Goal: Task Accomplishment & Management: Manage account settings

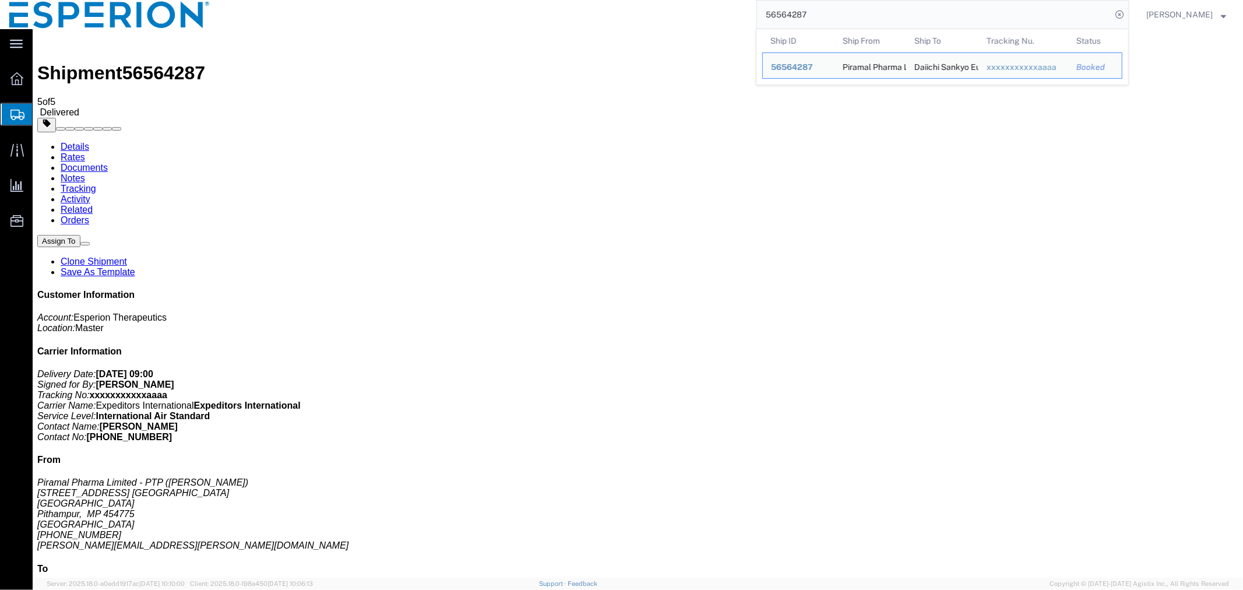
drag, startPoint x: 835, startPoint y: 15, endPoint x: 699, endPoint y: 12, distance: 136.4
click at [699, 12] on div "56564287 Ship ID Ship From Ship To Tracking Nu. Status Ship ID 56564287 Ship Fr…" at bounding box center [674, 14] width 910 height 29
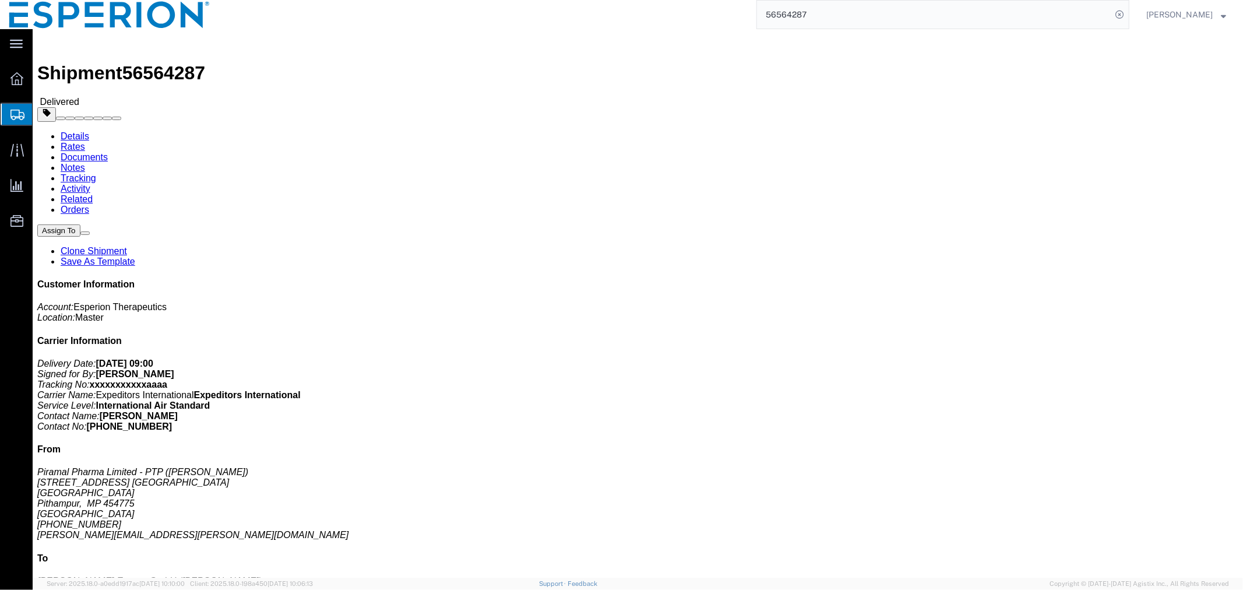
click link "Documents"
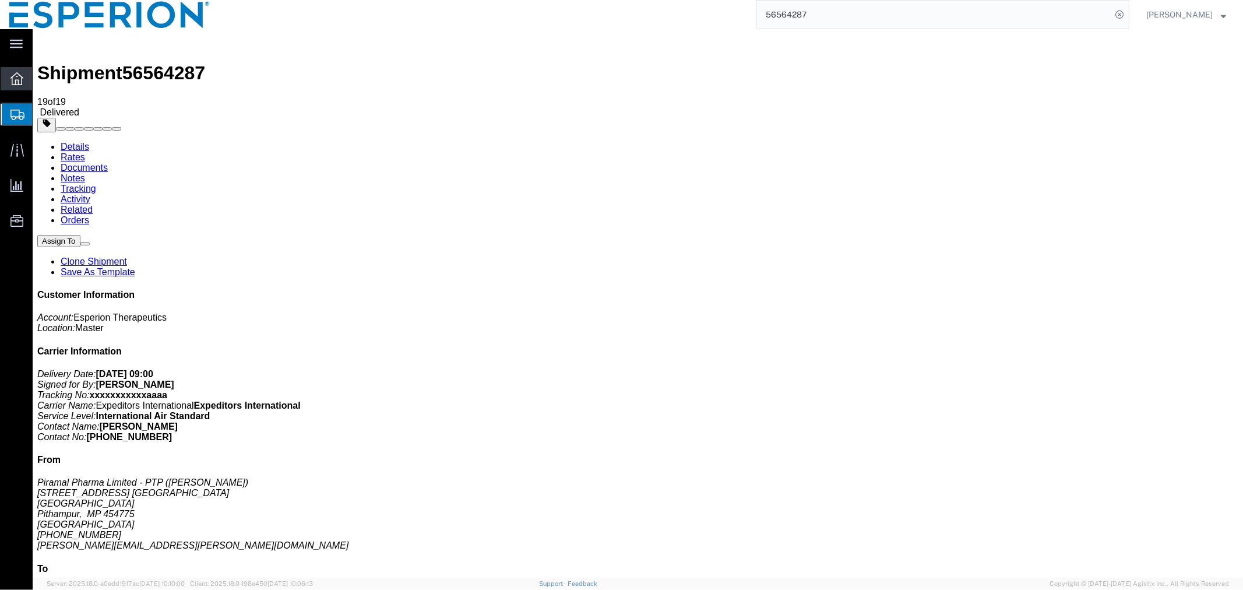
click at [20, 74] on icon at bounding box center [16, 78] width 13 height 13
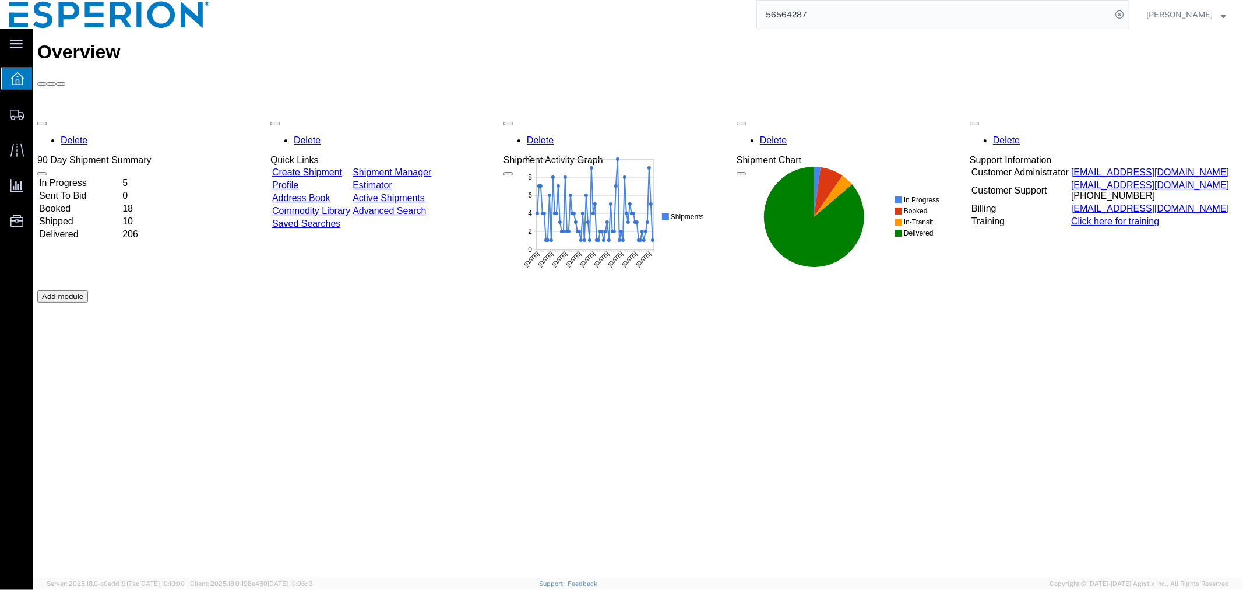
click at [76, 177] on td "In Progress" at bounding box center [79, 183] width 82 height 12
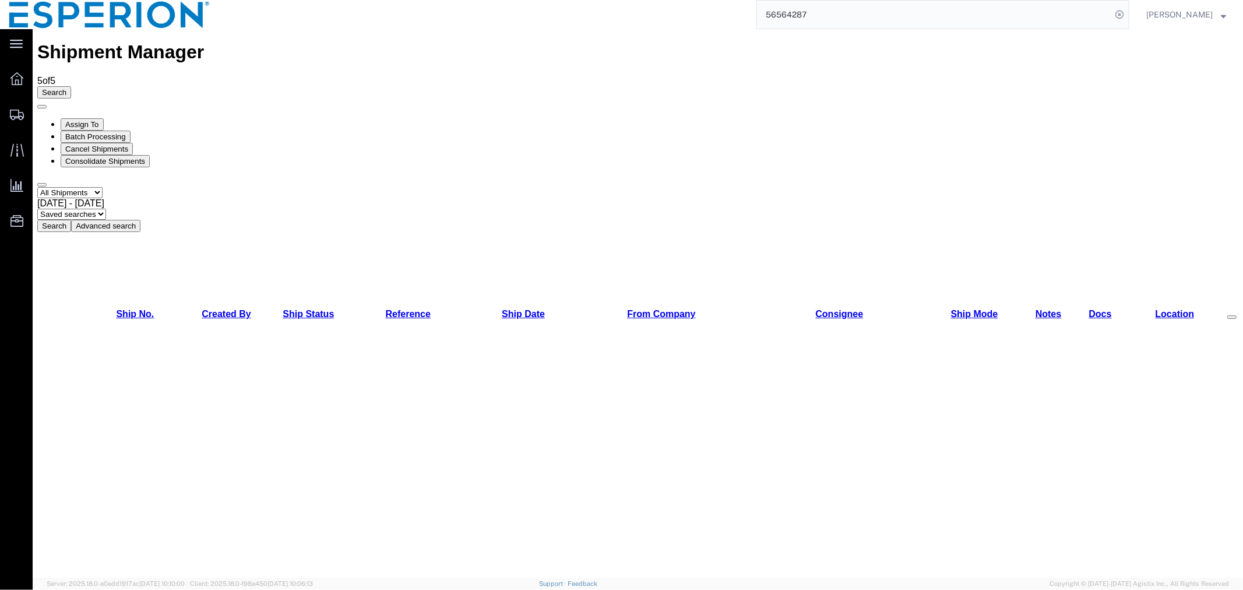
drag, startPoint x: 223, startPoint y: 113, endPoint x: 265, endPoint y: 115, distance: 42.0
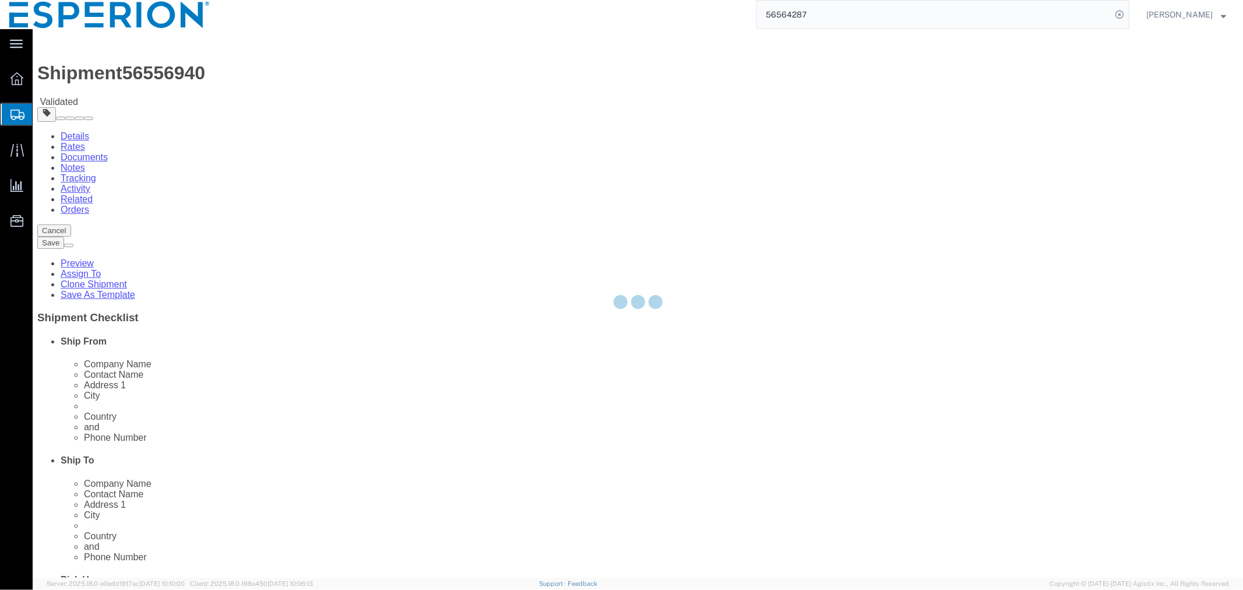
select select
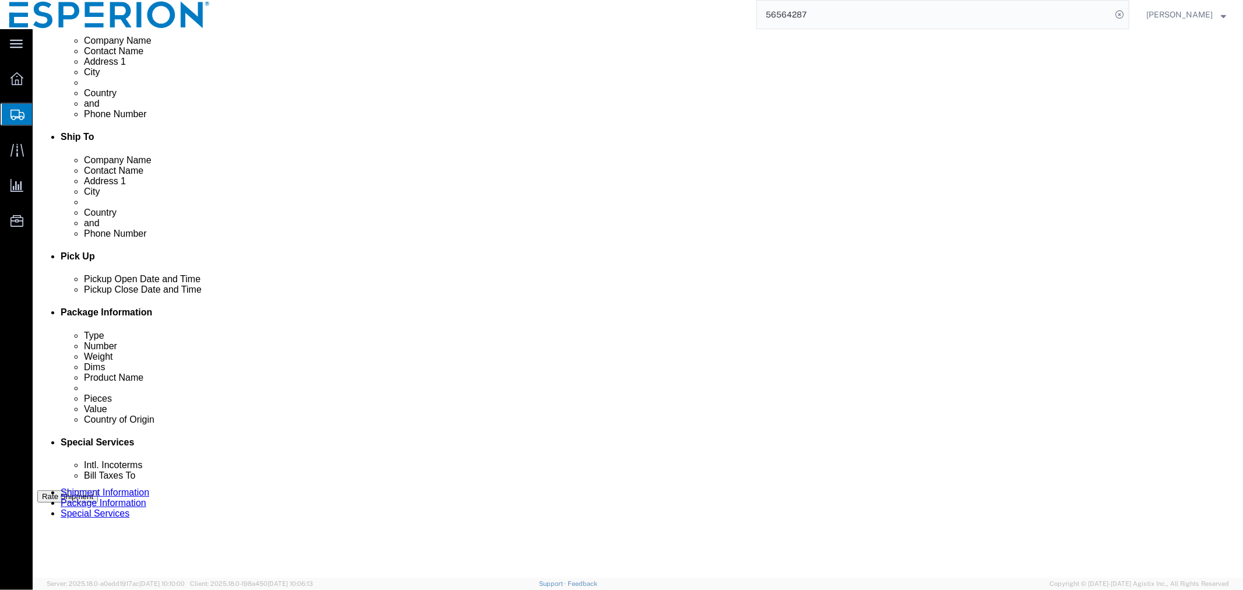
scroll to position [388, 0]
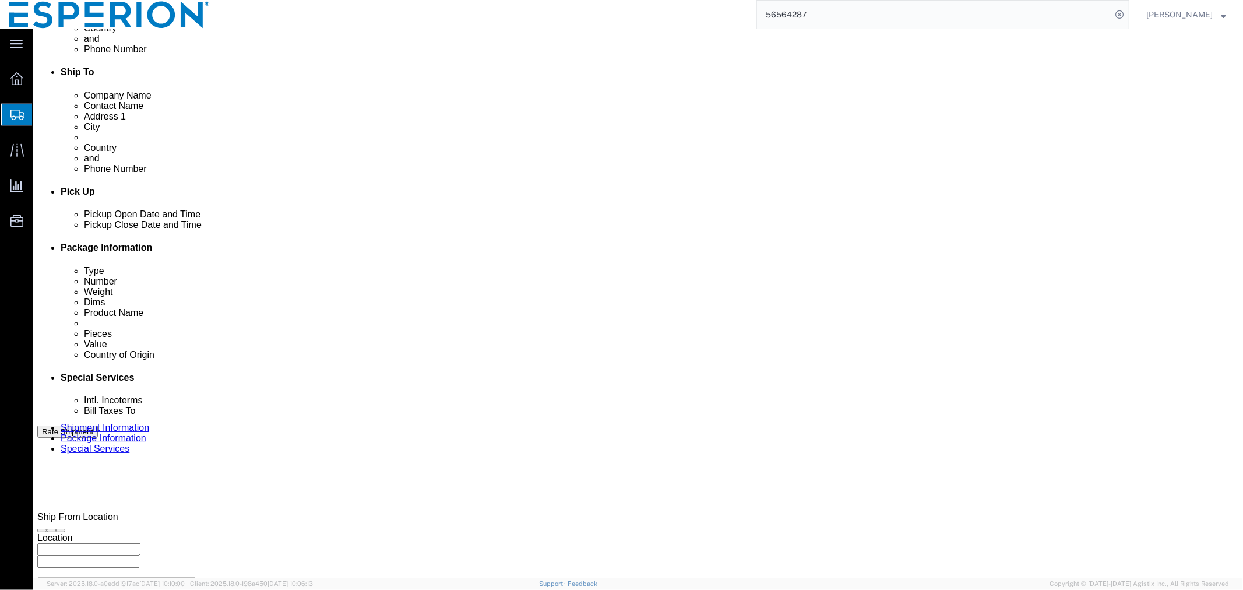
click div "Sep 04 2025 12:13 PM"
click button "Apply"
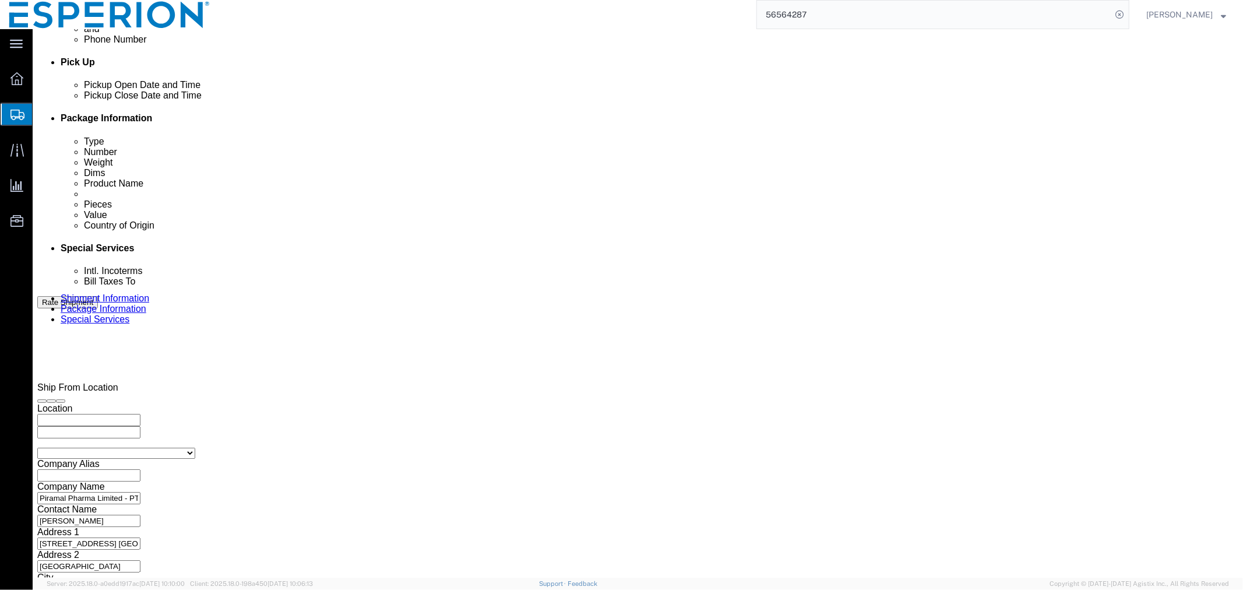
scroll to position [519, 0]
click button "Save"
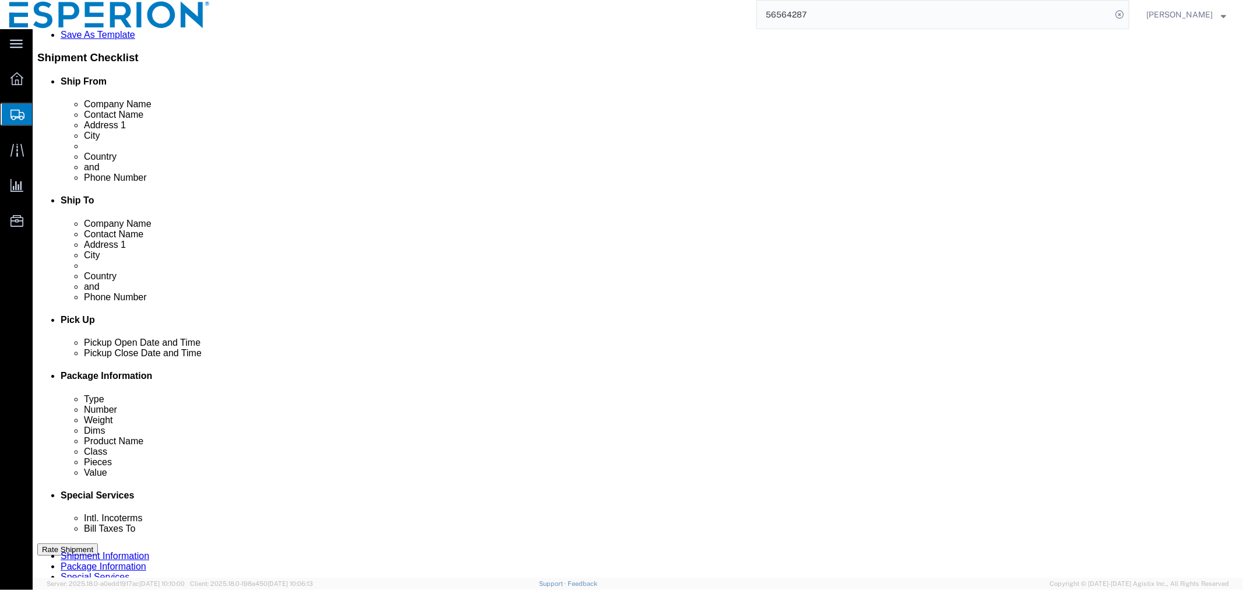
scroll to position [0, 0]
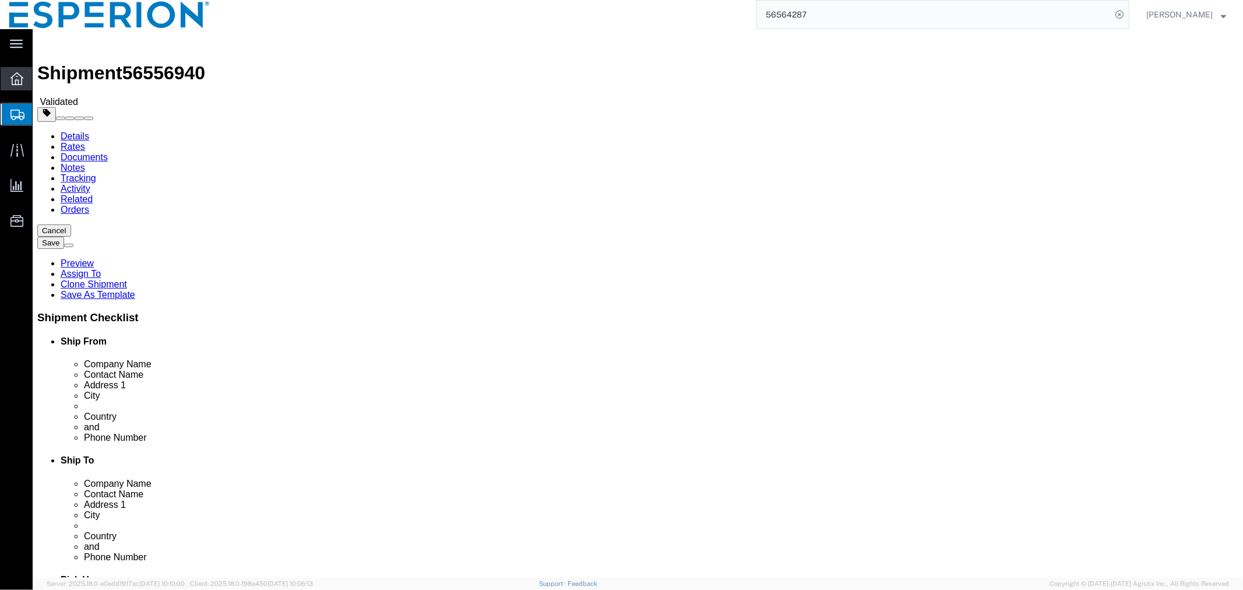
click at [22, 79] on icon at bounding box center [16, 78] width 13 height 13
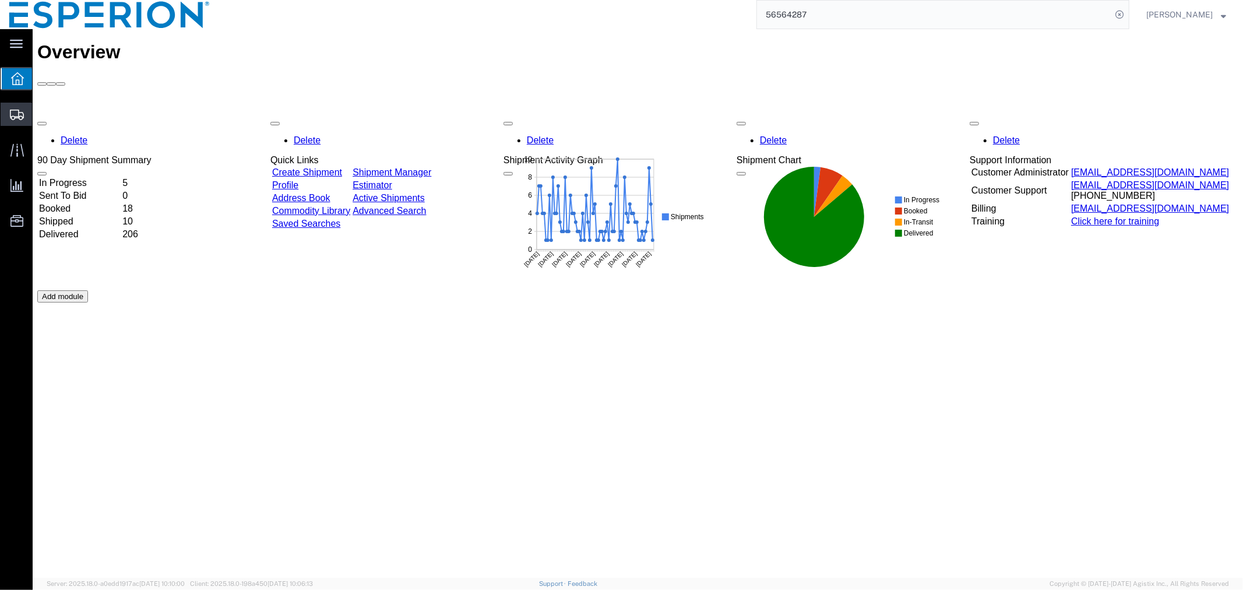
click at [0, 0] on span "Create Shipment" at bounding box center [0, 0] width 0 height 0
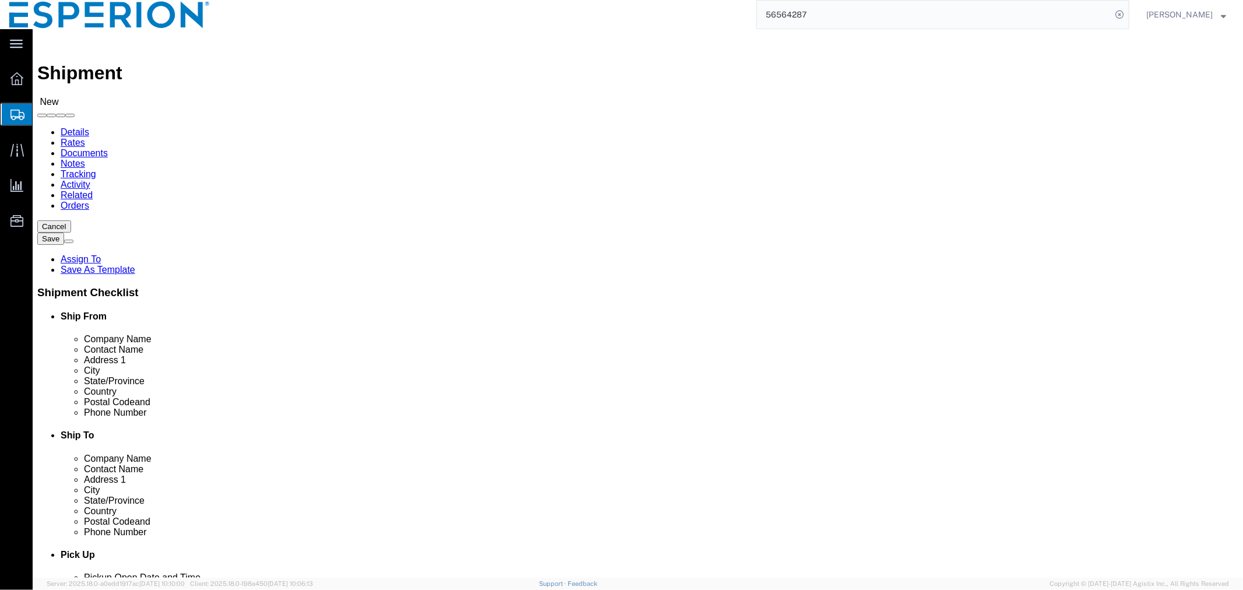
click input "text"
type input "blue"
click p "- BLUE JET HEALTHCARE LIMITED - (Mr. Anand Kumar) UNIT II: PLOT NO. B-12, C-4, …"
select select "MH"
type input "BLUE JET HEALTHCARE LIMITED"
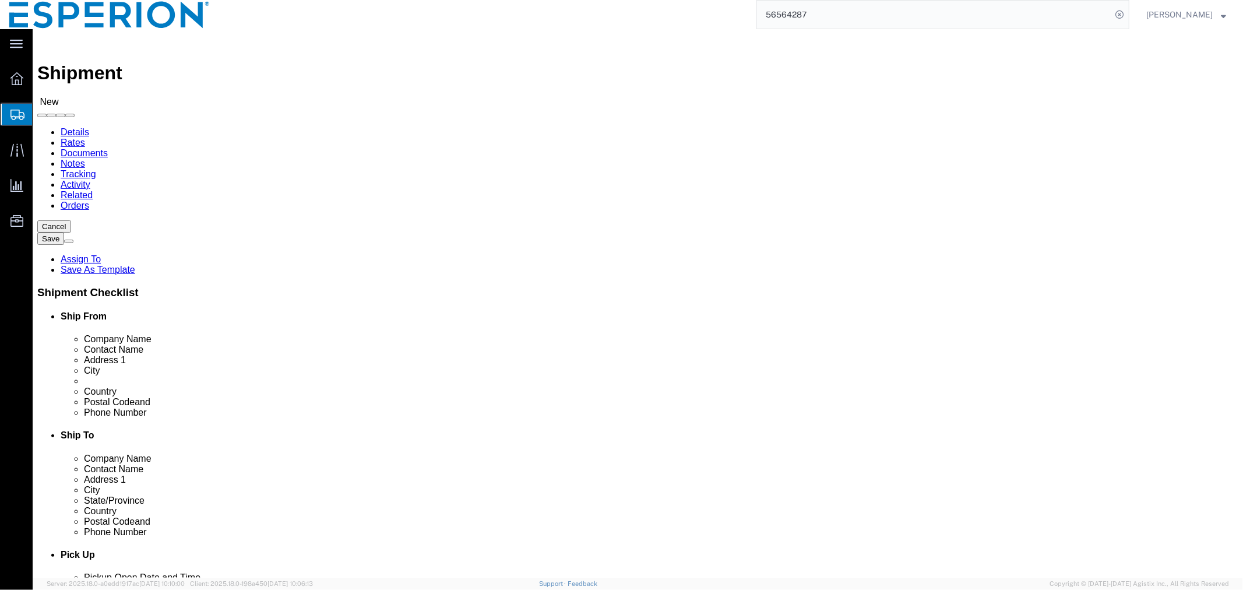
click input "checkbox"
checkbox input "false"
click input "text"
type input "corden"
click strong "CPC-Receiving"
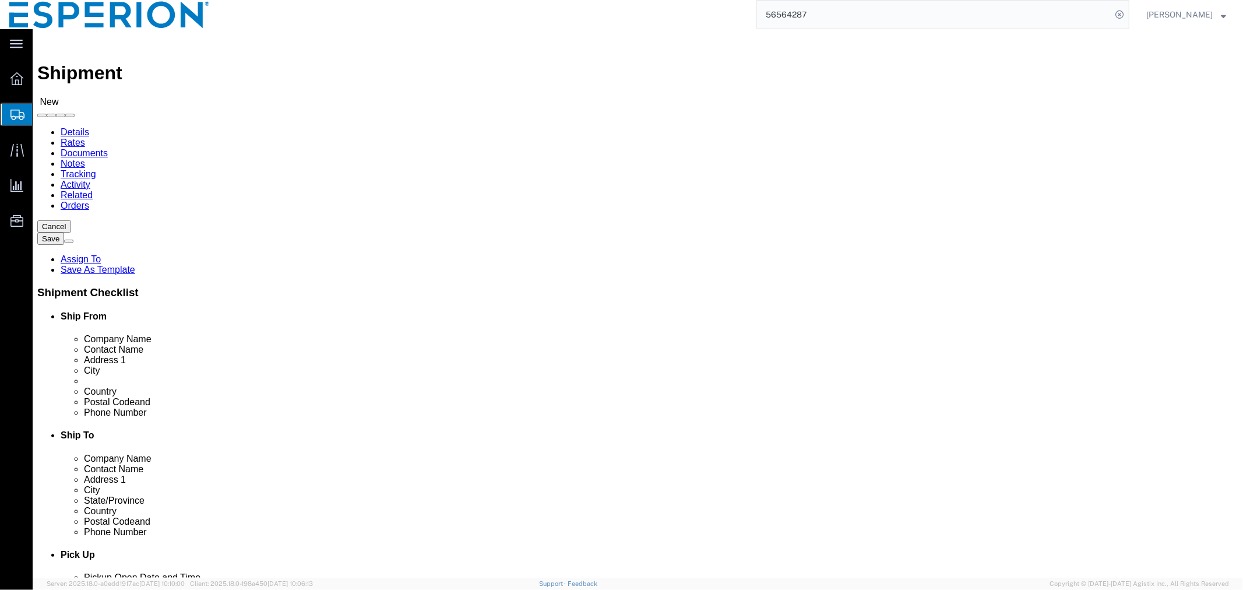
select select "CO"
type input "CordenPharma Colorado Inc"
click div
click input "checkbox"
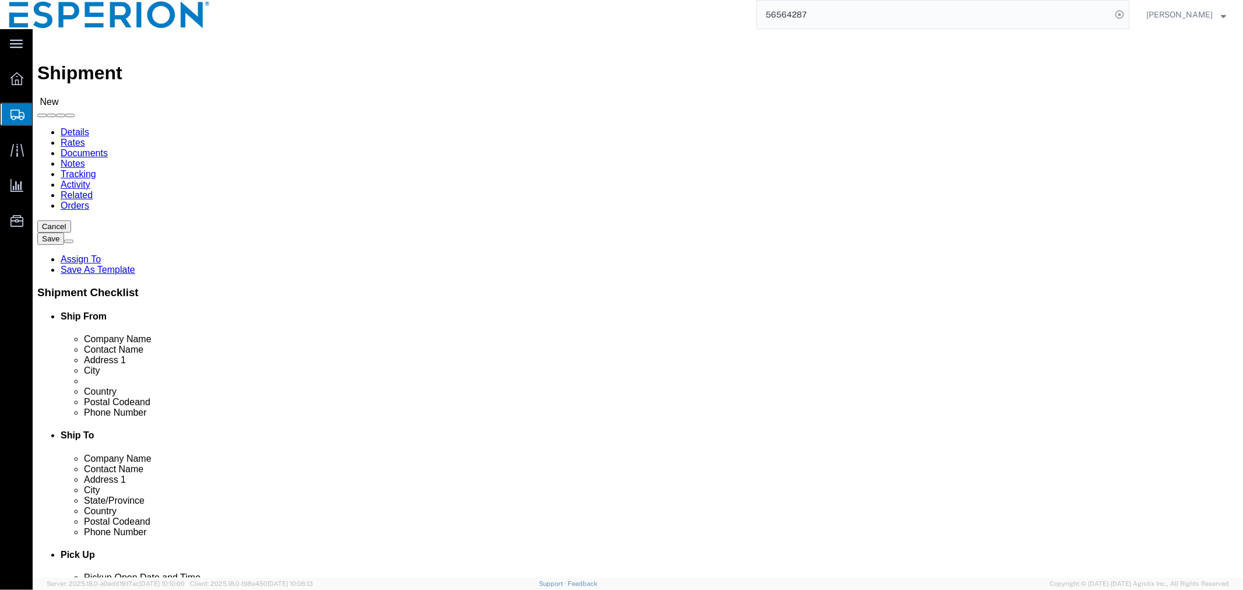
checkbox input "false"
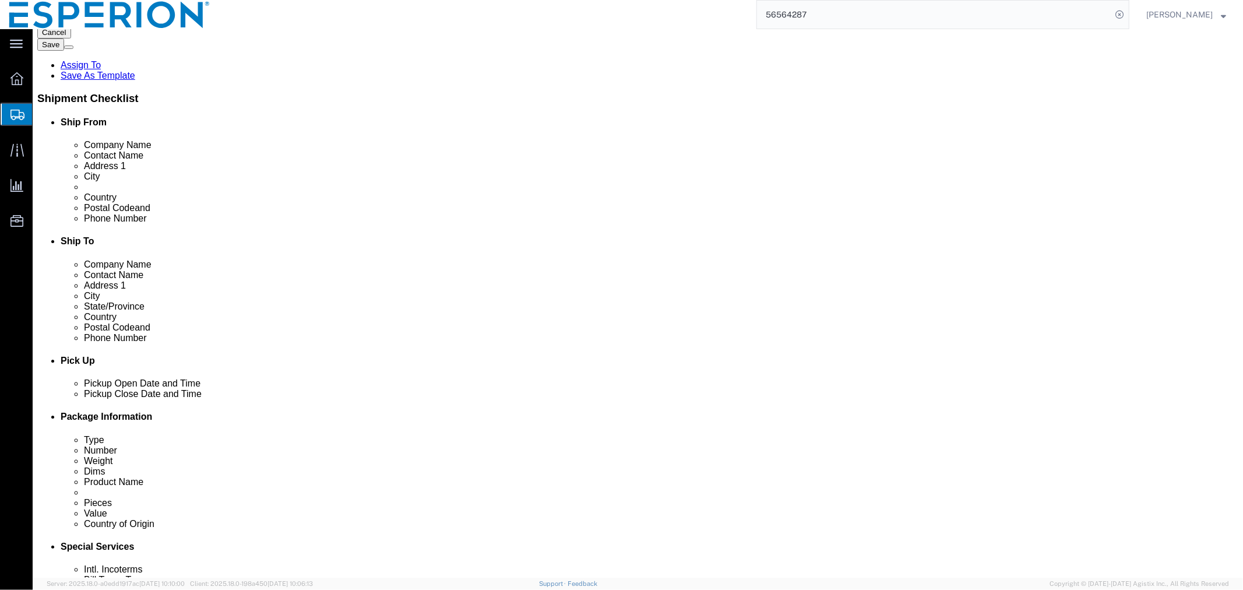
scroll to position [323, 0]
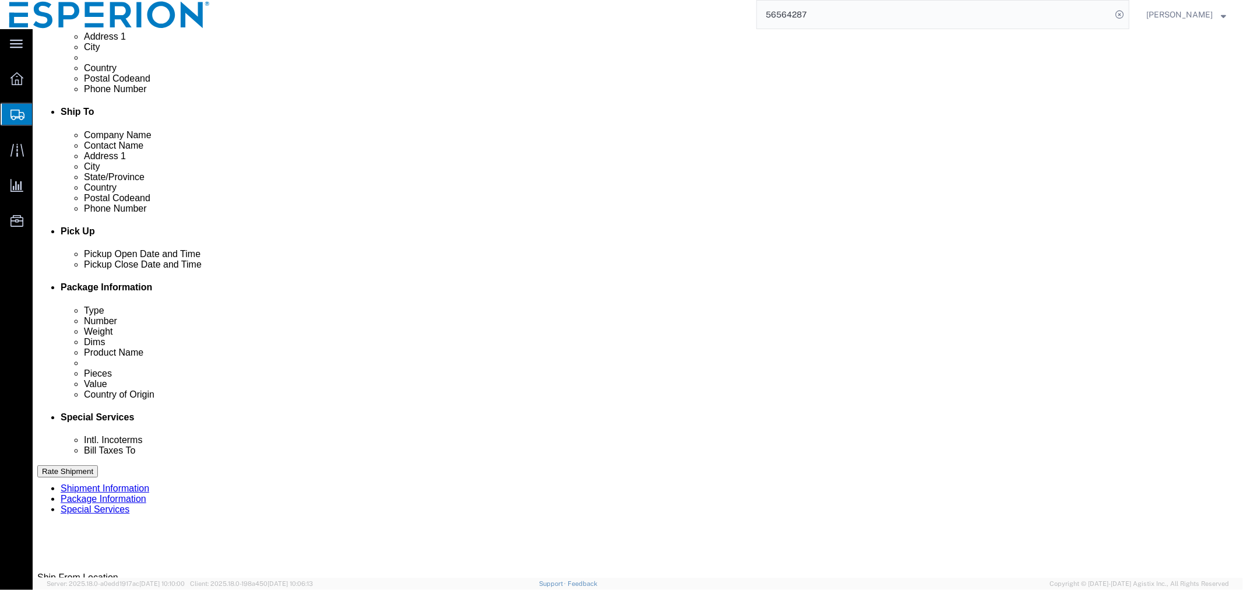
click div "Sep 04 2025 12:00 AM"
click button "Apply"
click input "text"
type input "COMMERCIAL"
click select "Select Account Type Activity ID Airline Appointment Number ASN Batch Request # …"
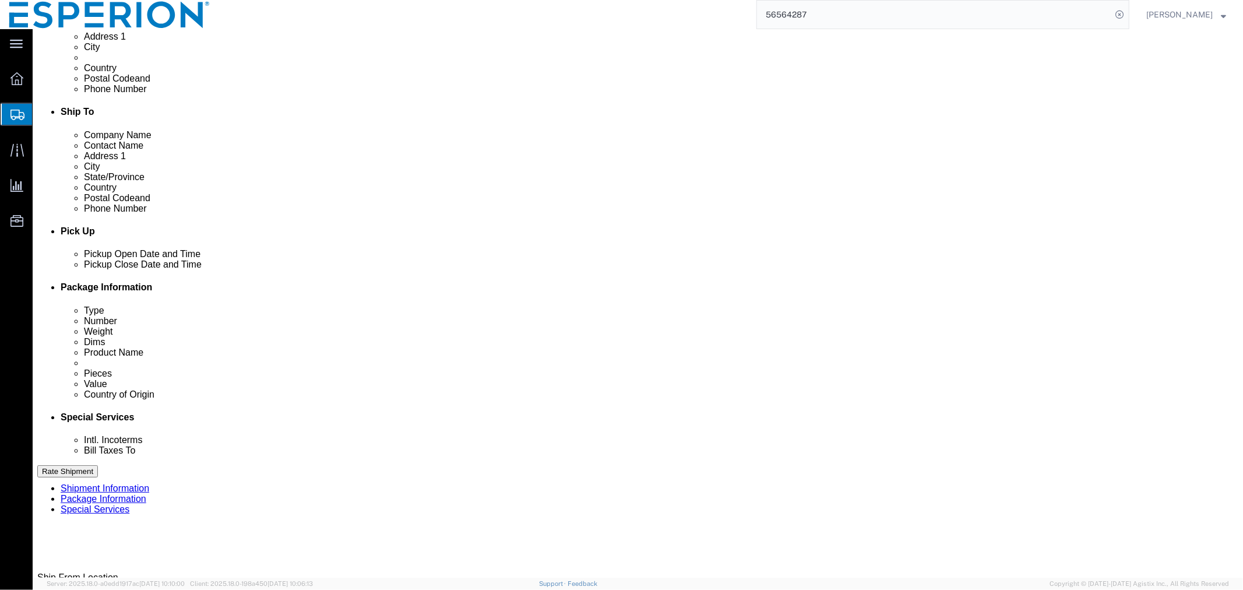
select select "LOT"
click select "Select Account Type Activity ID Airline Appointment Number ASN Batch Request # …"
select select "LOT"
click button "Add reference"
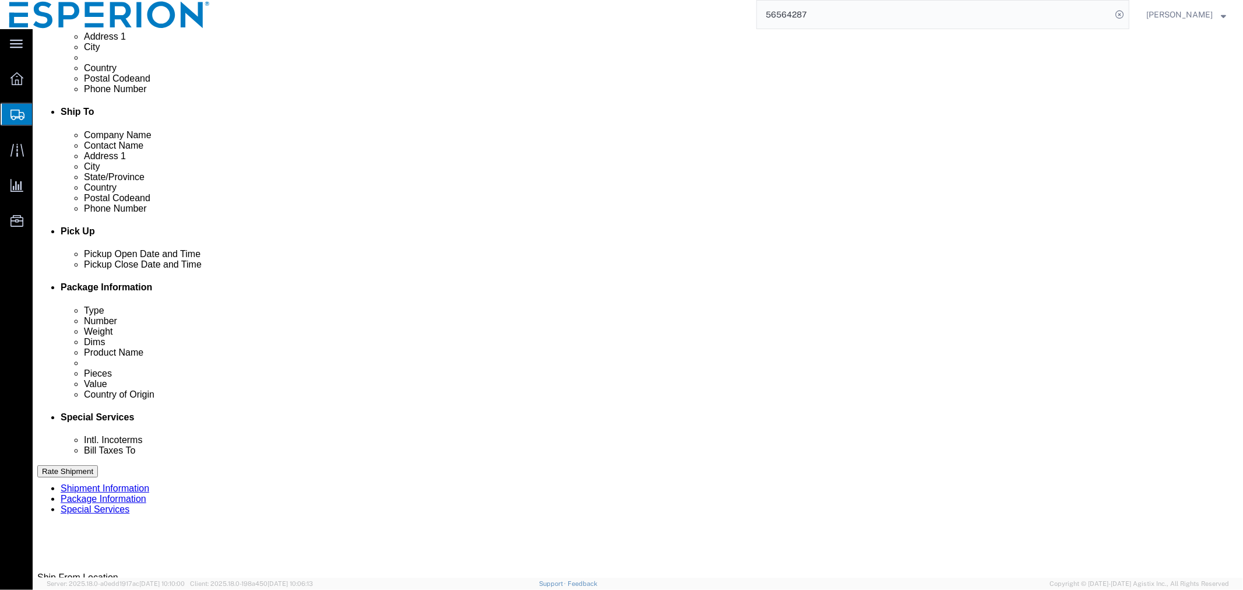
click select "Select Account Type Activity ID Airline Appointment Number ASN Batch Request # …"
select select "LOT"
click select "Select Account Type Activity ID Airline Appointment Number ASN Batch Request # …"
select select "LOT"
click div "Ship From Location Location Select Select My Profile Location Ann Arbor Master …"
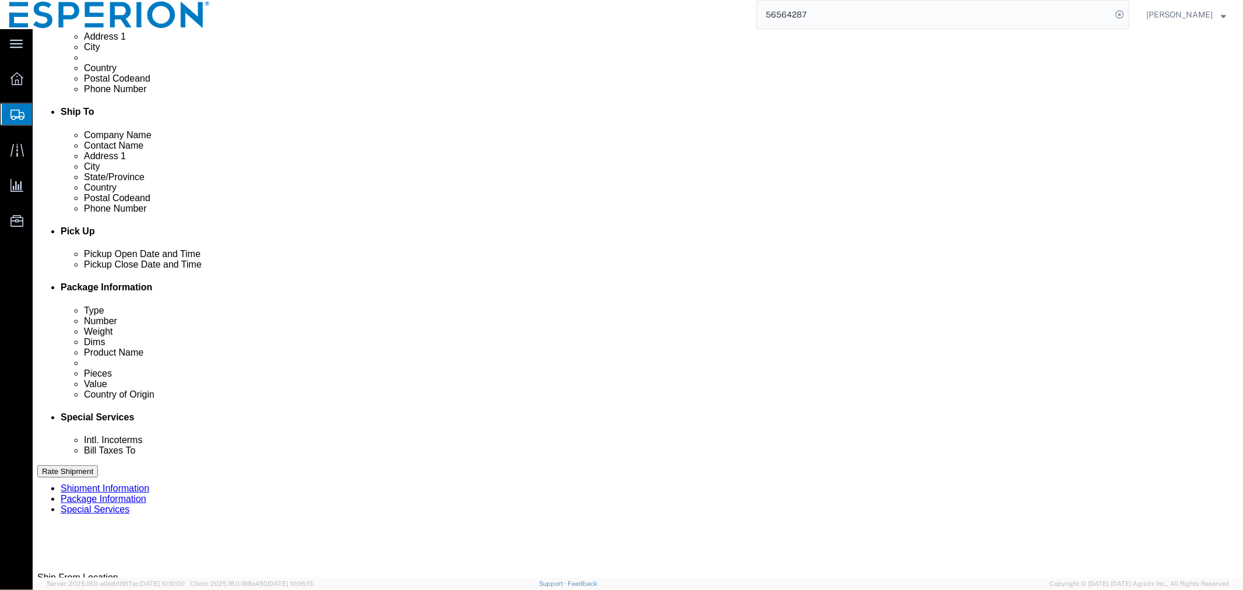
click input "text"
paste input "2VI25203085"
type input "2VI25203085"
click input "text"
paste input "2VI25203086"
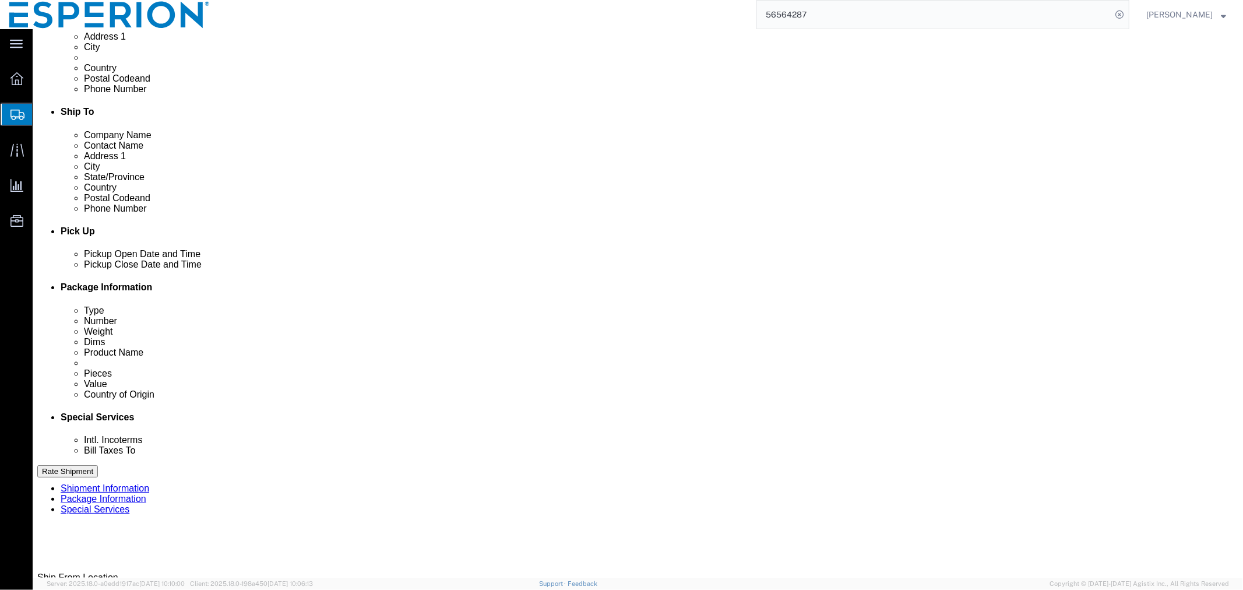
type input "2VI25203086"
click input "text"
paste input "2VI25203087"
type input "2VI25203087"
click input "text"
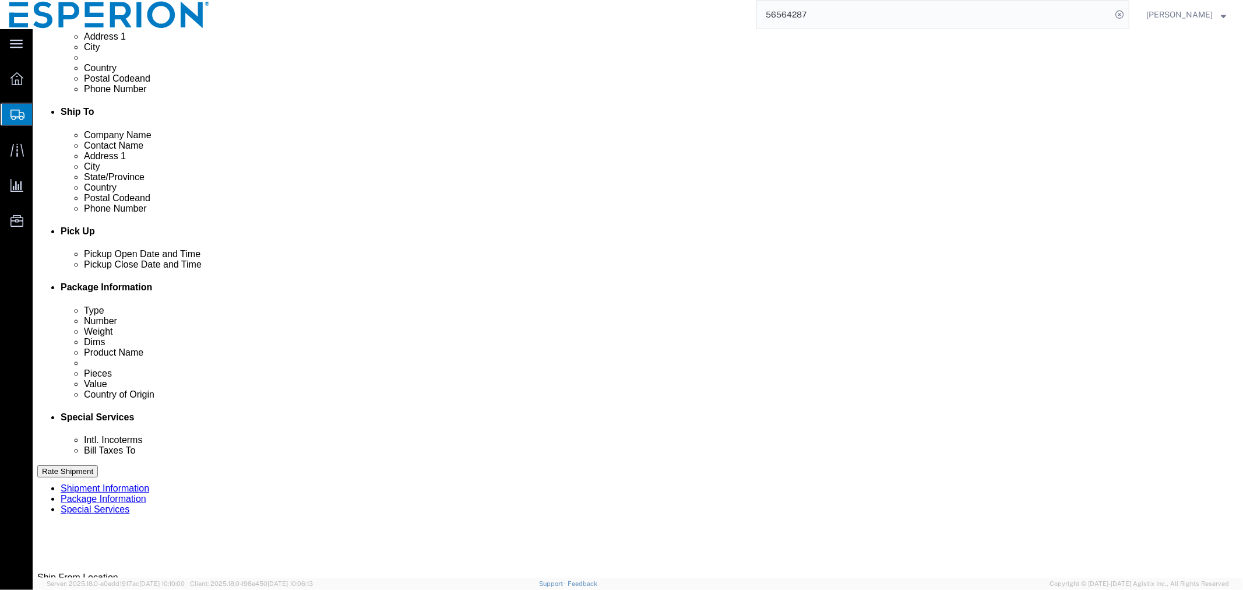
paste input "2VI25203088"
type input "2VI25203088"
click div "Select Account Type Activity ID Airline Appointment Number ASN Batch Request # …"
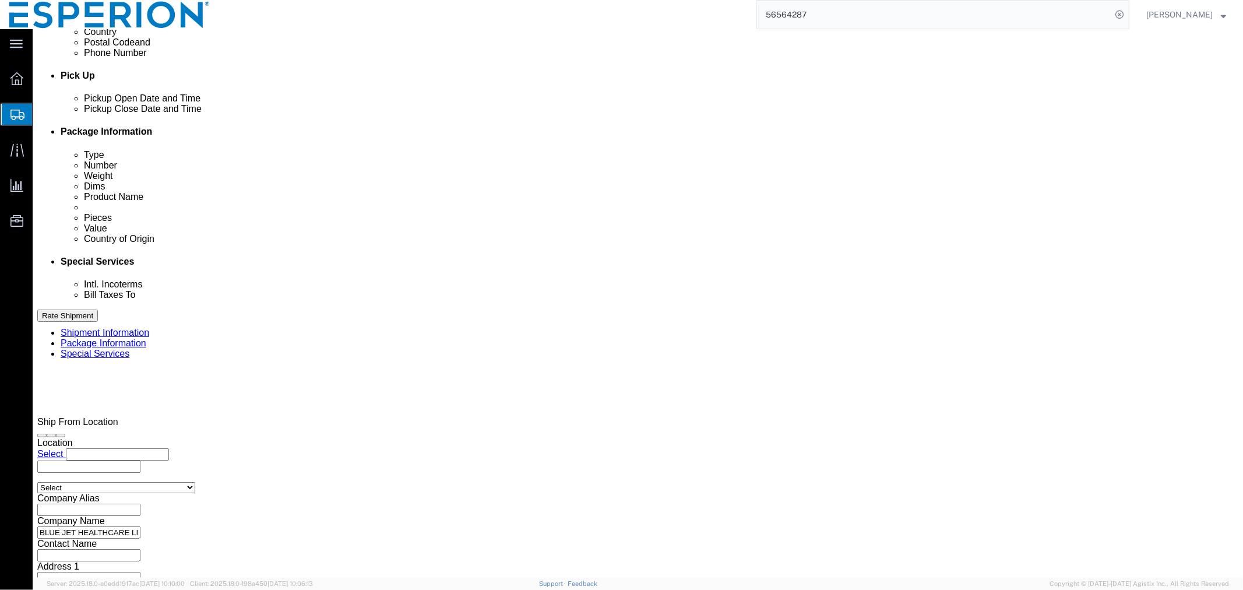
click select "Select Air Less than Truckload Multi-Leg Ocean Freight Rail Small Parcel Truckl…"
select select "AIR"
click select "Select Air Less than Truckload Multi-Leg Ocean Freight Rail Small Parcel Truckl…"
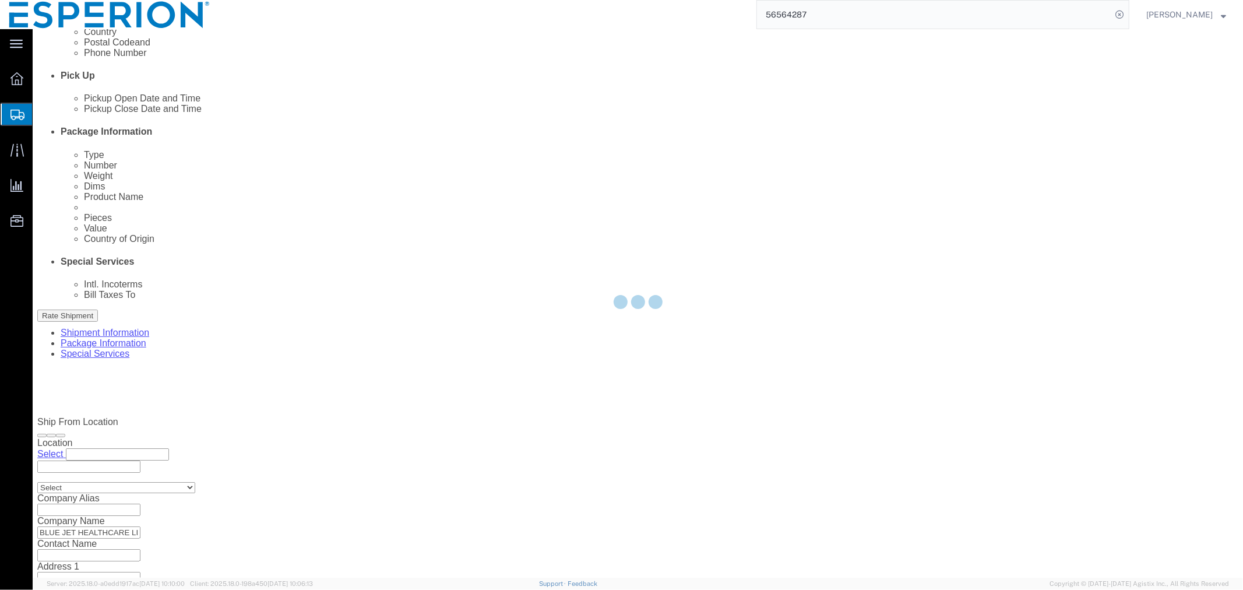
type input "M"
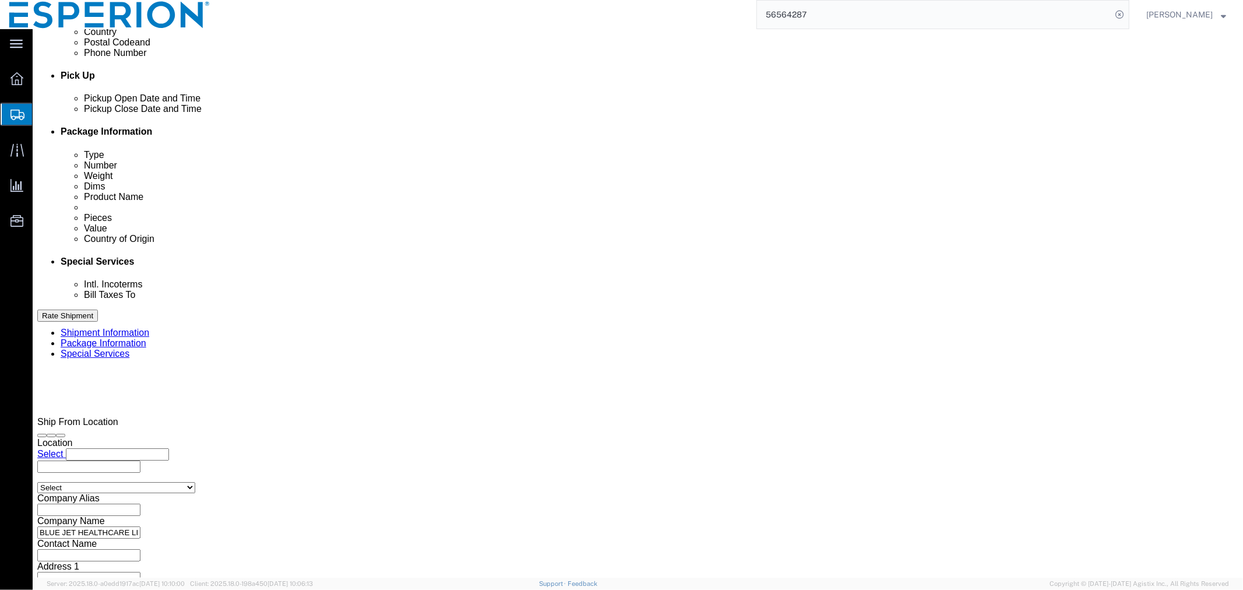
type input "BOM"
type input "DEN"
click button "button"
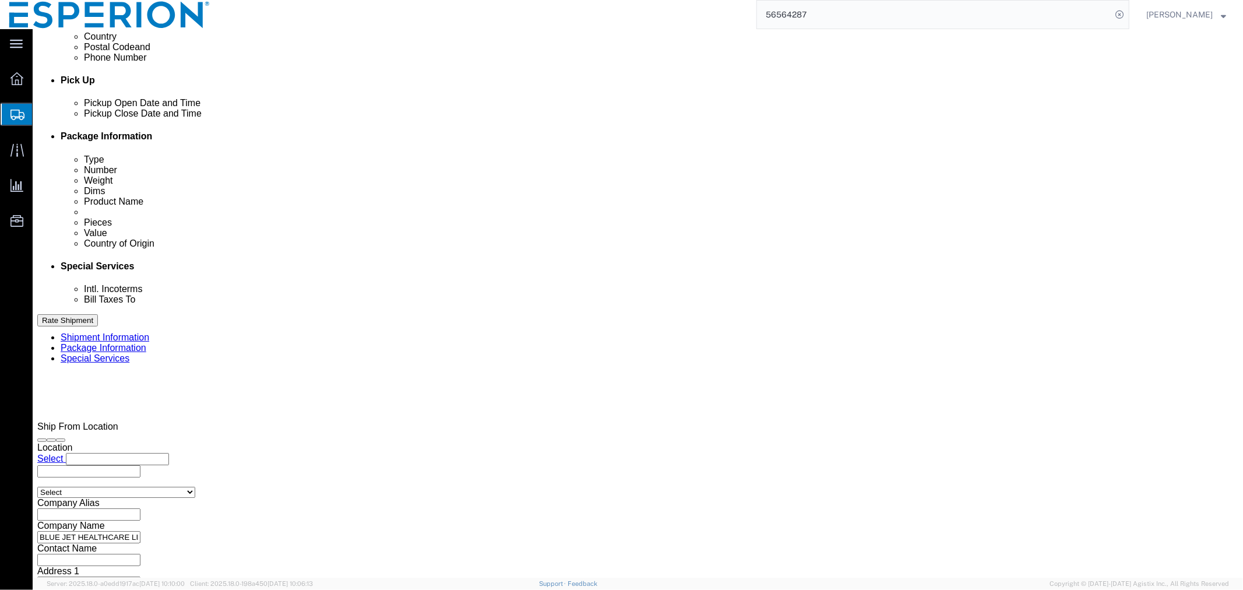
click input "text"
type input "BA"
click button "Continue"
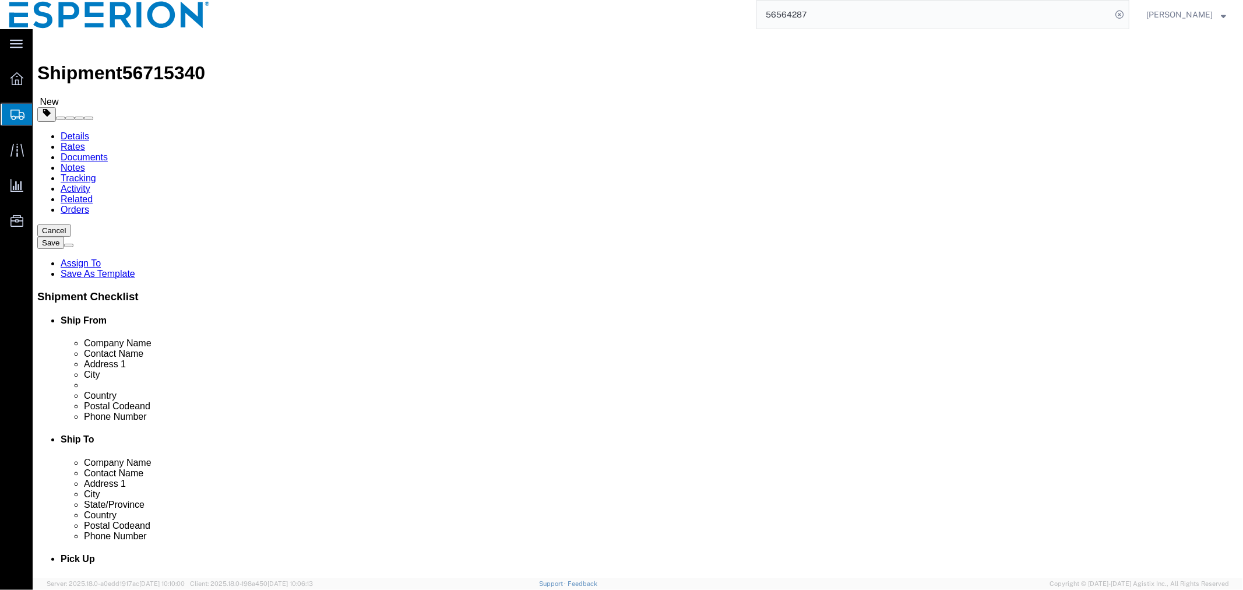
click select "Select Bale(s) Basket(s) Bolt(s) Bottle(s) Buckets Bulk Bundle(s) CSafe RAP CSa…"
select select "PSNS"
click select "Select Bale(s) Basket(s) Bolt(s) Bottle(s) Buckets Bulk Bundle(s) CSafe RAP CSa…"
click select "Select cm ft in"
select select "CM"
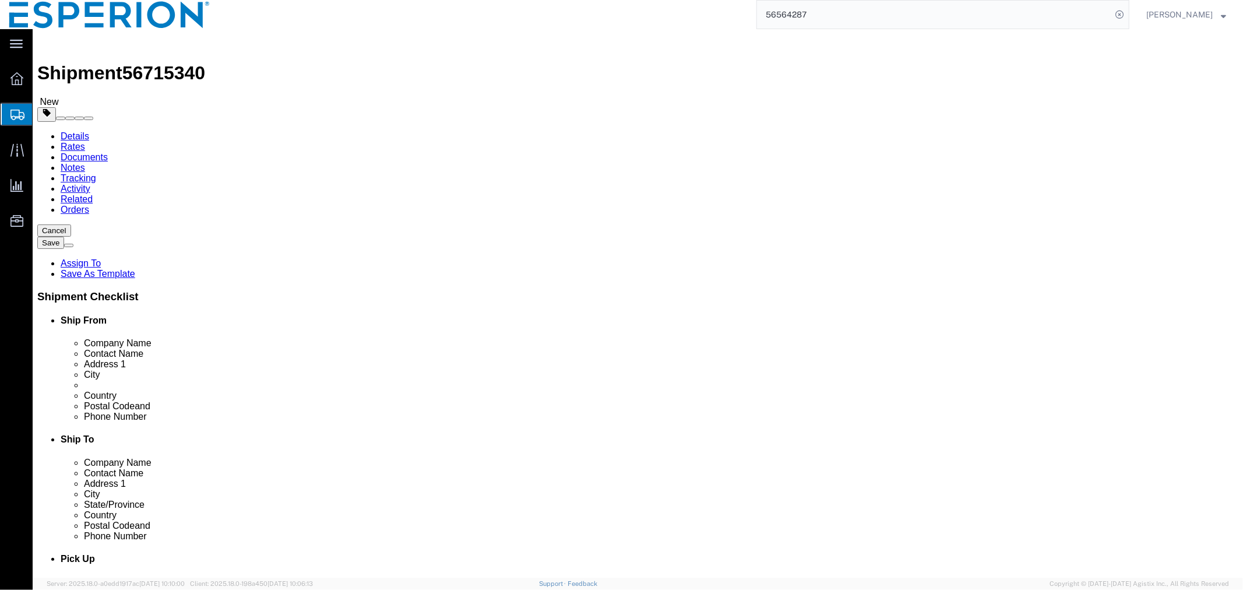
click select "Select cm ft in"
click input "checkbox"
checkbox input "true"
type input "FROM_15_TO_25"
click select "Select kgs lbs"
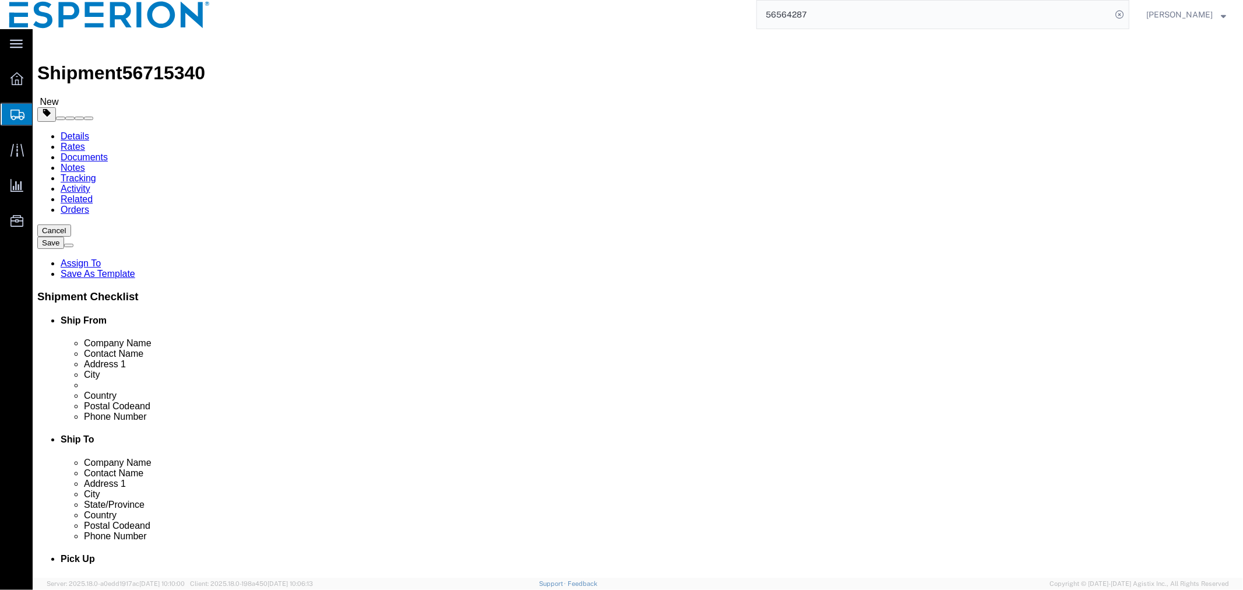
click div "Package Type Select Bale(s) Basket(s) Bolt(s) Bottle(s) Buckets Bulk Bundle(s) …"
click ul
click input "text"
type input "120"
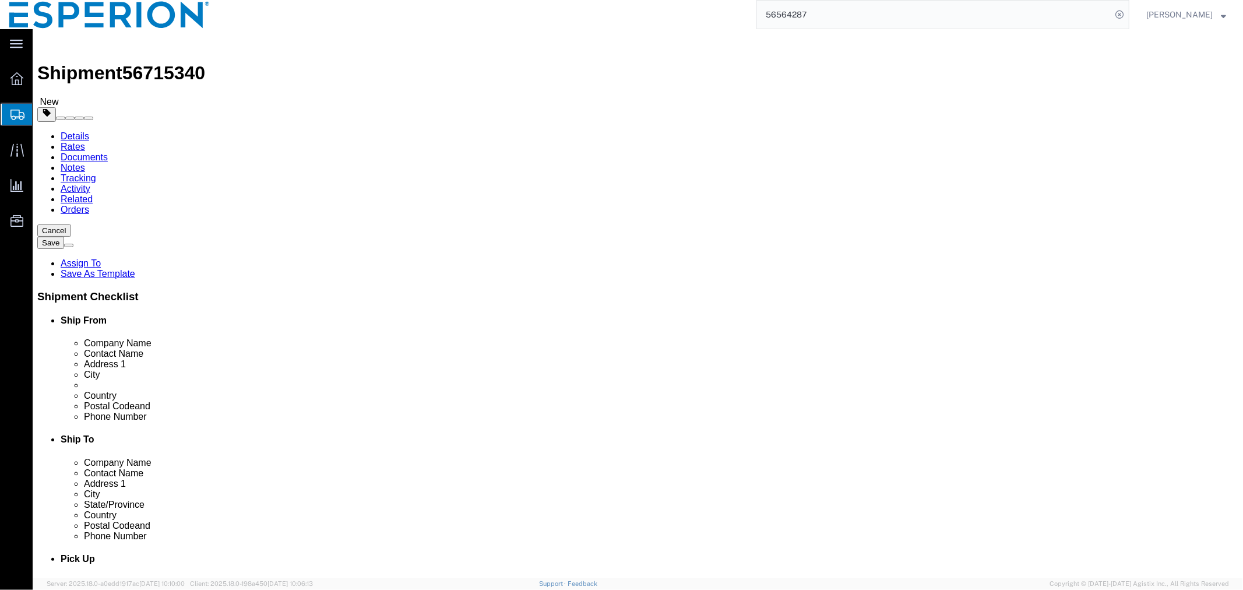
type input "117"
drag, startPoint x: 211, startPoint y: 292, endPoint x: 150, endPoint y: 291, distance: 61.2
click div "Weight 0.00 Select kgs lbs Ship. t°"
type input "886.24"
click link "Add Content"
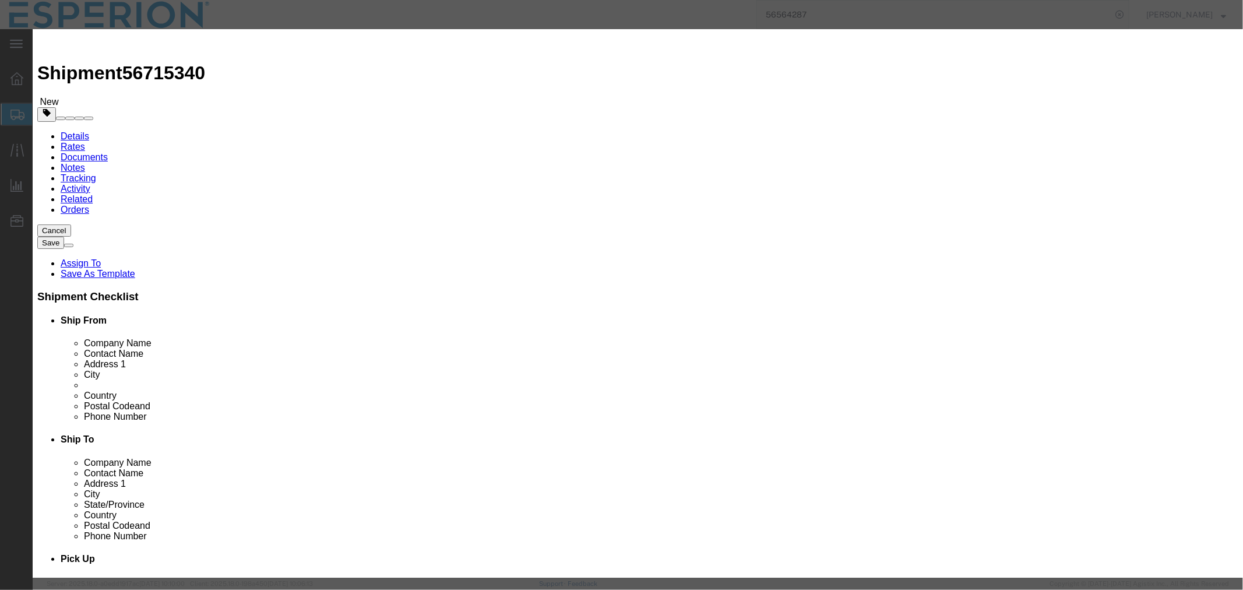
click input "text"
type input "CION"
click td "Model:"
type input "1"
select select "KGS"
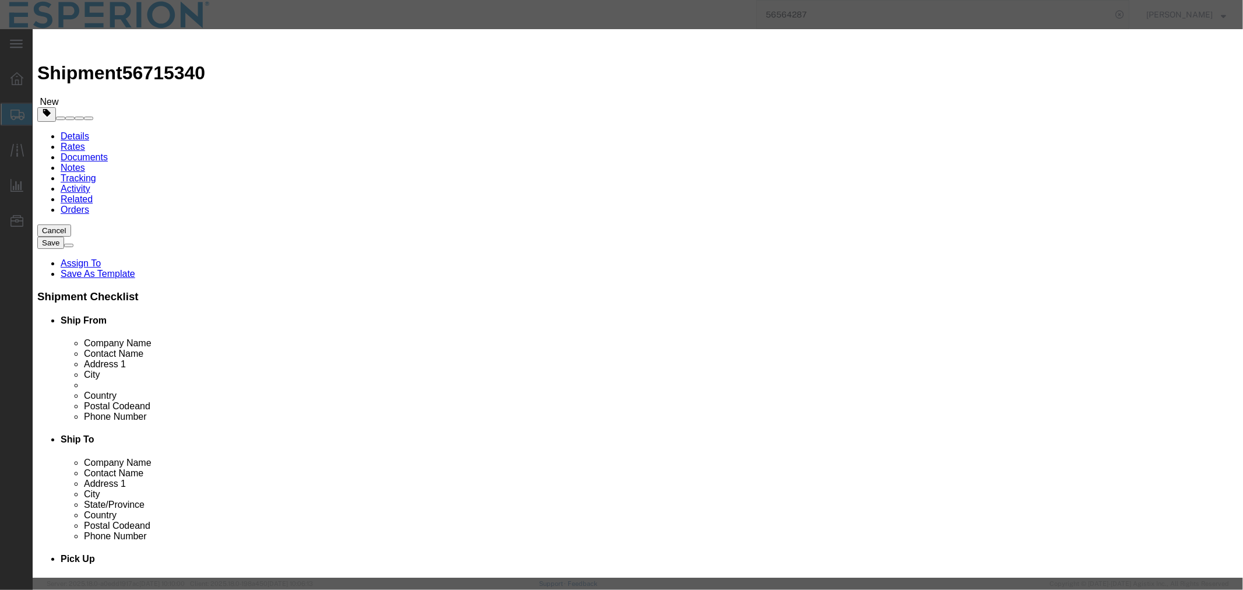
type input "467.9"
select select "USD"
select select "PHARMA"
select select "IN"
type input "738606-43-4"
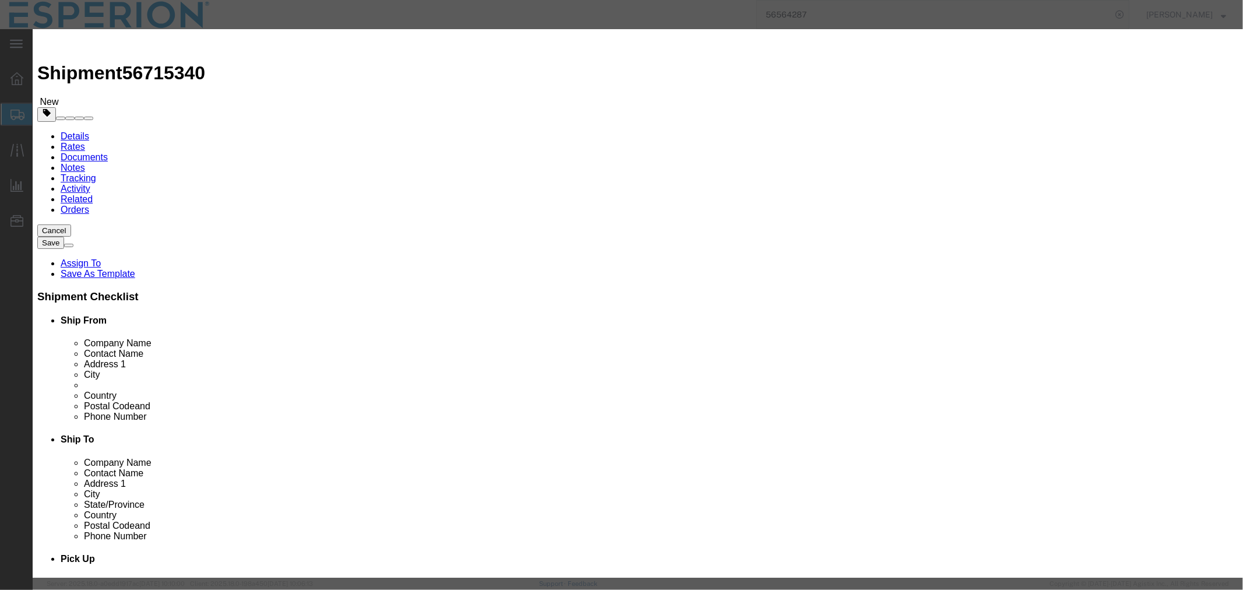
type input "2930.90.91"
select select
type input "2918.19.9000"
type input "EAR99"
type input "CION-04"
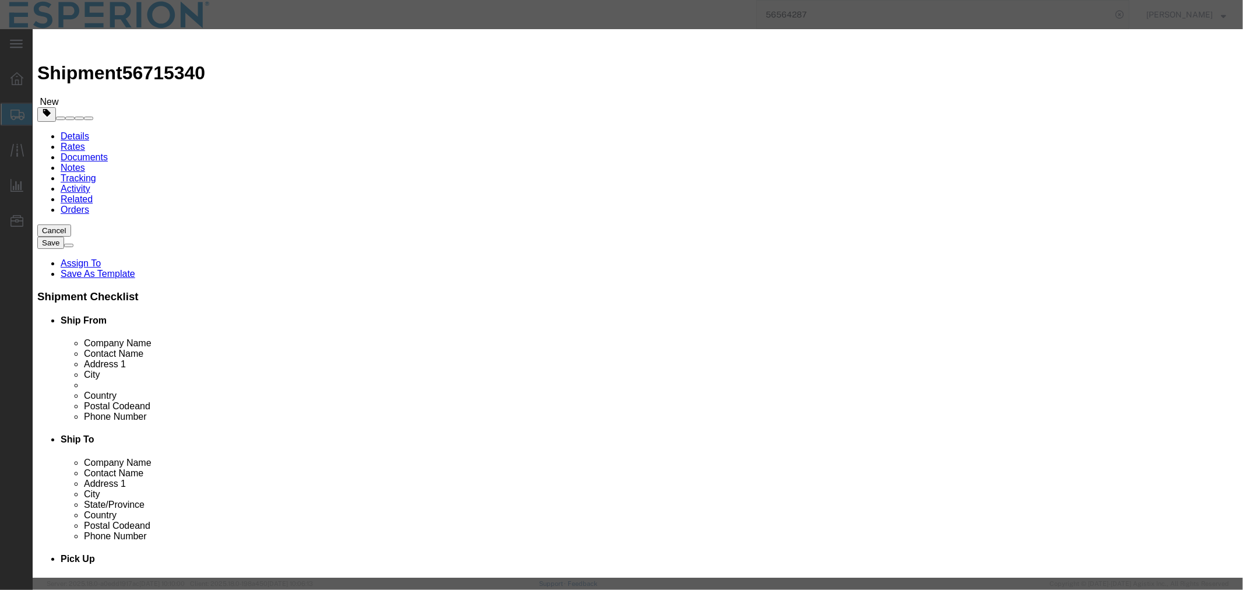
type input "INT"
type textarea "Key intermediate drug compound"
type input "CION-04"
click input "text"
paste input "2VI25203085"
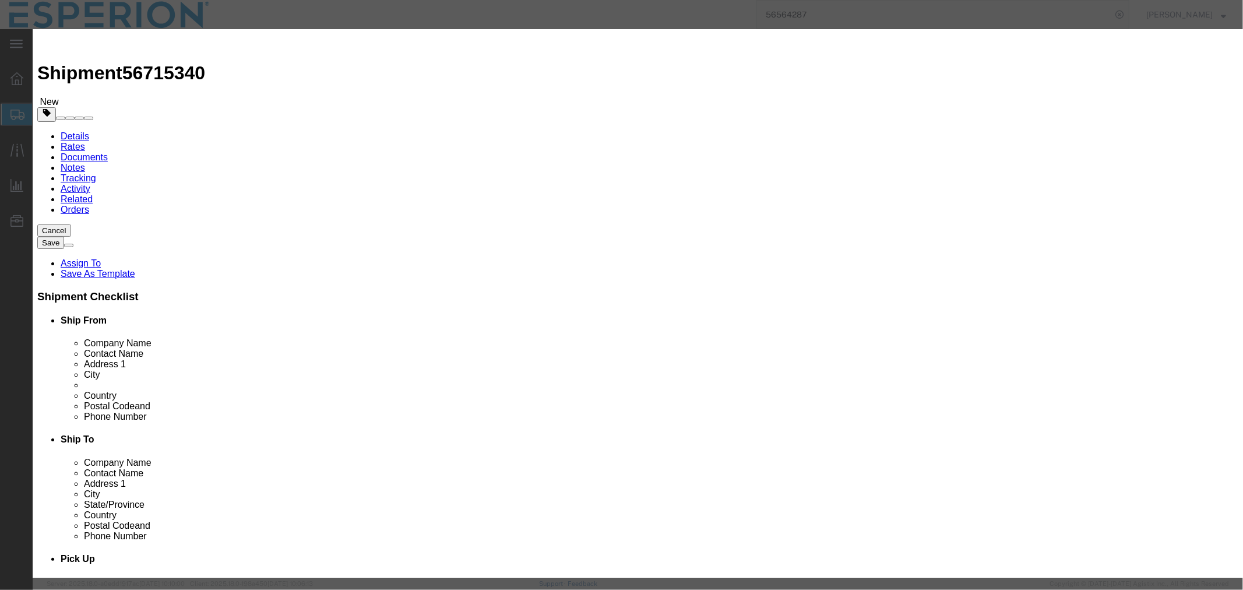
type input "2VI25203085"
type input "FROM_15_TO_25"
click input "text"
paste input "2VI25203085"
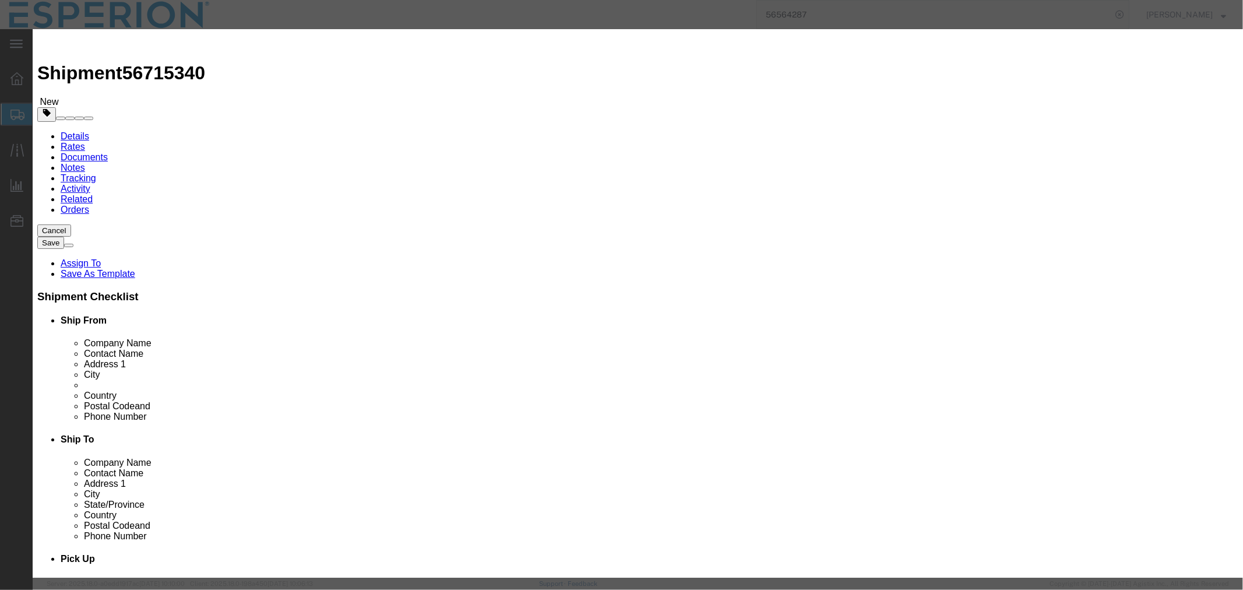
scroll to position [0, 0]
type input "2VI25203085"
click input "1"
type input "793.96"
type input "371493.88"
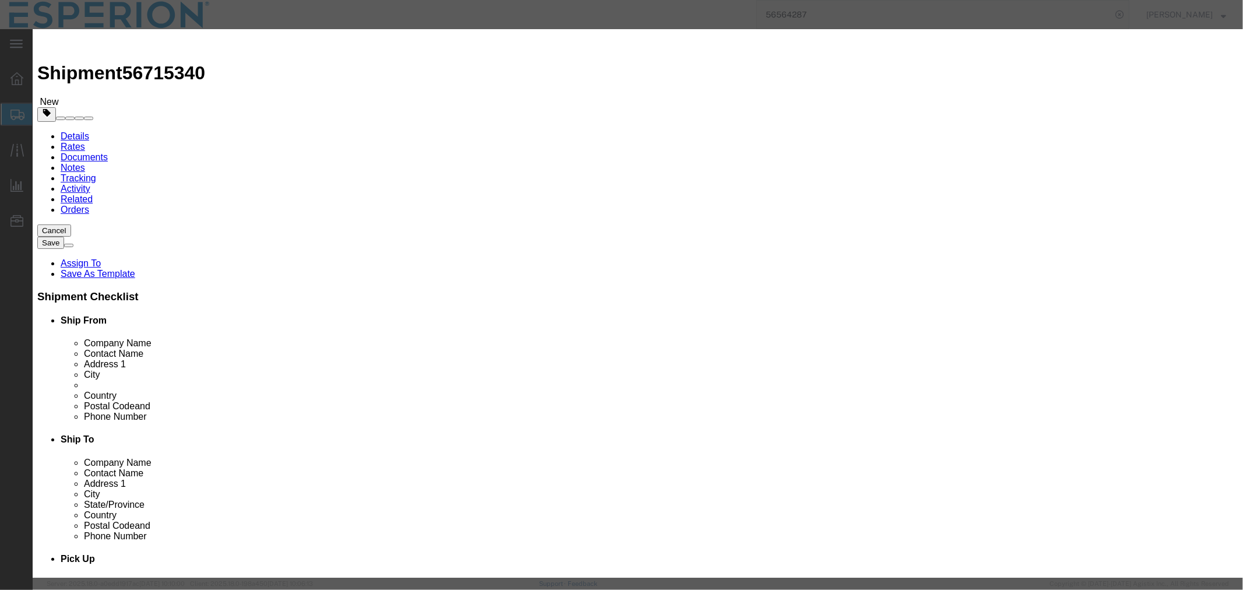
click div "Product Name CION-04 CION Pieces 793.96 Select Bag Barrels 100Board Feet Bottle…"
click button "Save & Close"
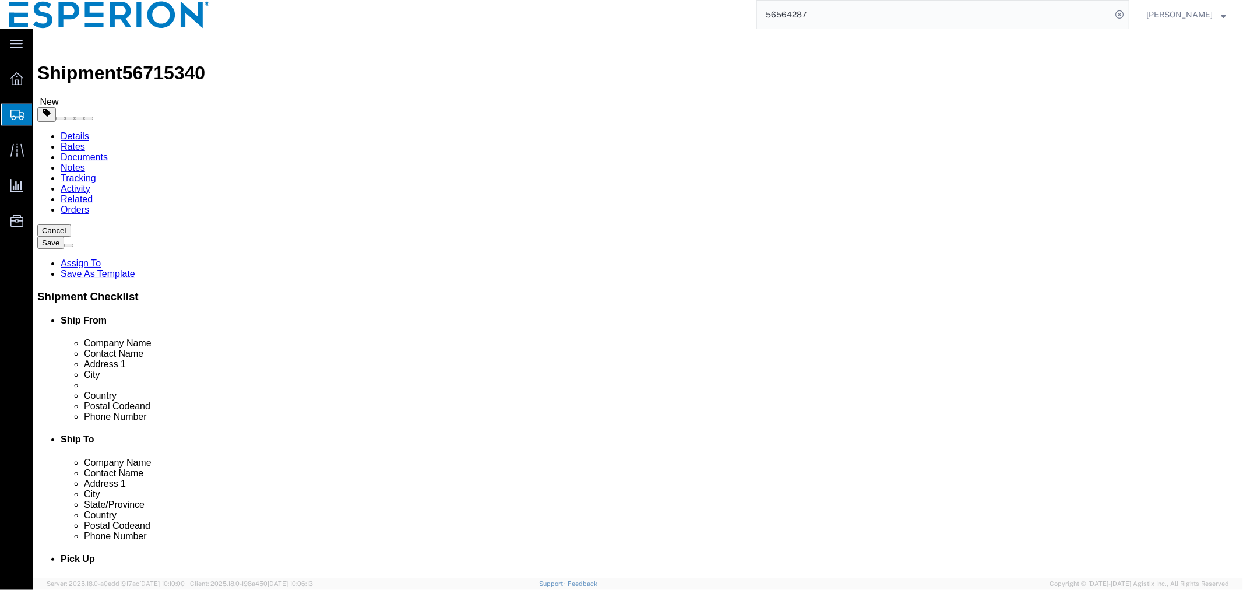
click span "button"
select select "PSNS"
drag, startPoint x: 698, startPoint y: 295, endPoint x: 641, endPoint y: 294, distance: 57.1
click div "Weight 886.24 Select kgs lbs Ship. t°"
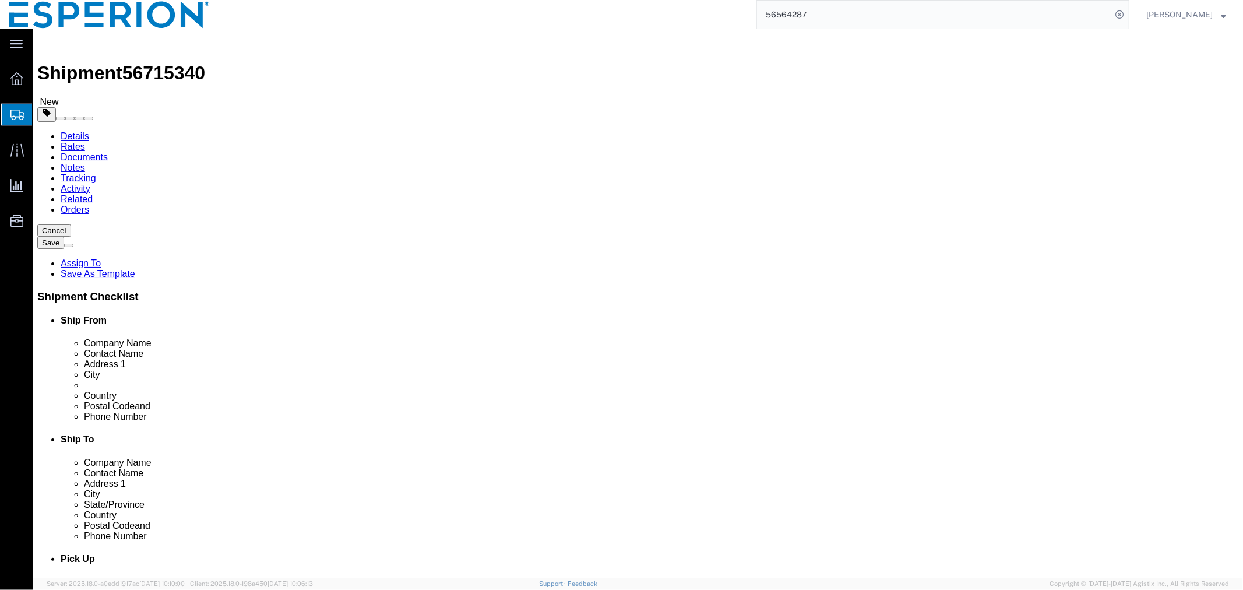
type input "883.52"
click dd "371493.88 USD"
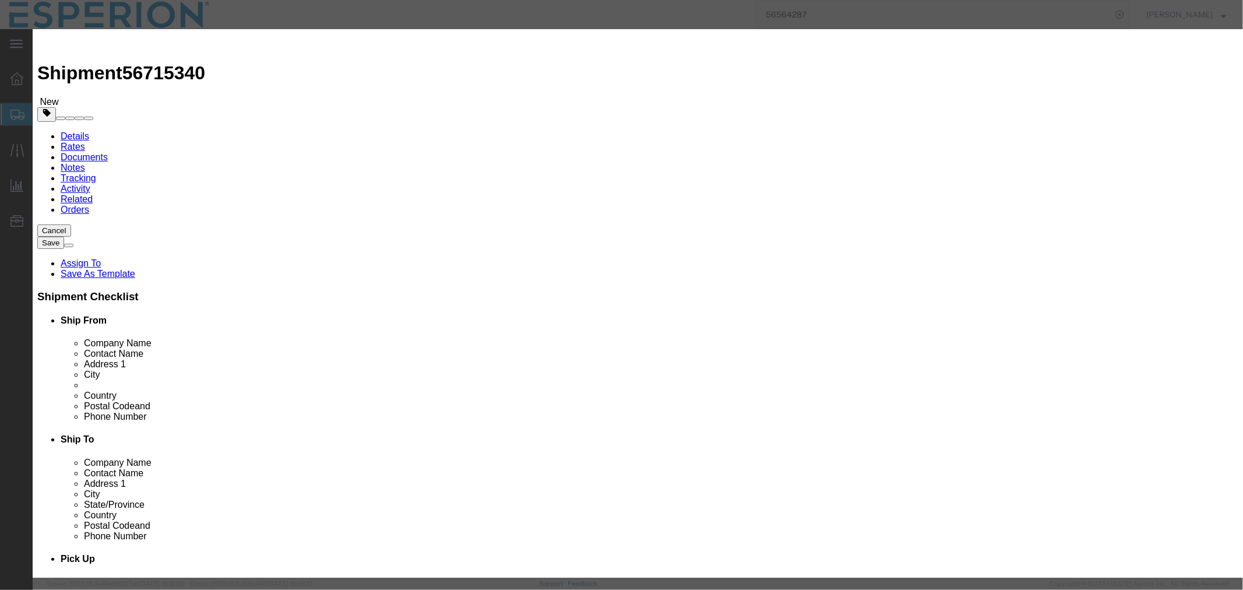
drag, startPoint x: 774, startPoint y: 170, endPoint x: 674, endPoint y: 165, distance: 100.3
click div "Serial 2VI25203085"
paste input "6"
type input "2VI25203086"
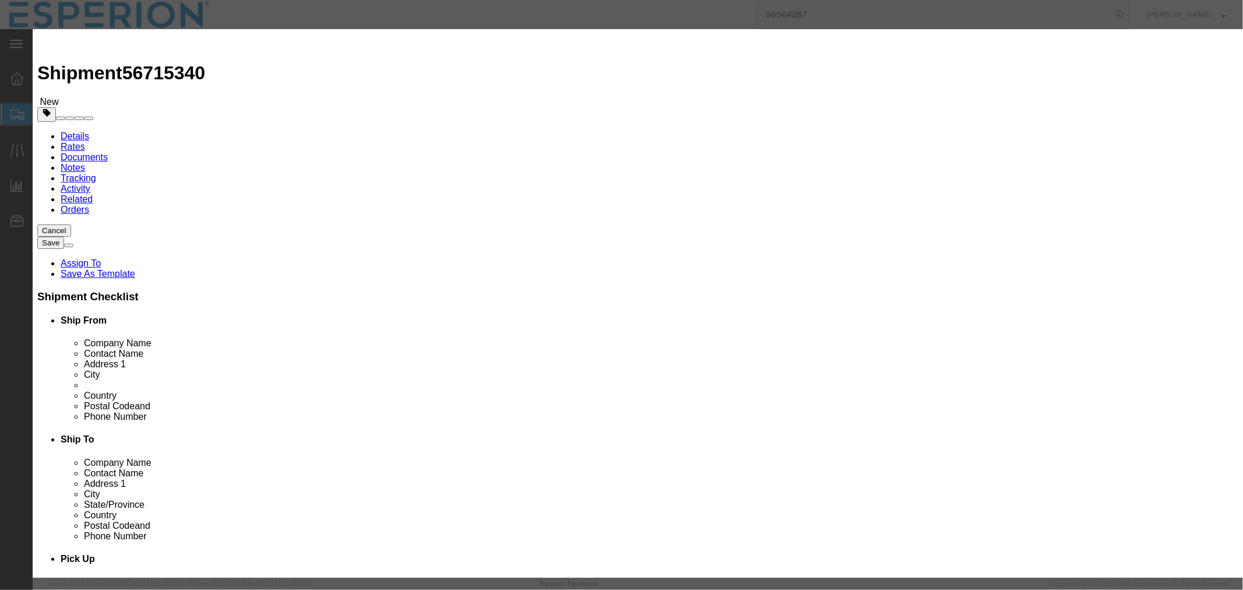
drag, startPoint x: 449, startPoint y: 292, endPoint x: 381, endPoint y: 286, distance: 67.8
click div "Lot# 2VI25203085"
paste input "6"
type input "2VI25203086"
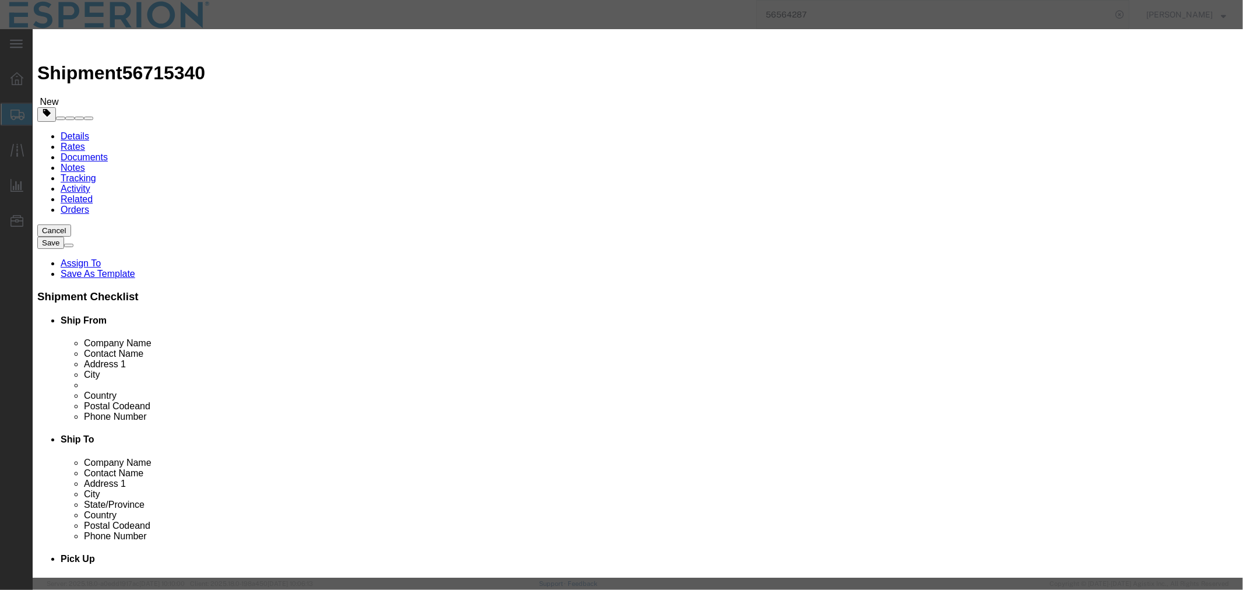
drag, startPoint x: 436, startPoint y: 111, endPoint x: 379, endPoint y: 112, distance: 56.5
click div "Pieces 793.96 Select Bag Barrels 100Board Feet Bottle Box Blister Pack Carats C…"
type input "809.24"
type input "378643.39"
click button "Save & Close"
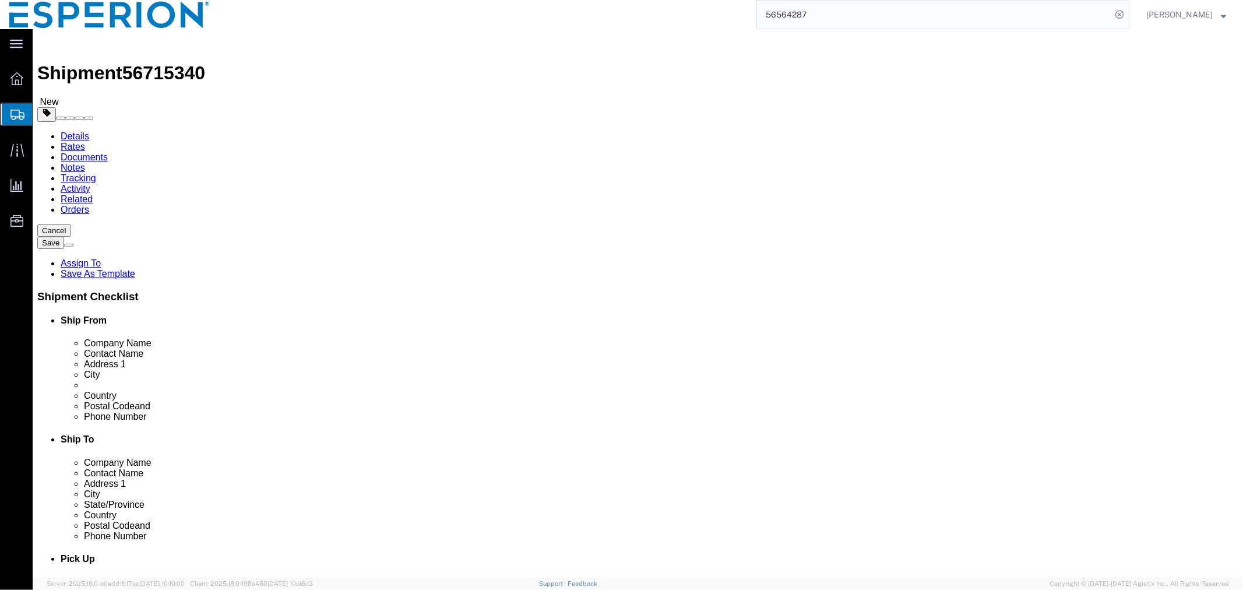
click span "button"
select select "PSNS"
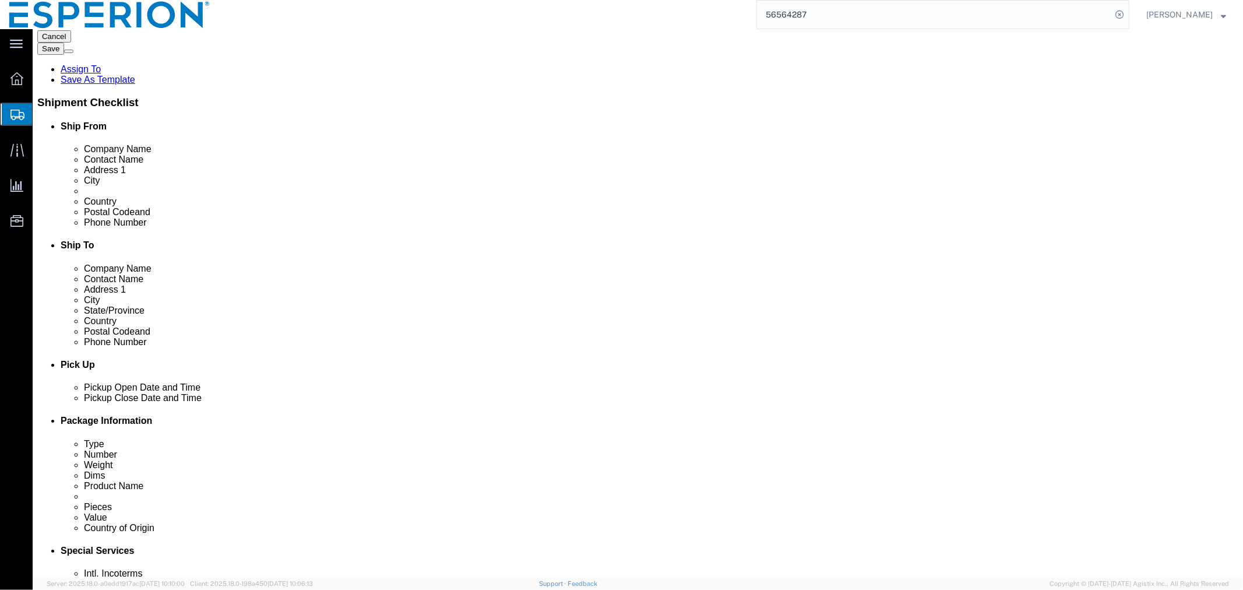
drag, startPoint x: 214, startPoint y: 430, endPoint x: 175, endPoint y: 429, distance: 39.1
click div "883.52 Select kgs lbs"
type input "894.28"
click dd "809.24 Kilogram"
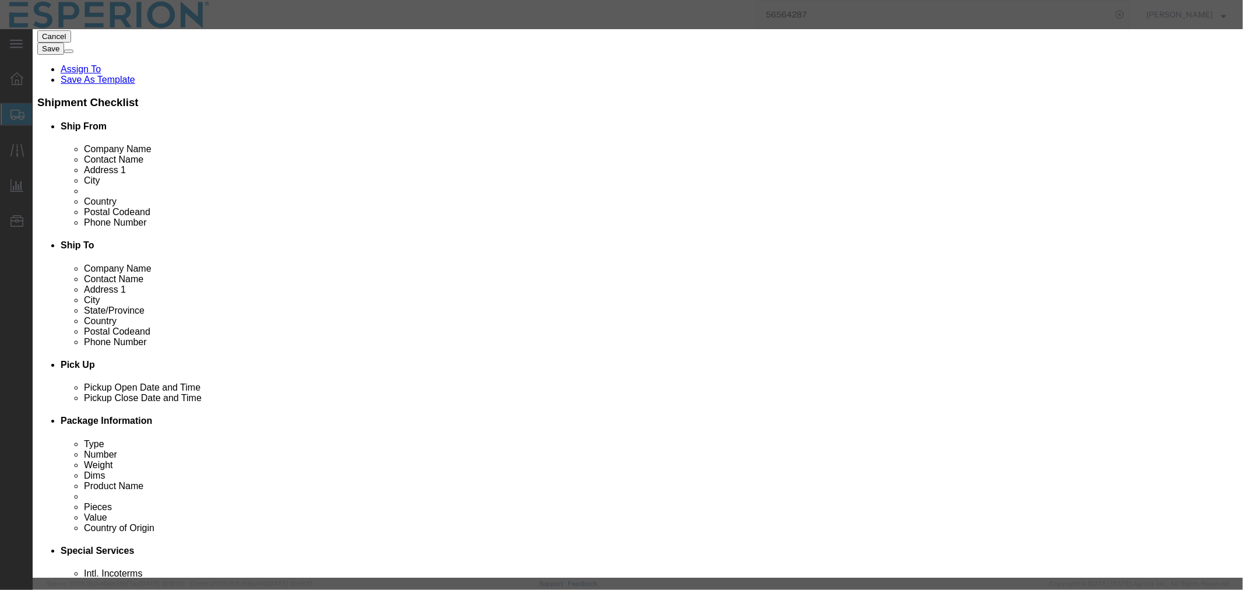
drag, startPoint x: 774, startPoint y: 171, endPoint x: 662, endPoint y: 167, distance: 111.9
click div "Serial 2VI25203086"
paste input "7"
type input "2VI25203087"
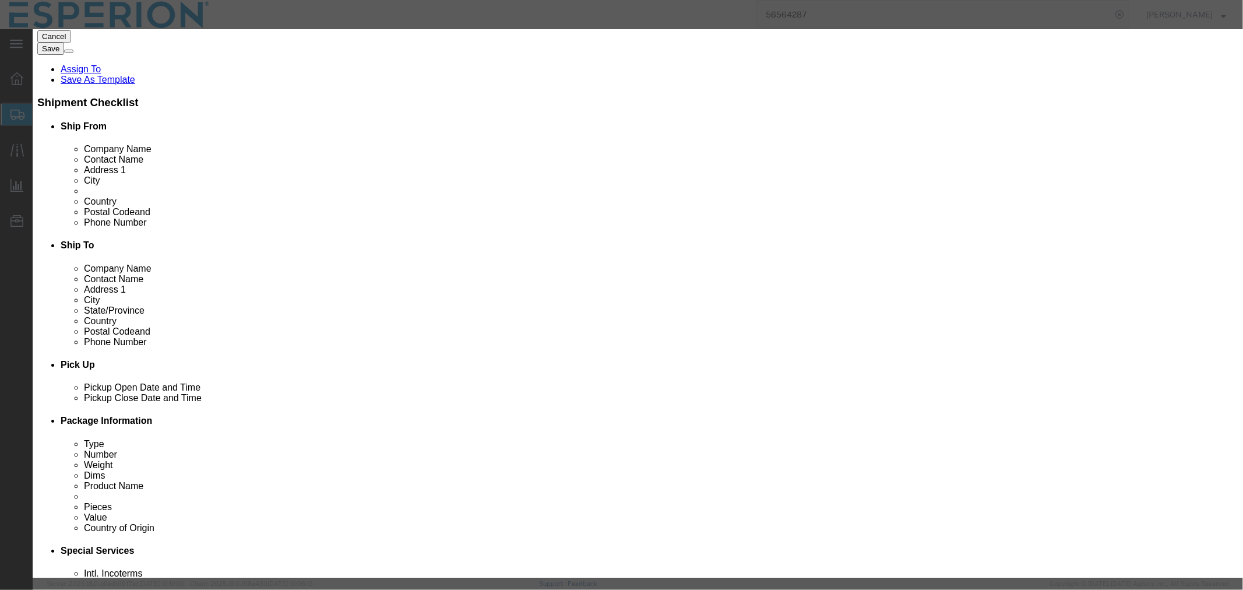
drag, startPoint x: 466, startPoint y: 224, endPoint x: 359, endPoint y: 220, distance: 106.7
click div "Lot# 2VI25203086"
paste input "7"
type input "2VI25203087"
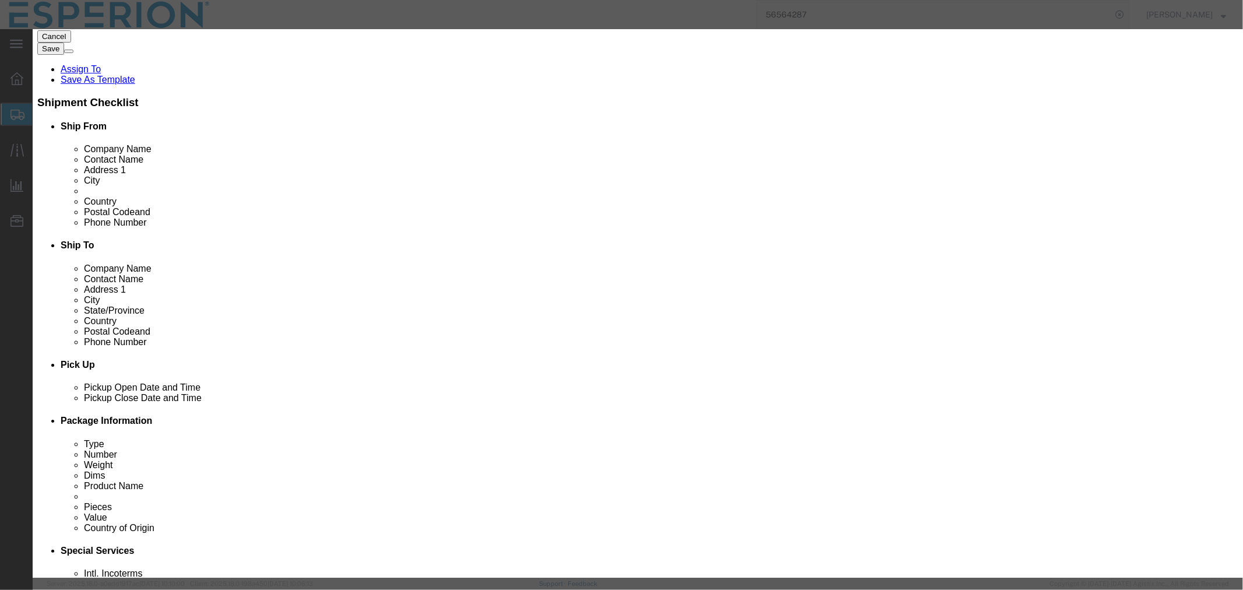
drag, startPoint x: 443, startPoint y: 114, endPoint x: 330, endPoint y: 109, distance: 112.6
click div "Pieces 809.24 Select Bag Barrels 100Board Feet Bottle Box Blister Pack Carats C…"
type input "820.00"
type input "383677.99"
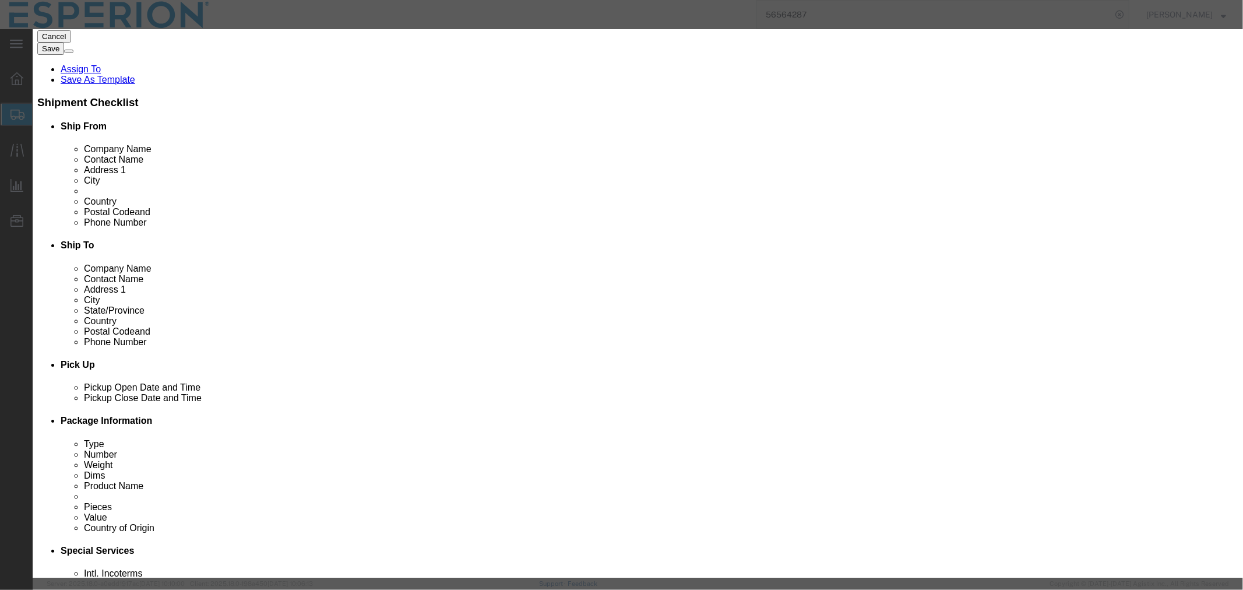
click button "Save & Close"
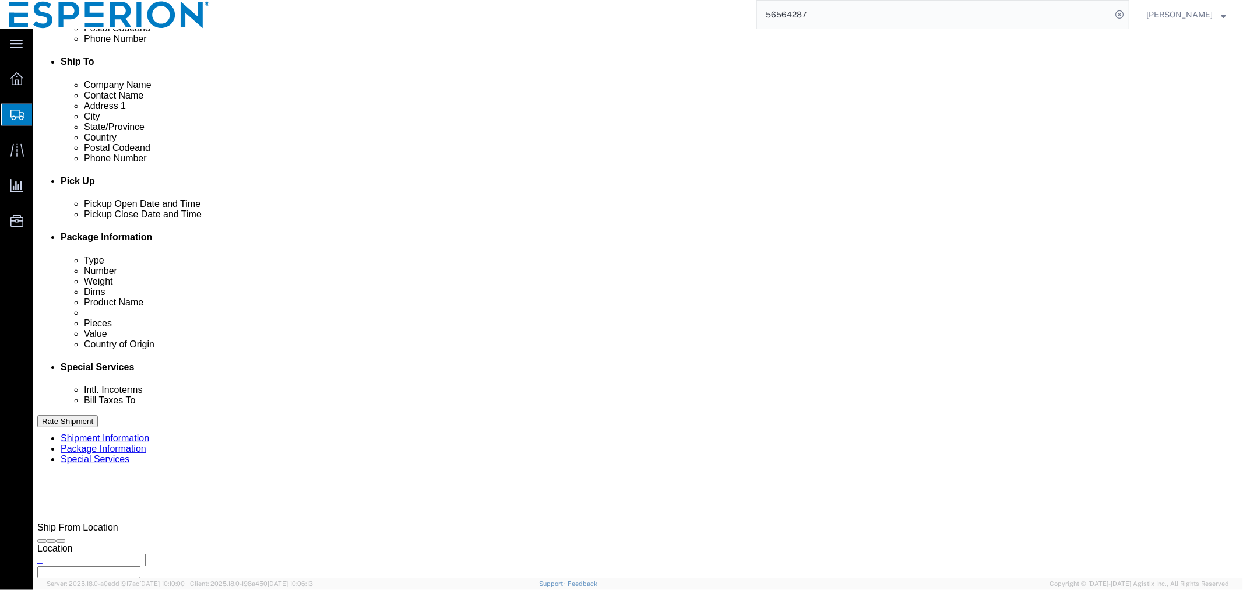
scroll to position [184, 0]
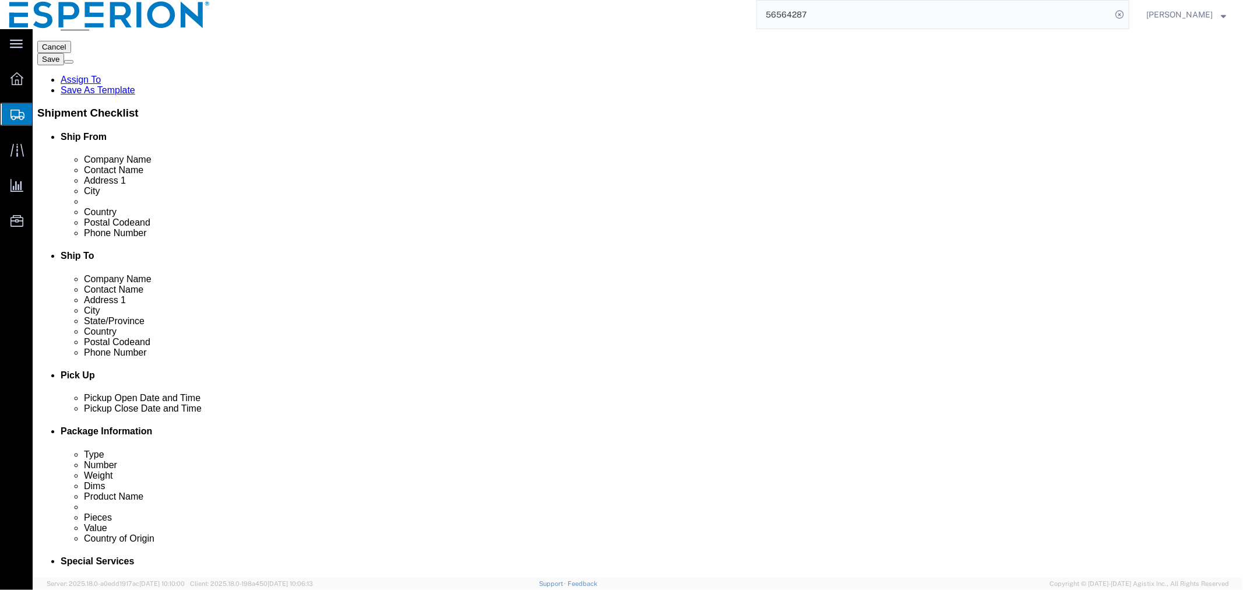
click span "button"
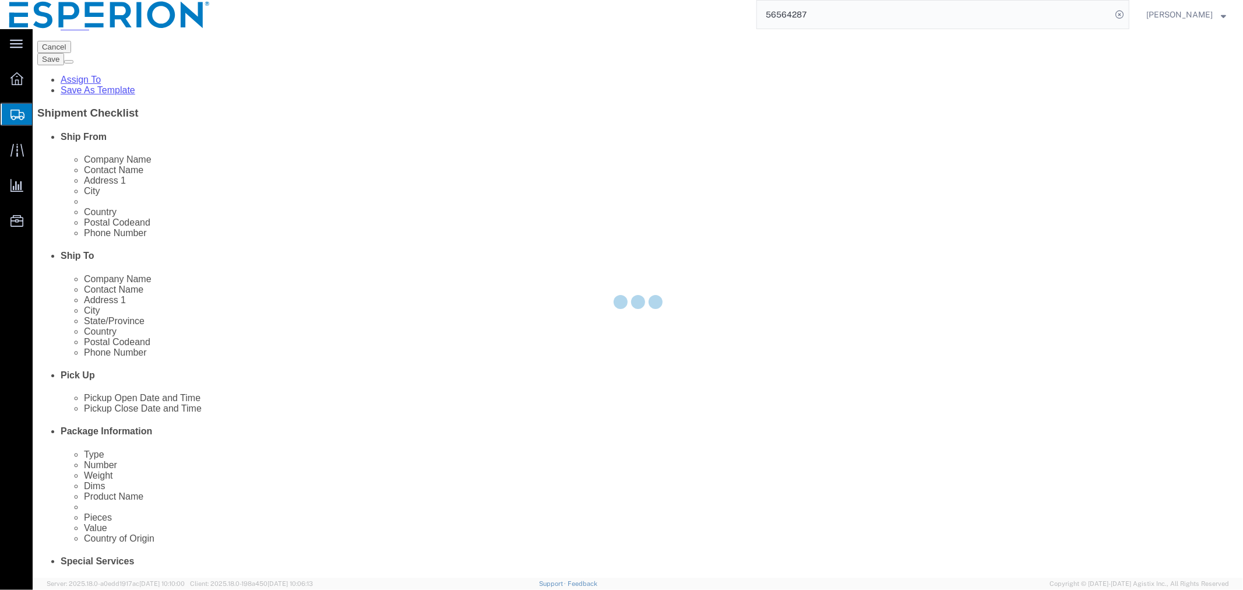
scroll to position [0, 0]
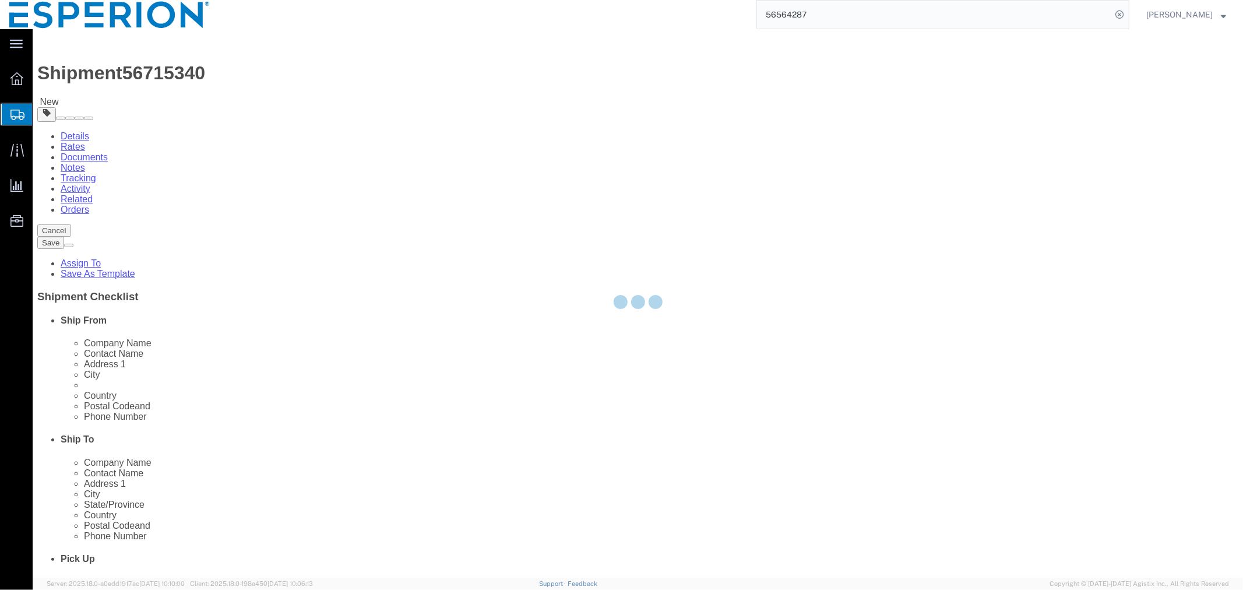
select select "PSNS"
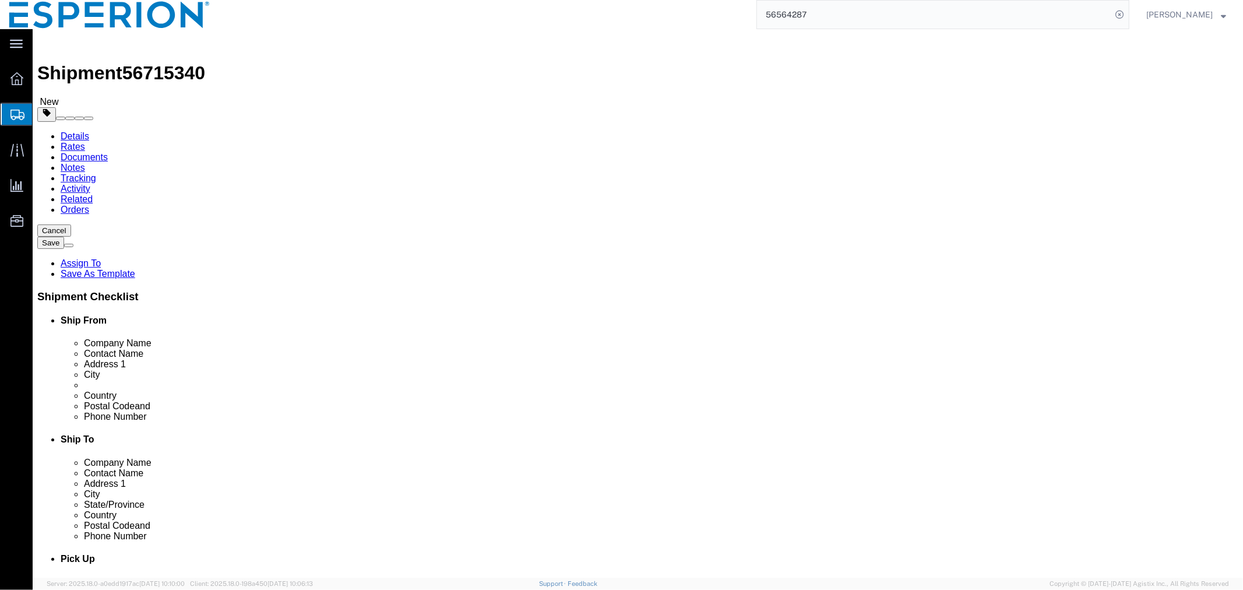
scroll to position [388, 0]
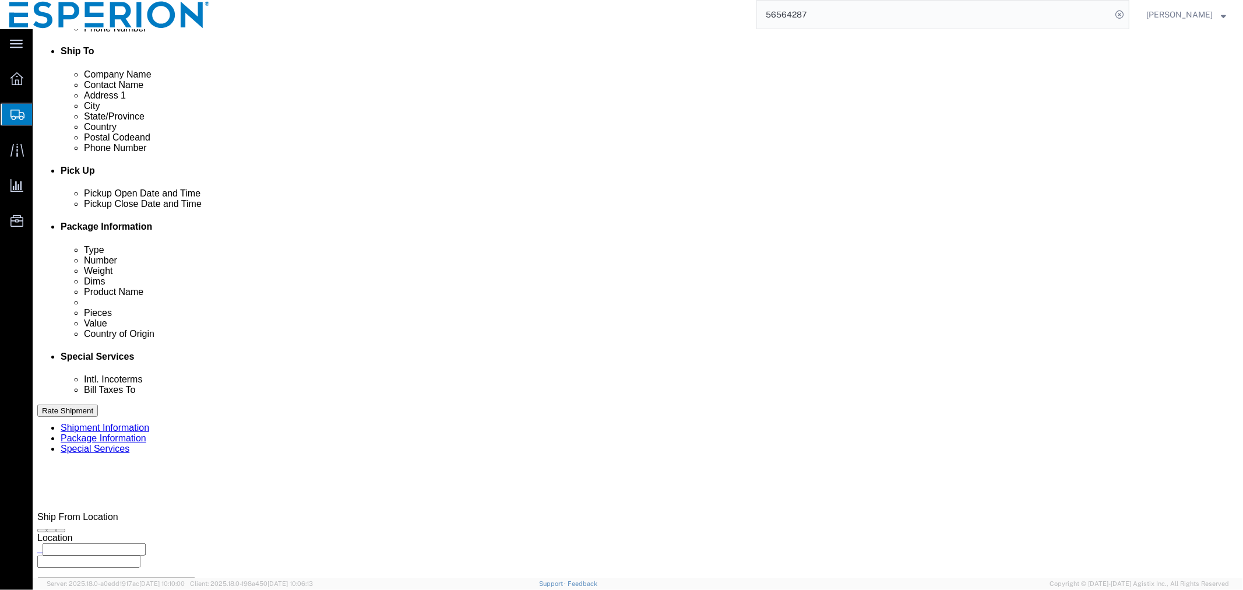
drag, startPoint x: 696, startPoint y: 237, endPoint x: 618, endPoint y: 237, distance: 78.1
click div "Weight 894.28 Select kgs lbs Ship. t°"
type input "895.28"
click dd "383677.99 USD"
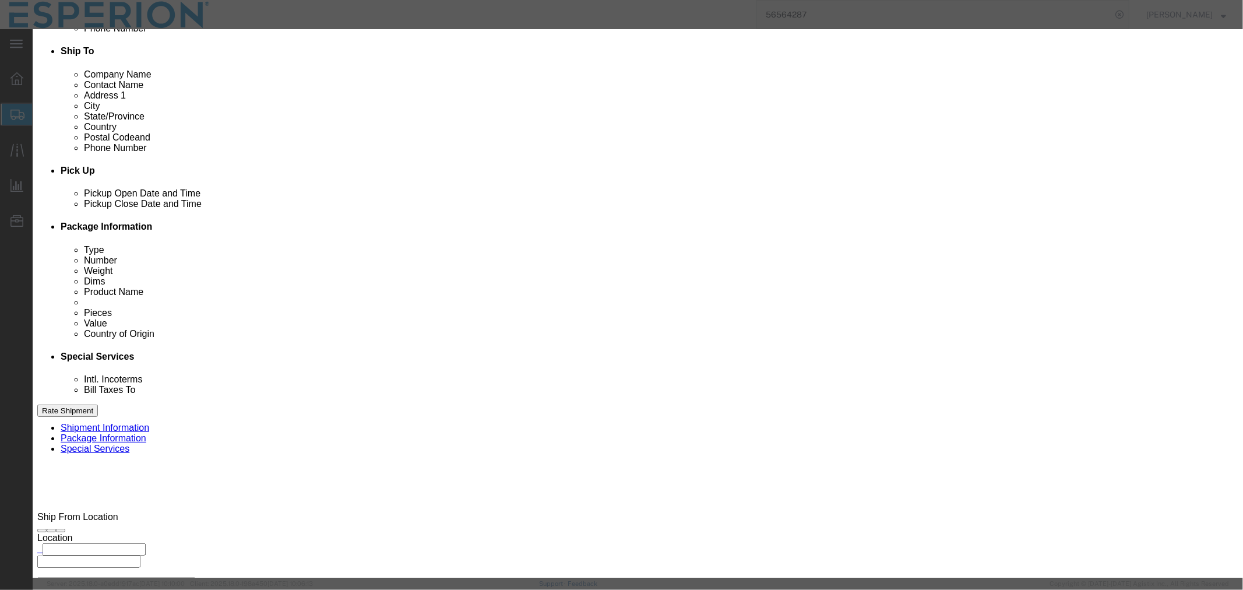
drag, startPoint x: 779, startPoint y: 169, endPoint x: 671, endPoint y: 166, distance: 107.8
click div "Serial 2VI25203087"
paste input "8"
type input "2VI25203088"
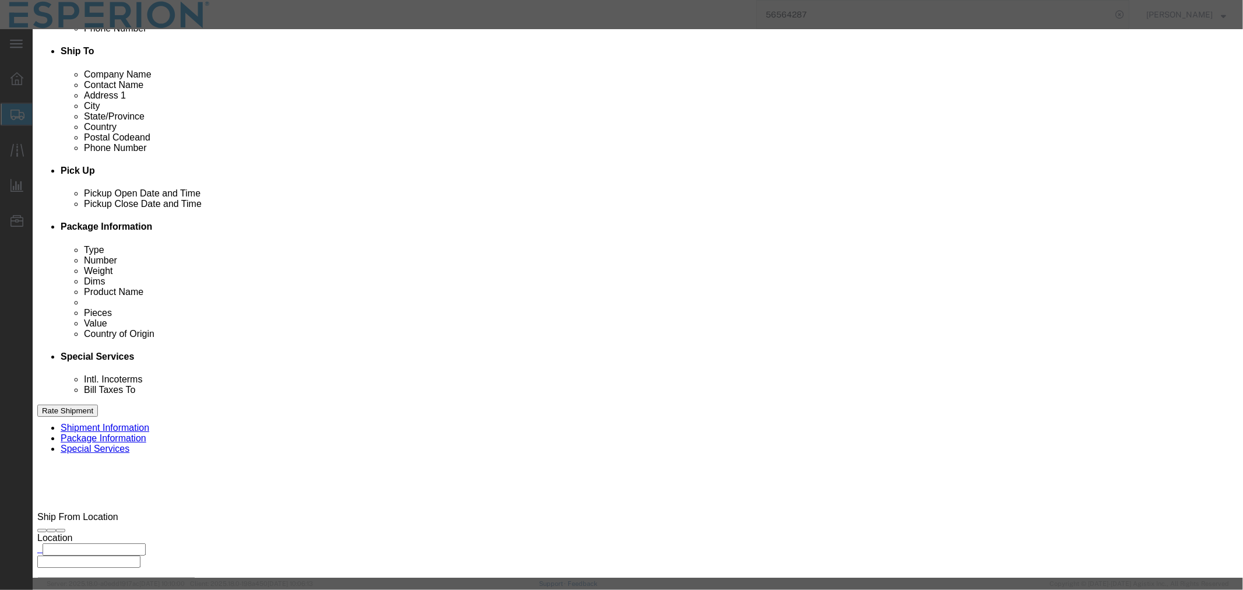
drag, startPoint x: 466, startPoint y: 164, endPoint x: 368, endPoint y: 162, distance: 97.9
click div "Lot# 2VI25203087"
paste input "8"
type input "2VI25203088"
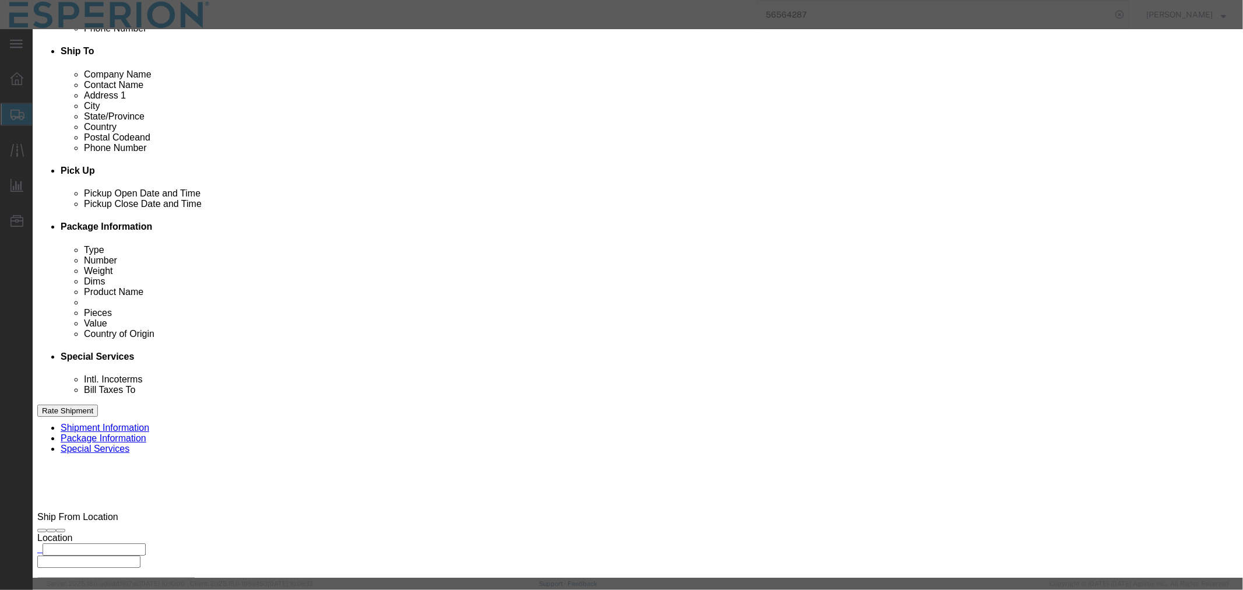
drag, startPoint x: 441, startPoint y: 110, endPoint x: 361, endPoint y: 110, distance: 80.4
click div "Pieces Number of pieces inside all the packages 820.00 Select Bag Barrels 100Bo…"
type input "821"
type input "384145.89"
click button "Save & Close"
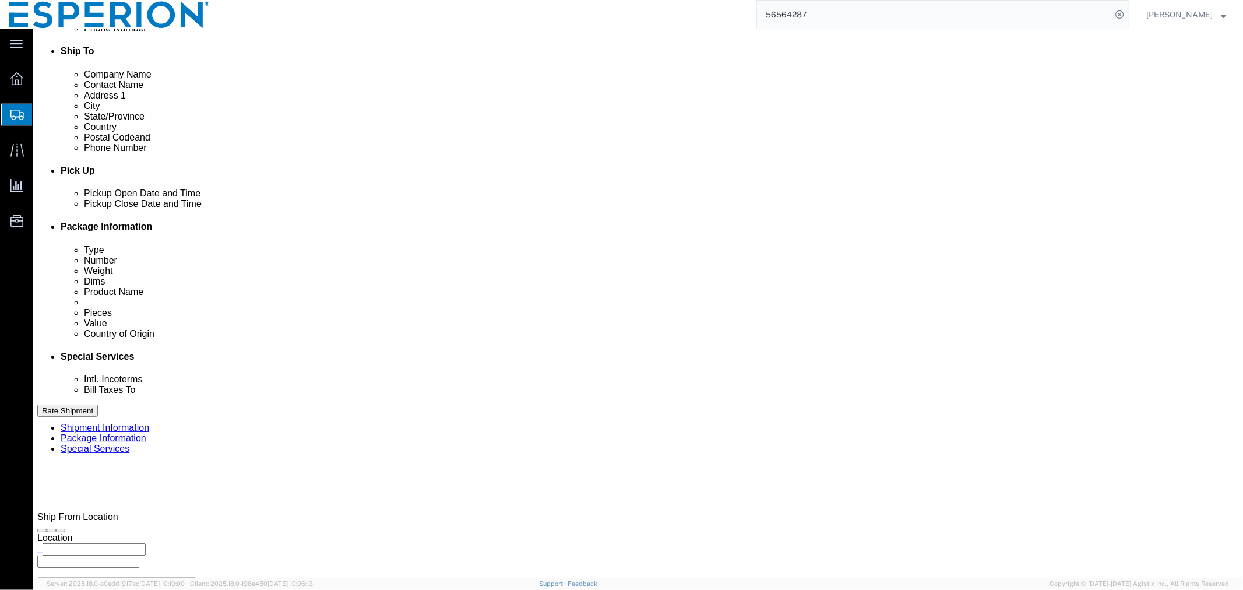
scroll to position [470, 0]
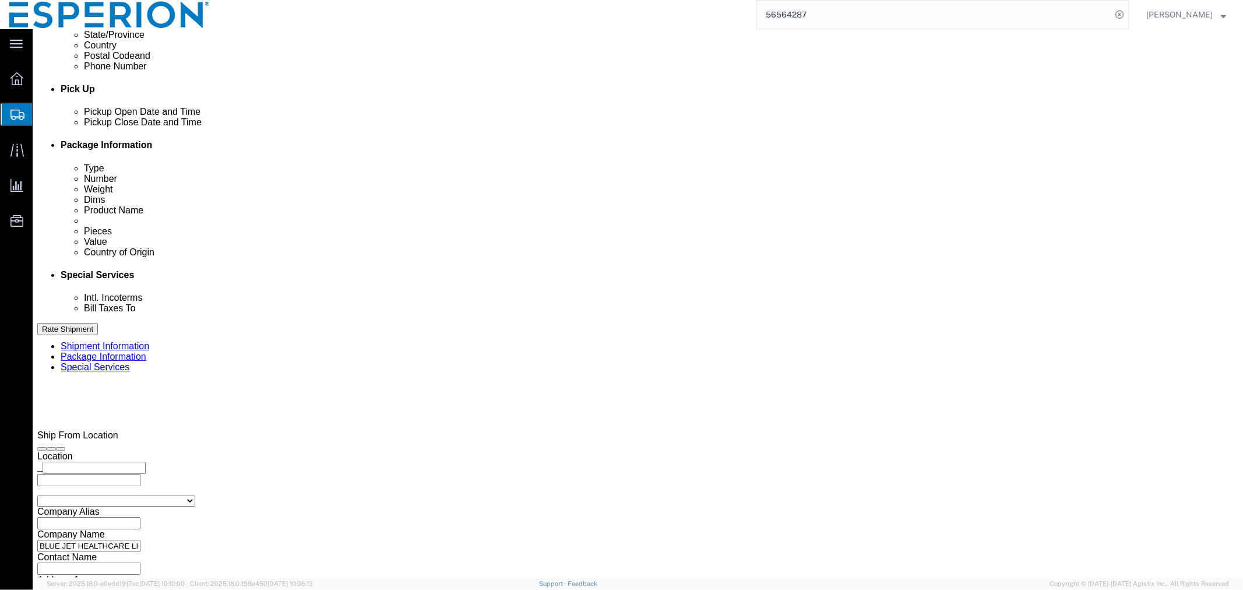
click button "Continue"
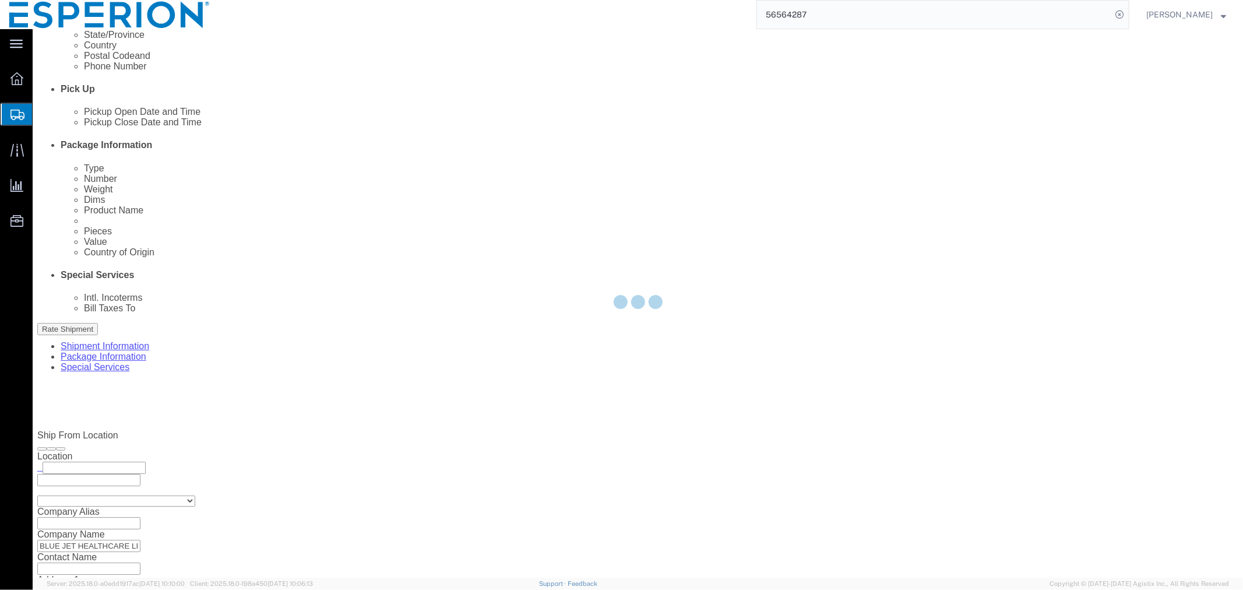
select select
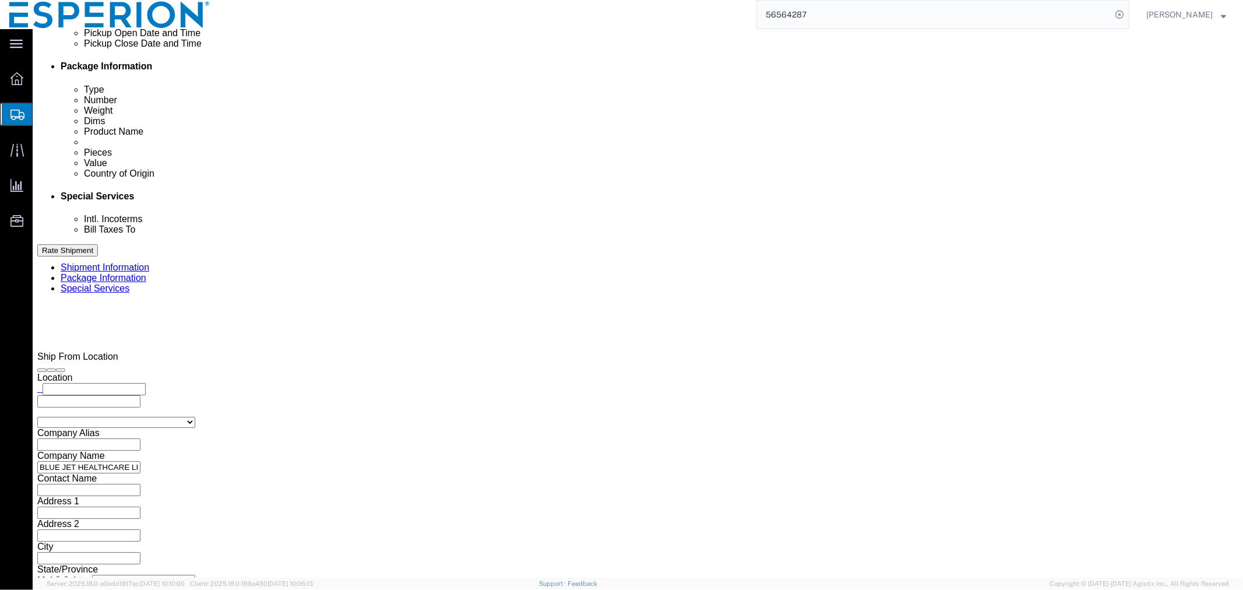
scroll to position [418, 0]
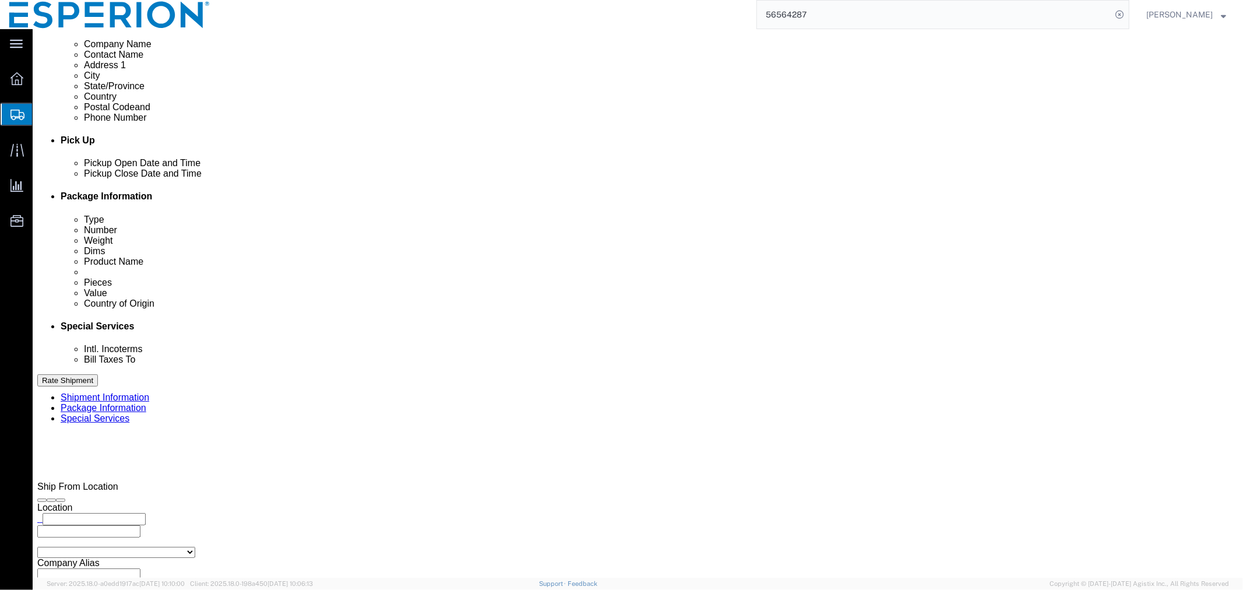
click select "Select Carriage Insurance Paid Carriage Paid To Cost and Freight Cost Insurance…"
select select "EXW"
click select "Select Carriage Insurance Paid Carriage Paid To Cost and Freight Cost Insurance…"
select select "RCPN"
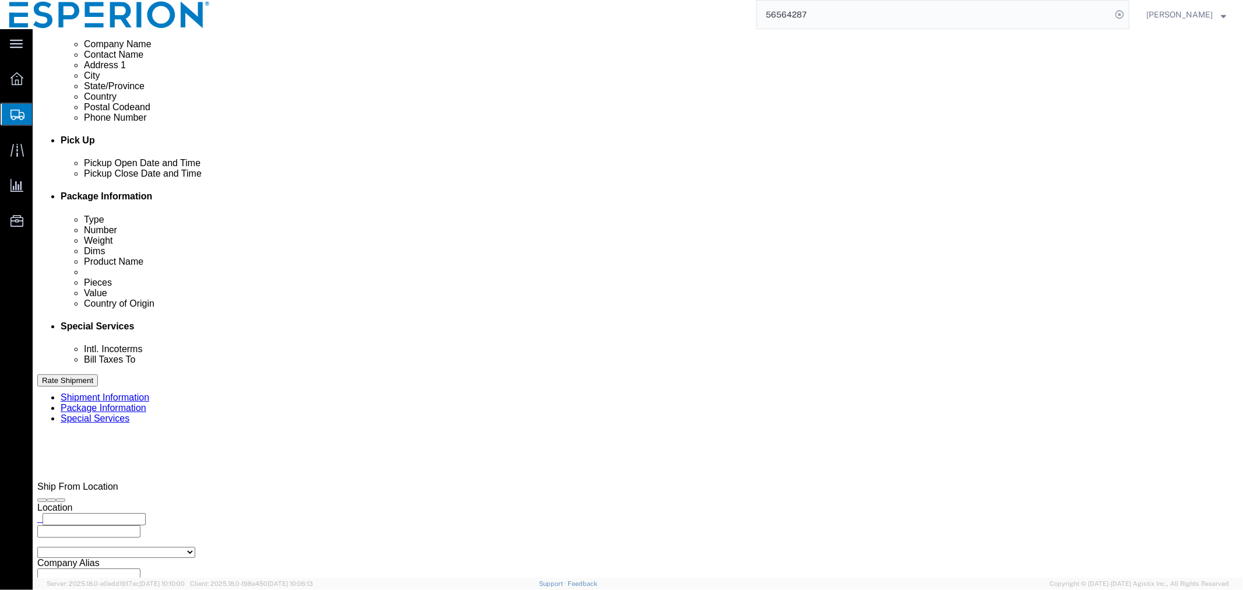
type input "CordenPharma Colorado Inc"
type input "2075 North 55th Street"
select select "US"
select select "CO"
type input "(303) 938-6308"
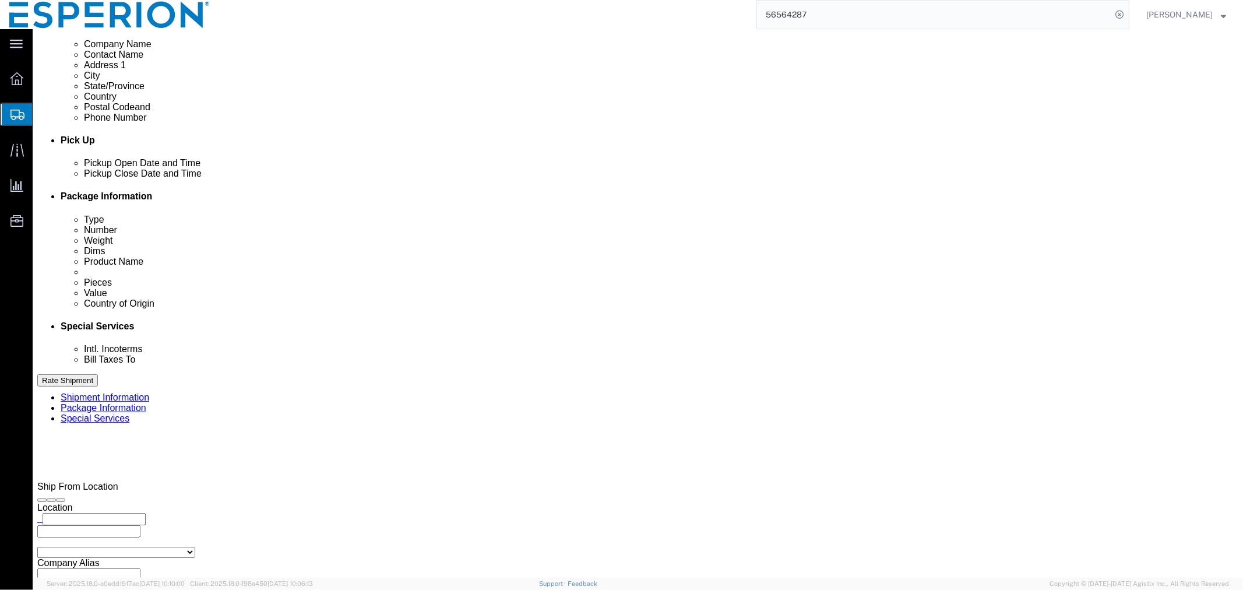
type input "Justin Saunders"
type input "Boulder"
type input "80301"
type input "84-063167600"
click input "text"
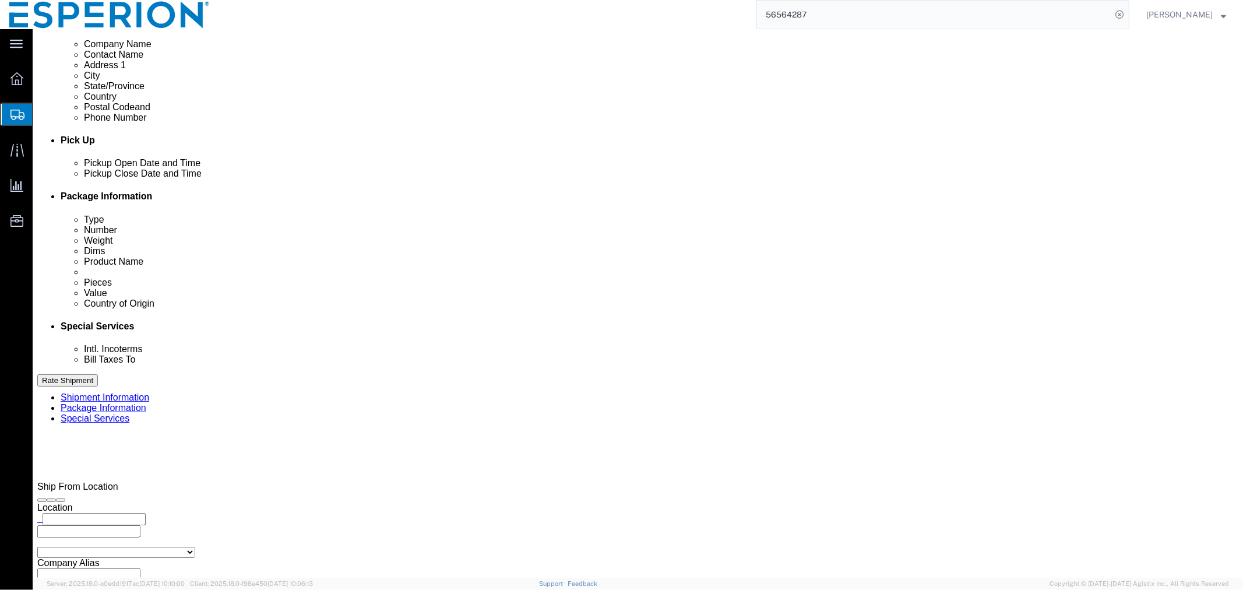
click input "text"
paste input "BLUE JET HEALTHCARE"
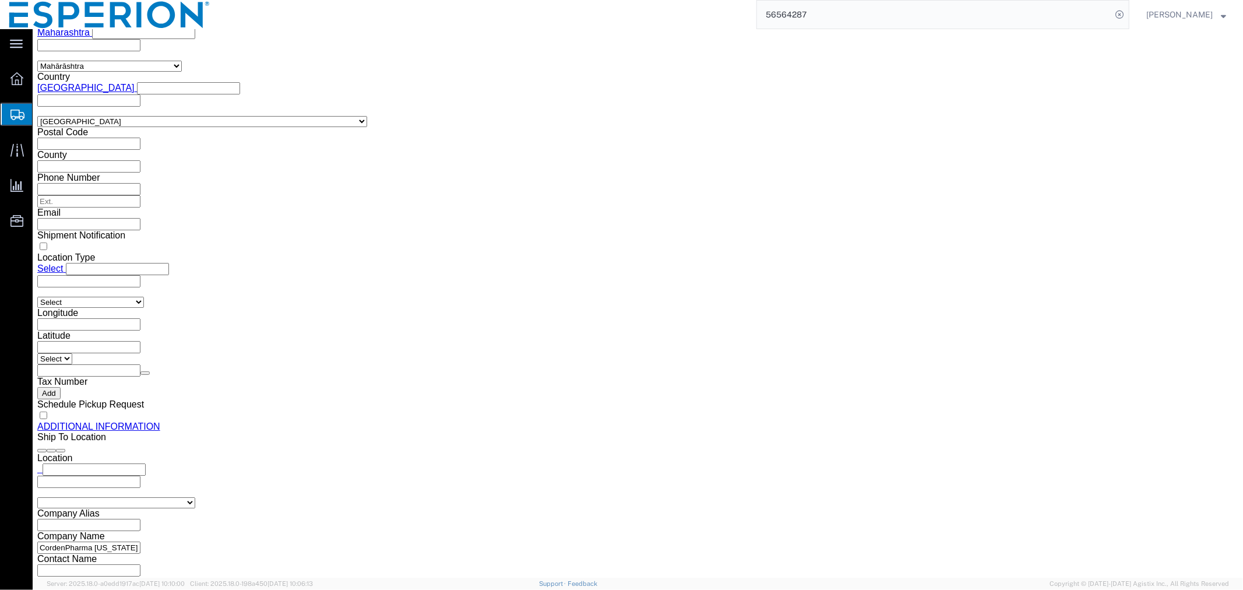
scroll to position [1355, 0]
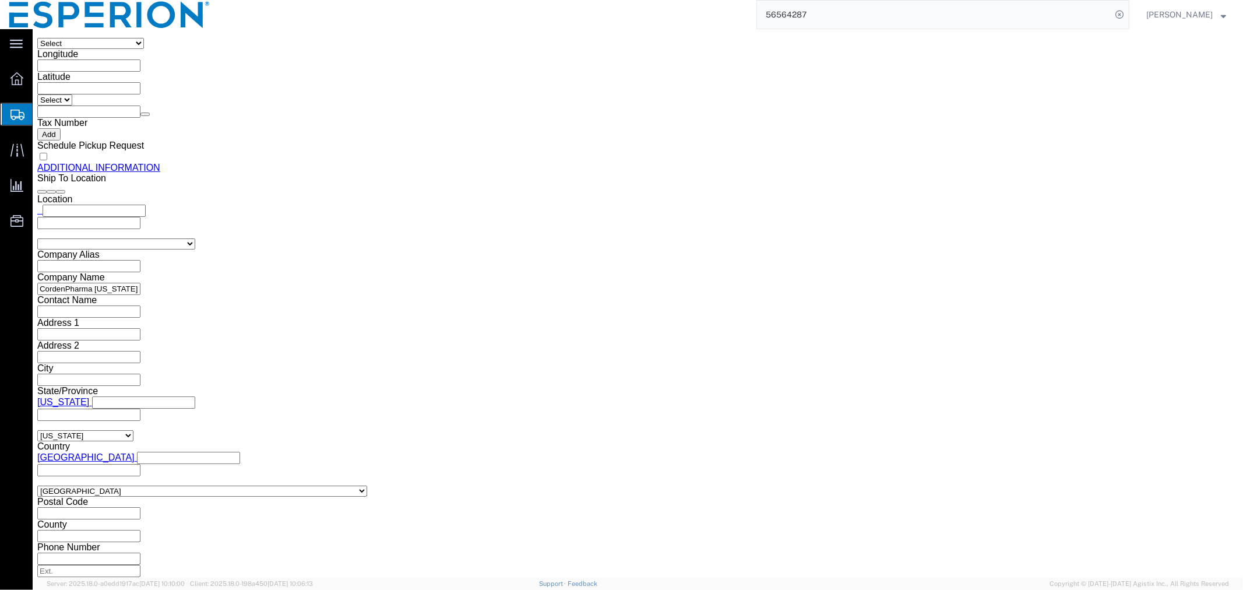
type input "BLUE JET HEALTHCARE, WAREHOUSE, INDIA"
click button "Rate Shipment"
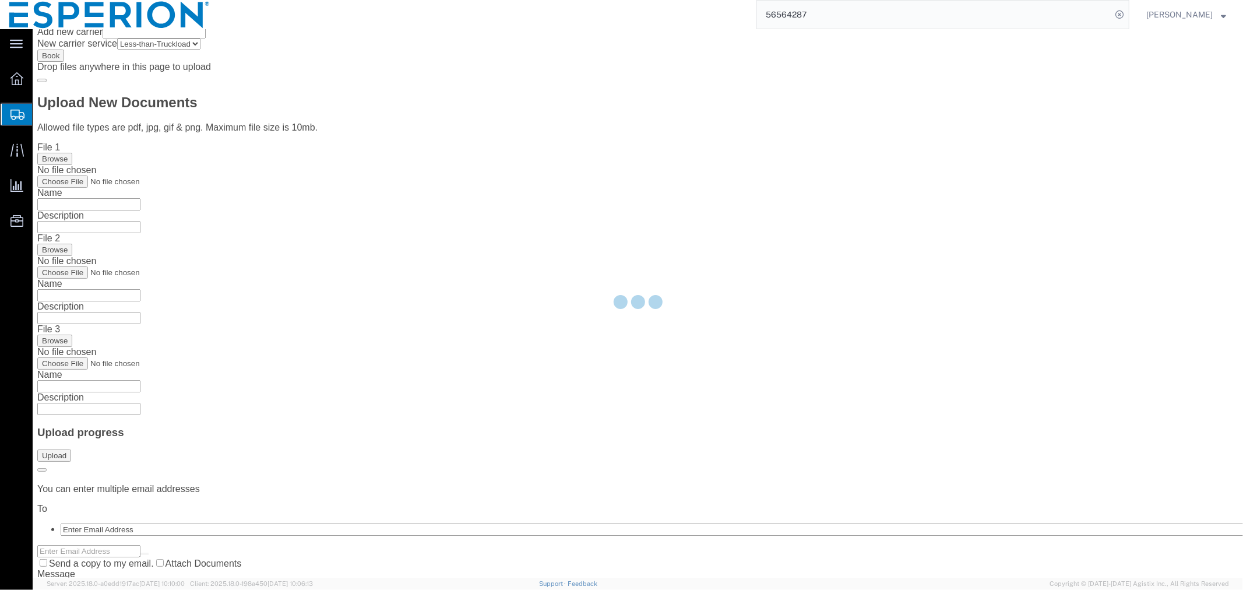
scroll to position [0, 0]
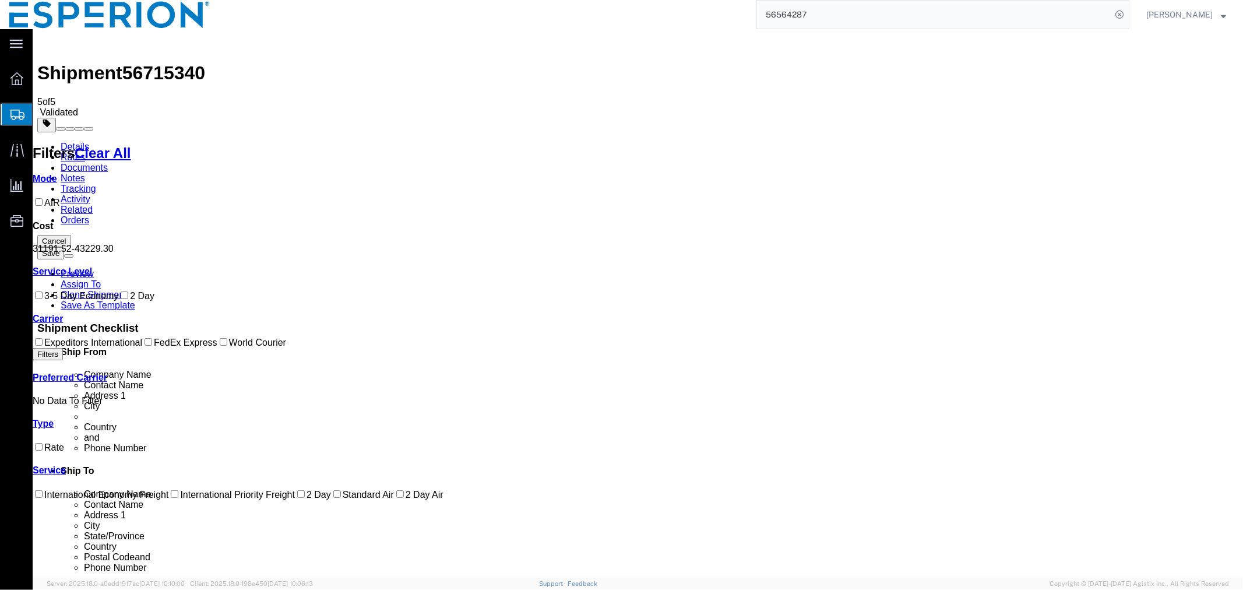
click at [64, 246] on button "Save" at bounding box center [50, 252] width 27 height 12
click at [73, 141] on link "Details" at bounding box center [74, 146] width 29 height 10
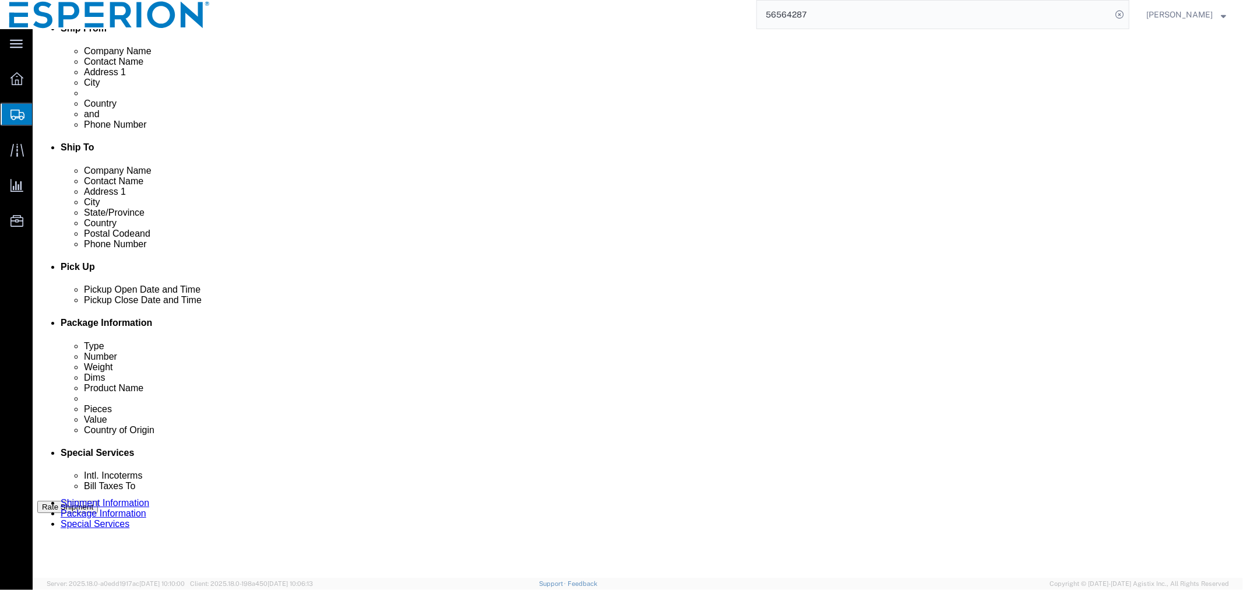
scroll to position [519, 0]
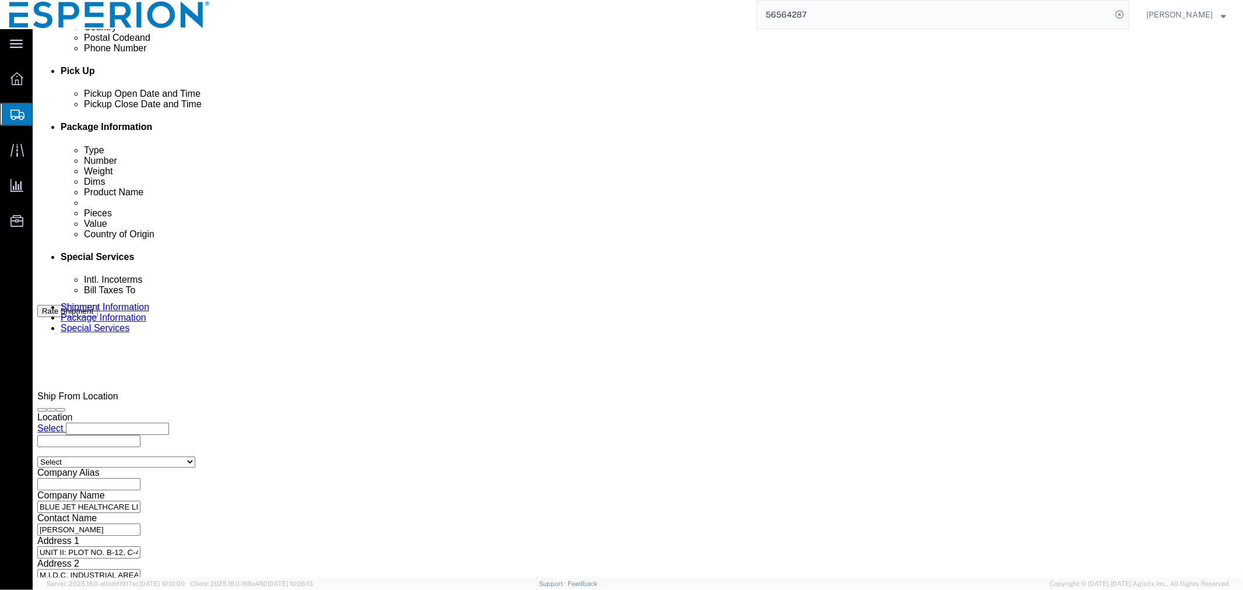
click button "Continue"
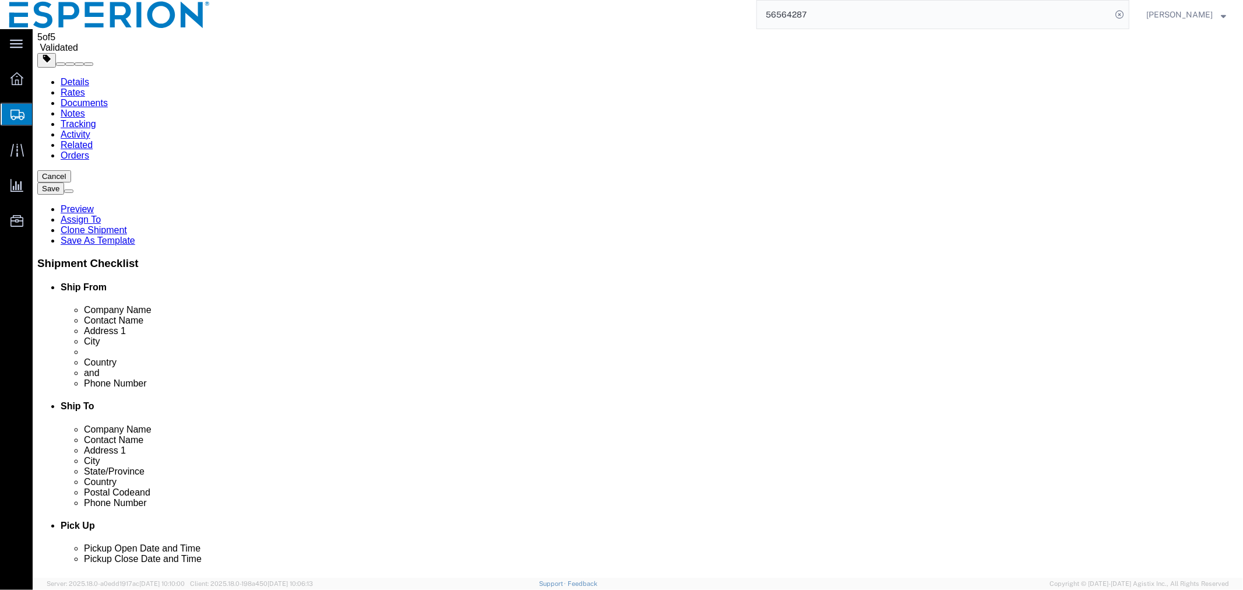
scroll to position [0, 0]
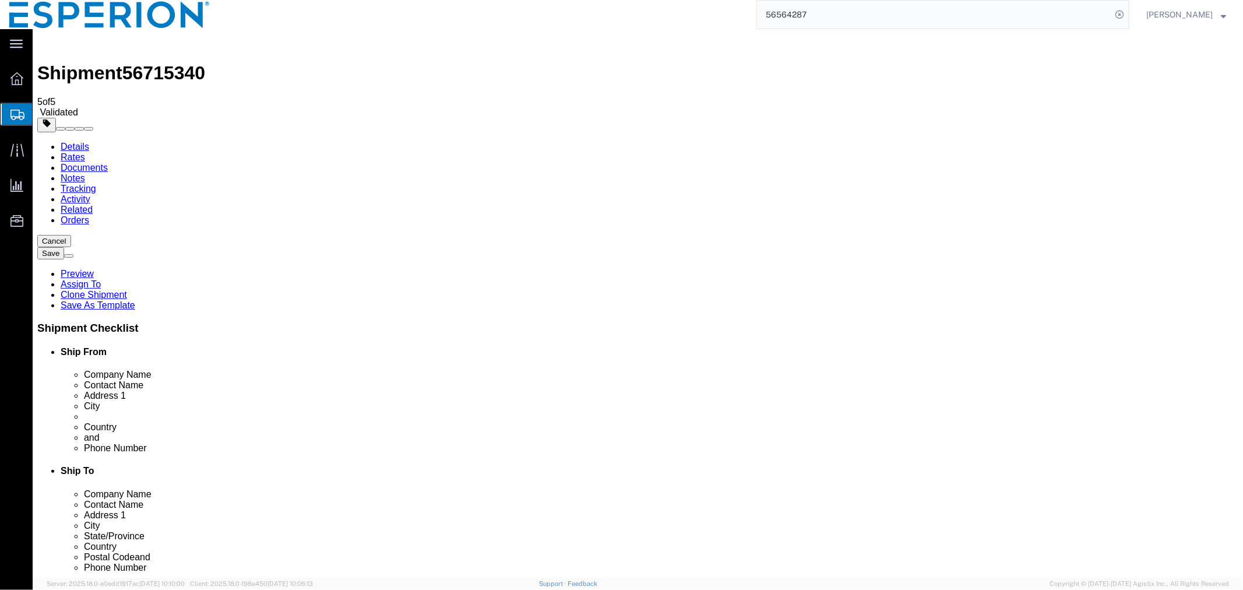
drag, startPoint x: 219, startPoint y: 294, endPoint x: 170, endPoint y: 294, distance: 49.5
click div "886.24 Select kgs lbs"
type input "868.24"
click button "Save"
click button "Rate Shipment"
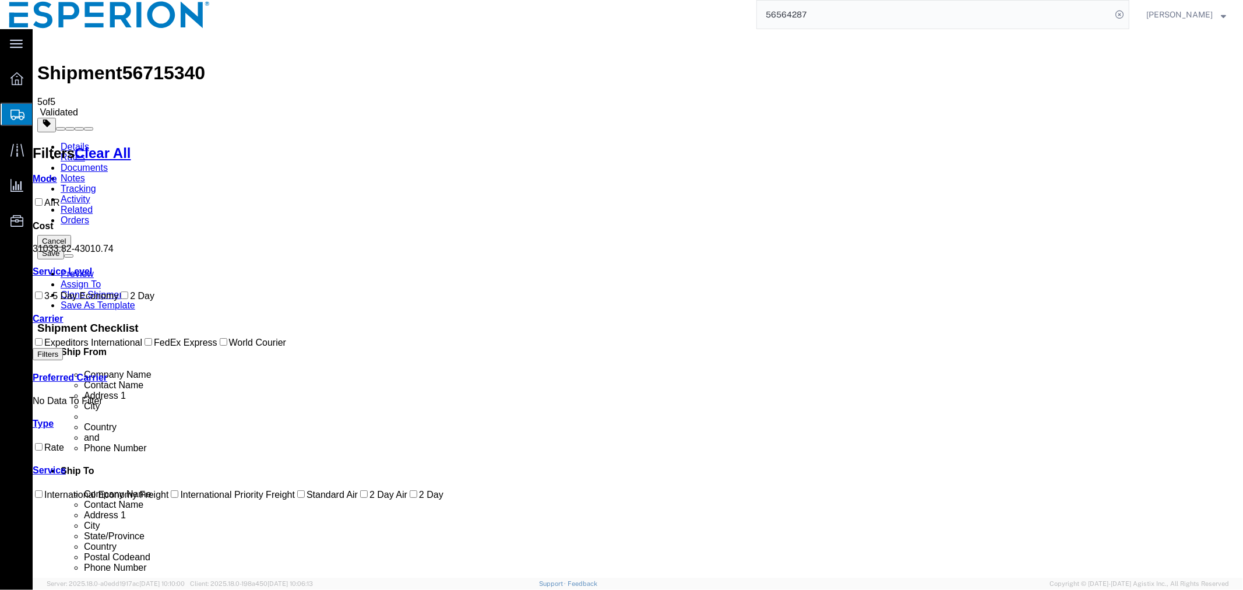
click at [60, 141] on link "Details" at bounding box center [74, 146] width 29 height 10
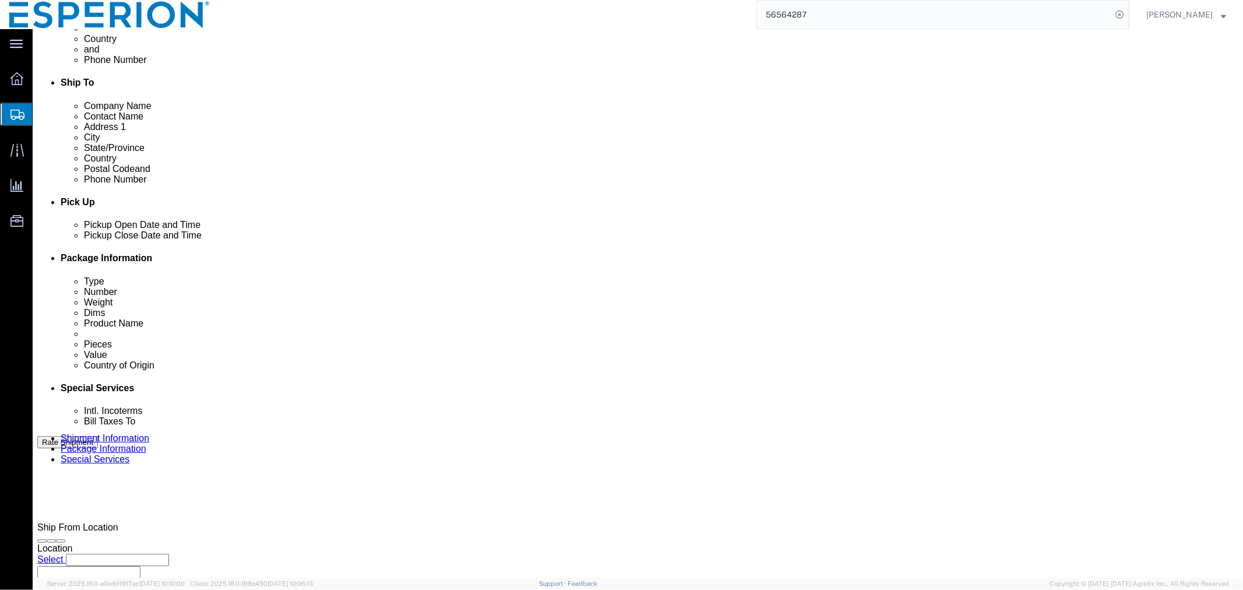
scroll to position [519, 0]
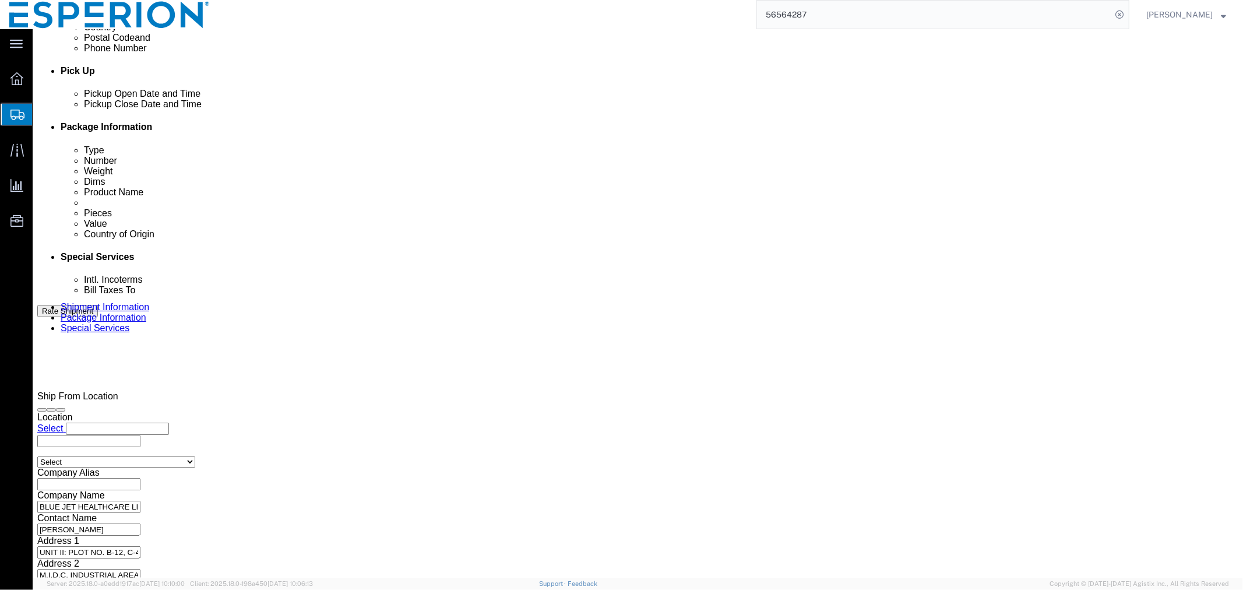
click button "Continue"
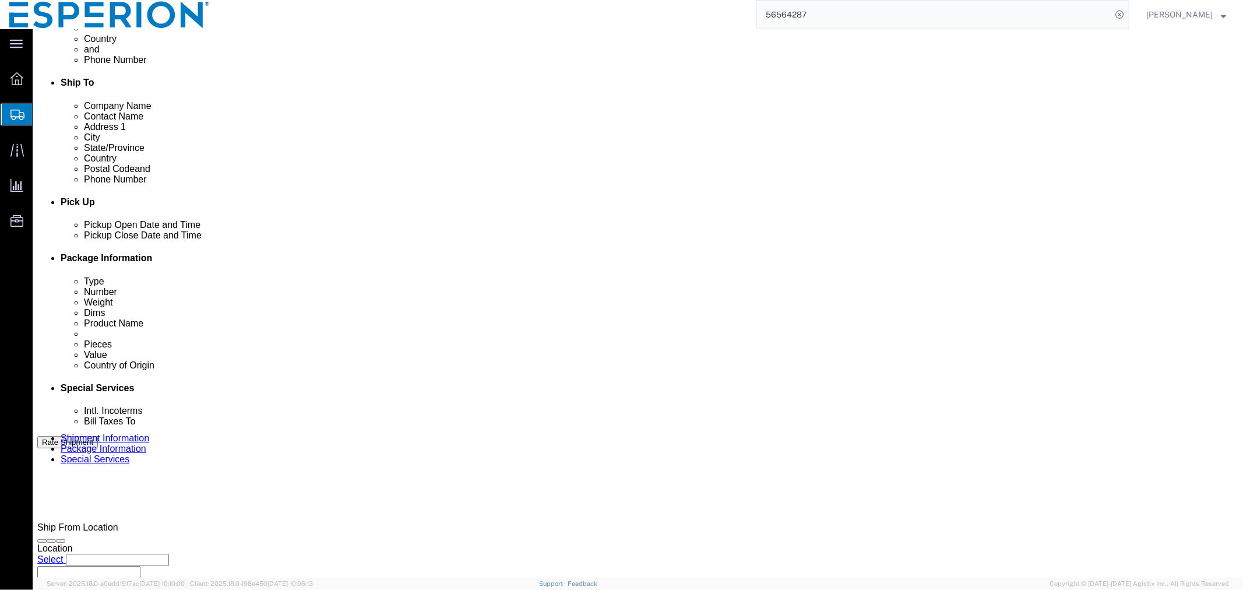
scroll to position [0, 0]
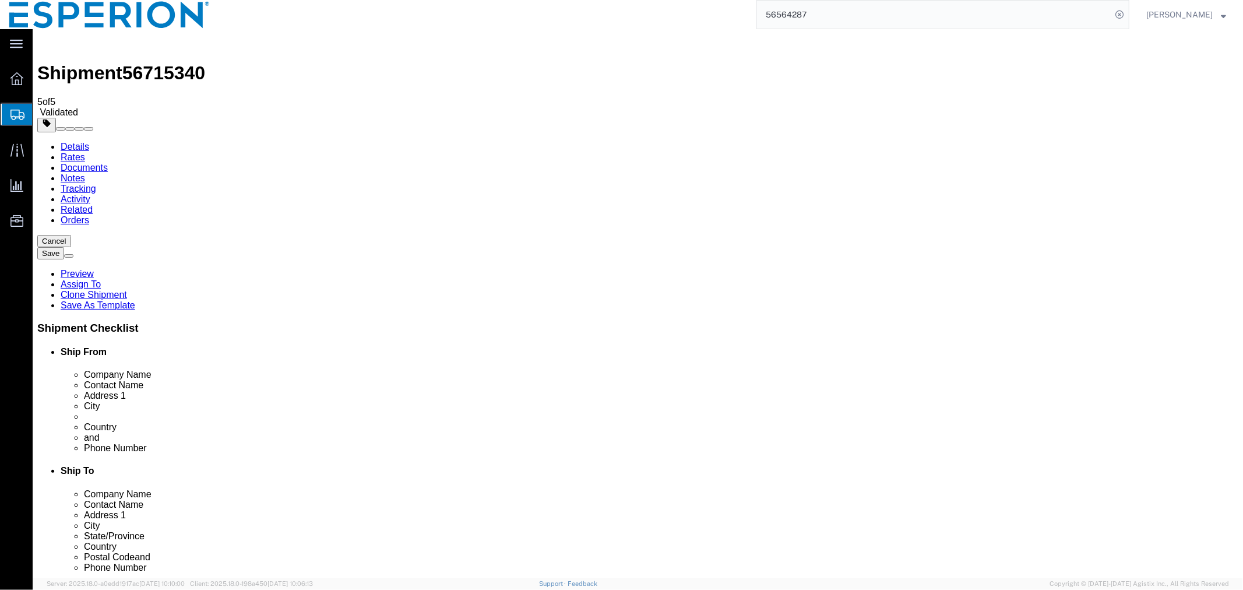
click button "Save"
click span "56715340"
copy span "56715340"
click link "Documents"
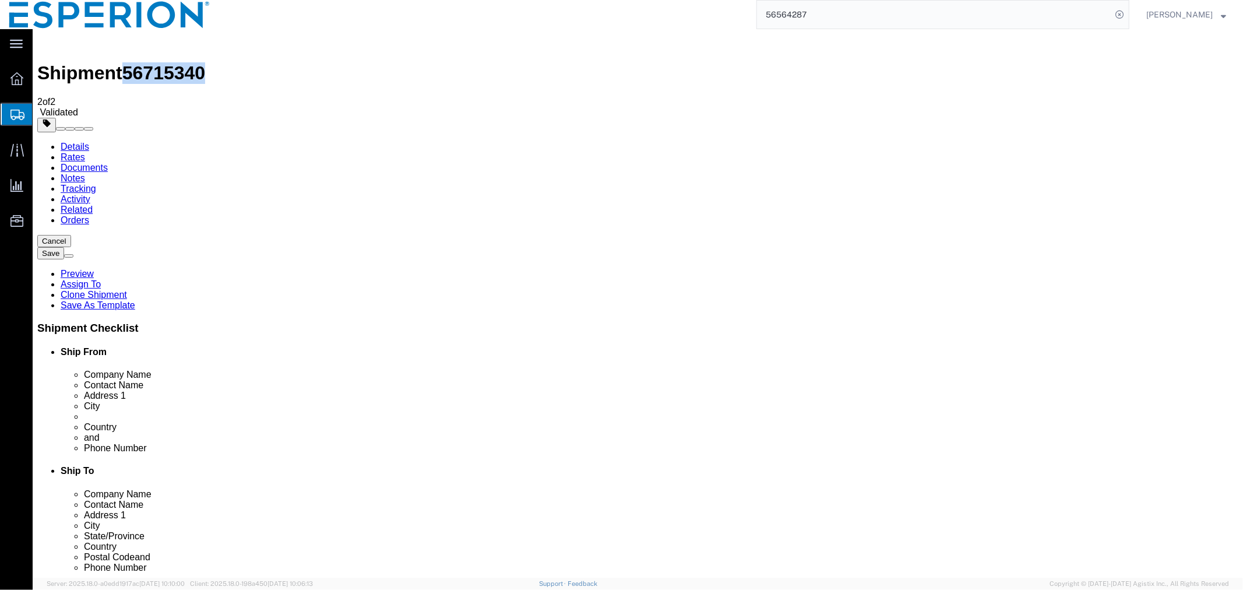
click at [70, 141] on link "Details" at bounding box center [74, 146] width 29 height 10
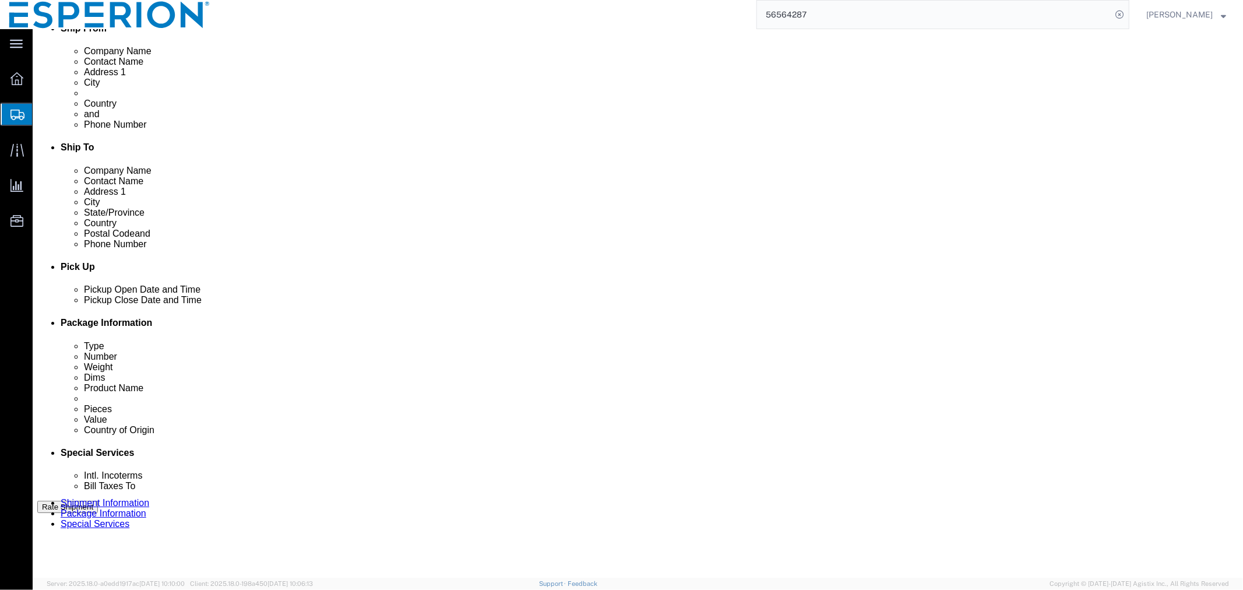
scroll to position [519, 0]
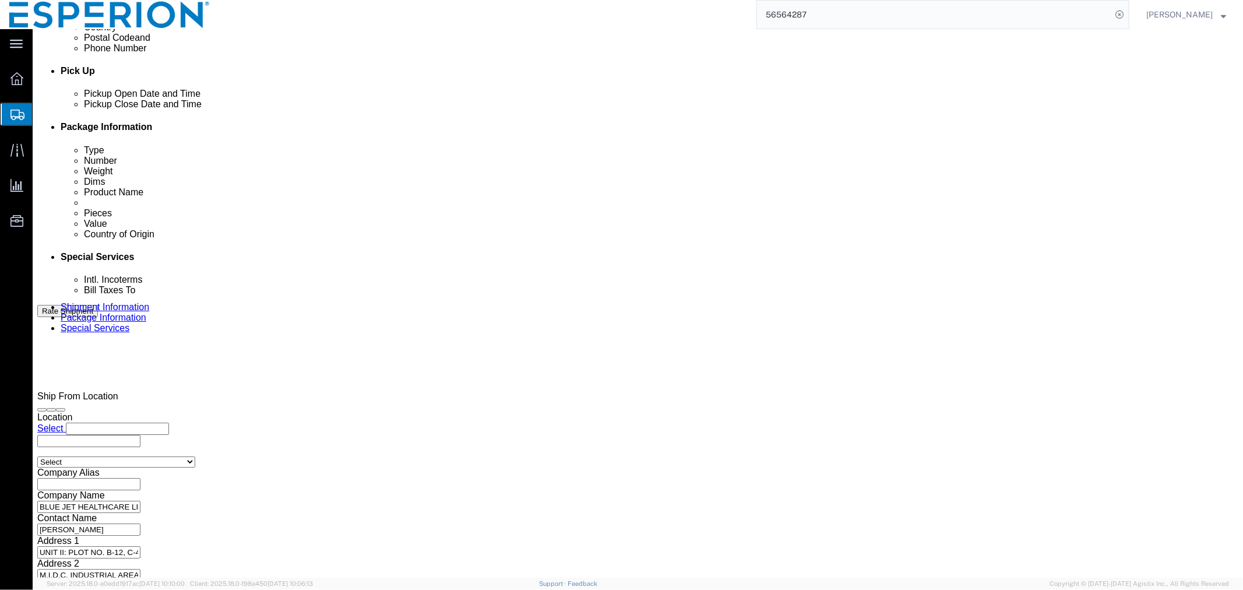
click button "Continue"
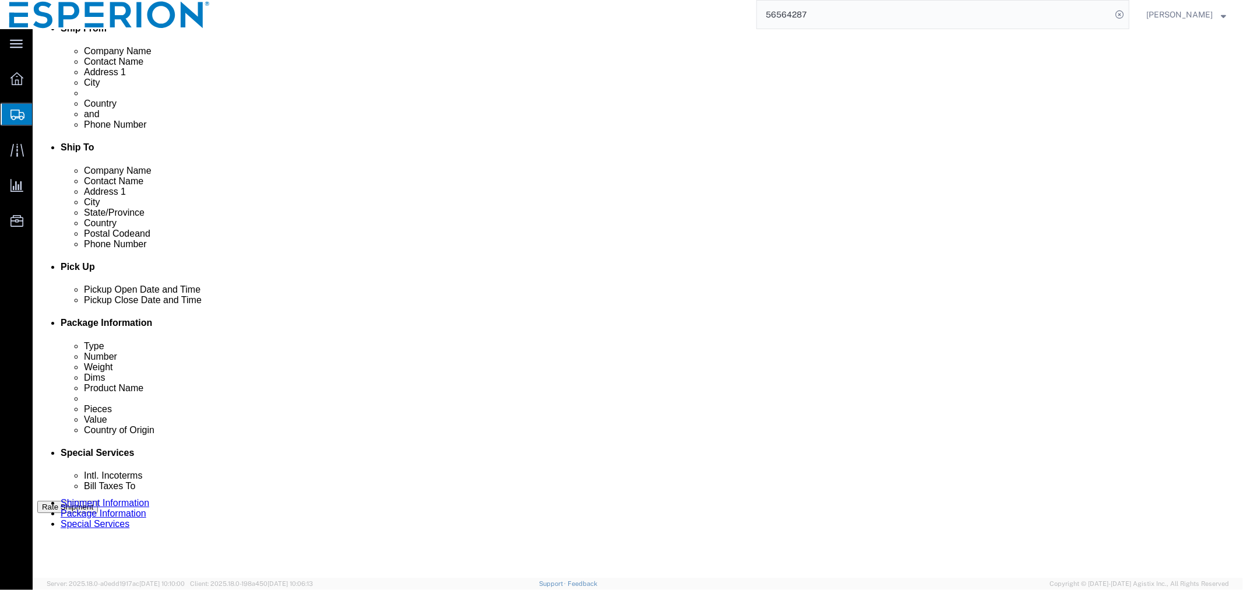
scroll to position [470, 0]
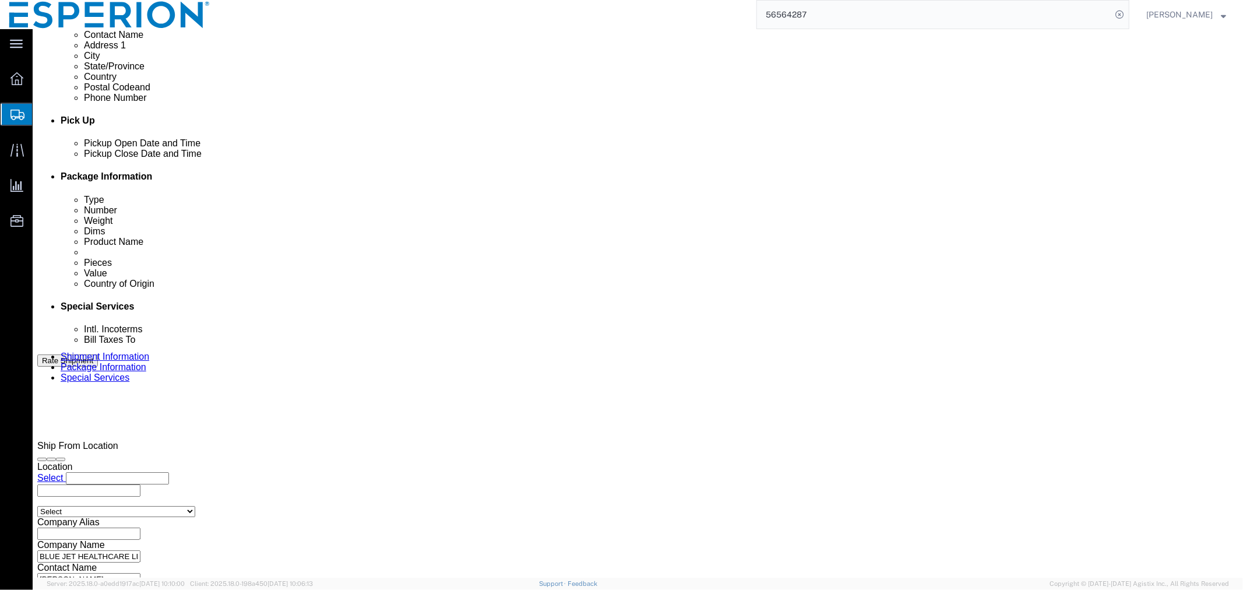
click button "Save"
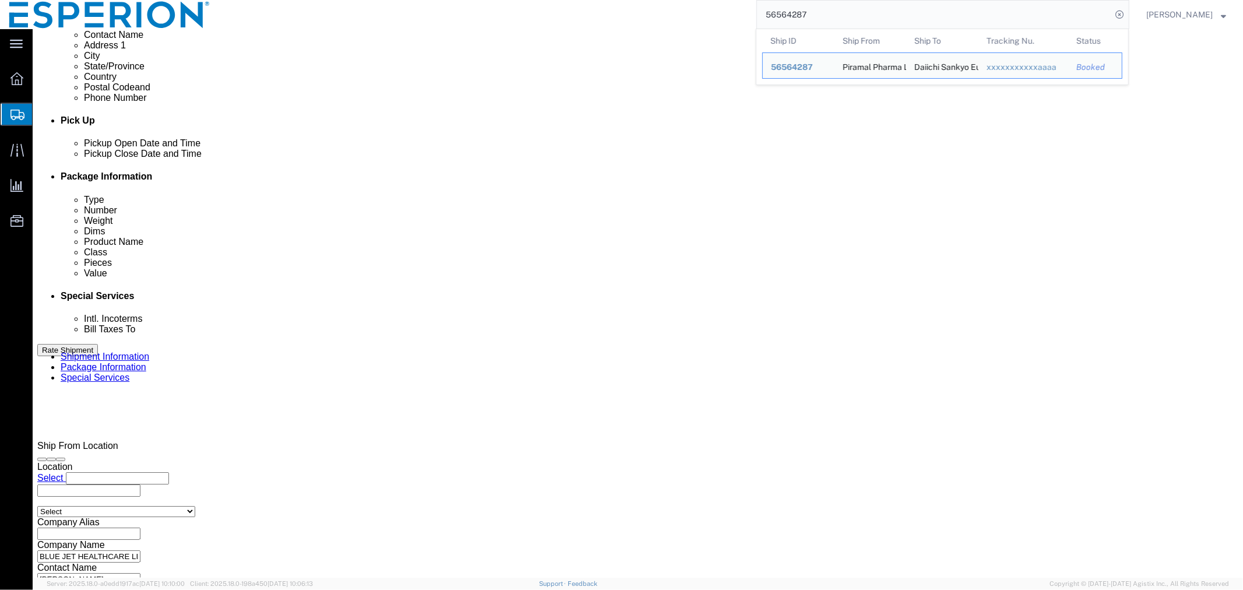
drag, startPoint x: 826, startPoint y: 18, endPoint x: 699, endPoint y: 9, distance: 127.4
click at [699, 9] on div "56564287 Ship ID Ship From Ship To Tracking Nu. Status Ship ID 56564287 Ship Fr…" at bounding box center [674, 14] width 910 height 29
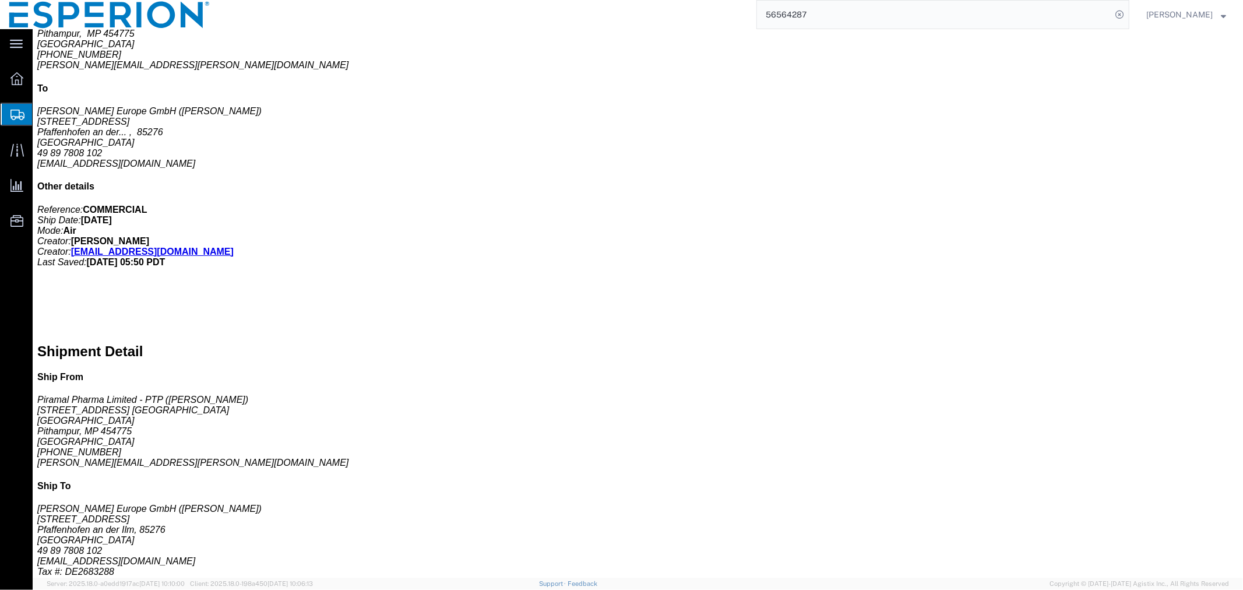
click link "Documents"
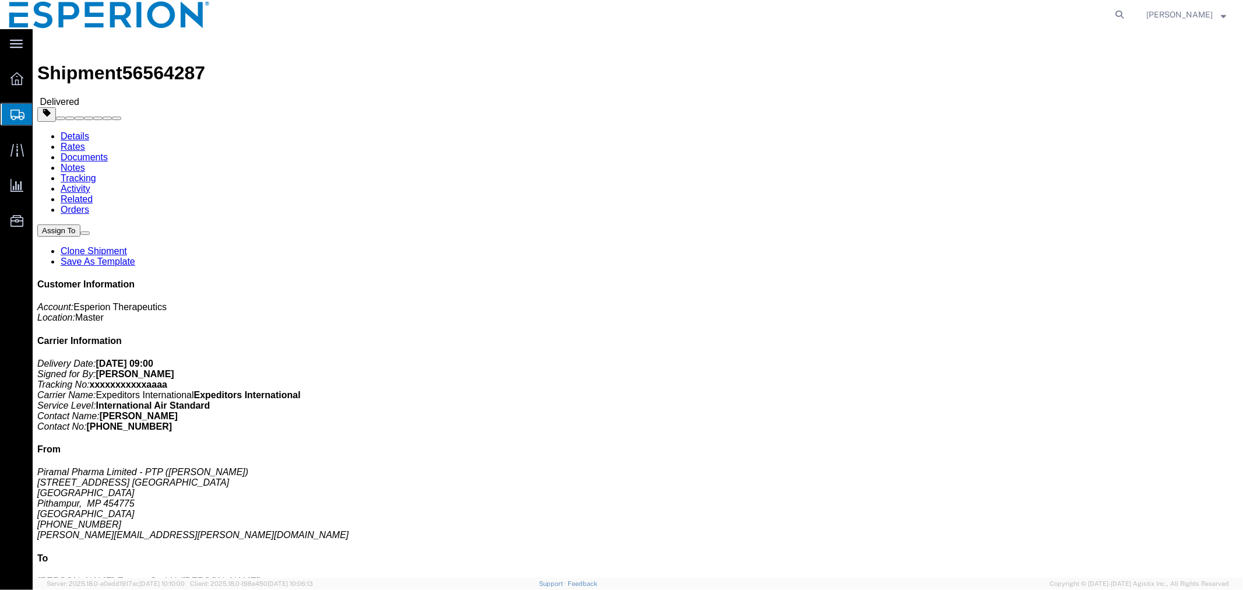
drag, startPoint x: 163, startPoint y: 73, endPoint x: 131, endPoint y: 44, distance: 43.7
click link "Documents"
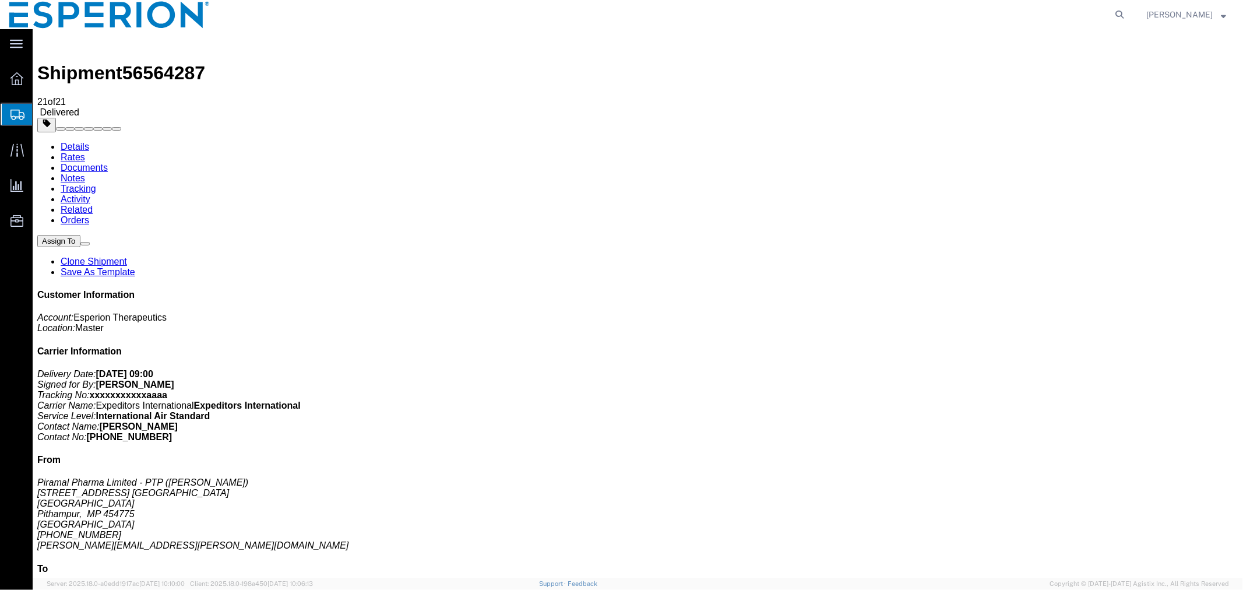
checkbox input "true"
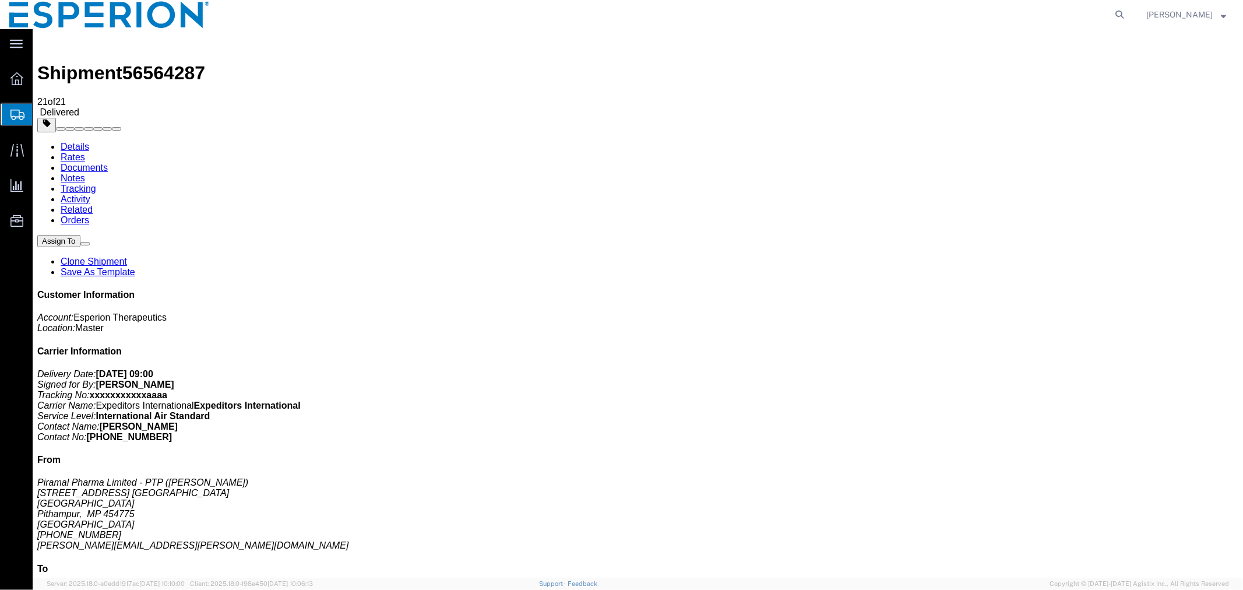
checkbox input "true"
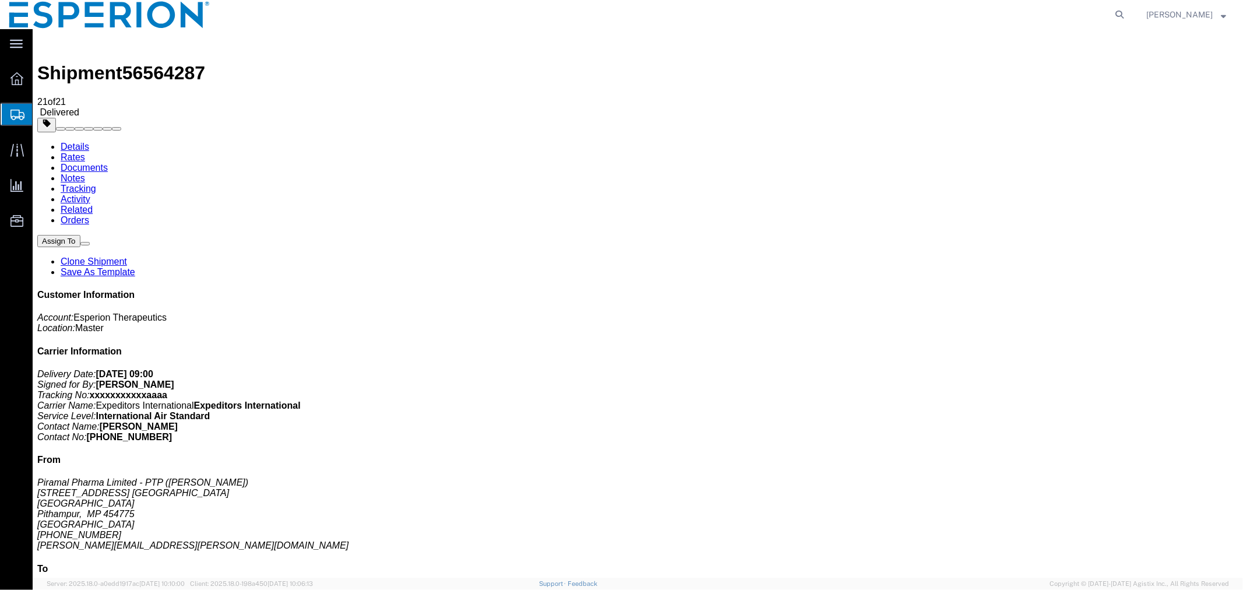
checkbox input "true"
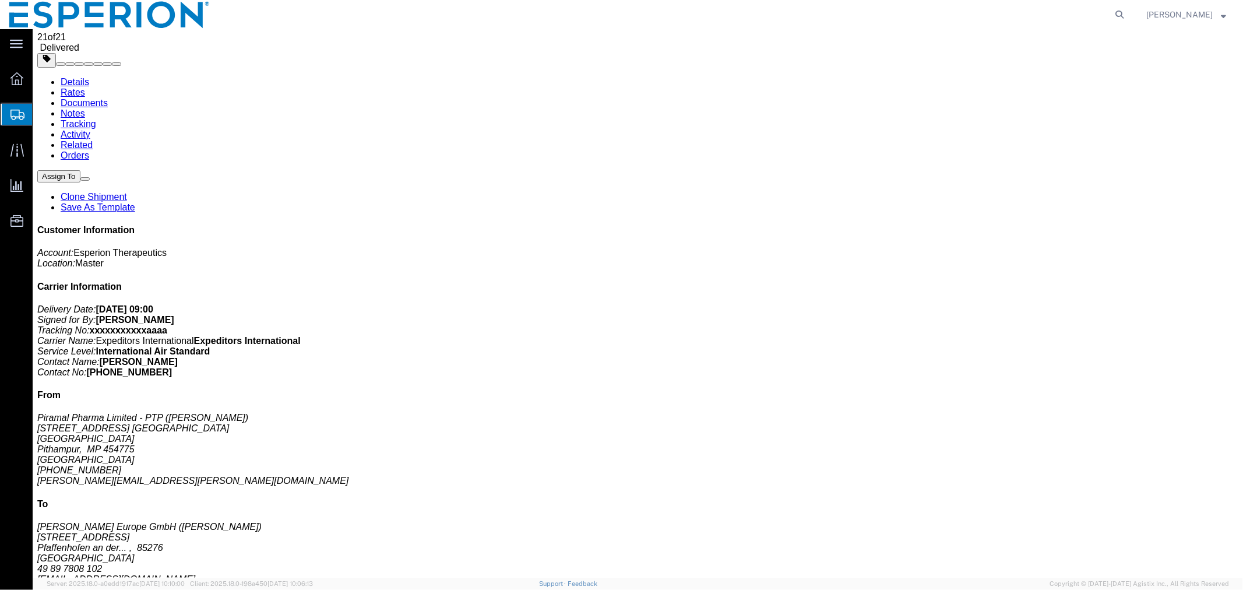
scroll to position [66, 0]
checkbox input "true"
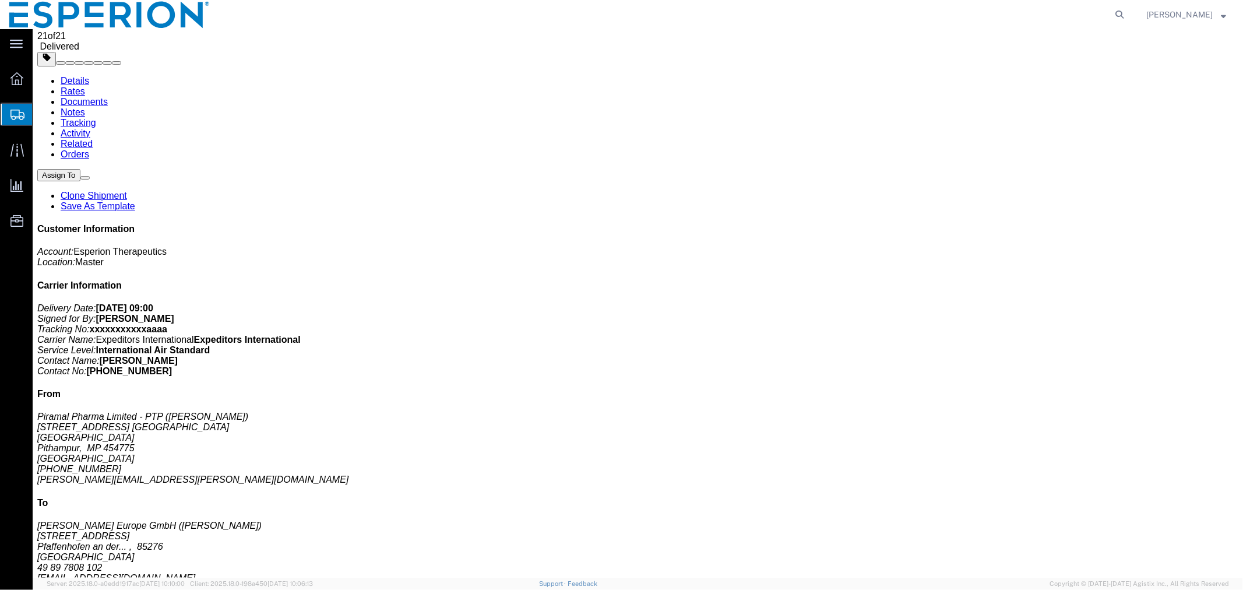
checkbox input "true"
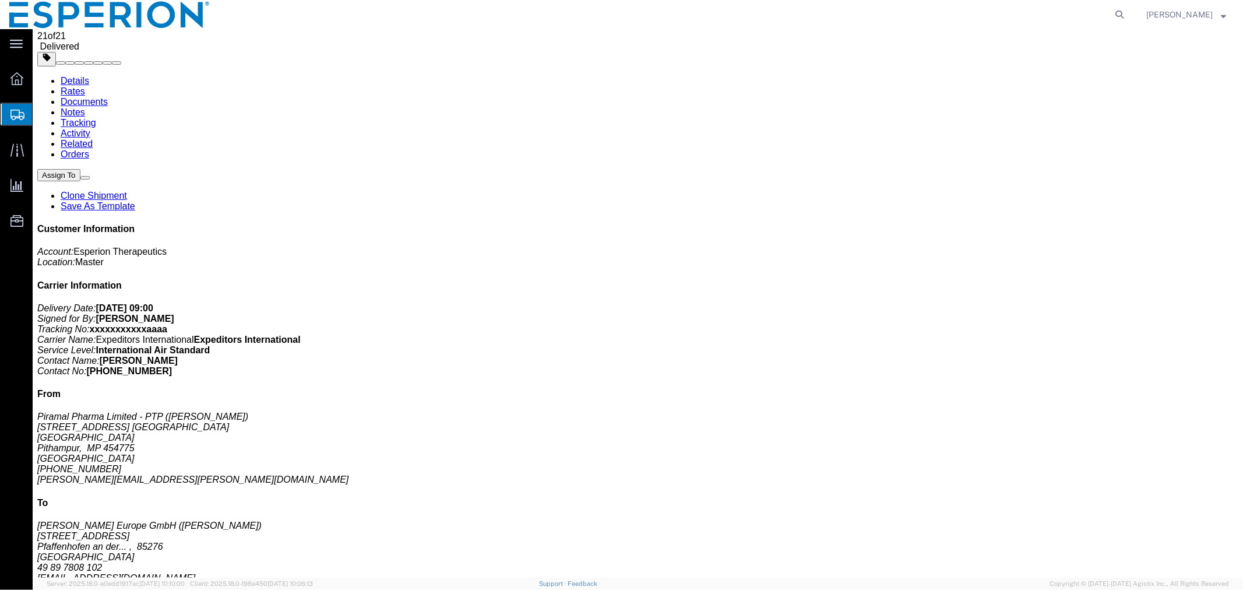
checkbox input "true"
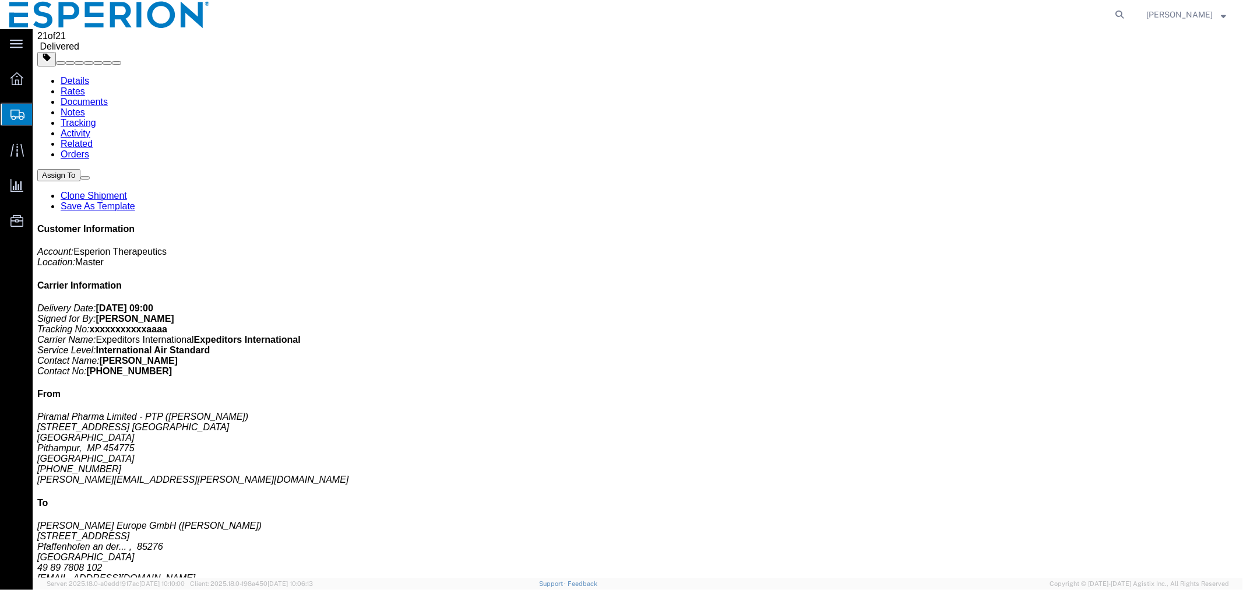
checkbox input "true"
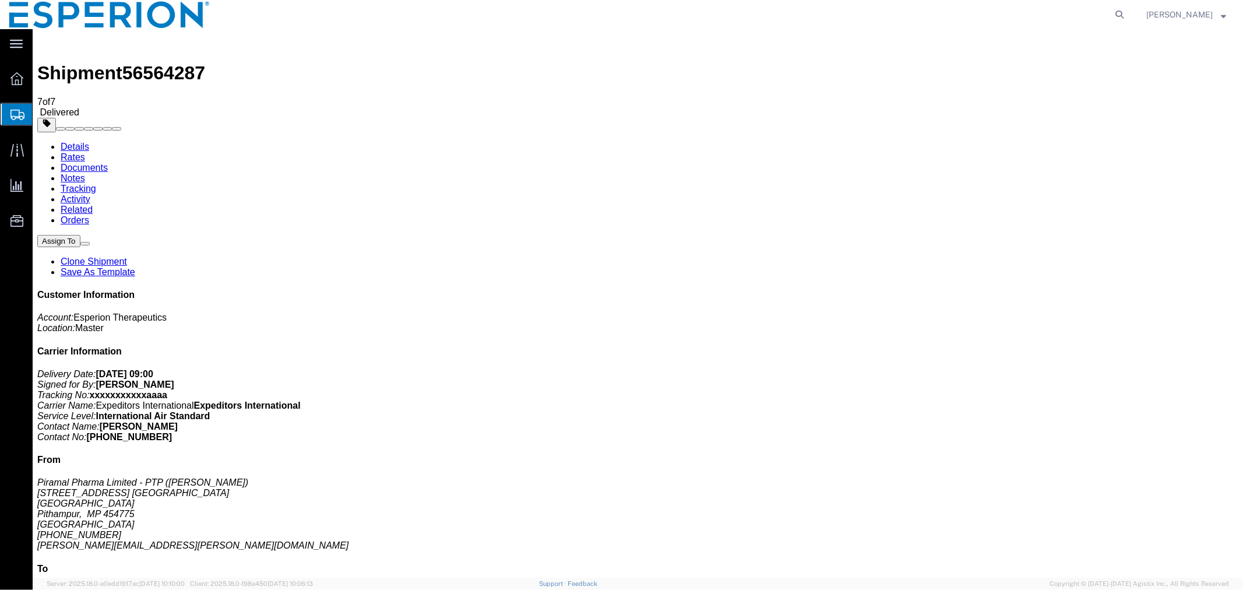
checkbox input "true"
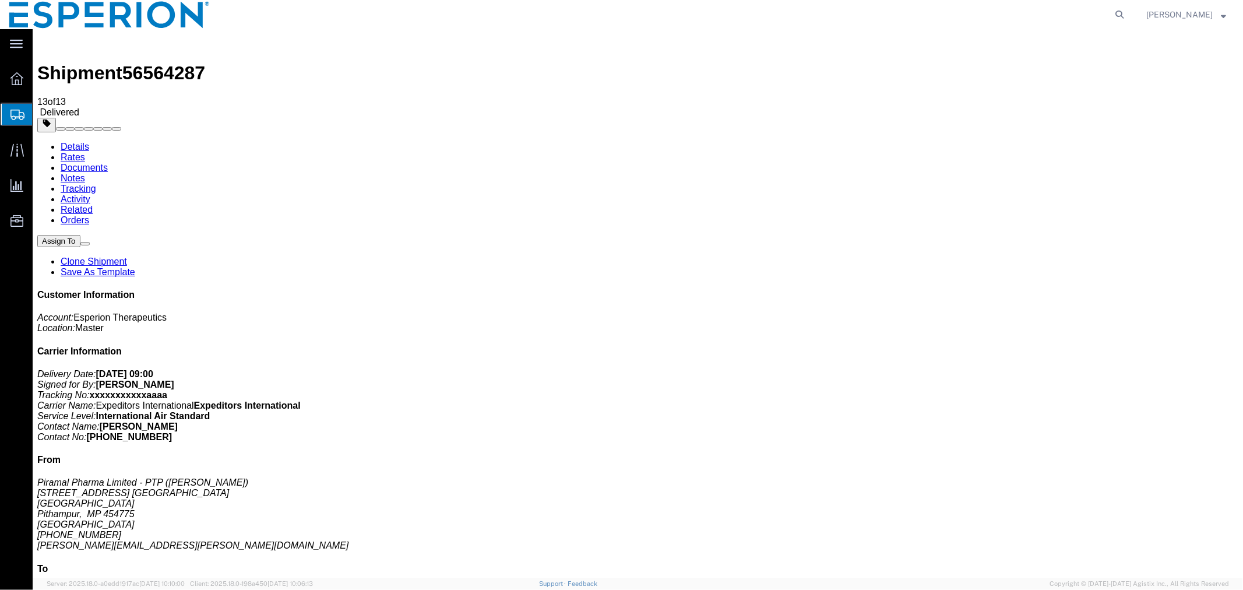
click at [126, 256] on link "Clone Shipment" at bounding box center [93, 261] width 66 height 10
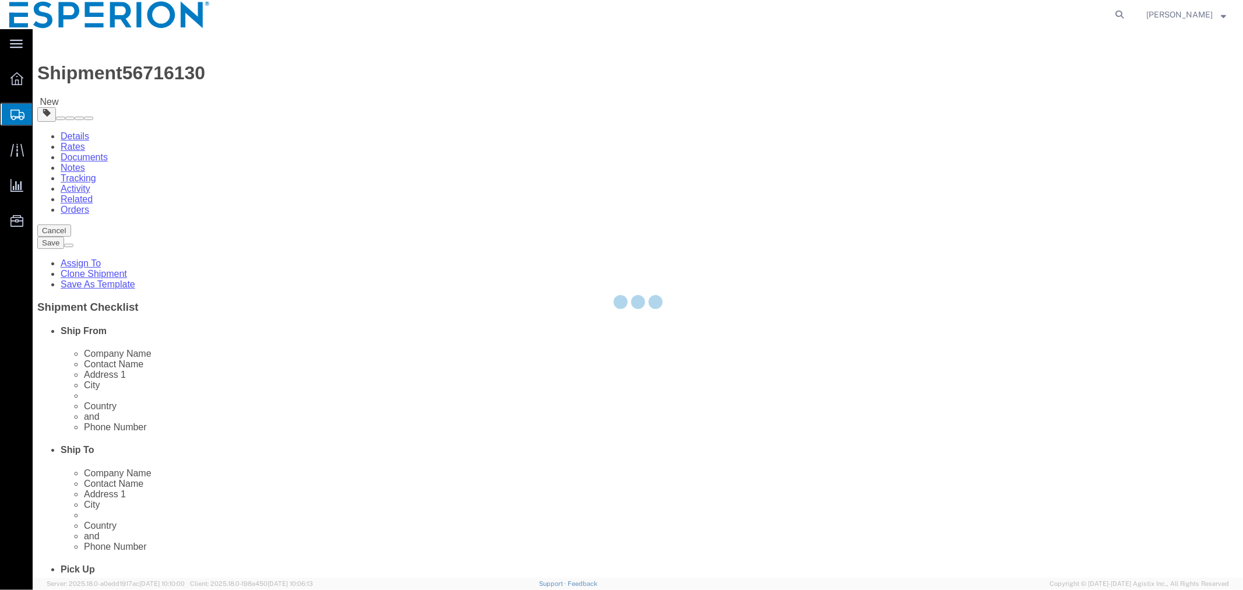
select select
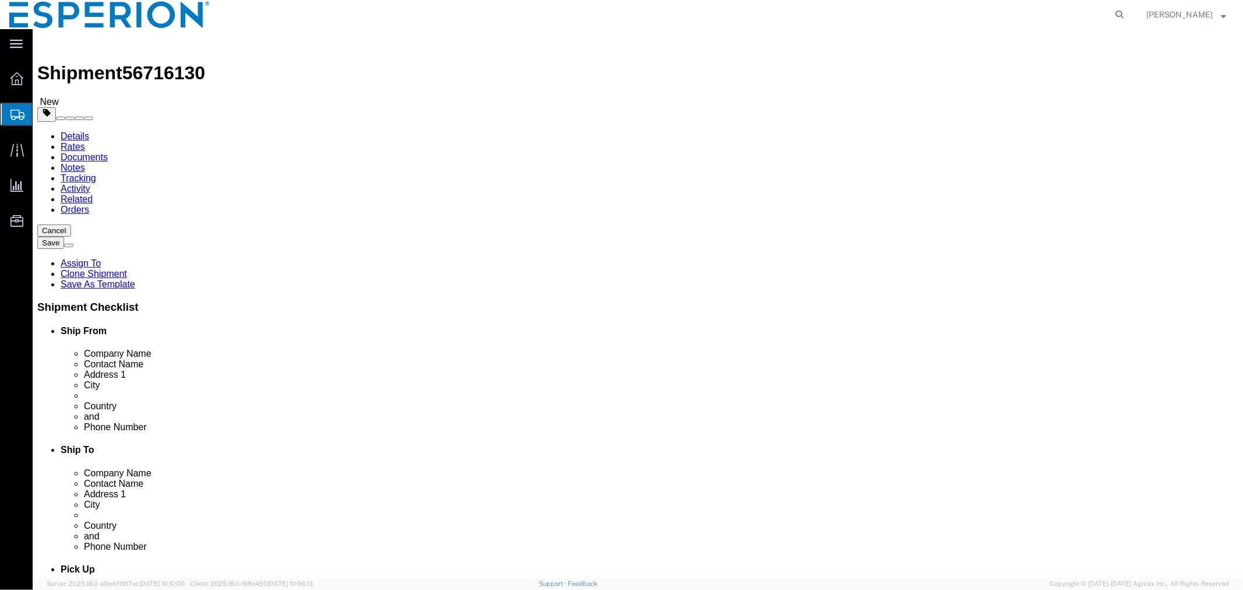
click div
click input "checkbox"
checkbox input "false"
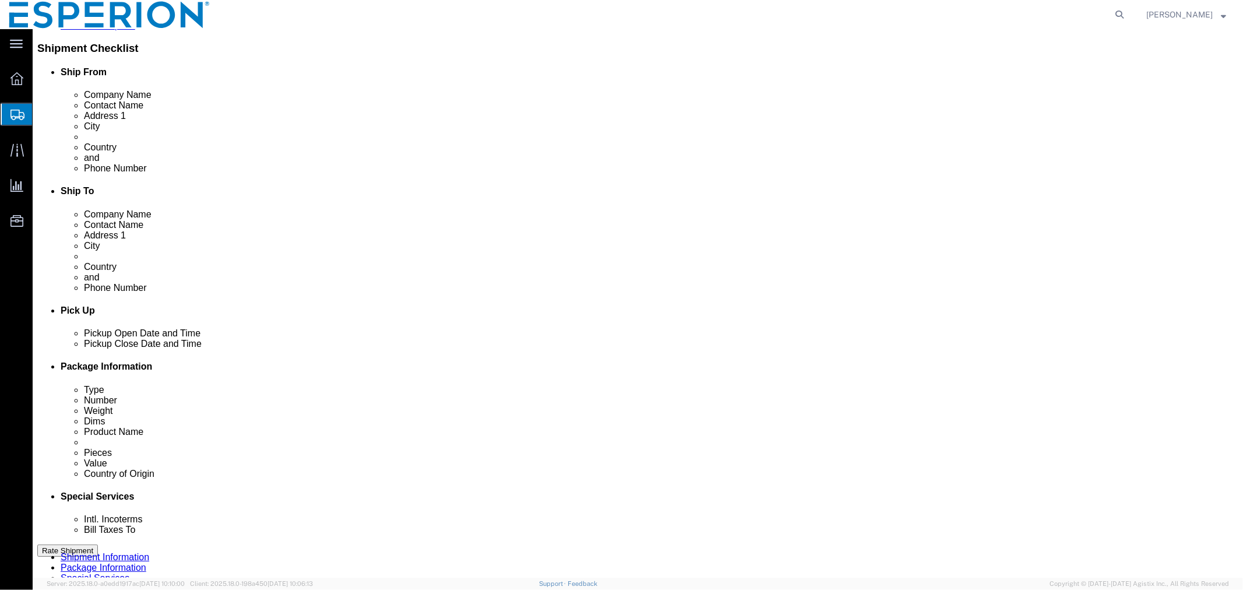
click div "[DATE] 12:59 PM"
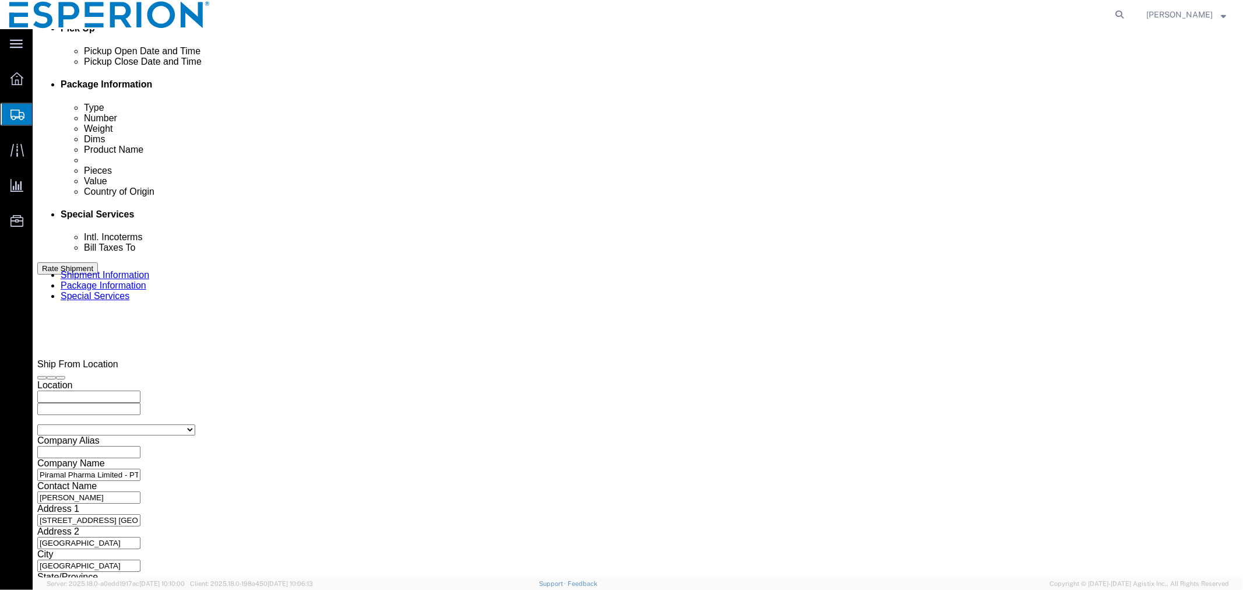
click th
click input "12:59 PM"
type input "8:00 AM"
click button "Apply"
drag, startPoint x: 247, startPoint y: 178, endPoint x: 104, endPoint y: 179, distance: 143.3
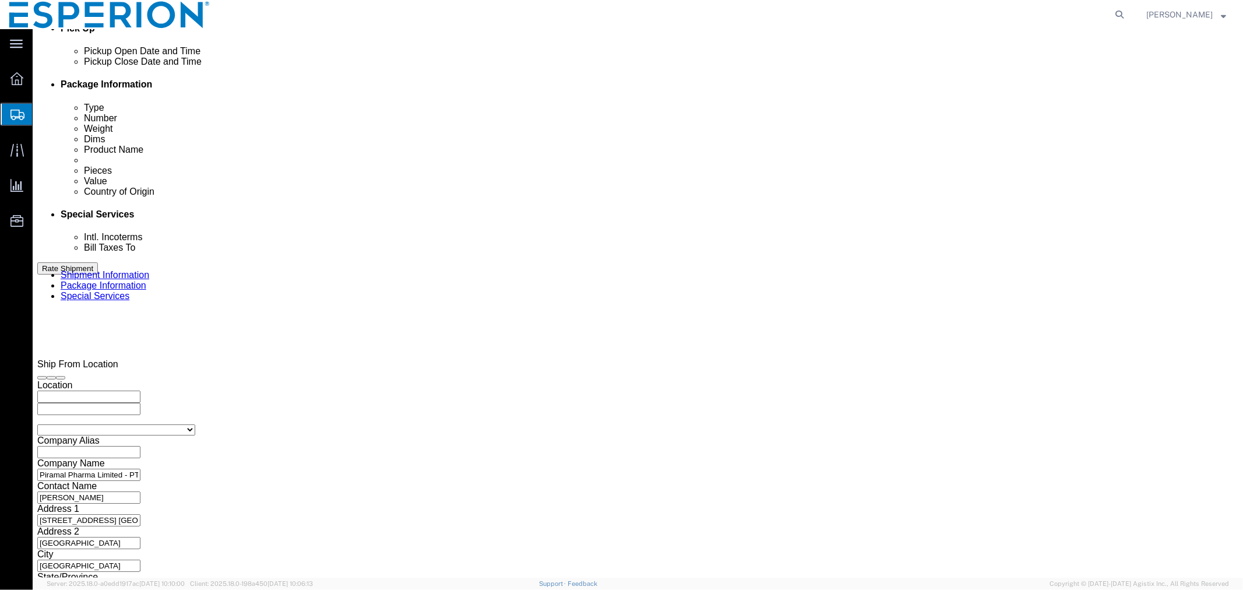
click div "Select Account Type Activity ID Airline Appointment Number ASN Batch Request # …"
type input "SAMPLE"
click icon "button"
drag, startPoint x: 528, startPoint y: 203, endPoint x: 440, endPoint y: 205, distance: 88.6
click div "Select Account Type Activity ID Airline Appointment Number ASN Batch Request # …"
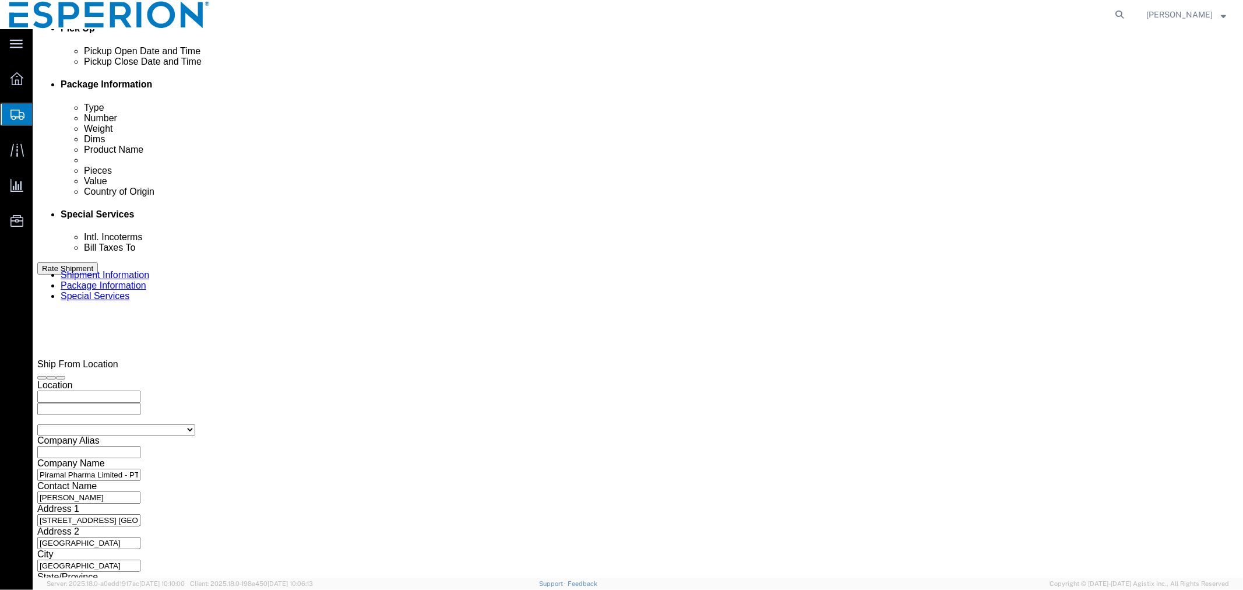
drag, startPoint x: 543, startPoint y: 179, endPoint x: 421, endPoint y: 177, distance: 122.4
click div "Select Account Type Activity ID Airline Appointment Number ASN Batch Request # …"
drag, startPoint x: 737, startPoint y: 179, endPoint x: 713, endPoint y: 179, distance: 23.9
click select "Select Account Type Activity ID Airline Appointment Number ASN Batch Request # …"
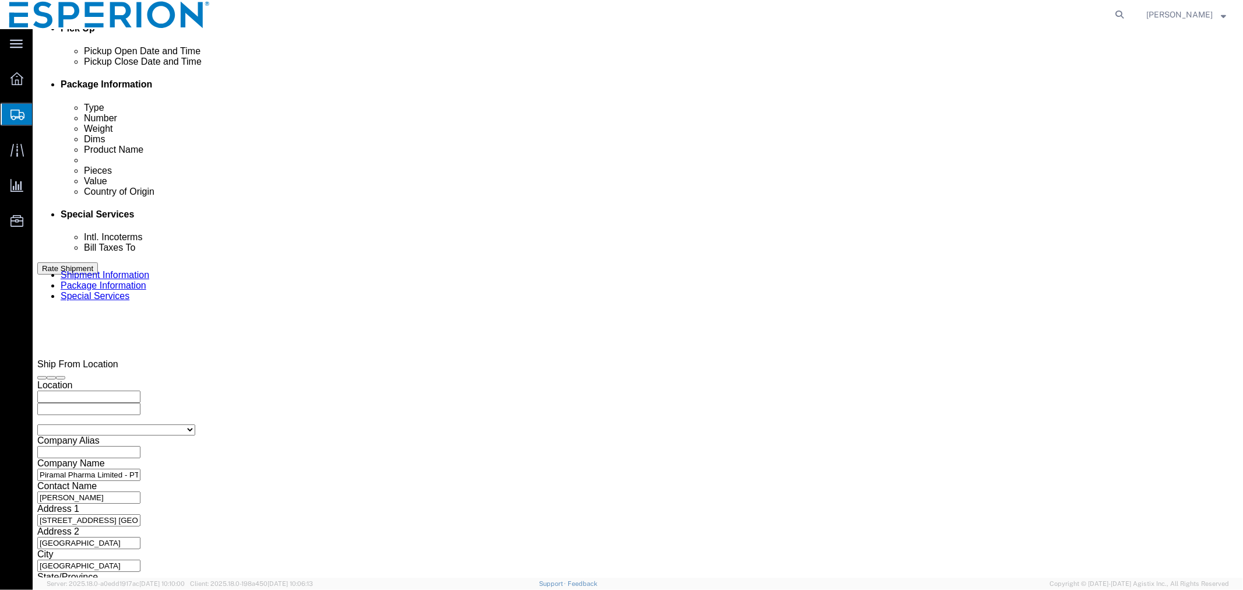
drag, startPoint x: 851, startPoint y: 178, endPoint x: 782, endPoint y: 183, distance: 68.9
click div "Select Account Type Activity ID Airline Appointment Number ASN Batch Request # …"
drag, startPoint x: 838, startPoint y: 205, endPoint x: 789, endPoint y: 203, distance: 49.6
click div "Select Account Type Activity ID Airline Appointment Number ASN Batch Request # …"
drag, startPoint x: 205, startPoint y: 198, endPoint x: 101, endPoint y: 199, distance: 103.1
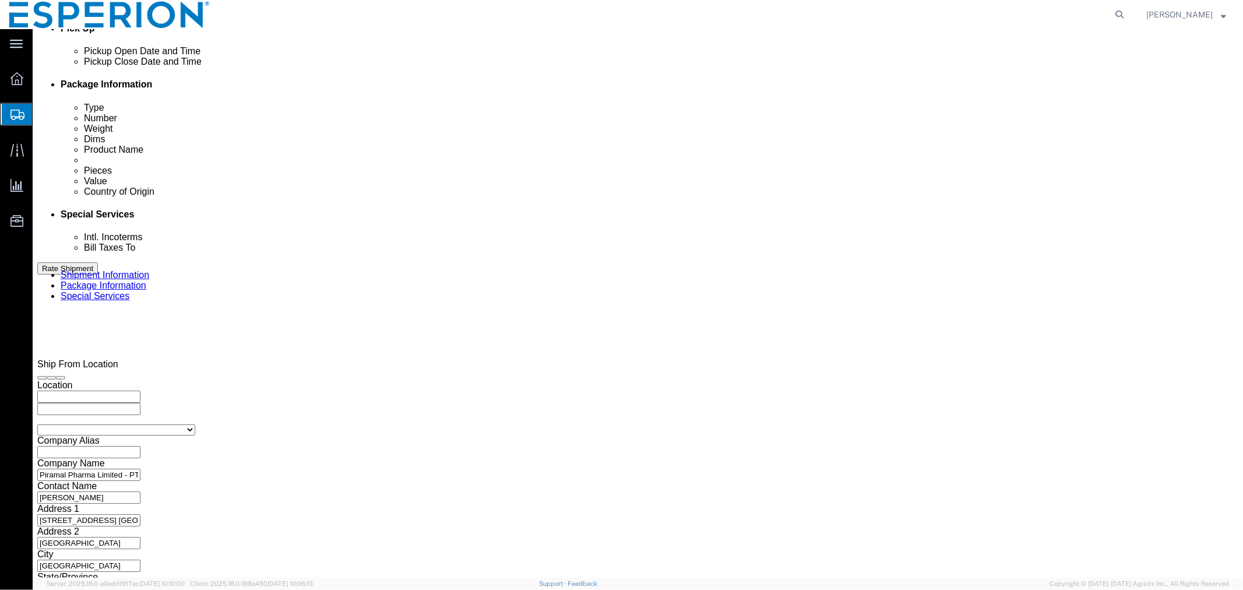
click div "Select Account Type Activity ID Airline Appointment Number ASN Batch Request # …"
drag, startPoint x: 210, startPoint y: 223, endPoint x: 100, endPoint y: 223, distance: 109.5
click div "Select Account Type Activity ID Airline Appointment Number ASN Batch Request # …"
click input "text"
type input "1000325344"
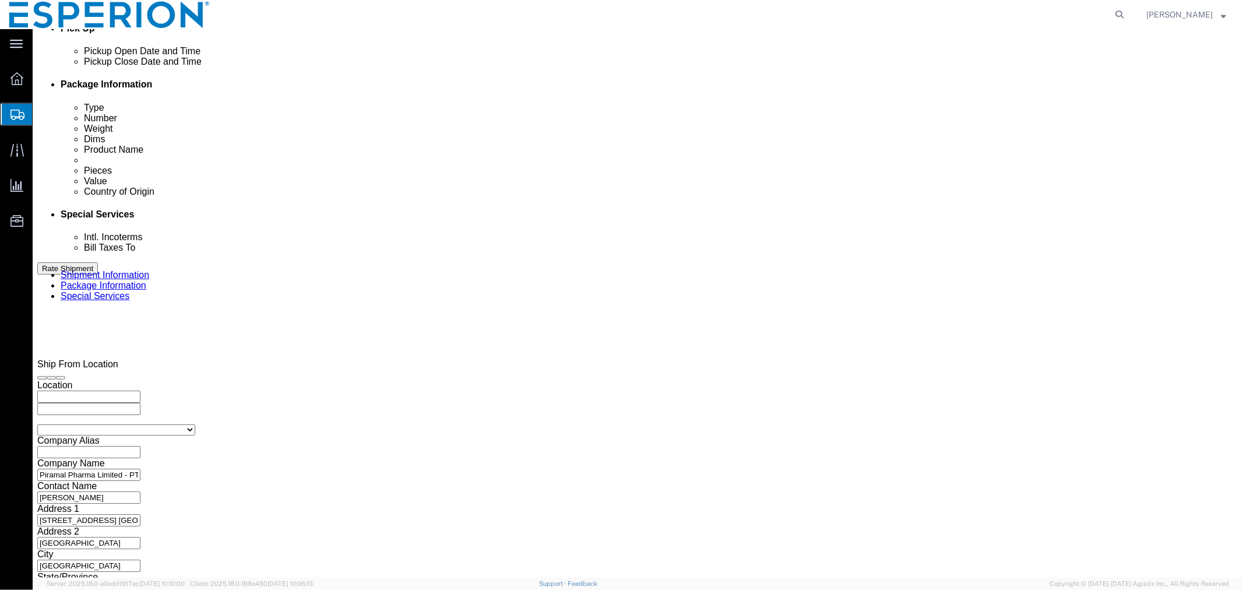
type input "1000325345"
type input "1000325693"
type input "1000325694"
type input "1000325695"
type input "1000325656"
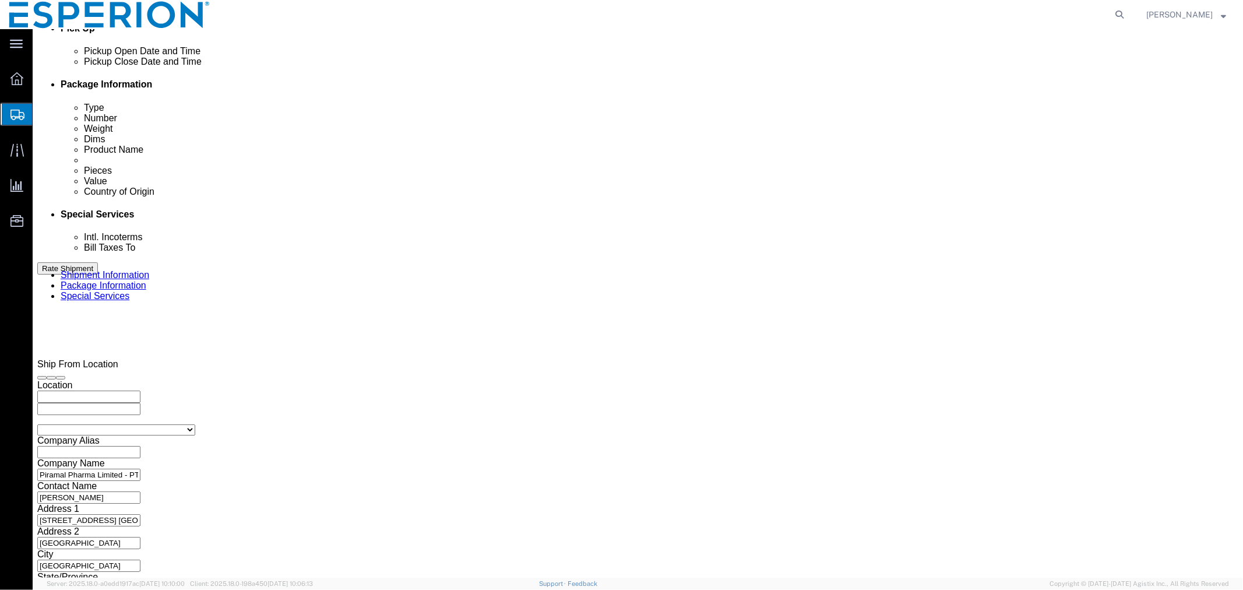
click input "text"
click td "2"
type input "[DATE]"
click input "text"
type input "1:30 AM"
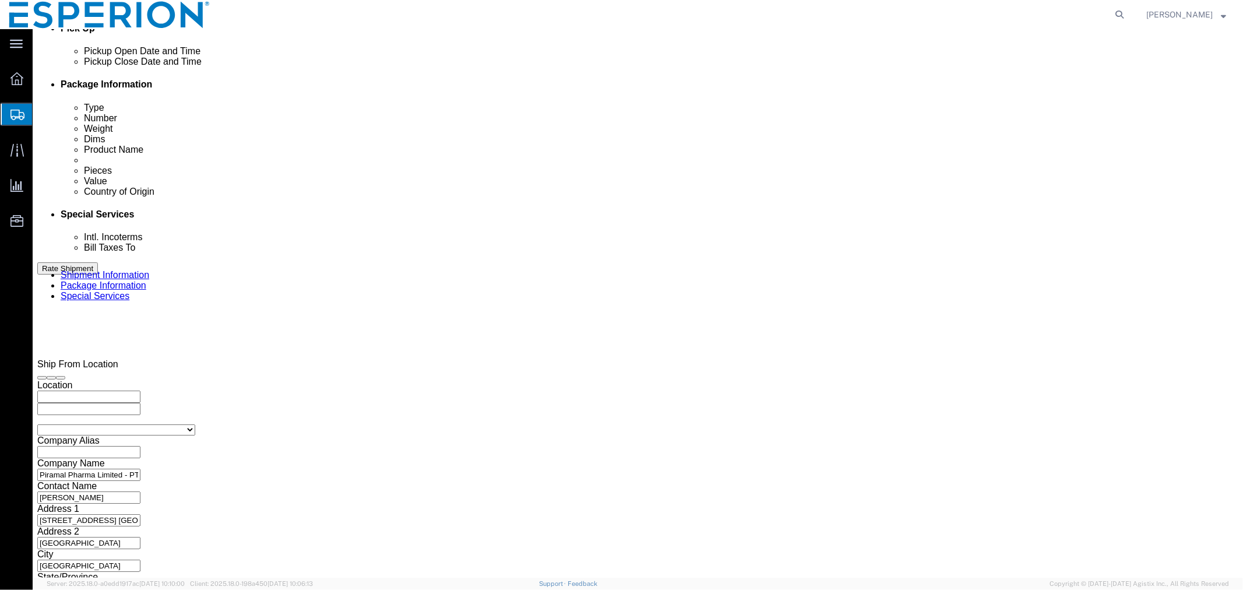
click input "text"
click td "2"
type input "[DATE]"
click input "text"
type input "6:15 AM"
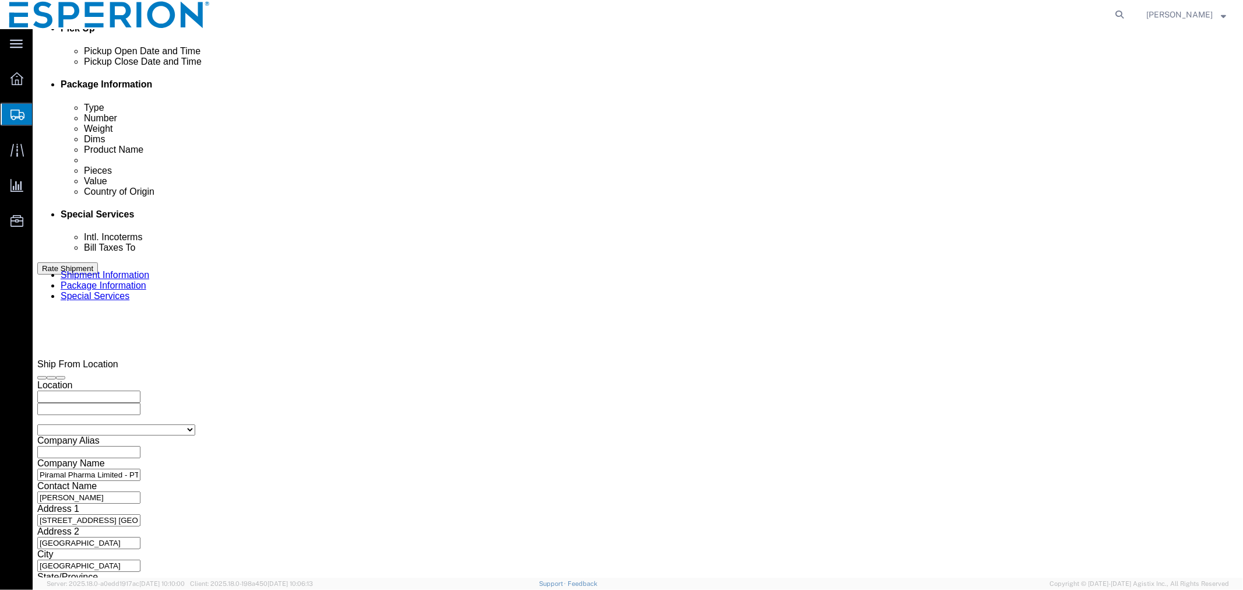
type input "BOM"
type input "MUC"
click input "text"
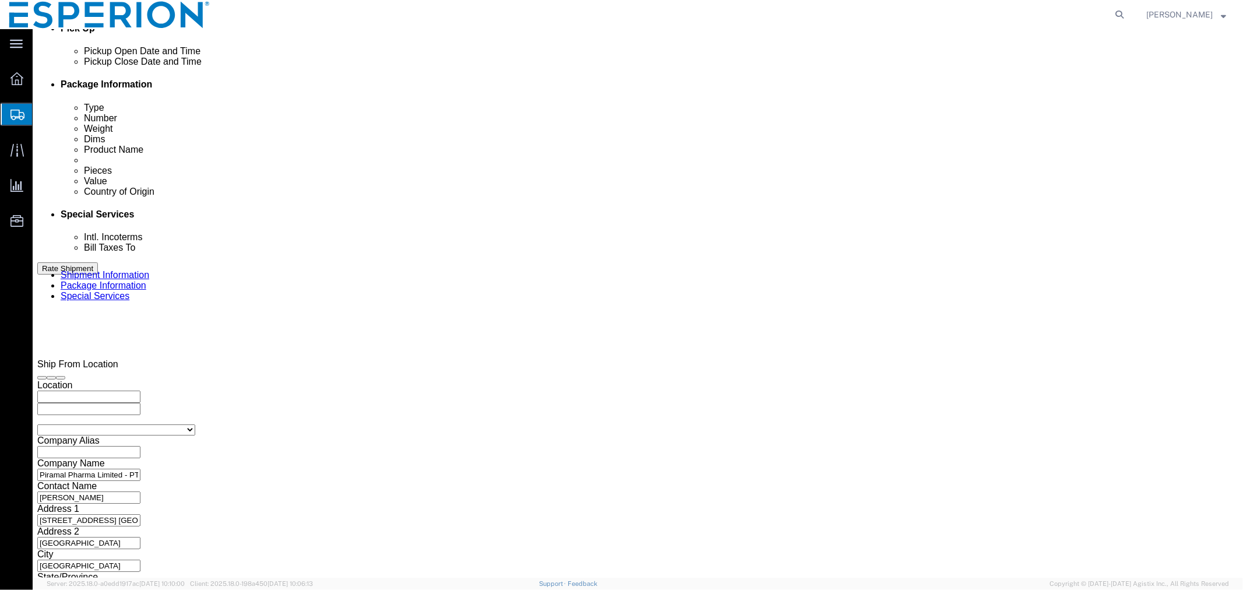
type input "LH"
click input "text"
type input "767"
click icon "button"
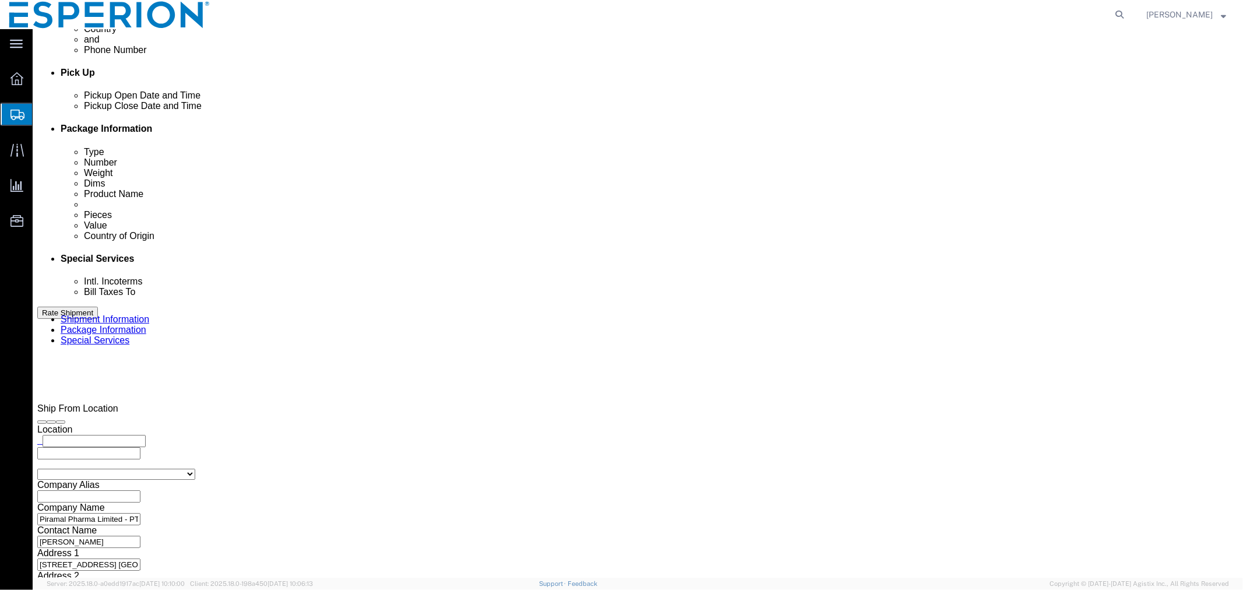
click button "Continue"
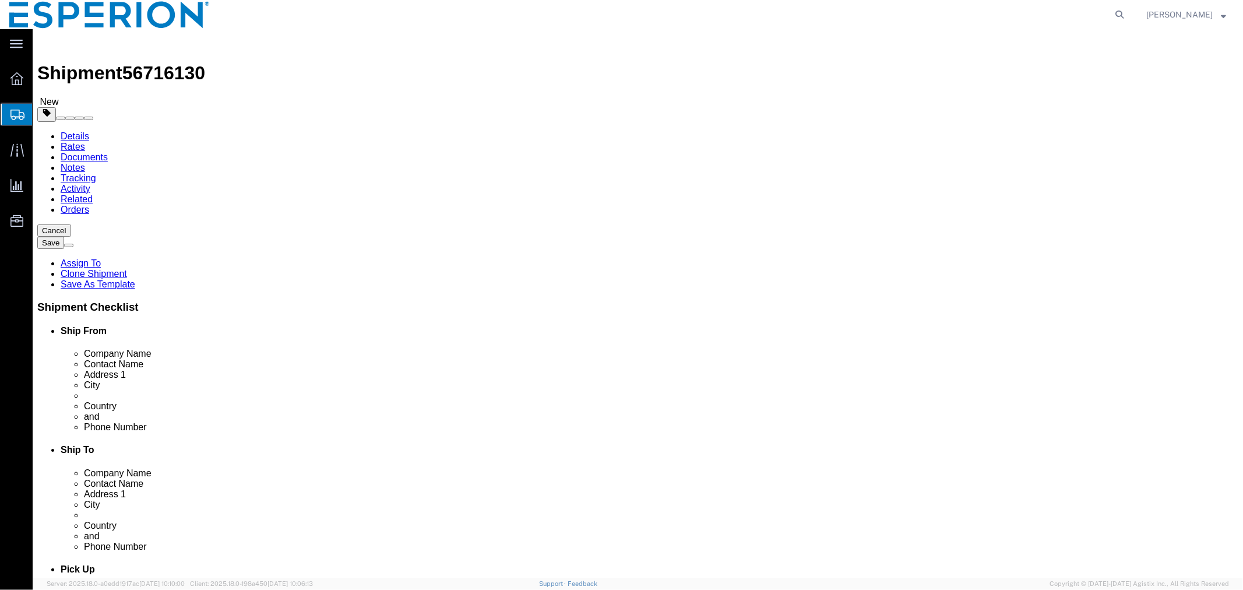
click span "button"
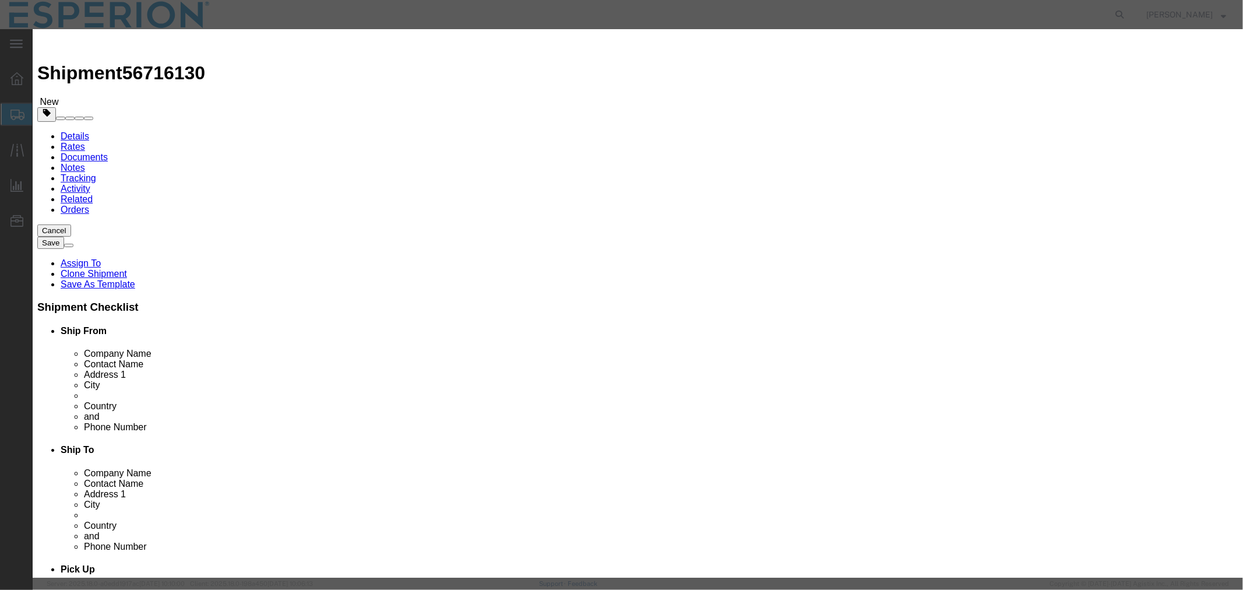
click button "Yes"
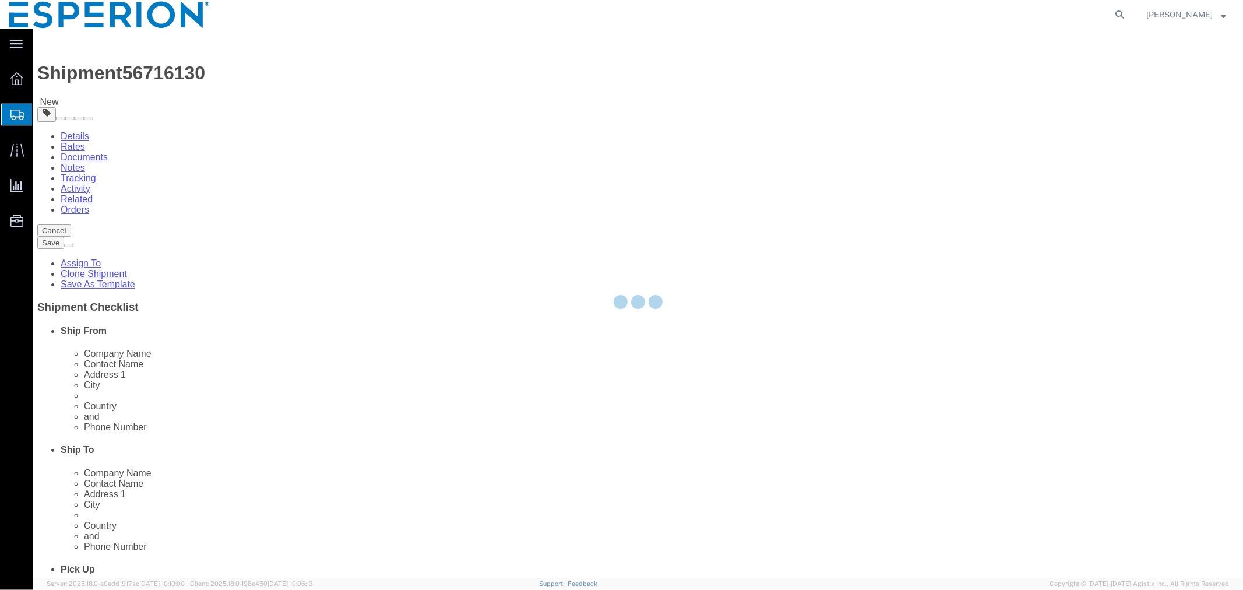
select select "PSNS"
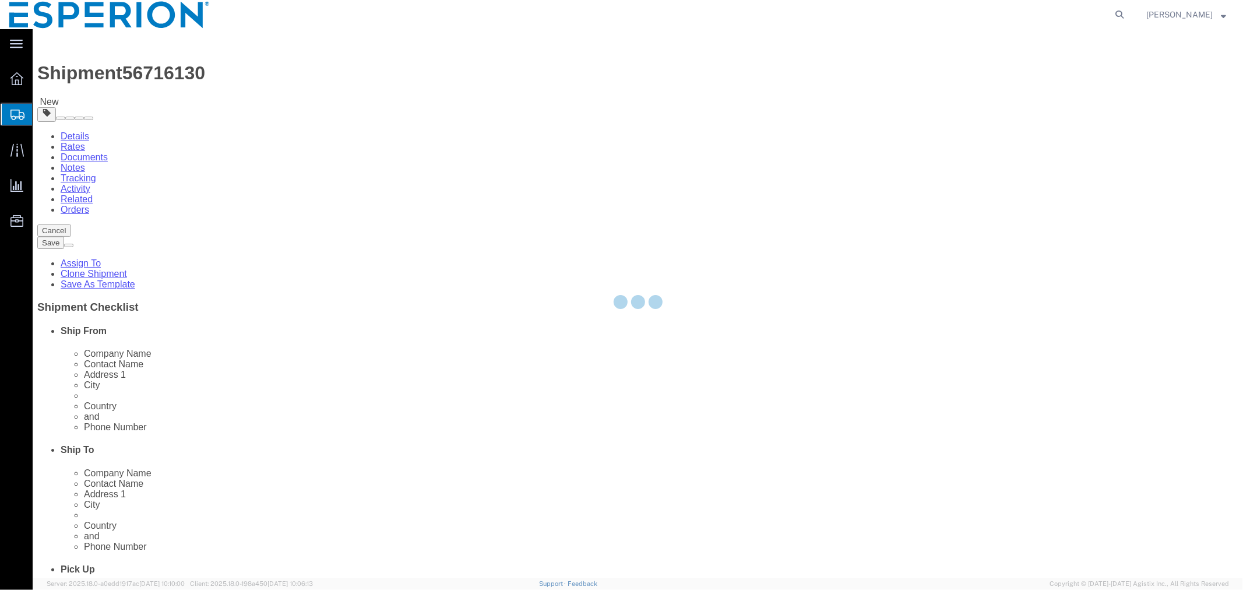
select select "PSNS"
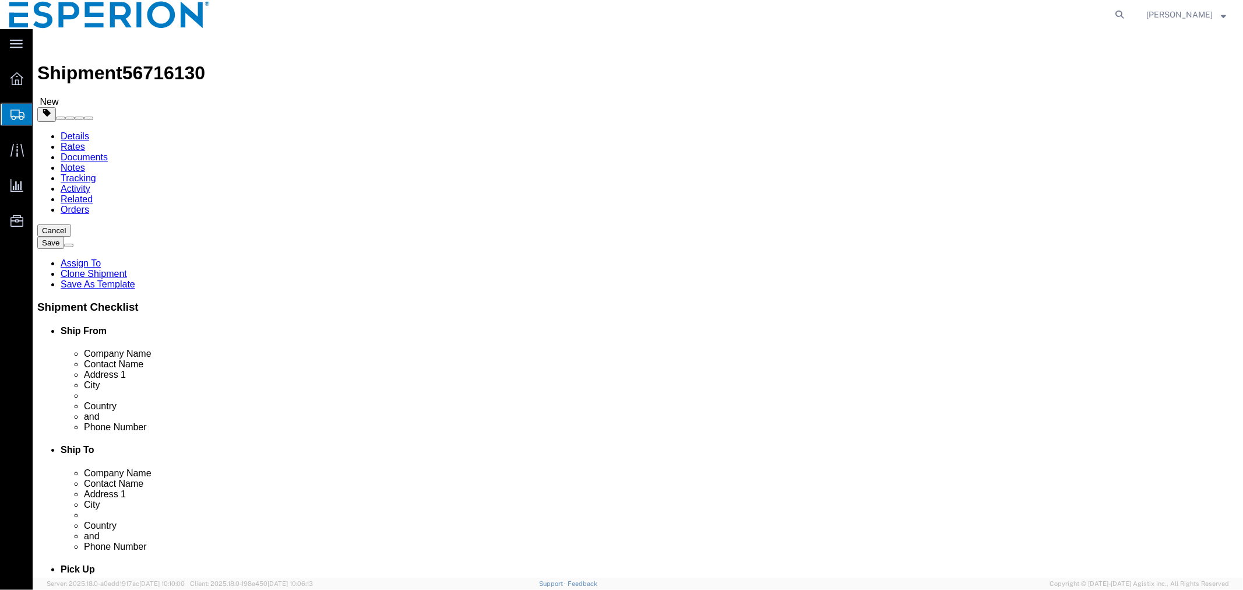
click span "button"
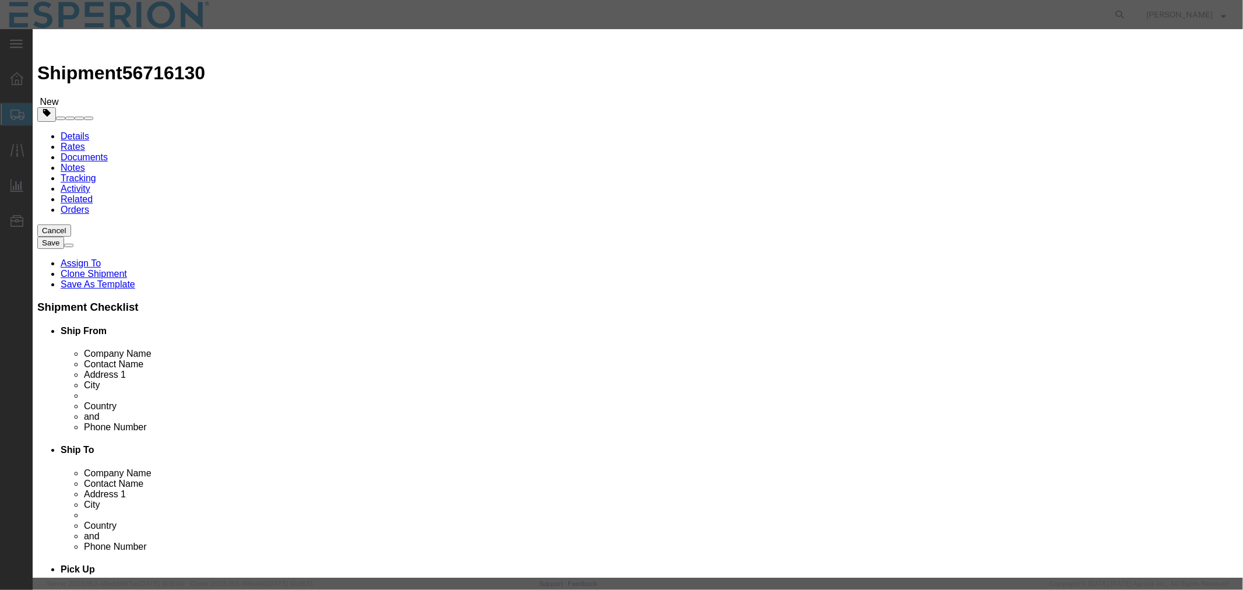
click button "Yes"
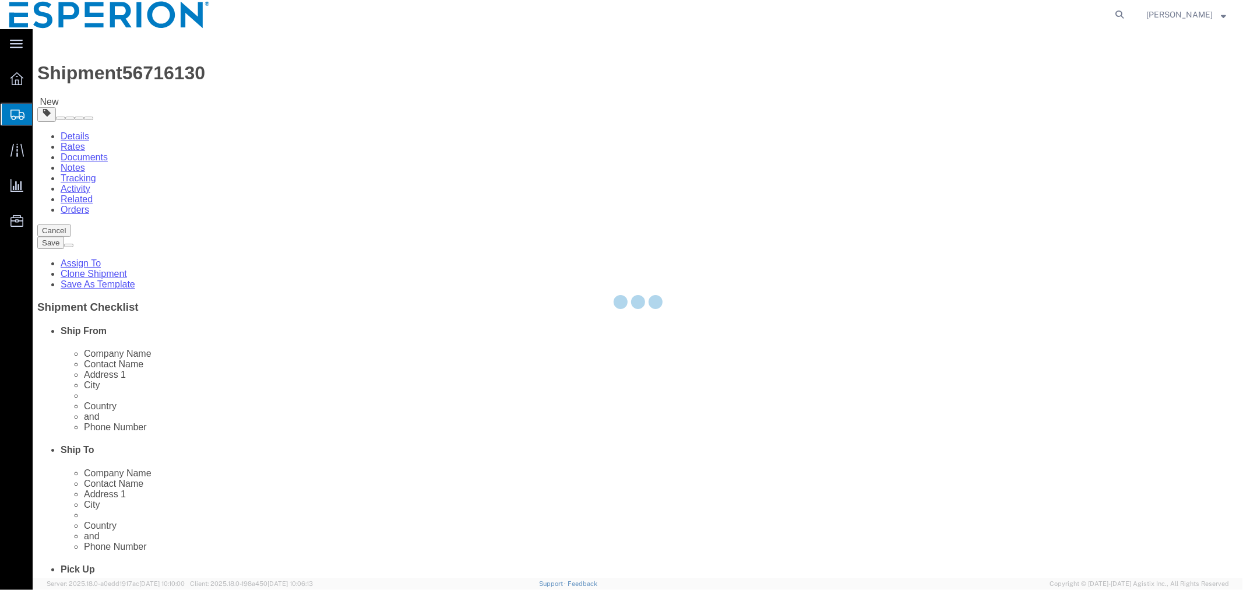
select select "PSNS"
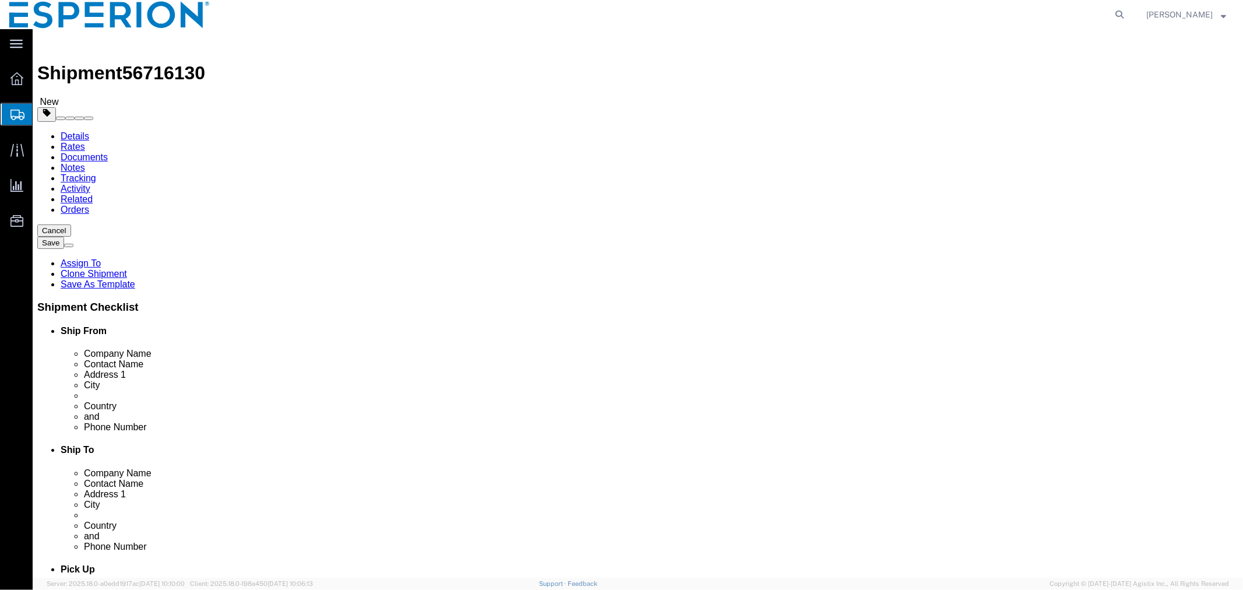
click span "button"
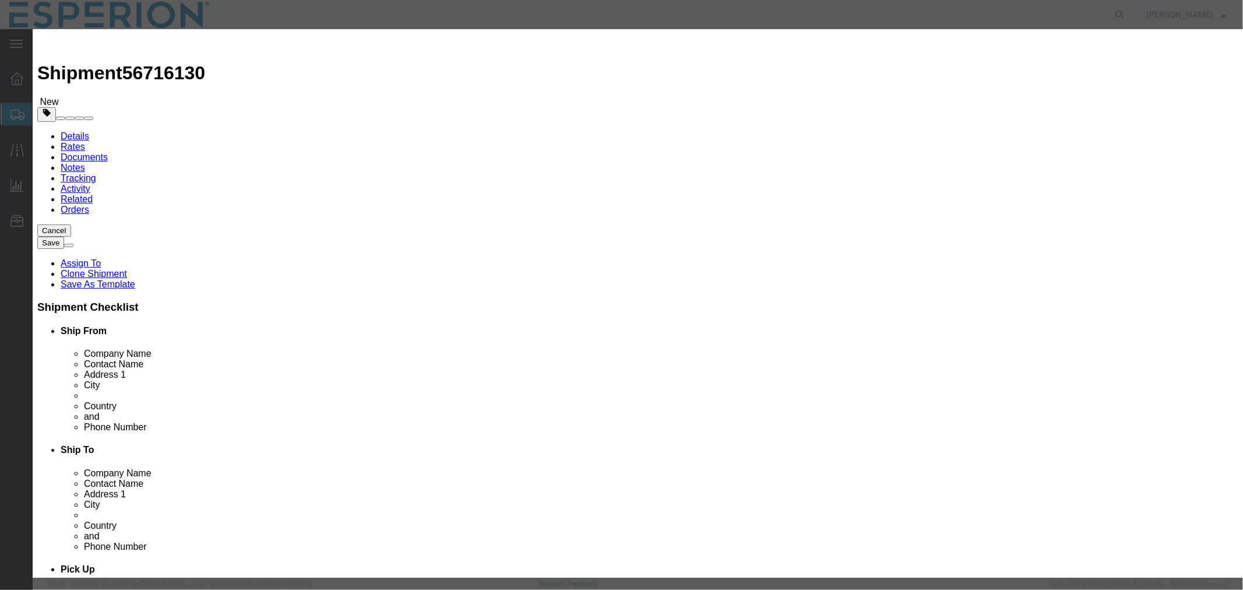
click button "Yes"
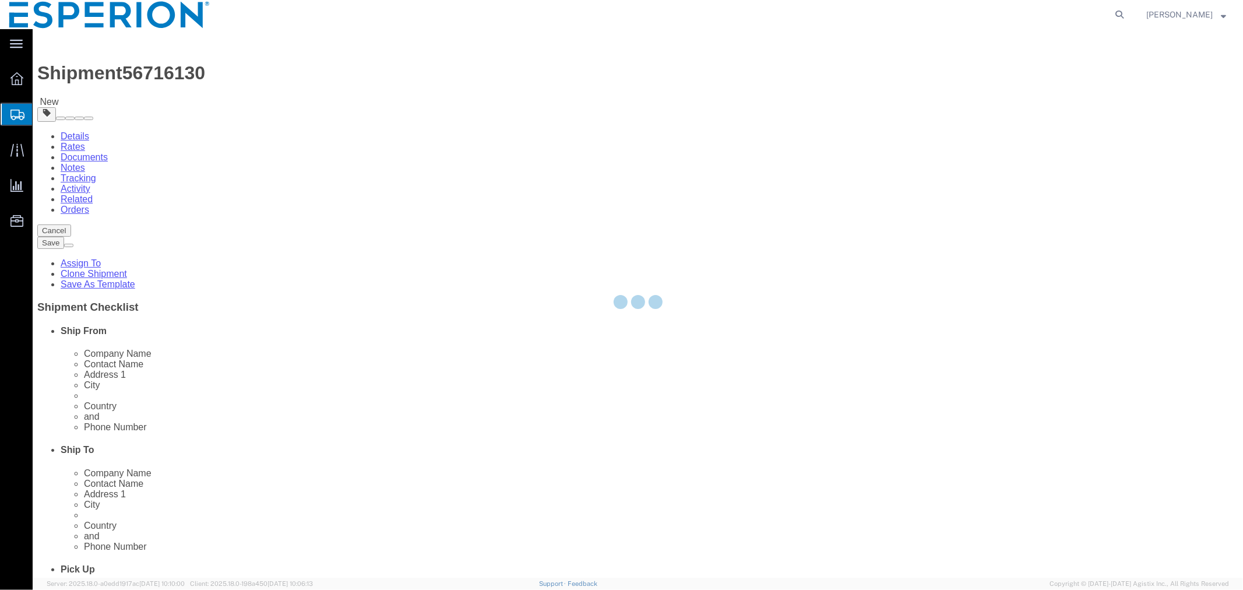
select select "PSNS"
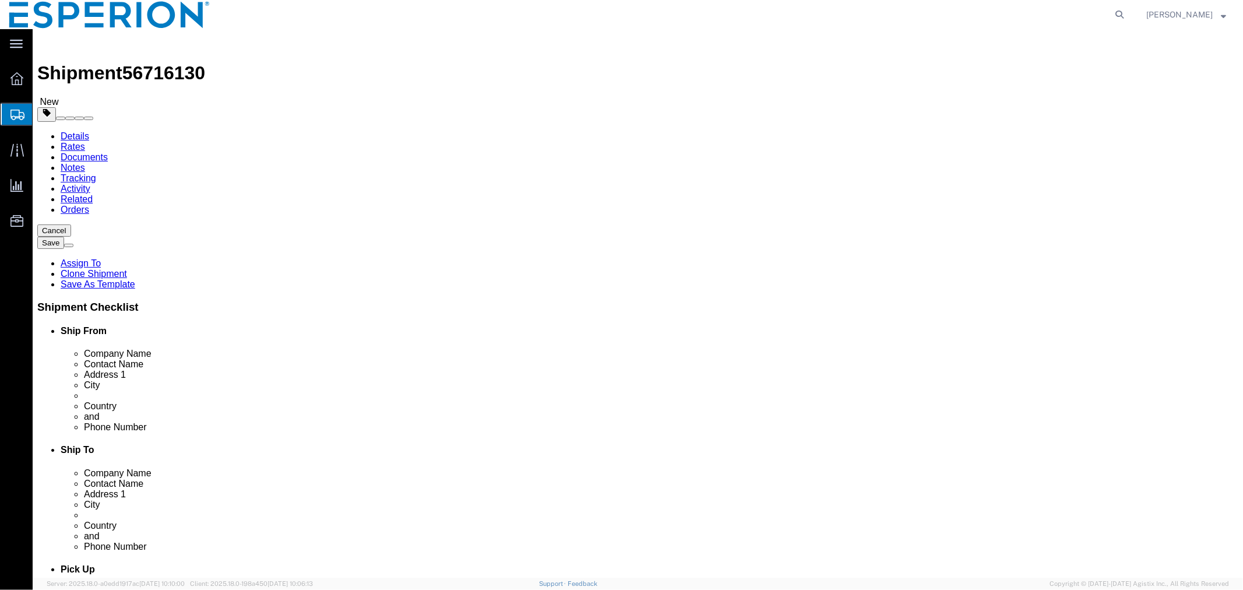
click span "button"
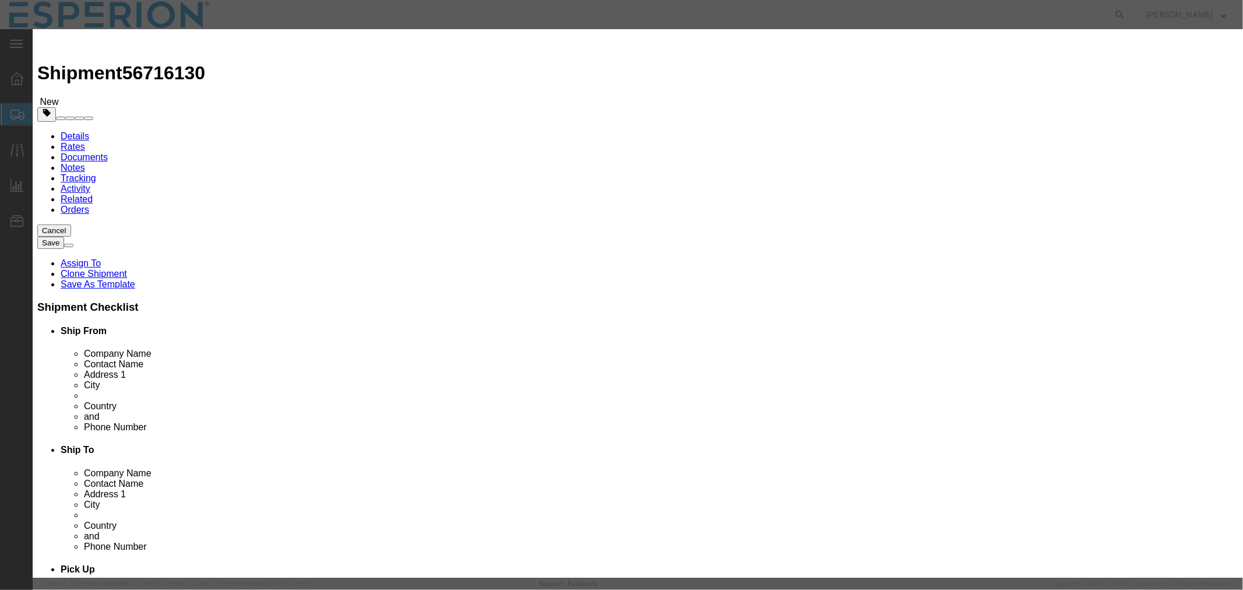
click button "Yes"
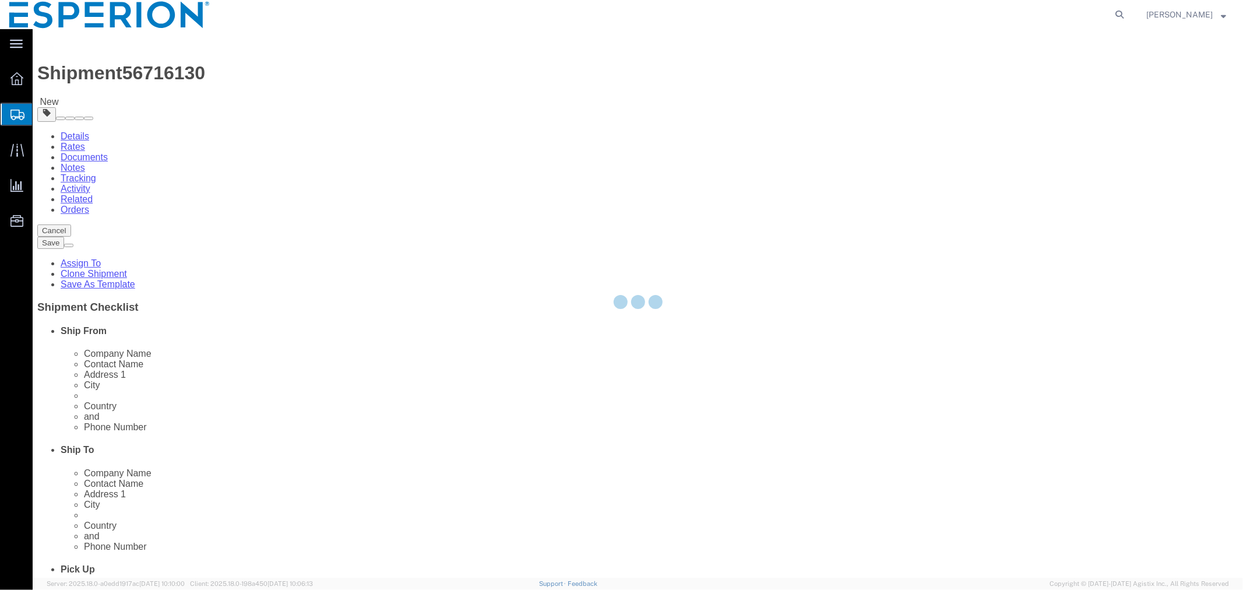
select select "PSNS"
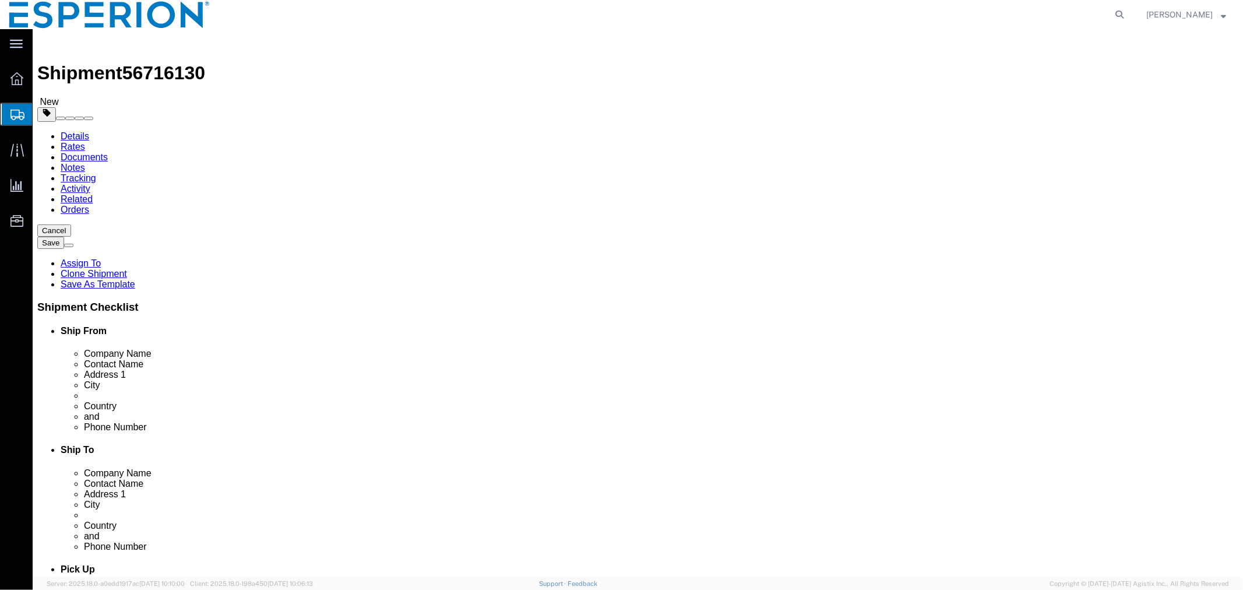
click span "button"
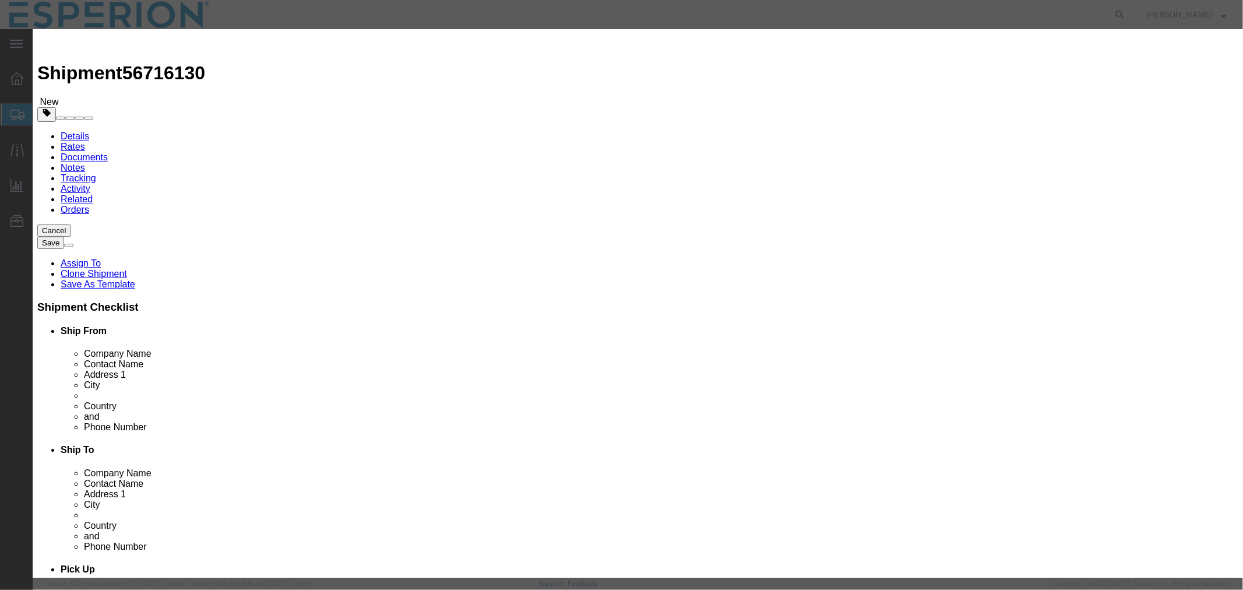
click button "Yes"
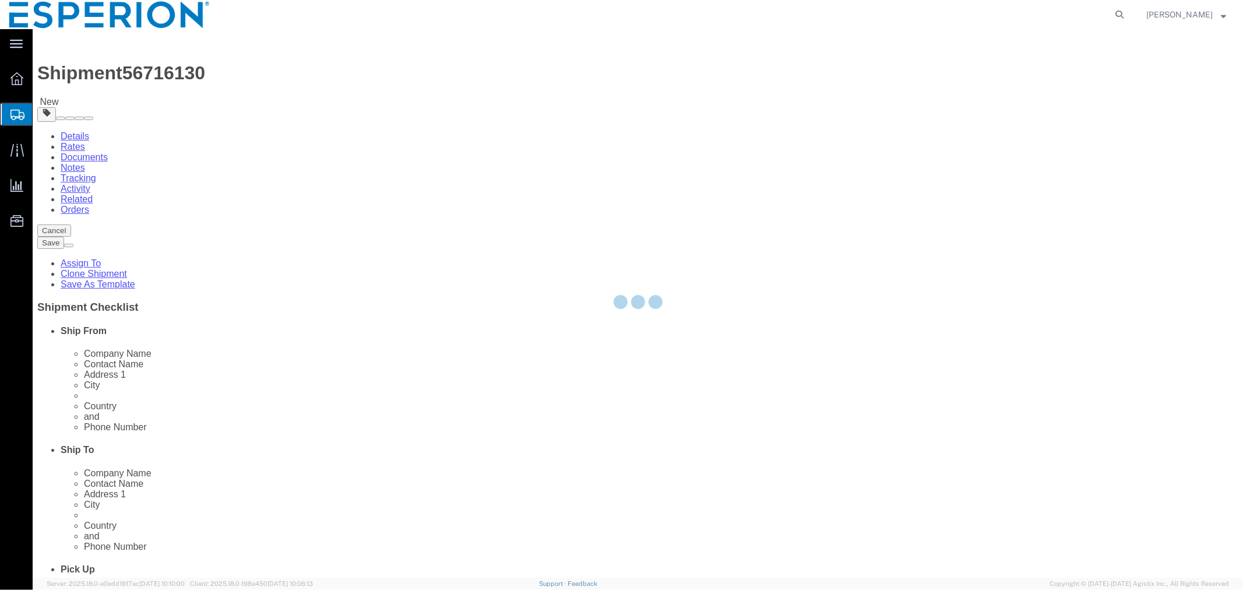
select select "PSNS"
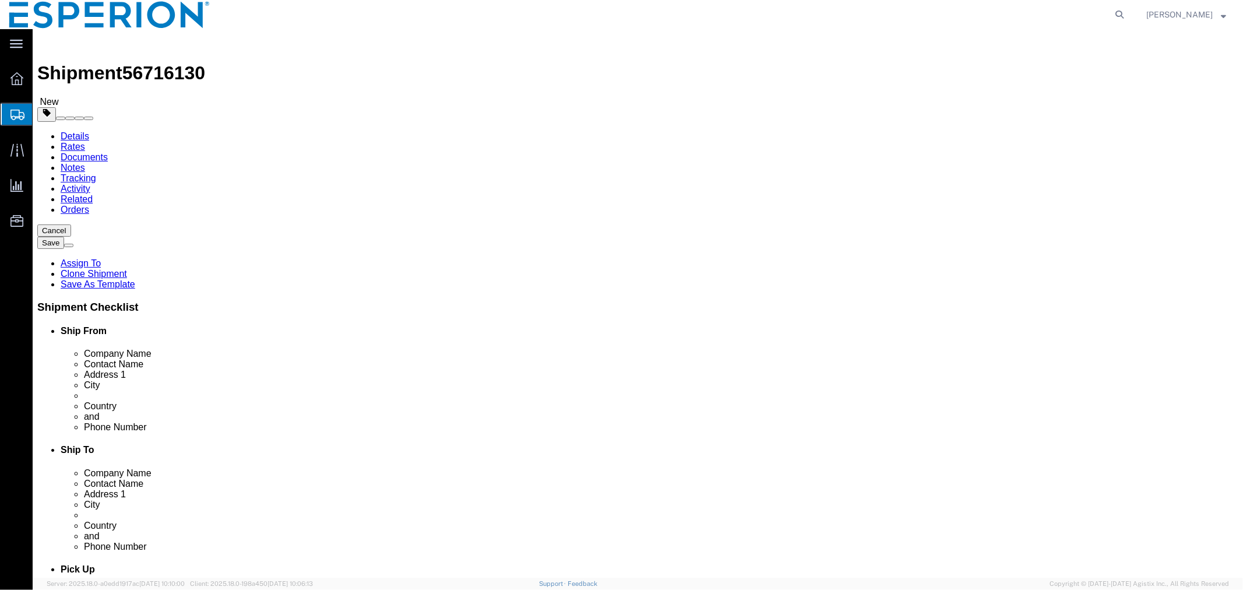
click span "button"
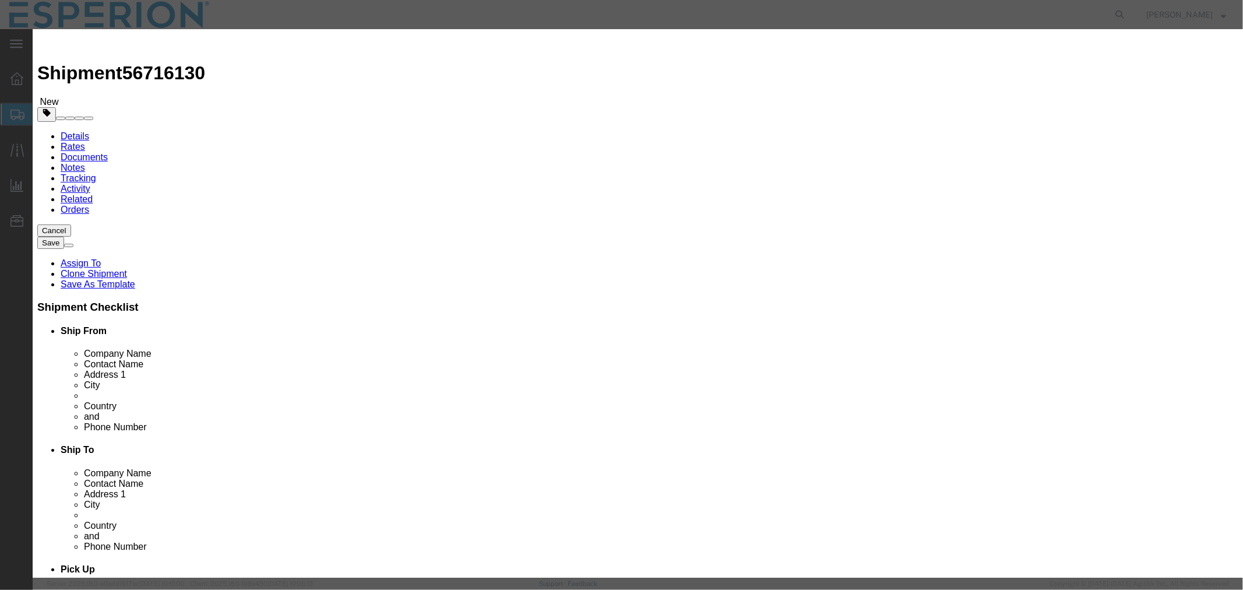
click button "Yes"
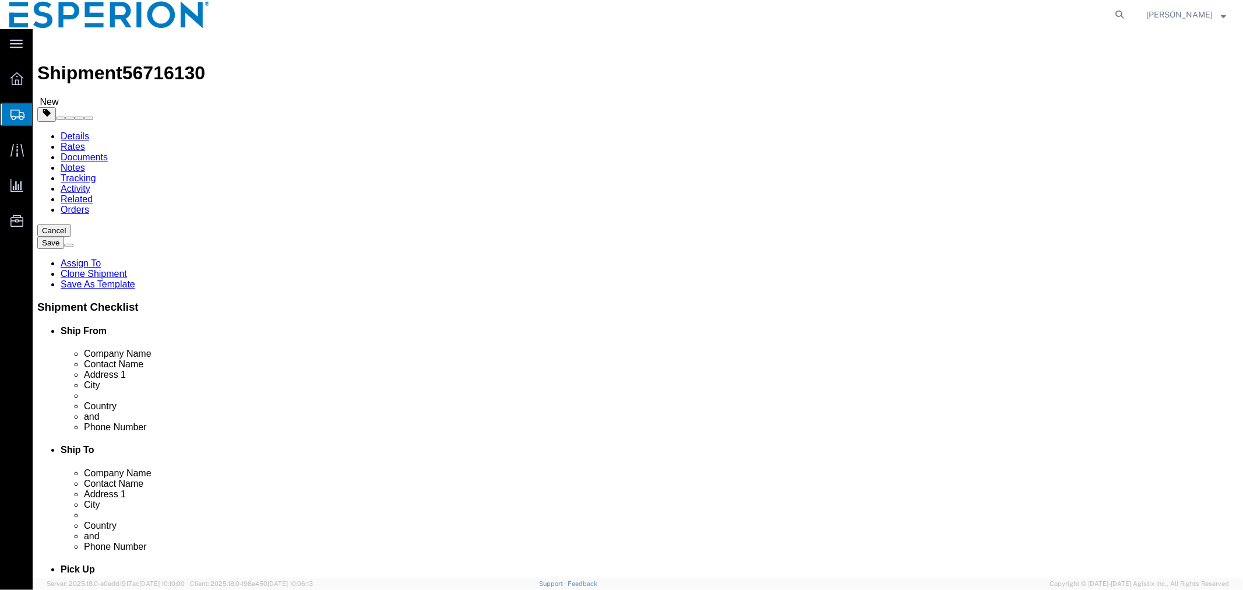
select select "PSNS"
click span "button"
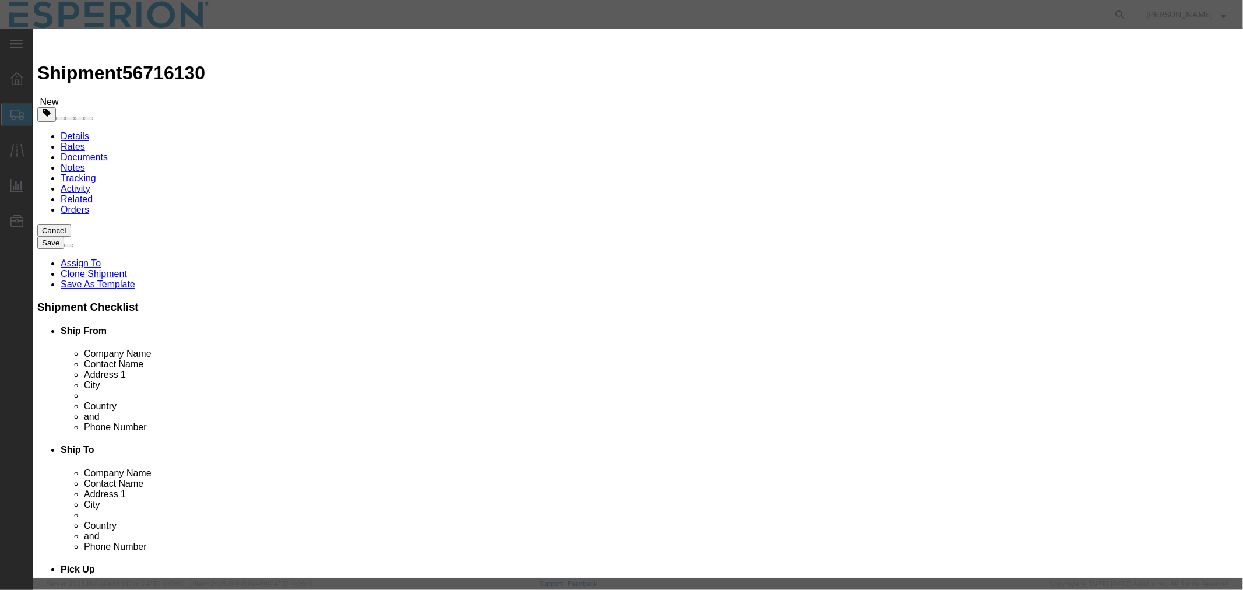
click button "Yes"
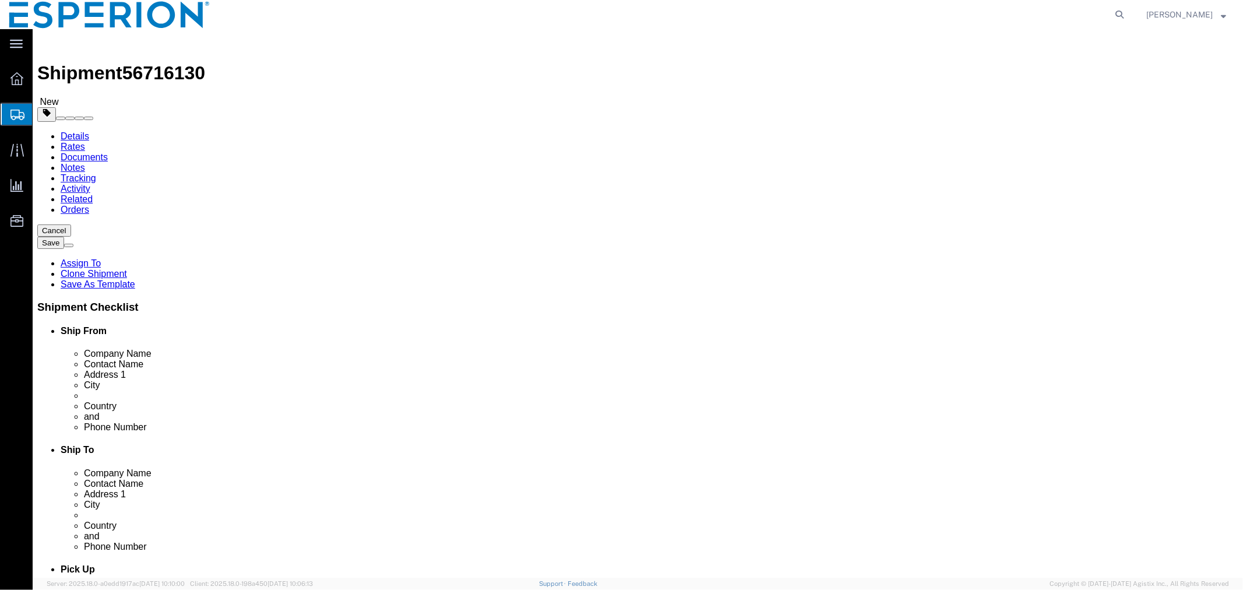
click link "Add Package"
click select "Select Bale(s) Basket(s) Bolt(s) Bottle(s) Buckets Bulk Bundle(s) CSafe RAP CSa…"
select select "CRTN"
click select "Select Bale(s) Basket(s) Bolt(s) Bottle(s) Buckets Bulk Bundle(s) CSafe RAP CSa…"
click select "Select cm ft in"
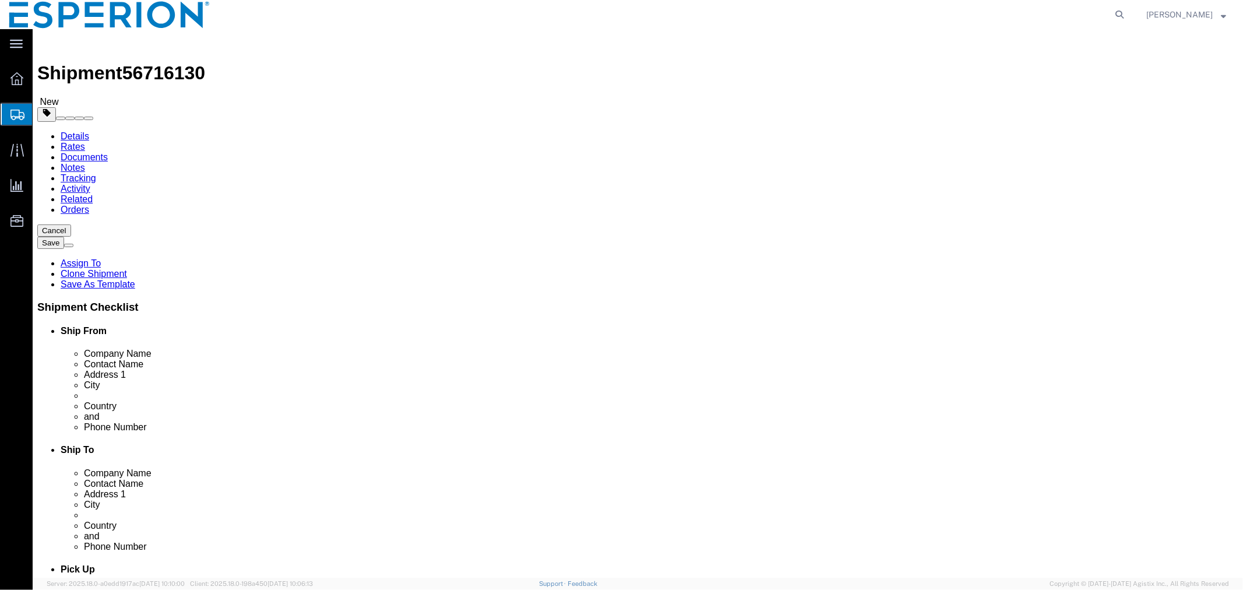
select select "CM"
click select "Select cm ft in"
click select "Select kgs lbs"
select select "KGS"
click select "Select kgs lbs"
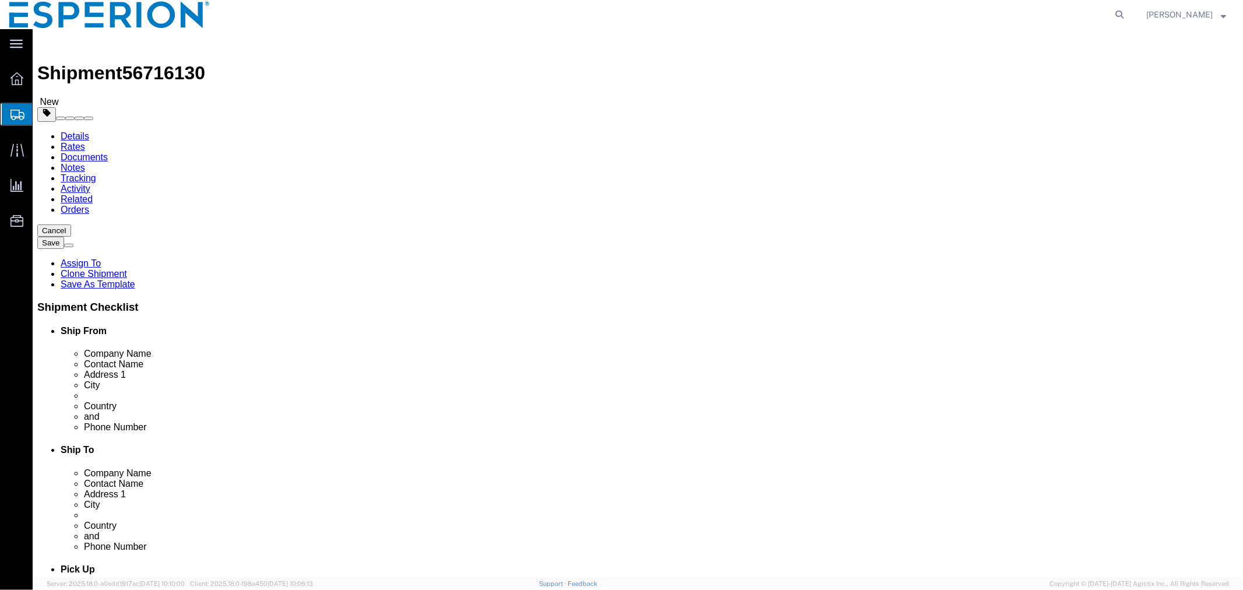
click input "checkbox"
checkbox input "true"
type input "FROM_15_TO_25"
click input "text"
type input "35"
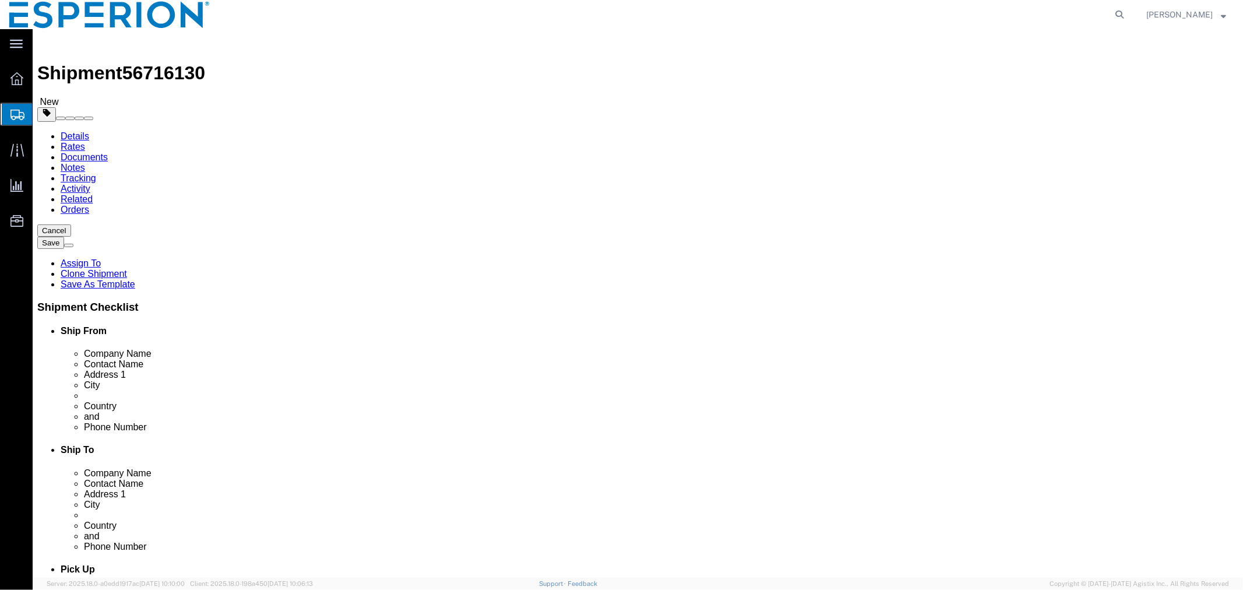
type input "23"
type input "80"
click input "0.00"
type input "0.702"
click link "Add Content"
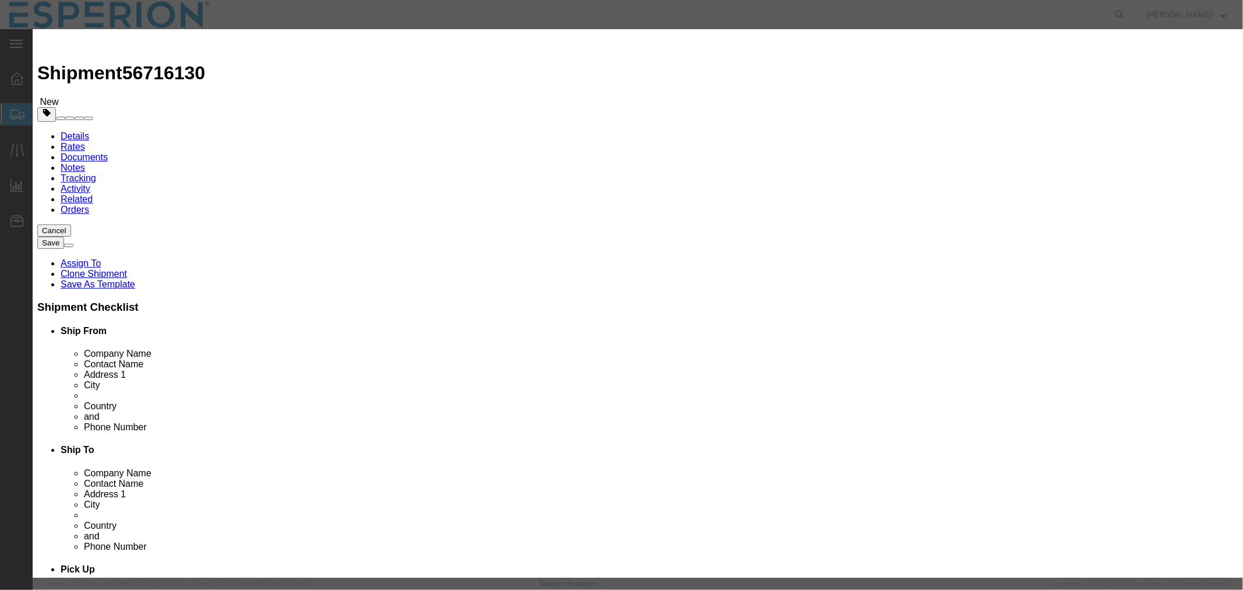
click input "text"
type input "eze"
click td "Model:"
type input "1"
select select "KGS"
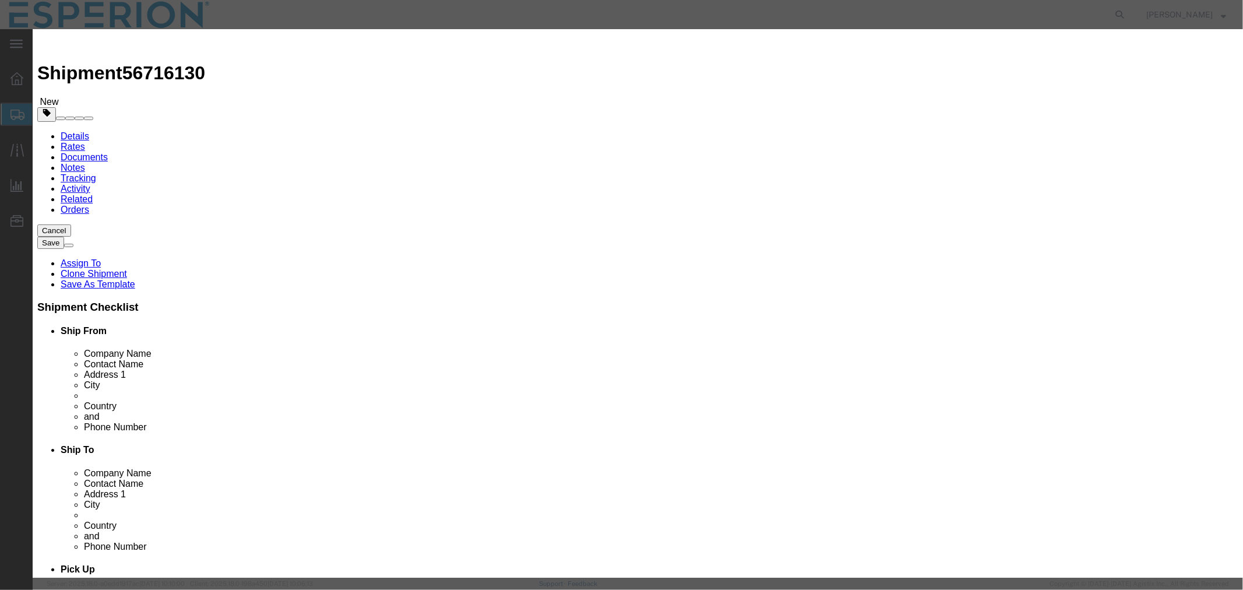
type input "1200"
select select "USD"
select select "PHARMA"
select select "IN"
type input "FROM_15_TO_25"
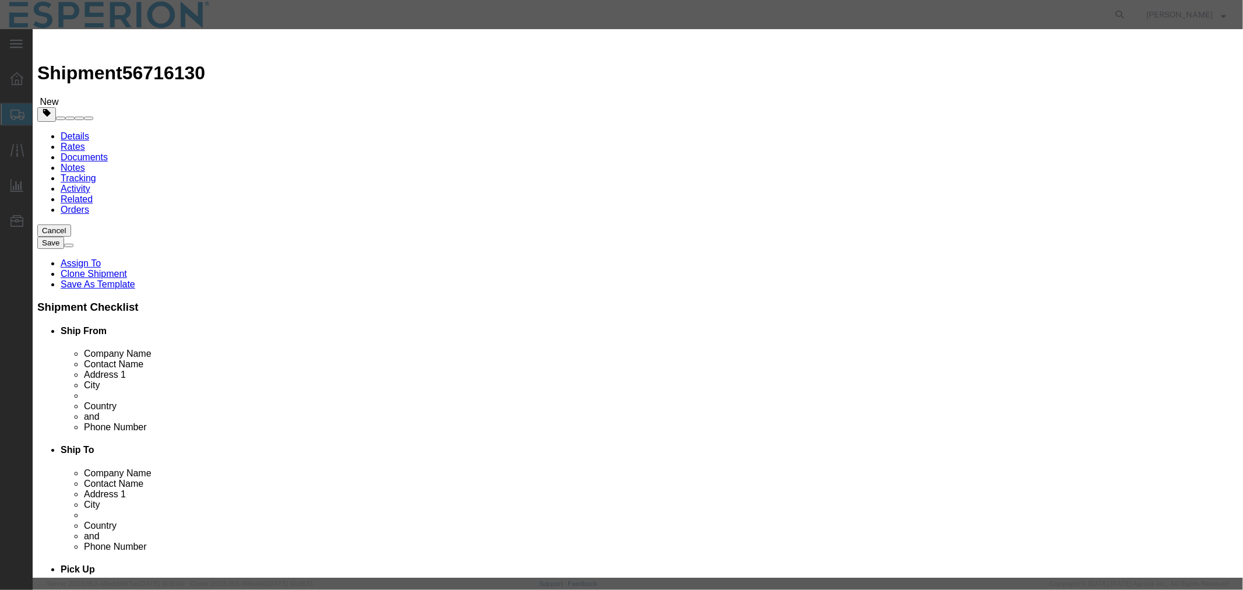
type input "163222-33-1"
type input "2933.79.0800"
type input "EAR99"
select select
type input "2933.79.0800"
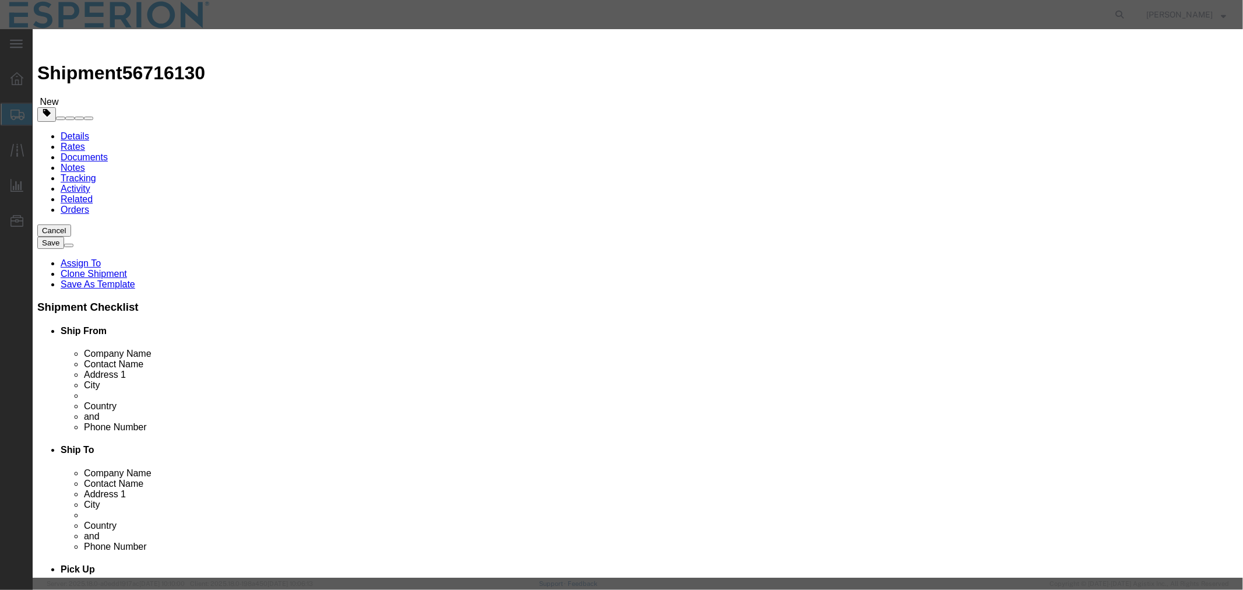
type input "EAR99"
type input "[MEDICAL_DATA]"
type input "API"
type textarea "Hetrocyclic compounds"
type input "[MEDICAL_DATA] Form X Samples"
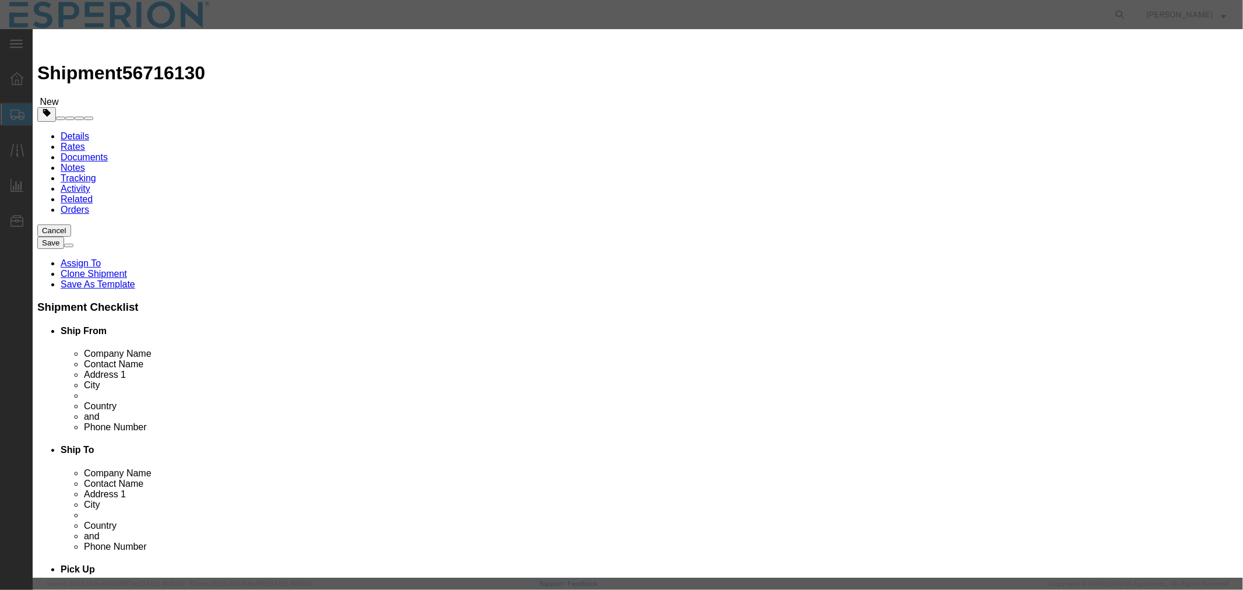
click input "text"
drag, startPoint x: 780, startPoint y: 172, endPoint x: 669, endPoint y: 173, distance: 110.7
click div "Serial 1000325344"
type input "1000325344"
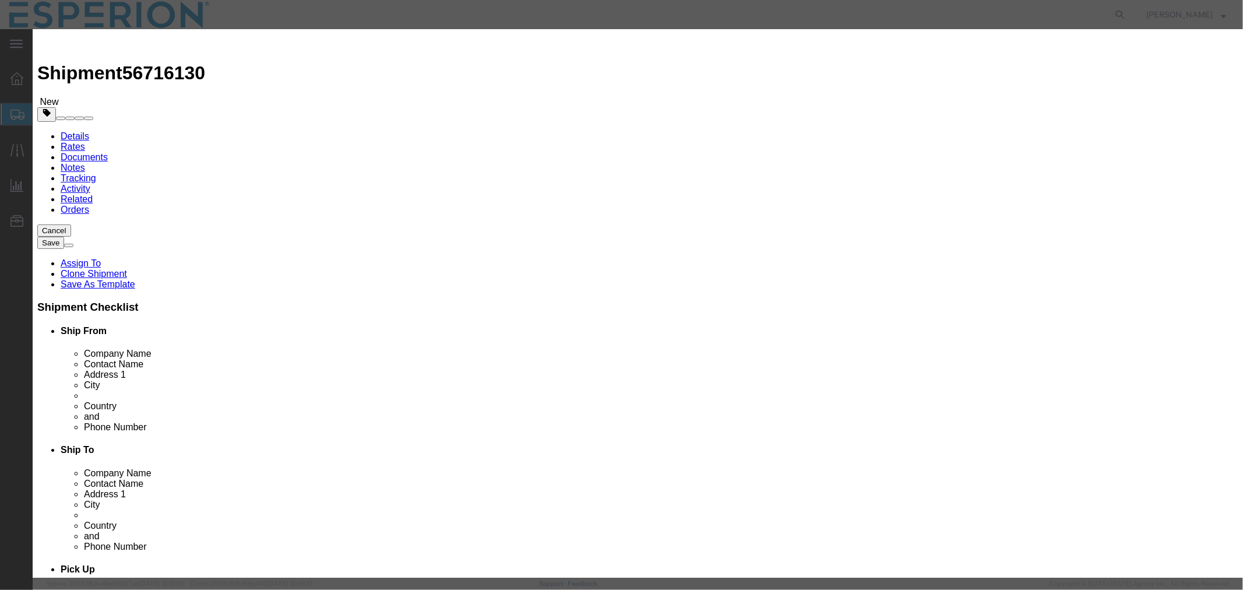
click input "text"
paste input "1000325344"
type input "1000325344"
drag, startPoint x: 426, startPoint y: 112, endPoint x: 375, endPoint y: 112, distance: 50.7
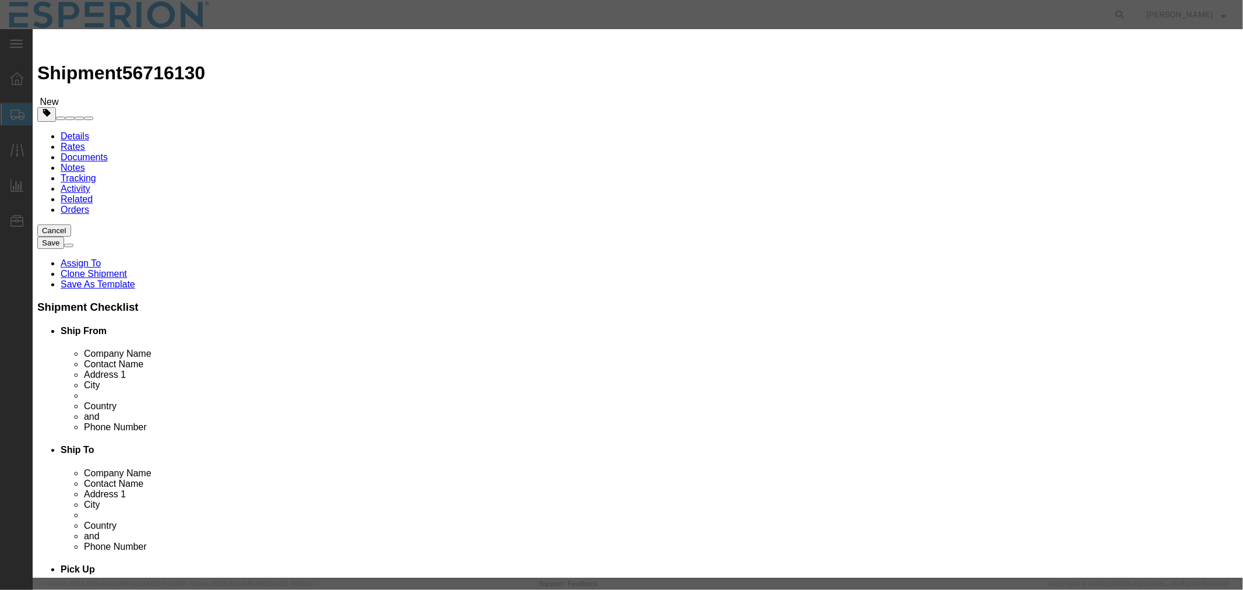
click div "Pieces 1 Select Bag Barrels 100Board Feet Bottle Box Blister Pack Carats Can Ca…"
type input "0.005"
type input "6"
click button "Save & Close"
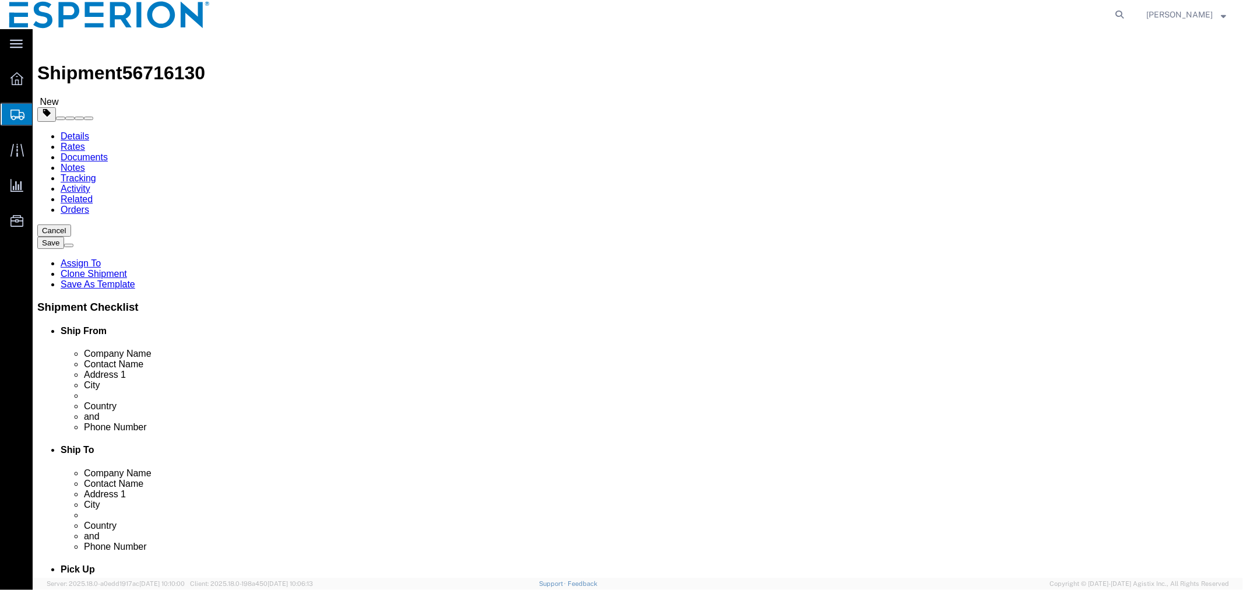
click dd "0.00 Kilogram"
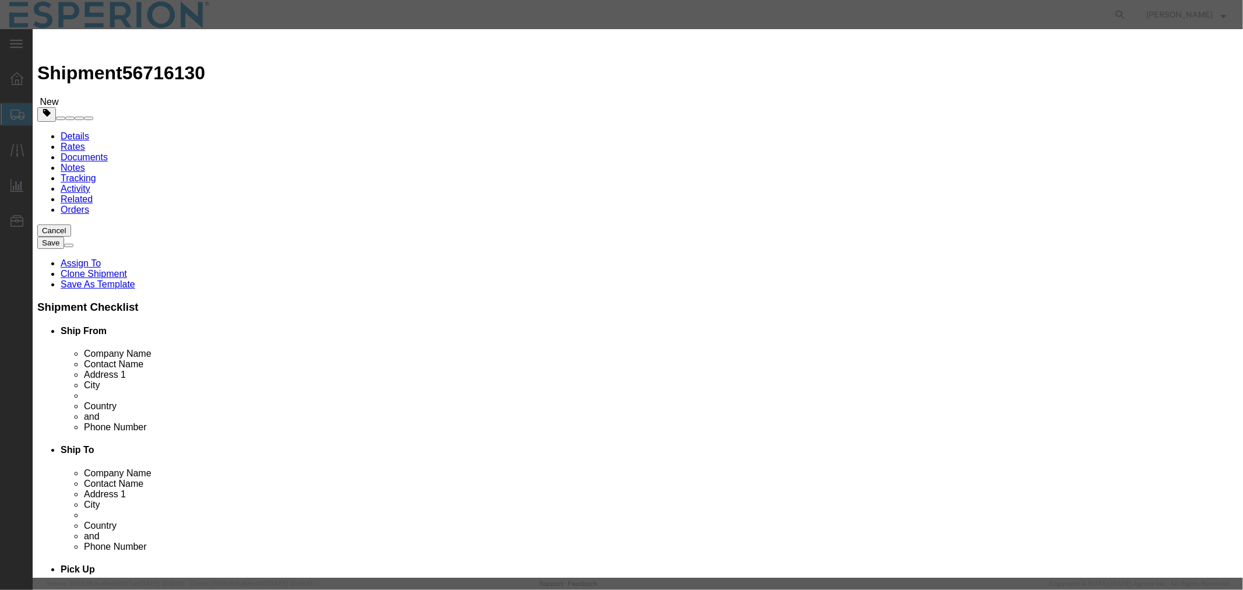
click input "0.00"
type input "0.001"
type input "0.01"
click button "Save & Close"
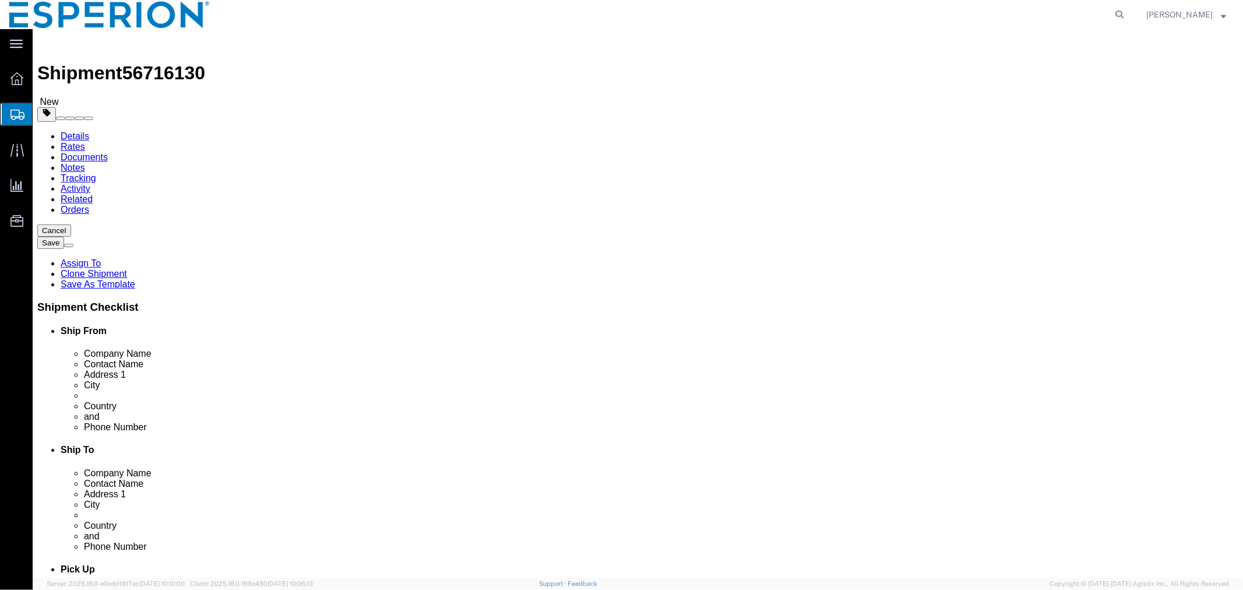
click dd "0.00 Kilogram"
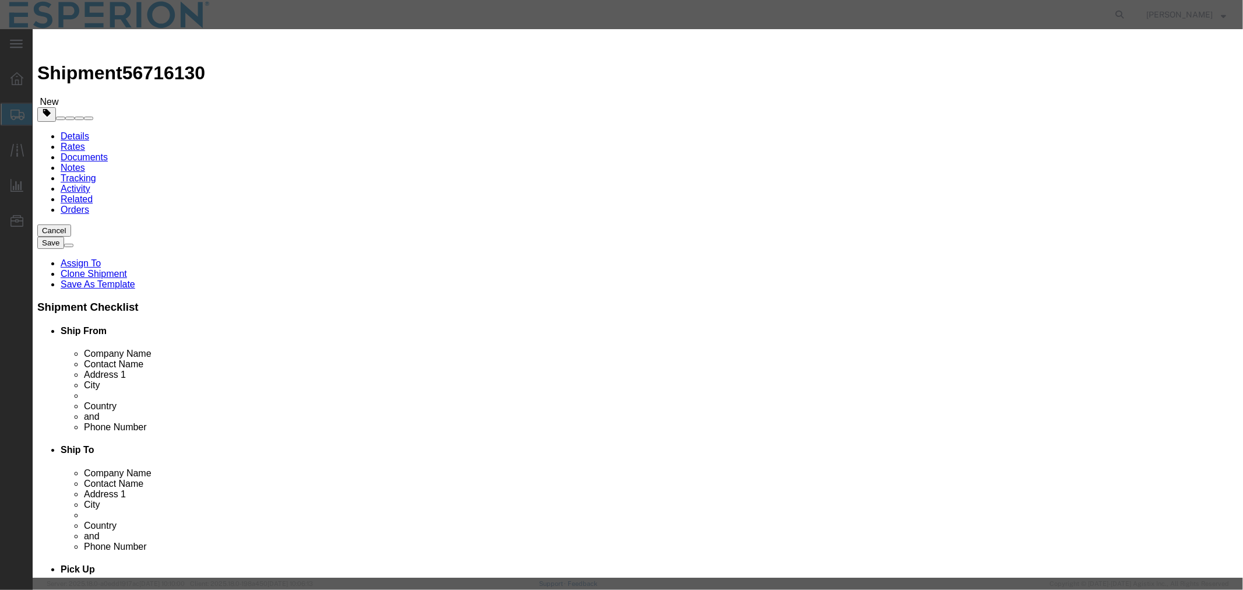
click input "0.00"
type input "0.01"
type input "0"
click button "Save & Close"
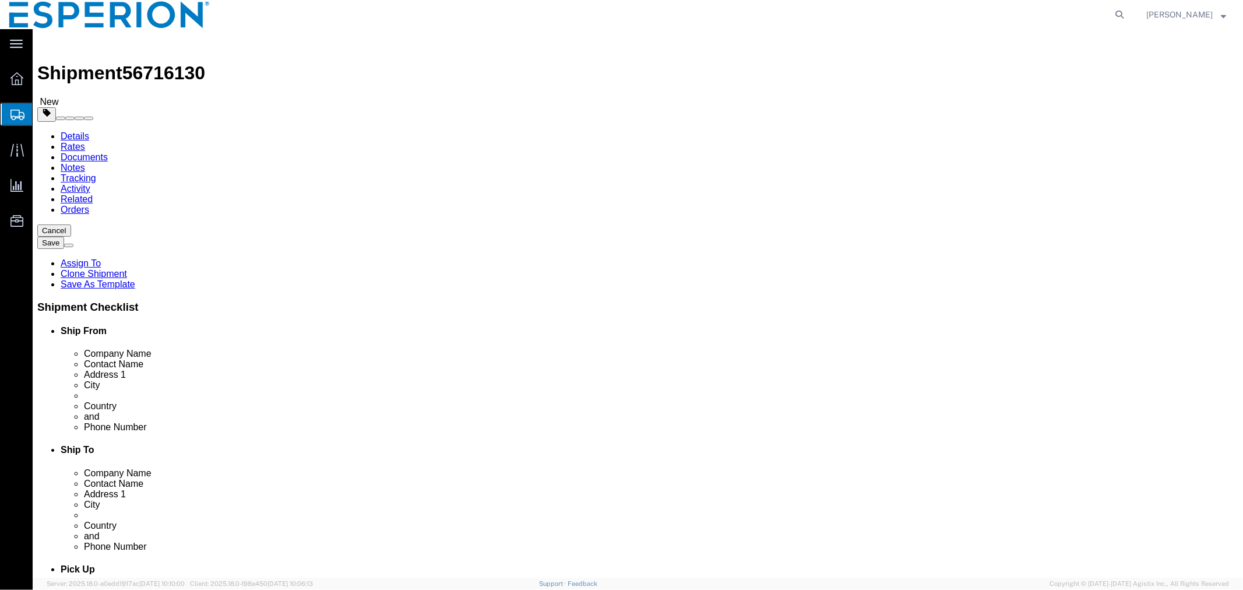
click dd "0.00 USD"
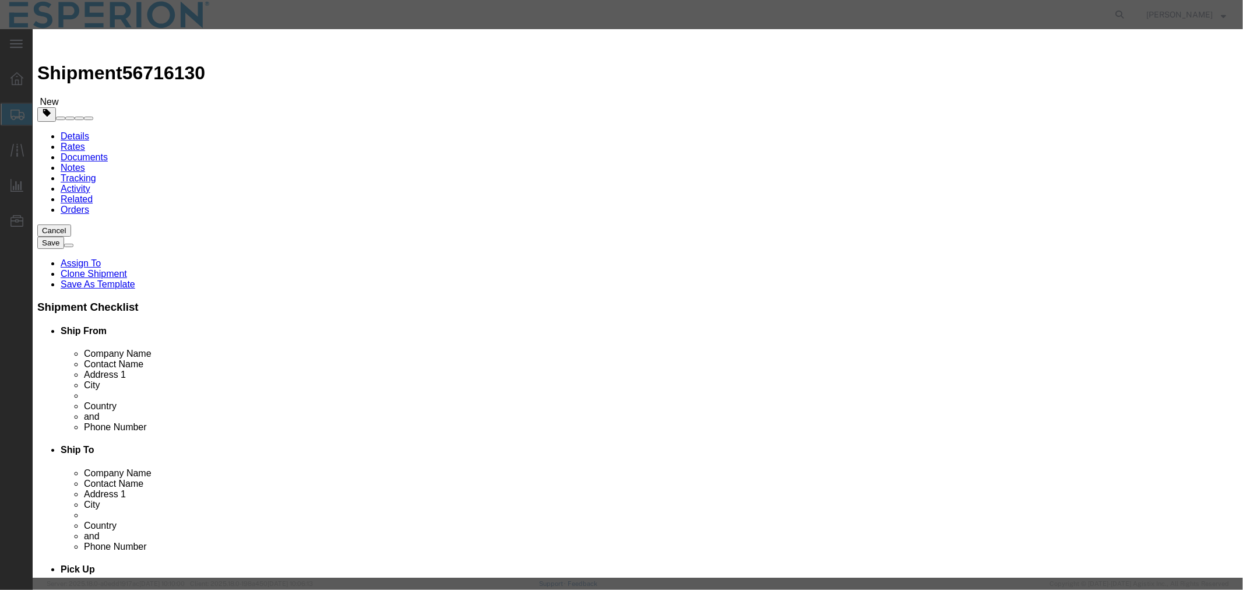
drag, startPoint x: 518, startPoint y: 90, endPoint x: 440, endPoint y: 91, distance: 77.5
click input "[MEDICAL_DATA] Form X Samples"
type input "[MEDICAL_DATA]"
click td "Name: [MEDICAL_DATA]"
type input "1"
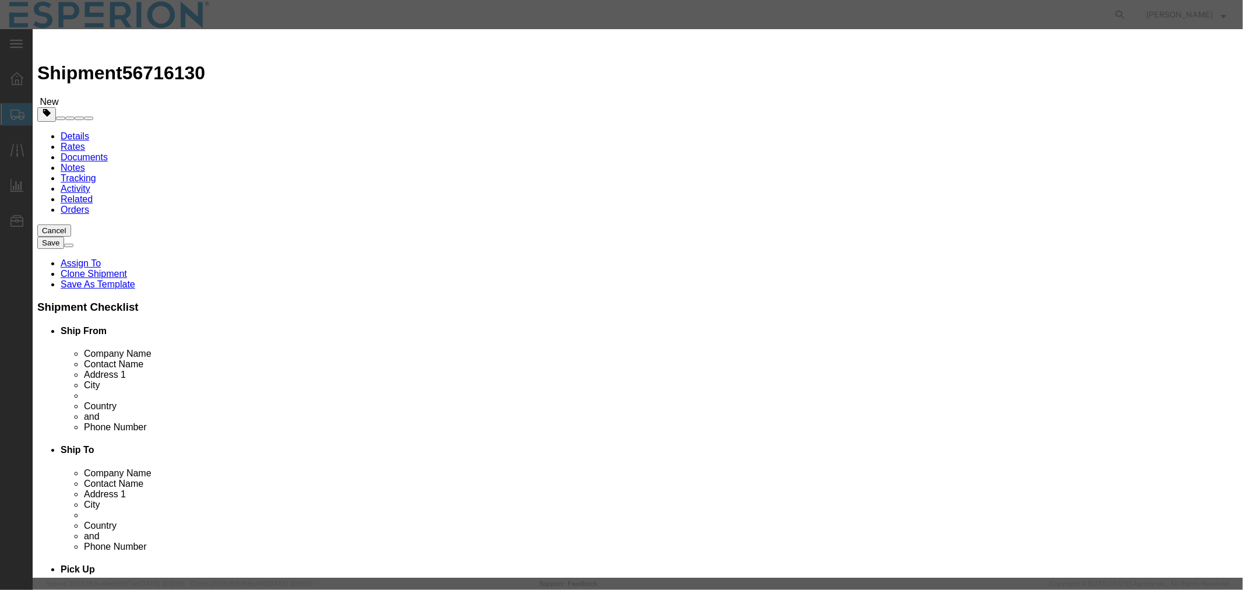
type input "1200"
select select "USD"
select select
click input "1"
click input "[MEDICAL_DATA]"
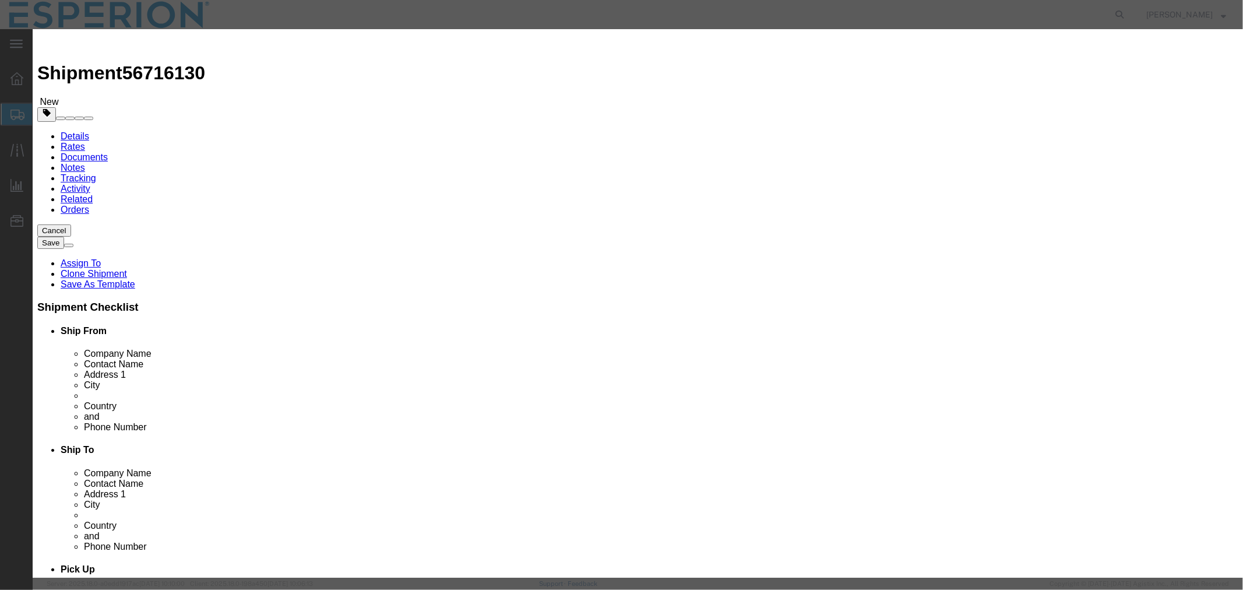
paste input "Form X Samples"
type input "[MEDICAL_DATA] Form X Samples"
click input "1"
type input "0.01"
type input "12"
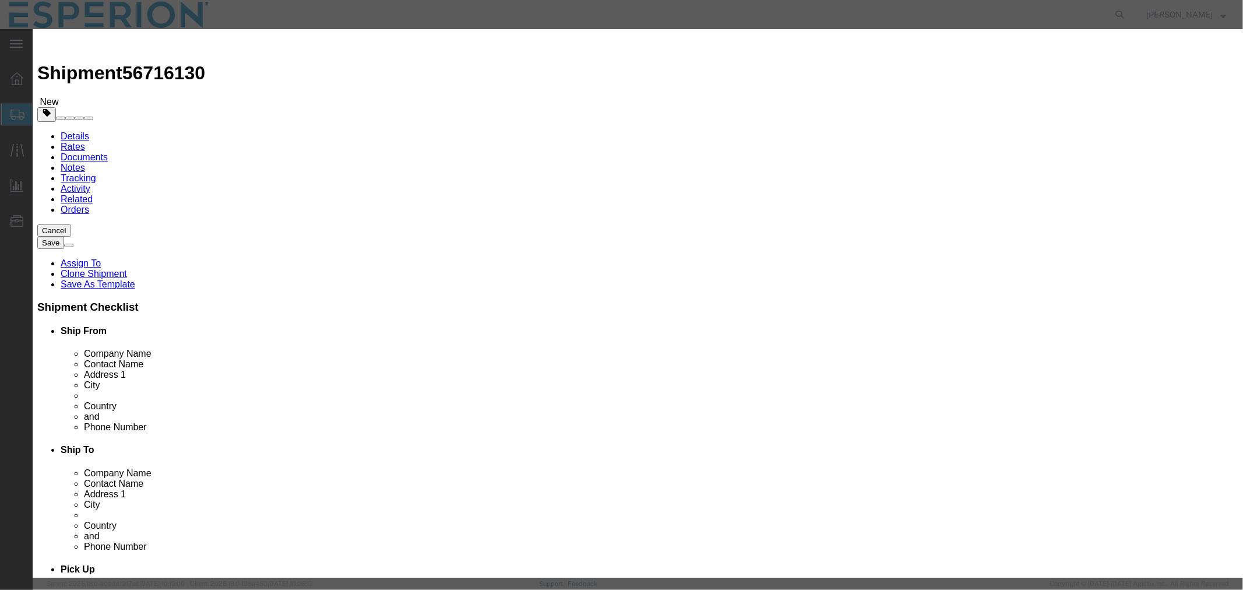
click input "text"
drag, startPoint x: 780, startPoint y: 172, endPoint x: 652, endPoint y: 164, distance: 127.9
click div "Serial 1000325344"
type input "1000325344"
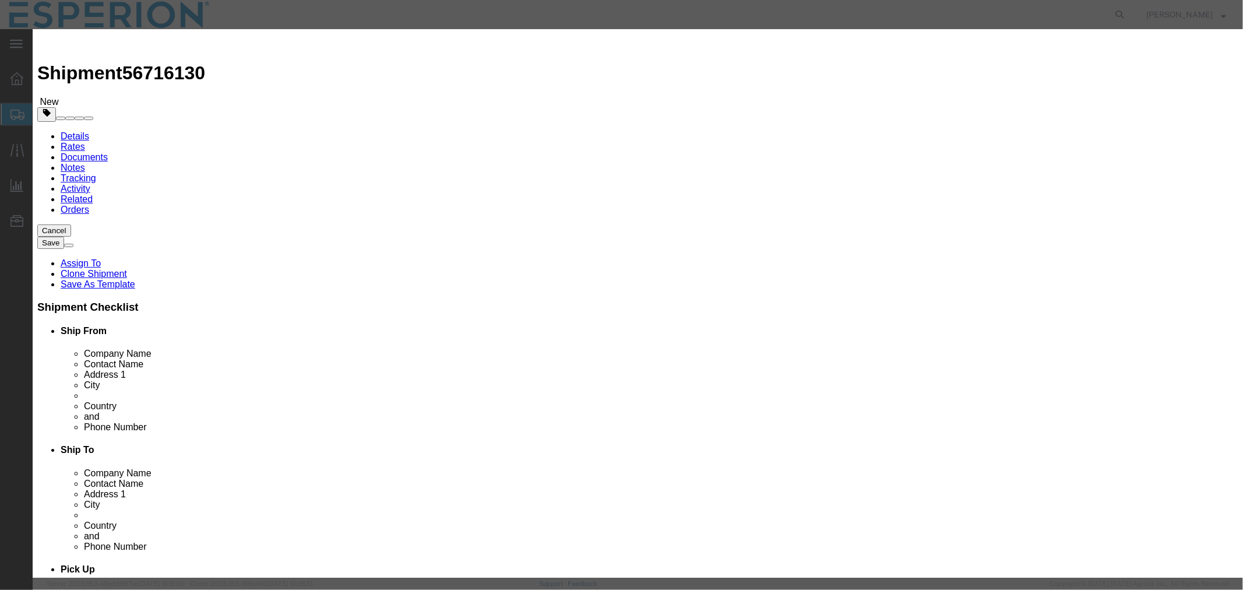
click input "text"
paste input "1000325344"
type input "1000325344"
click button "Save & Close"
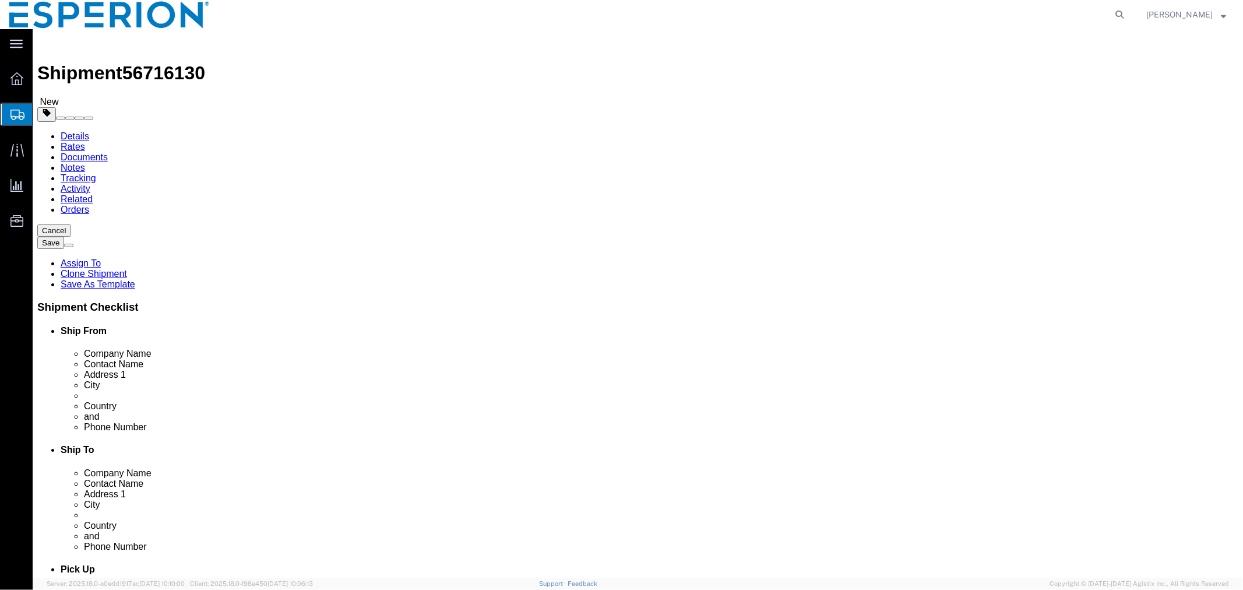
click link "Clone this content"
select select "CRTN"
click dd "0.01 Kilogram"
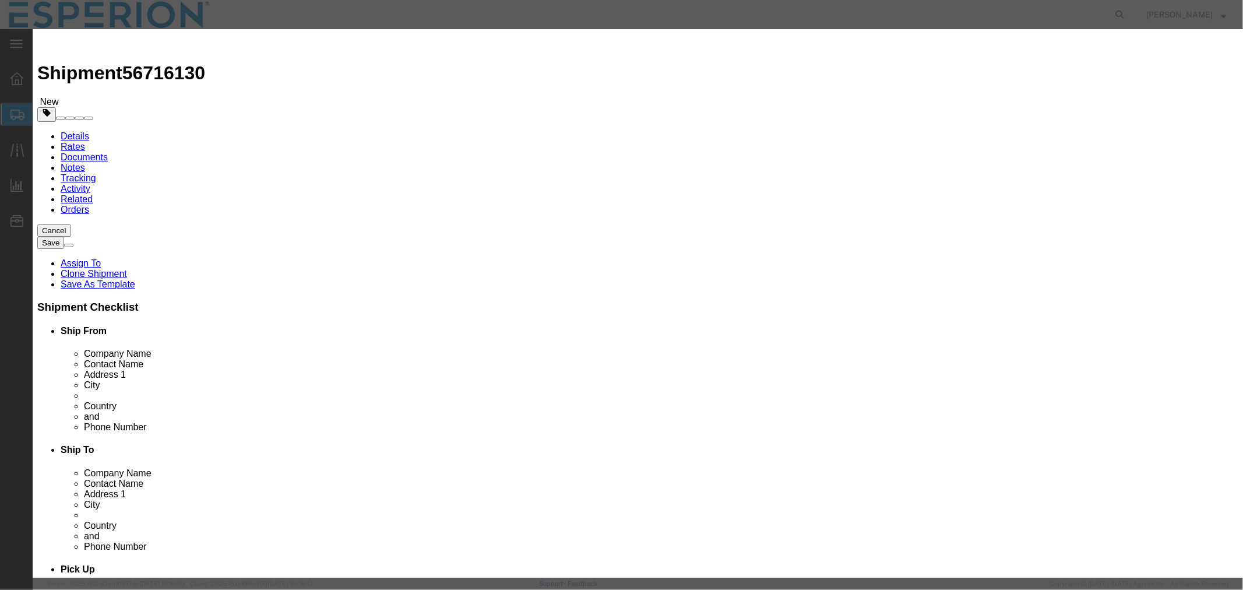
click input "1000325344"
drag, startPoint x: 791, startPoint y: 171, endPoint x: 703, endPoint y: 164, distance: 88.2
click div "1000325345"
type input "1000325345"
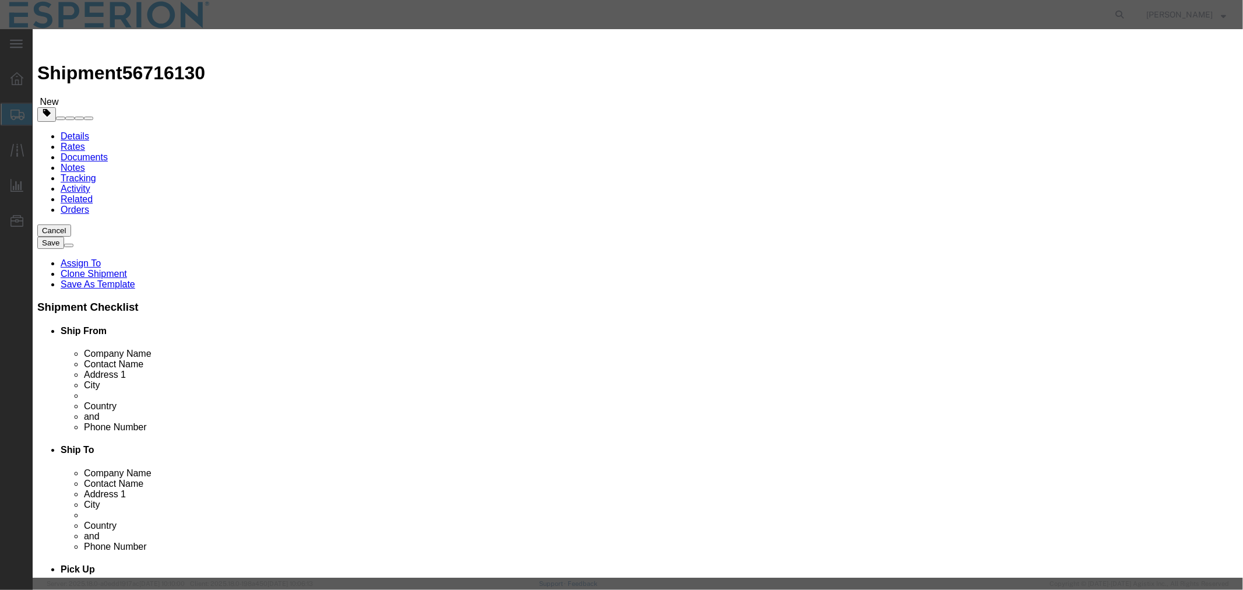
drag, startPoint x: 457, startPoint y: 97, endPoint x: 377, endPoint y: 93, distance: 79.9
click div "Lot# 1000325344"
paste input "5"
type input "1000325345"
click button "Save & Close"
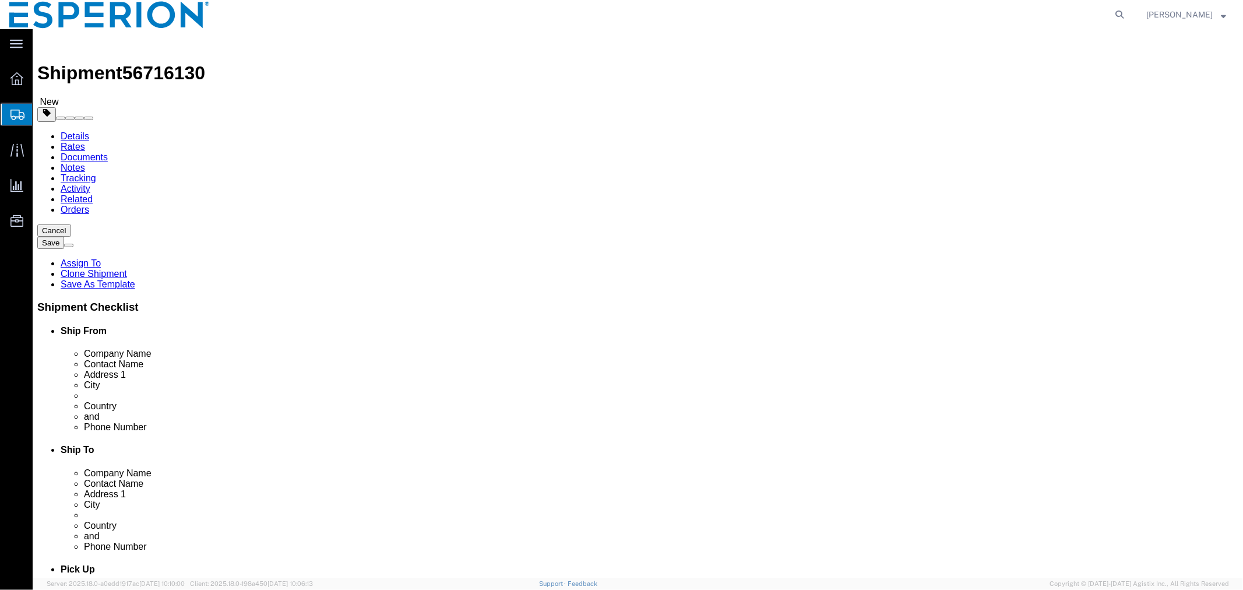
scroll to position [86, 0]
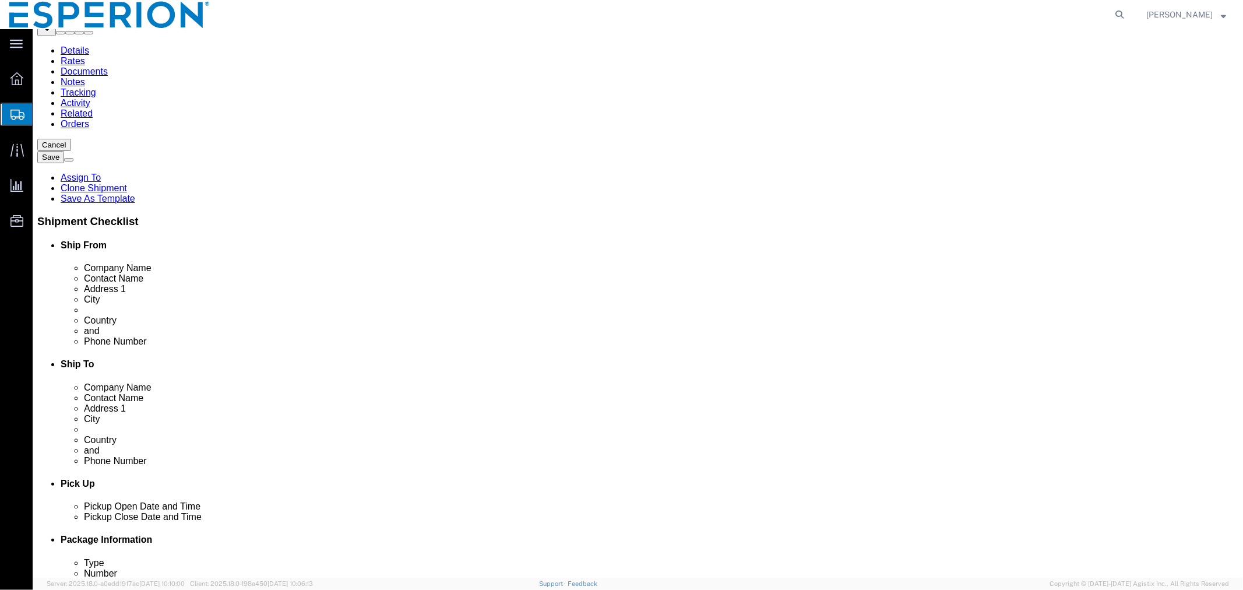
click link "Add Content"
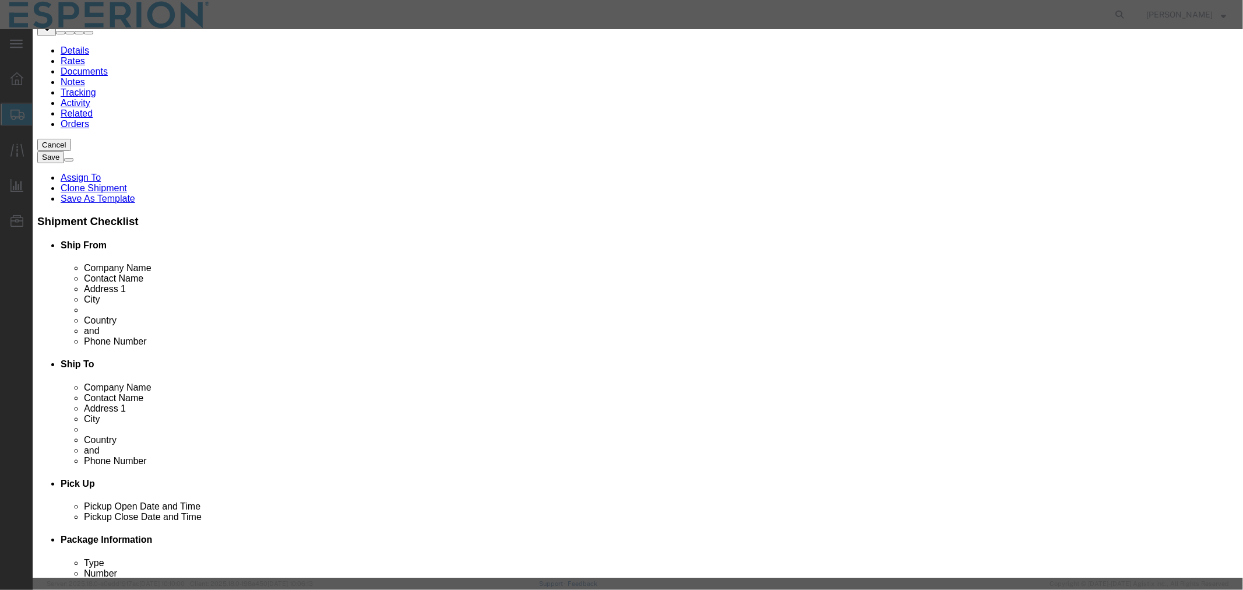
click input "text"
type input "Bemp"
click td "Name: Bemp edoic Acid - Neuland"
type input "1"
select select "KGS"
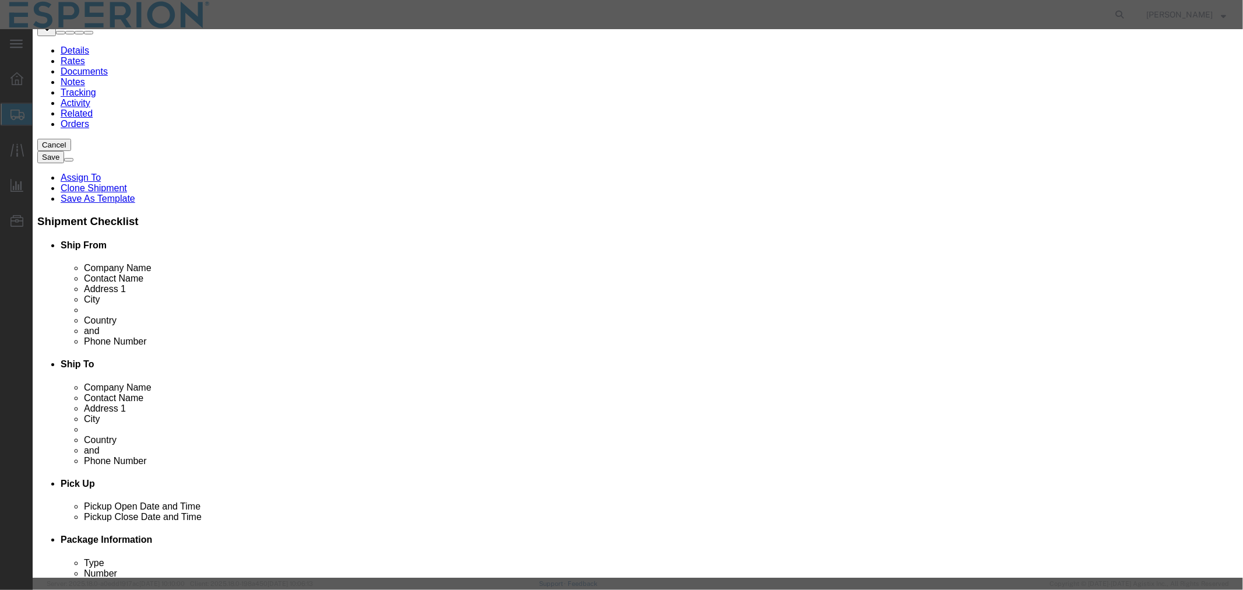
type input "958.56"
select select "USD"
select select "PHARMA"
select select "IN"
type input "FROM_2_TO_40"
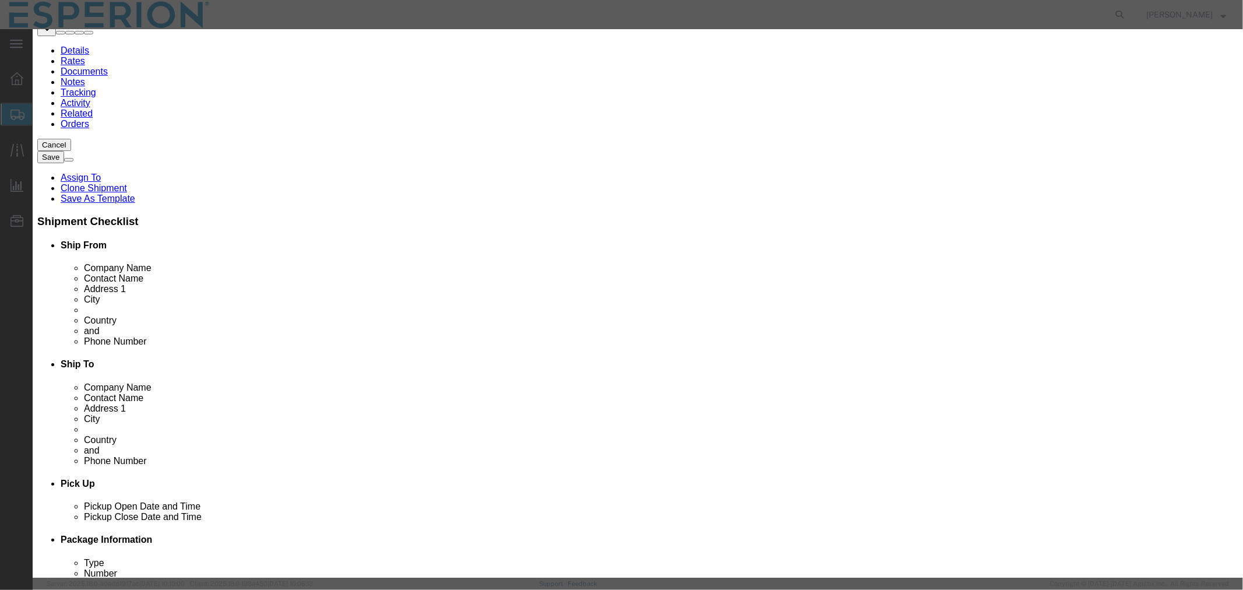
type input "2918.19.9000"
type input "EAR99"
select select
type input "[MEDICAL_DATA] - Neuland"
type input "API"
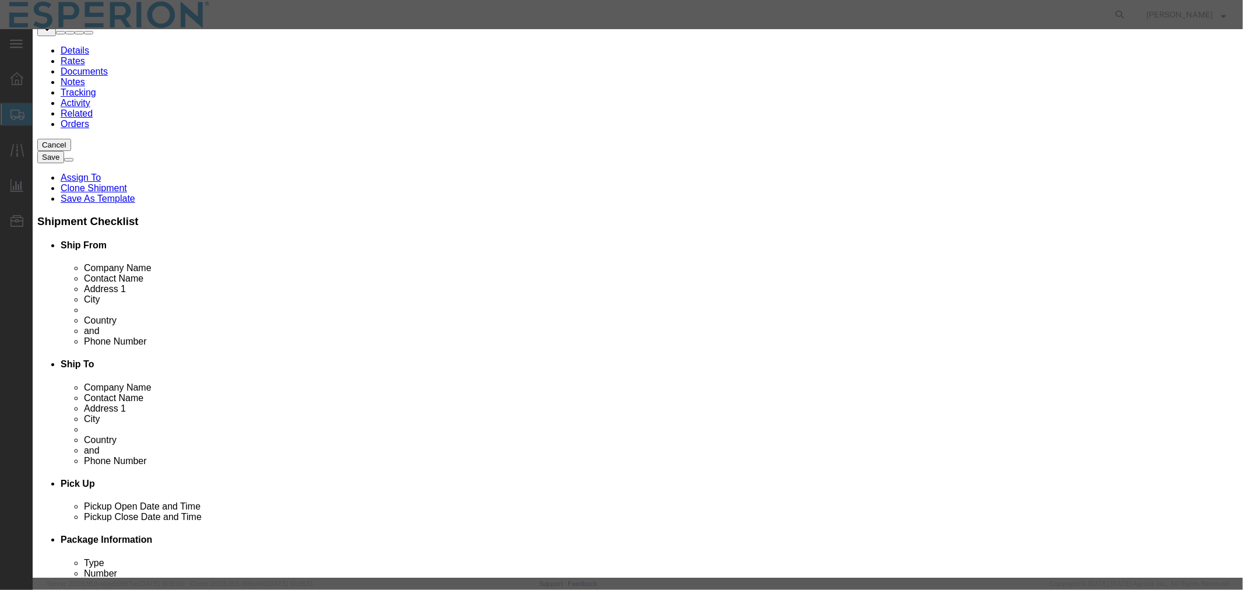
type textarea "API"
type input "[MEDICAL_DATA] - Neuland Samples"
click div "Product Name [MEDICAL_DATA] - Neuland Samples Bemp Pieces 1 Select Bag Barrels …"
drag, startPoint x: 442, startPoint y: 111, endPoint x: 356, endPoint y: 101, distance: 86.2
click div "Product Name [MEDICAL_DATA] - Neuland Samples Bemp Pieces 1 Select Bag Barrels …"
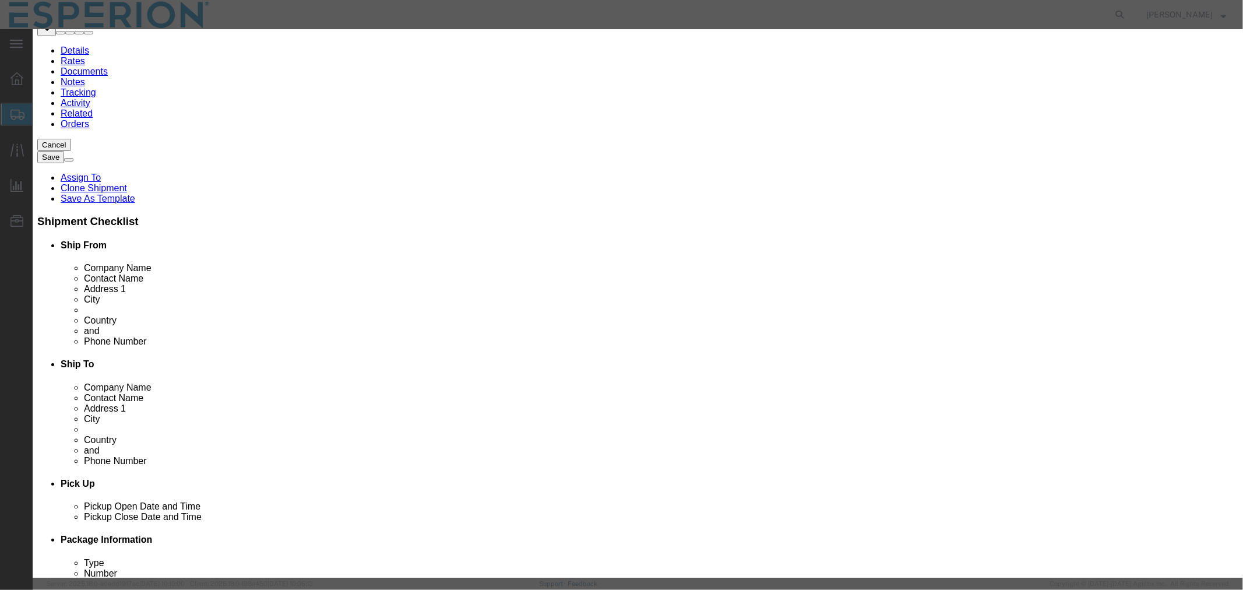
type input "0.01"
type input "9.59"
click div "Description API Commodity Category Select Pharma Information Country Of Origin …"
click input "text"
drag, startPoint x: 779, startPoint y: 168, endPoint x: 668, endPoint y: 164, distance: 110.8
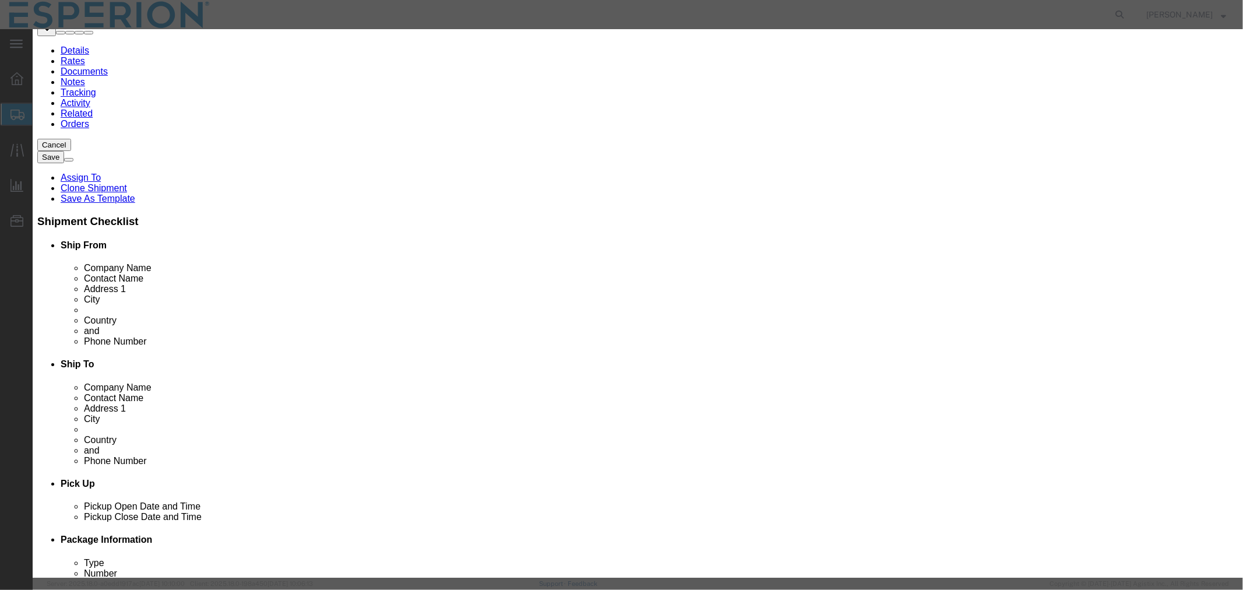
click div "Serial 1000325693"
type input "1000325693"
type input "FROM_15_TO_25"
click input "text"
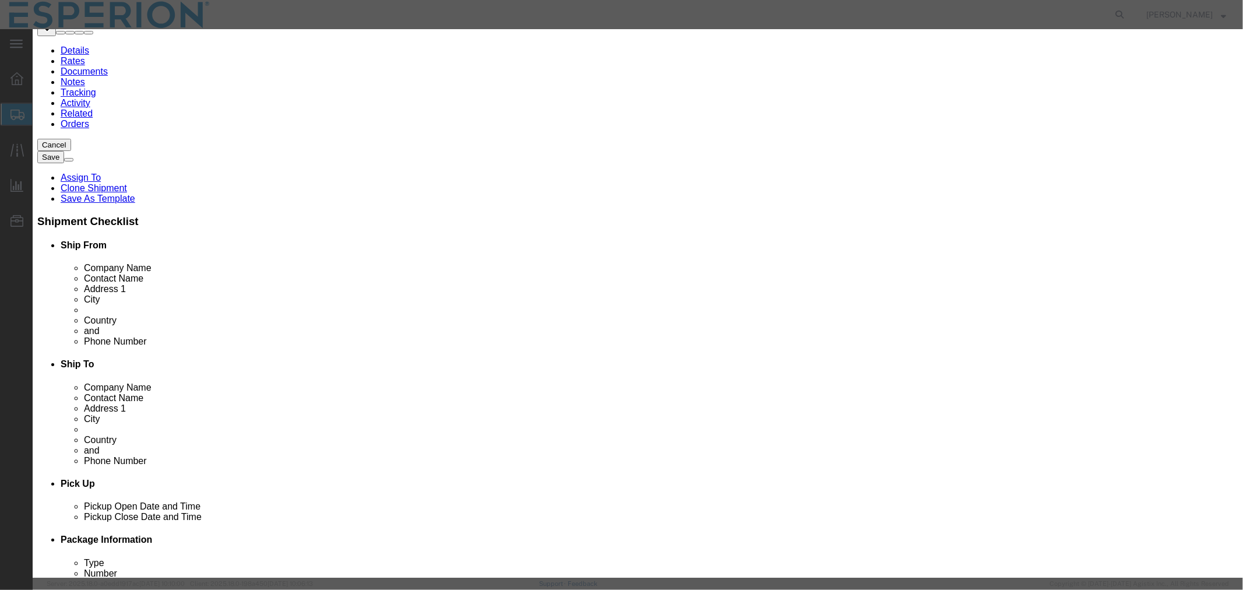
paste input "1000325693"
type input "1000325693"
click button "Save & Close"
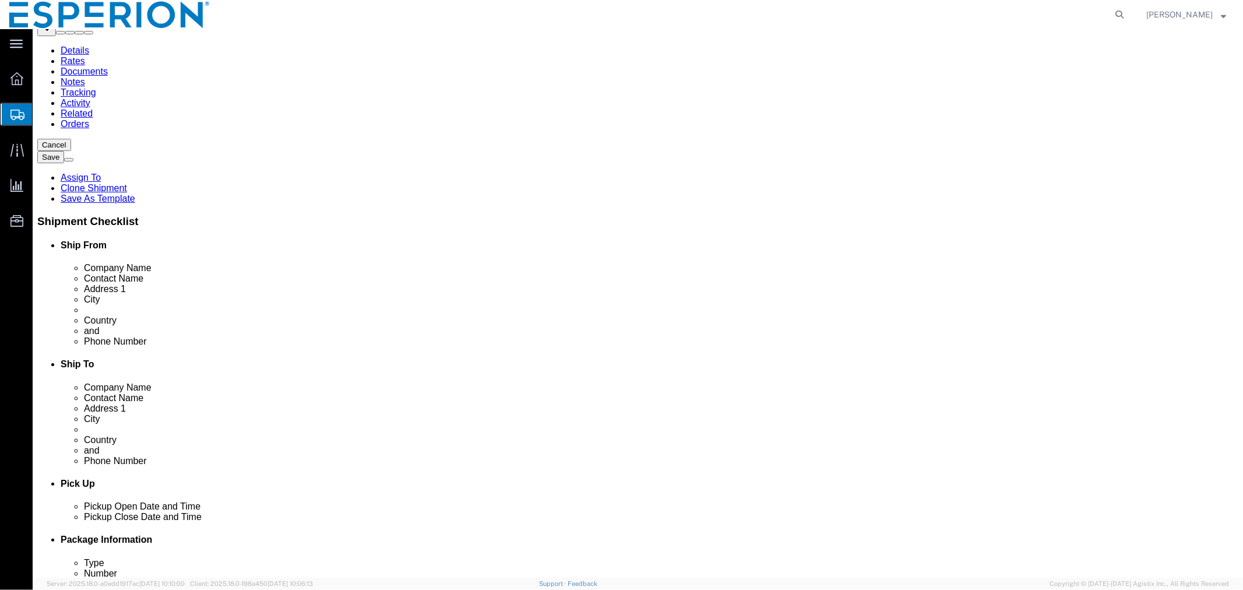
scroll to position [171, 0]
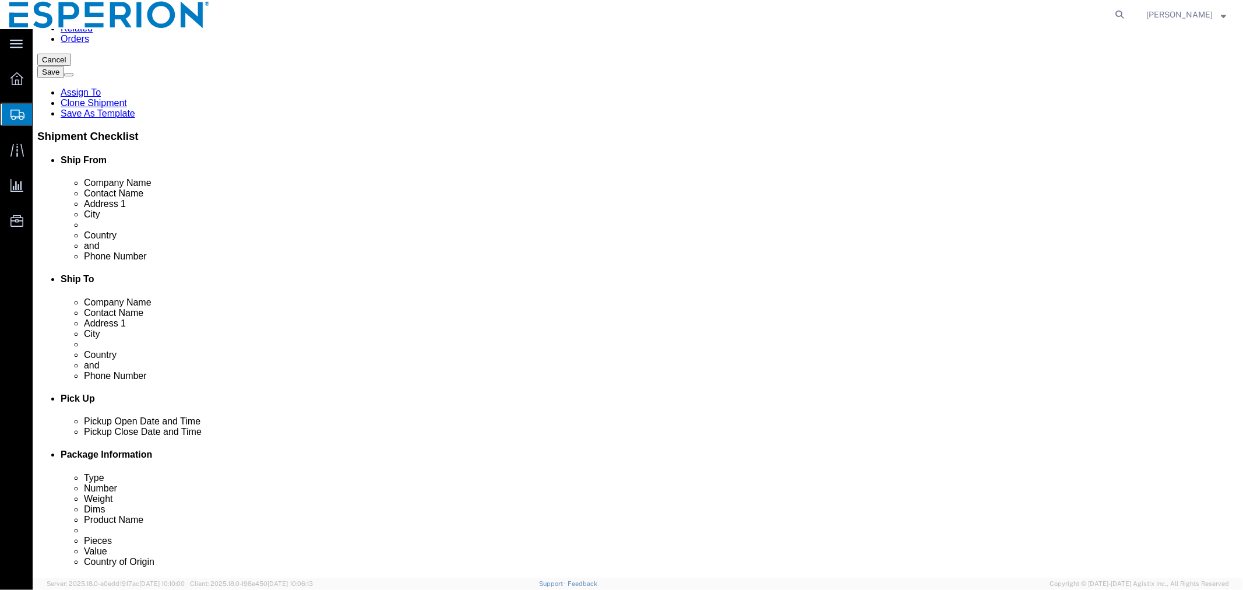
click link "Clone this content"
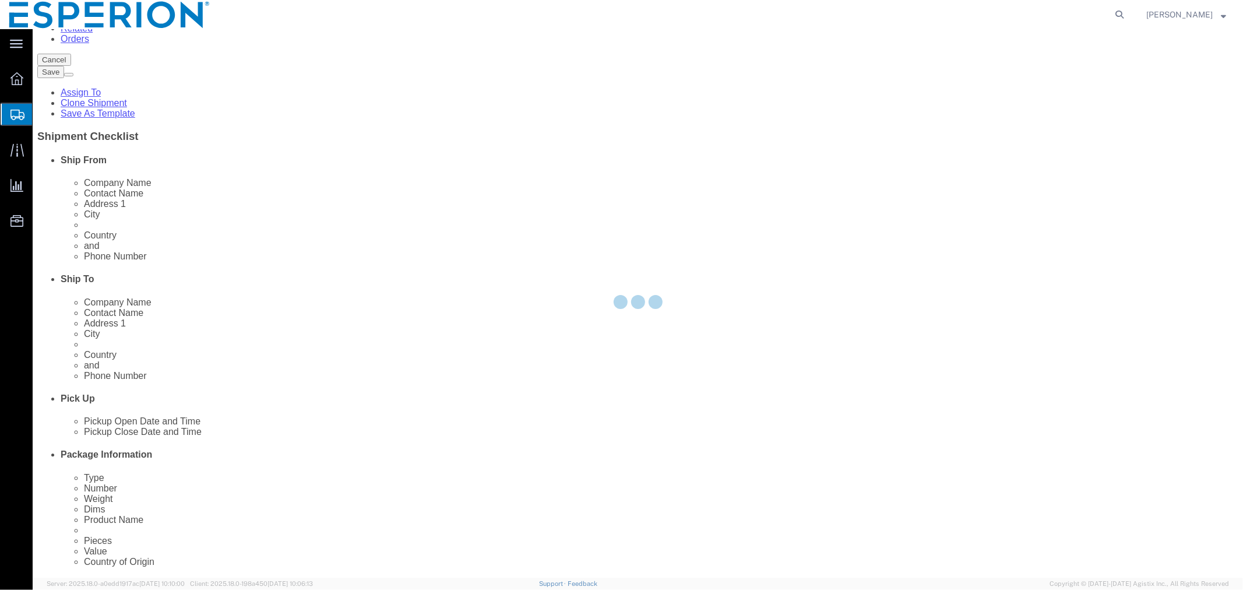
scroll to position [165, 0]
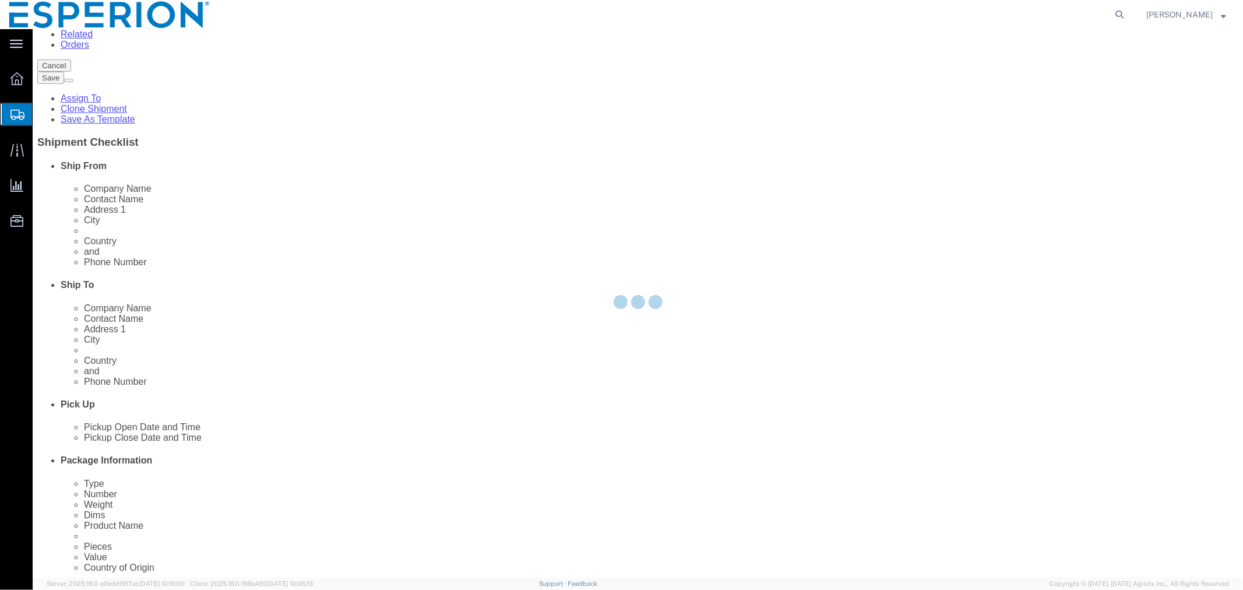
select select "CRTN"
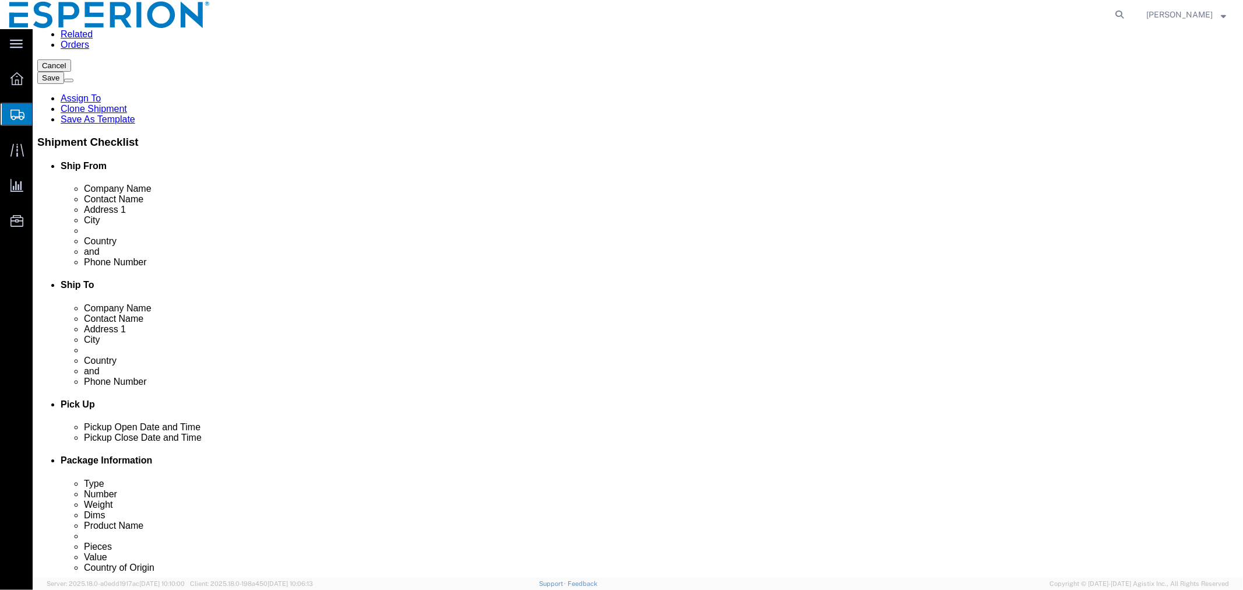
click div "Pieces: 0.01 Kilogram Total value: 9.59 USD"
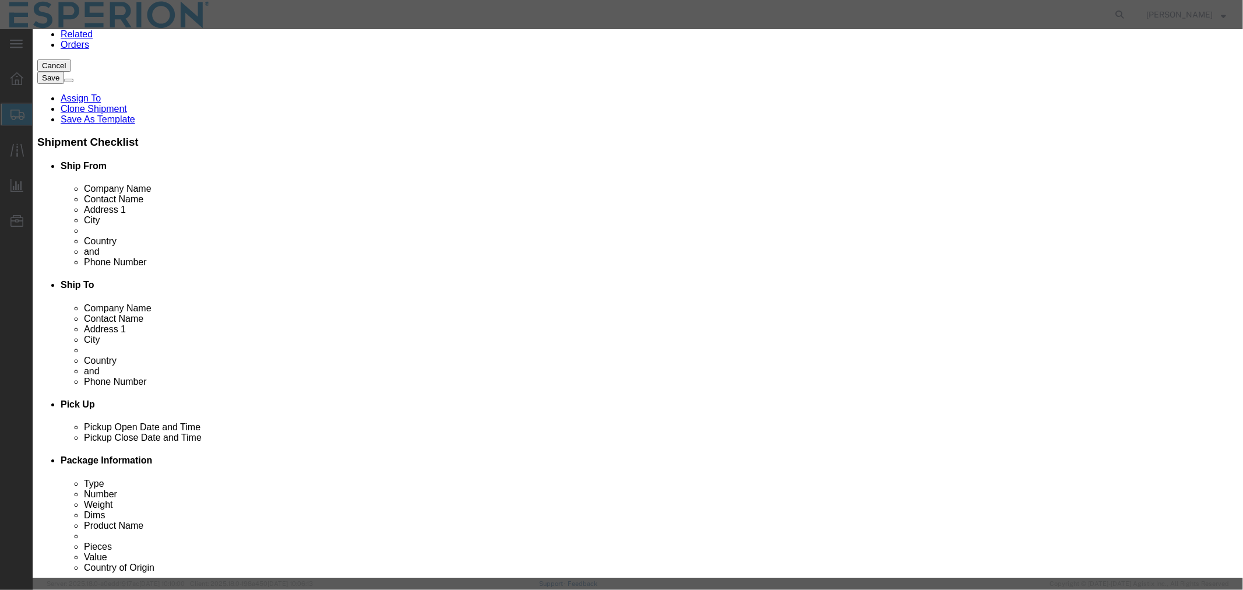
click input "1000325693"
drag, startPoint x: 790, startPoint y: 170, endPoint x: 692, endPoint y: 173, distance: 98.5
click div "Serial 1000325694"
type input "1000325694"
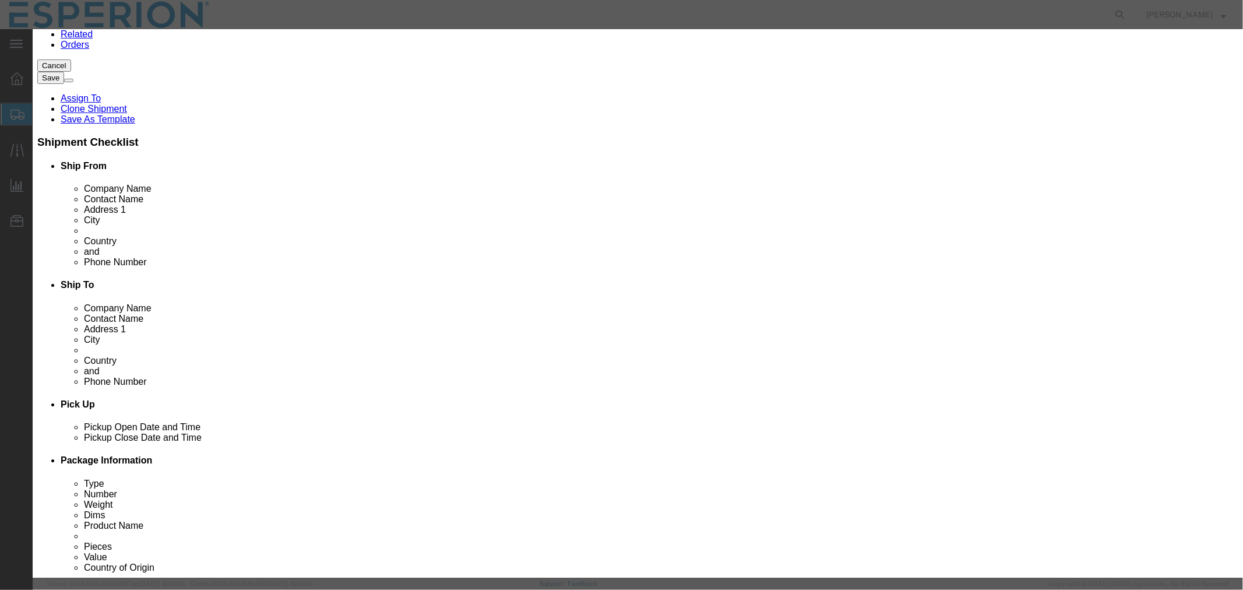
drag, startPoint x: 466, startPoint y: 161, endPoint x: 340, endPoint y: 153, distance: 125.5
click div "Lot# 1000325693"
paste input "4"
type input "1000325694"
click button "Save & Close"
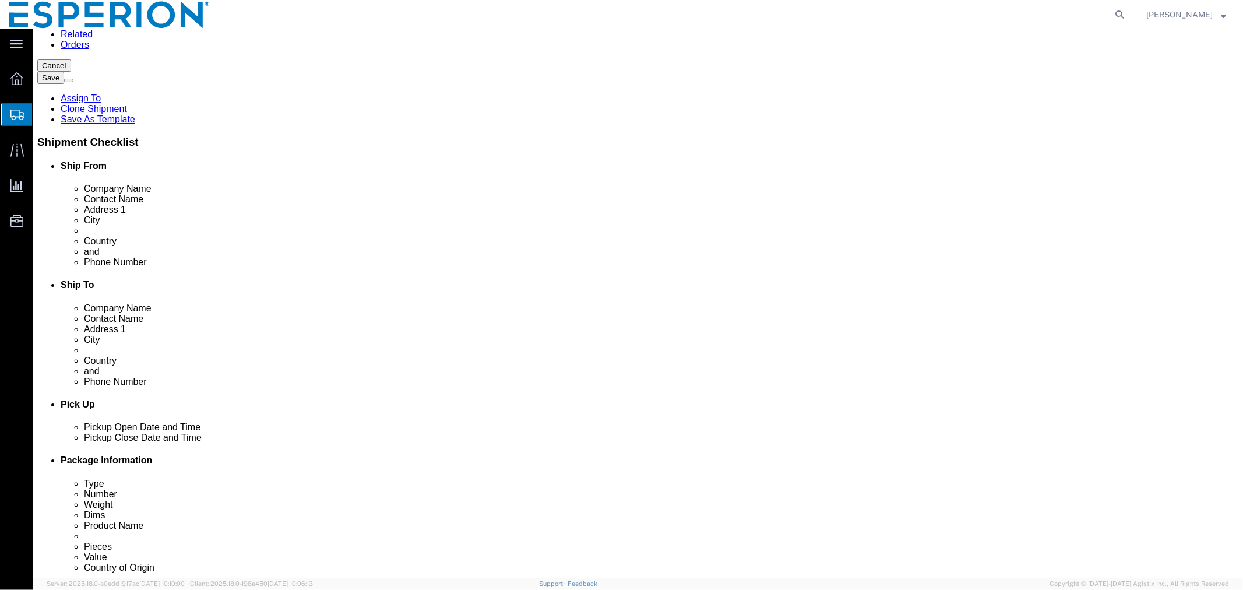
click link "Clone this content"
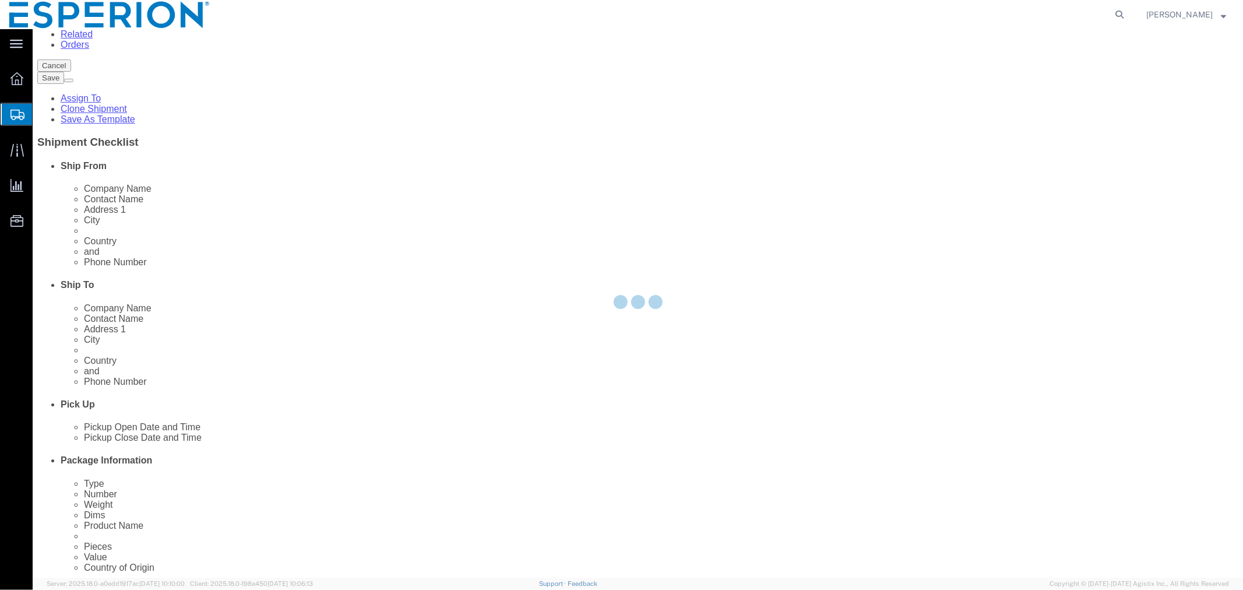
select select "CRTN"
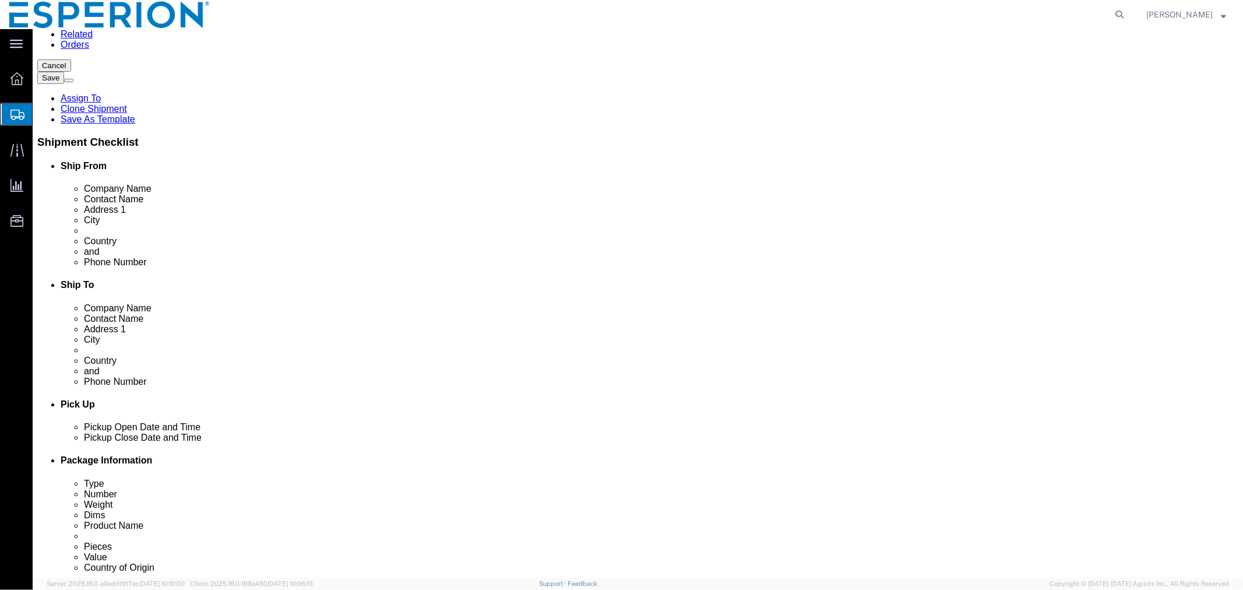
scroll to position [317, 0]
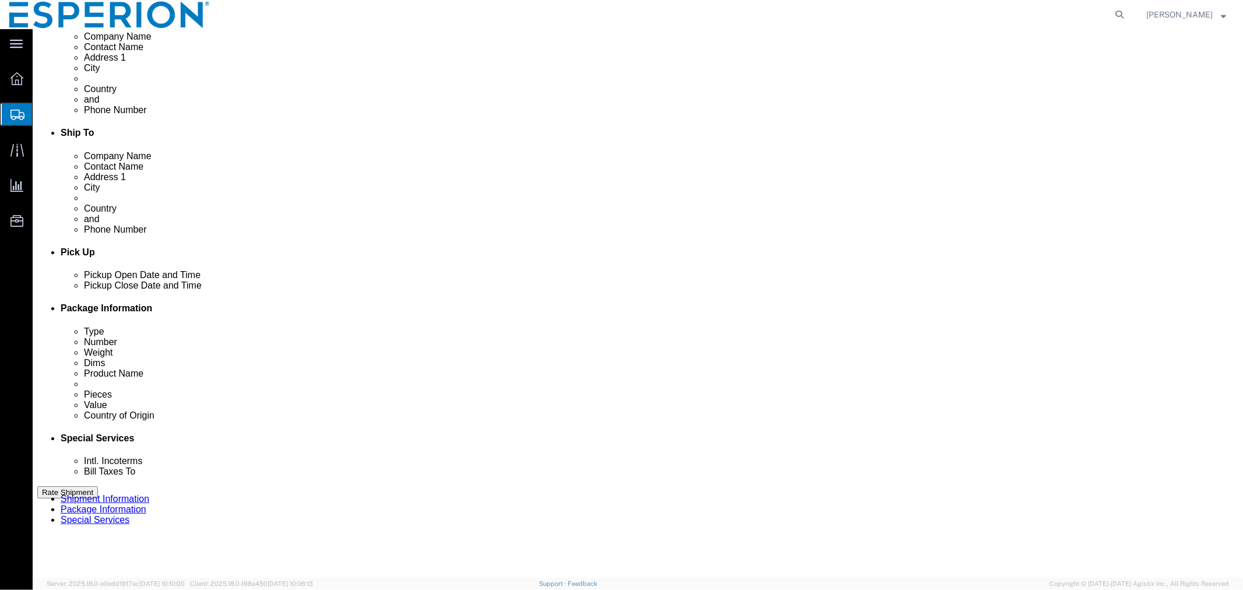
click div "Pieces: 0.01 Kilogram Total value: 9.59 USD"
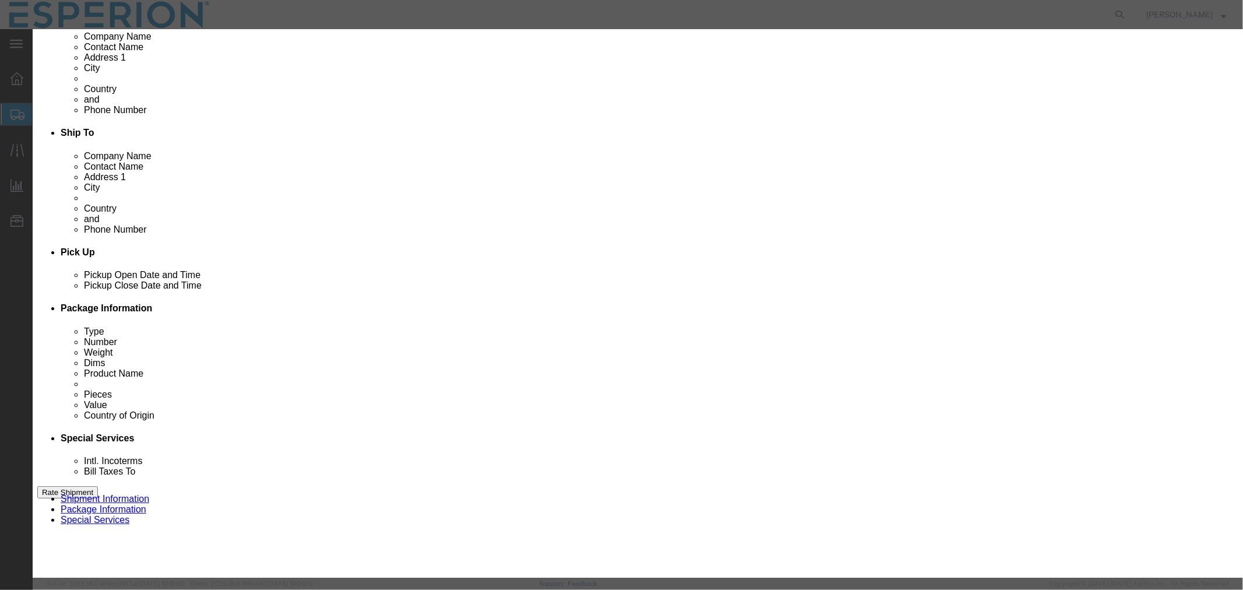
click input "1000325694"
drag, startPoint x: 780, startPoint y: 164, endPoint x: 667, endPoint y: 164, distance: 113.0
click div "Serial 1000325695"
type input "1000325695"
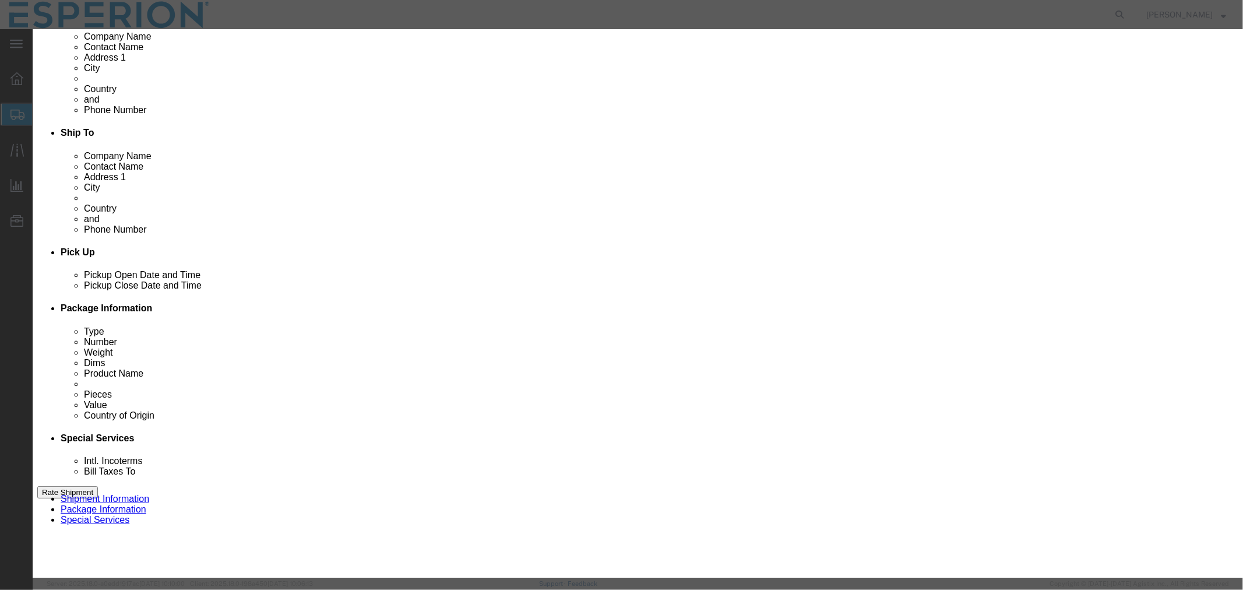
drag, startPoint x: 468, startPoint y: 229, endPoint x: 368, endPoint y: 229, distance: 100.8
click div "Lot# 1000325694"
paste input "5"
type input "1000325695"
click button "Save & Close"
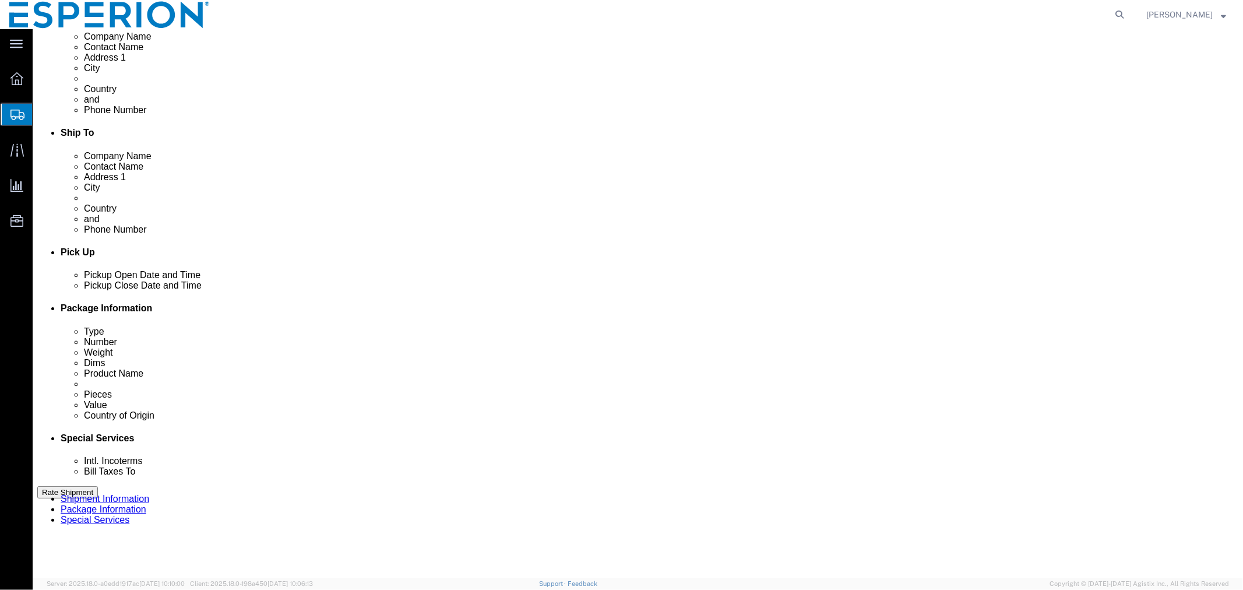
click link "Clone this content"
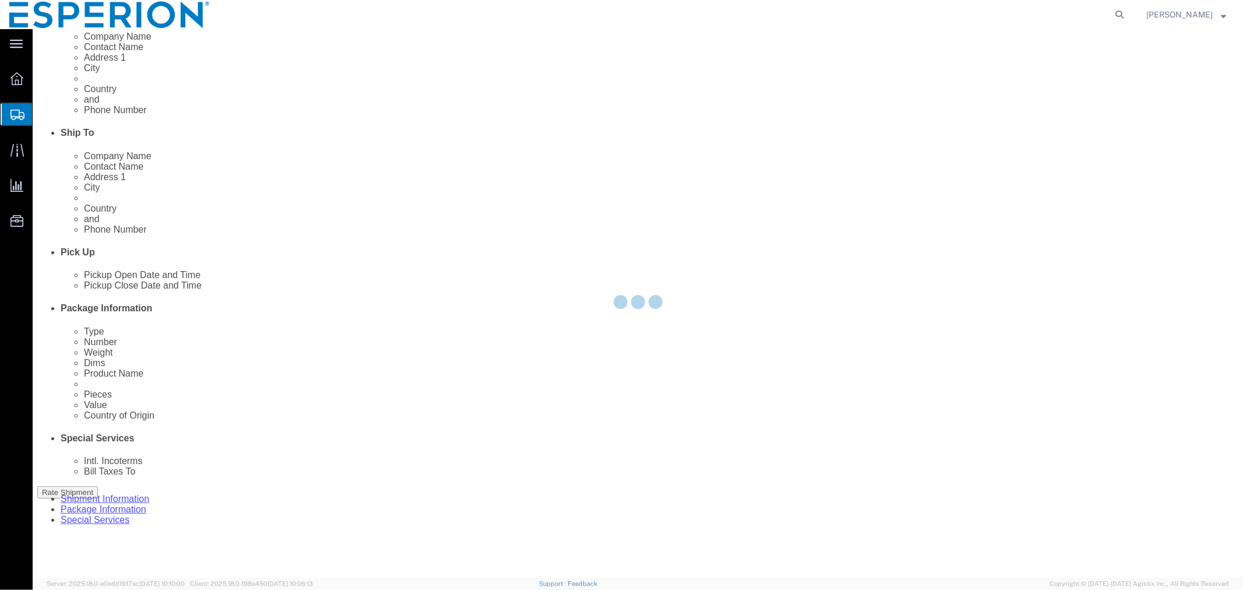
select select "CRTN"
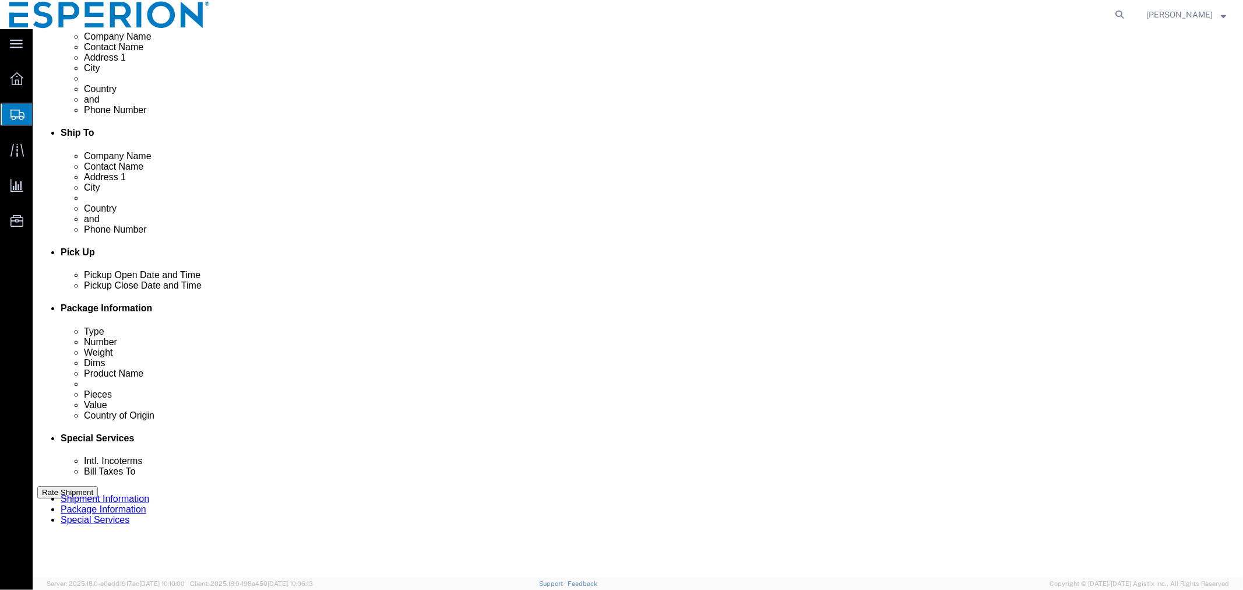
scroll to position [401, 0]
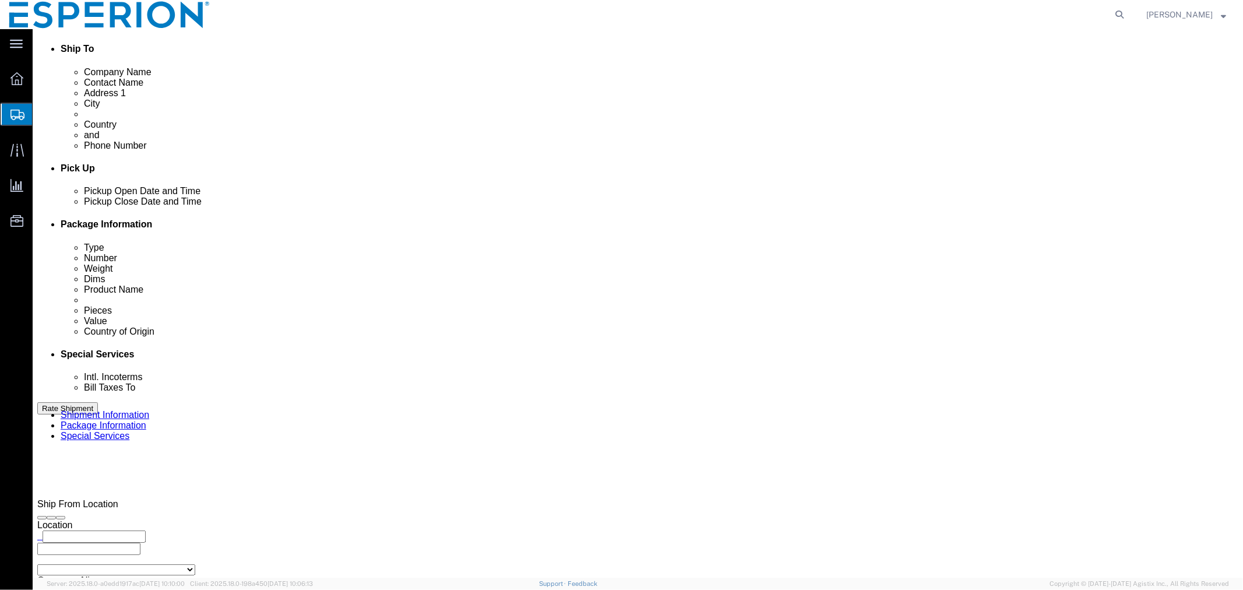
click dd "9.59 USD"
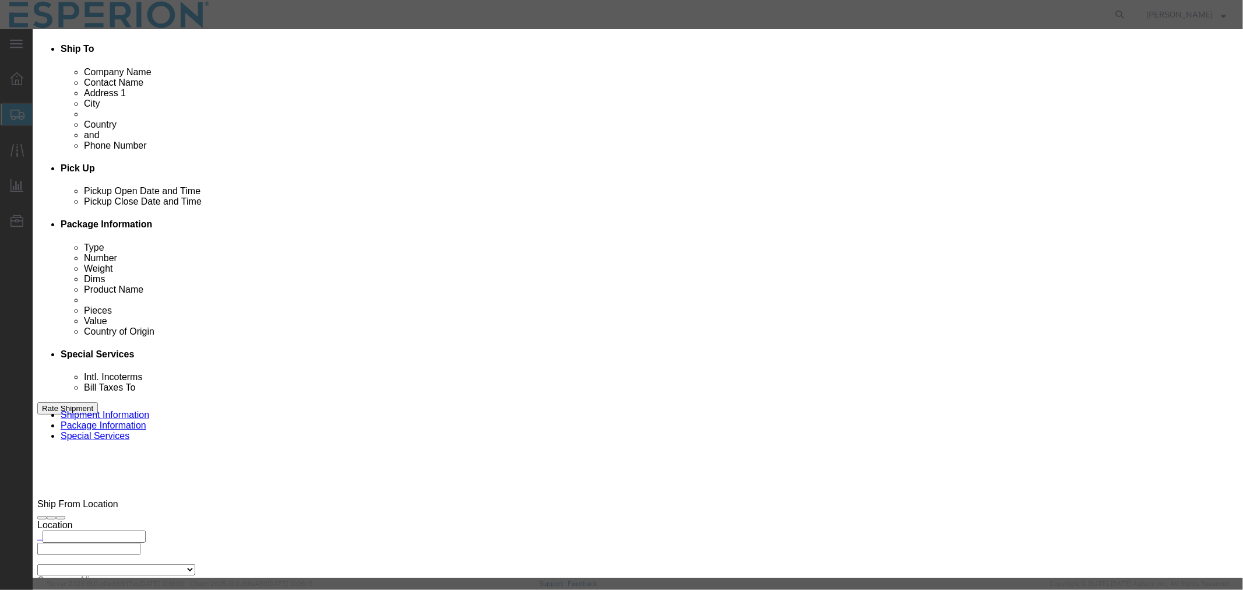
click input "1000325695"
drag, startPoint x: 776, startPoint y: 167, endPoint x: 701, endPoint y: 167, distance: 74.6
click div "Serial 1000325656"
type input "1000325656"
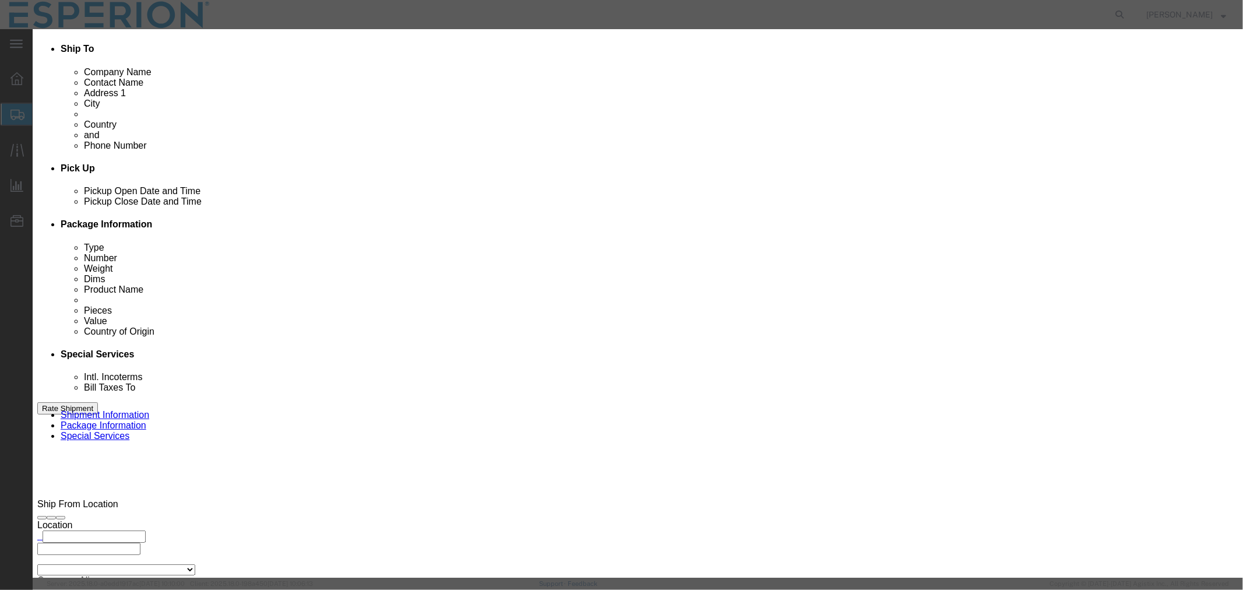
drag, startPoint x: 470, startPoint y: 164, endPoint x: 380, endPoint y: 159, distance: 90.4
click div "Lot# 1000325695"
paste input "56"
type input "1000325656"
click button "Save & Close"
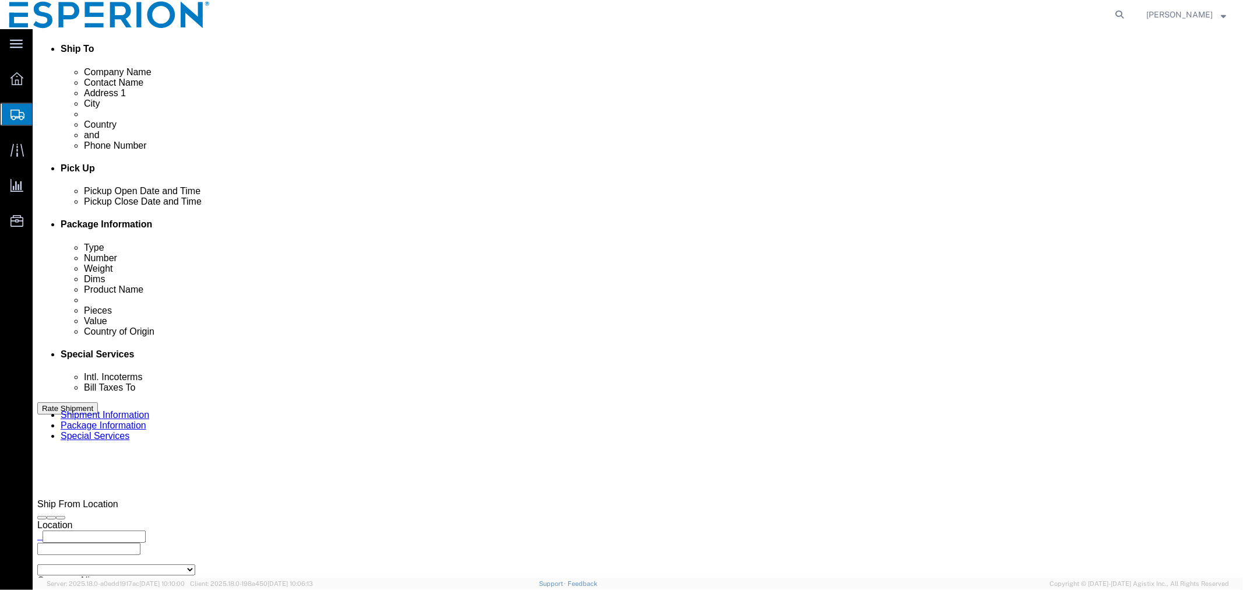
click button "Continue"
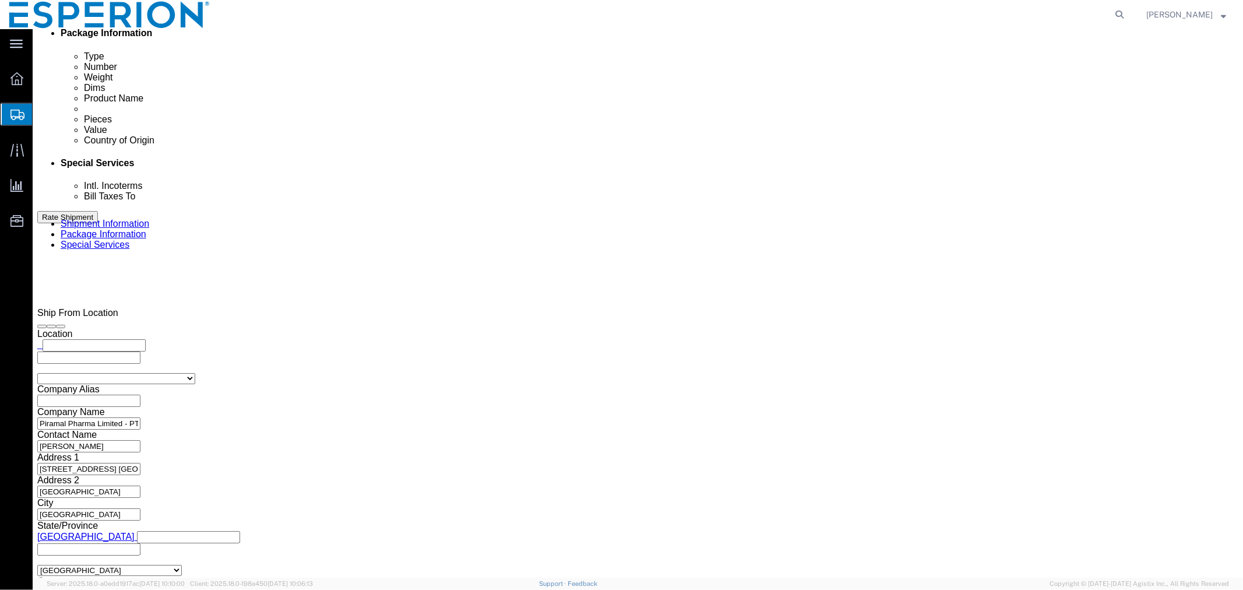
scroll to position [463, 0]
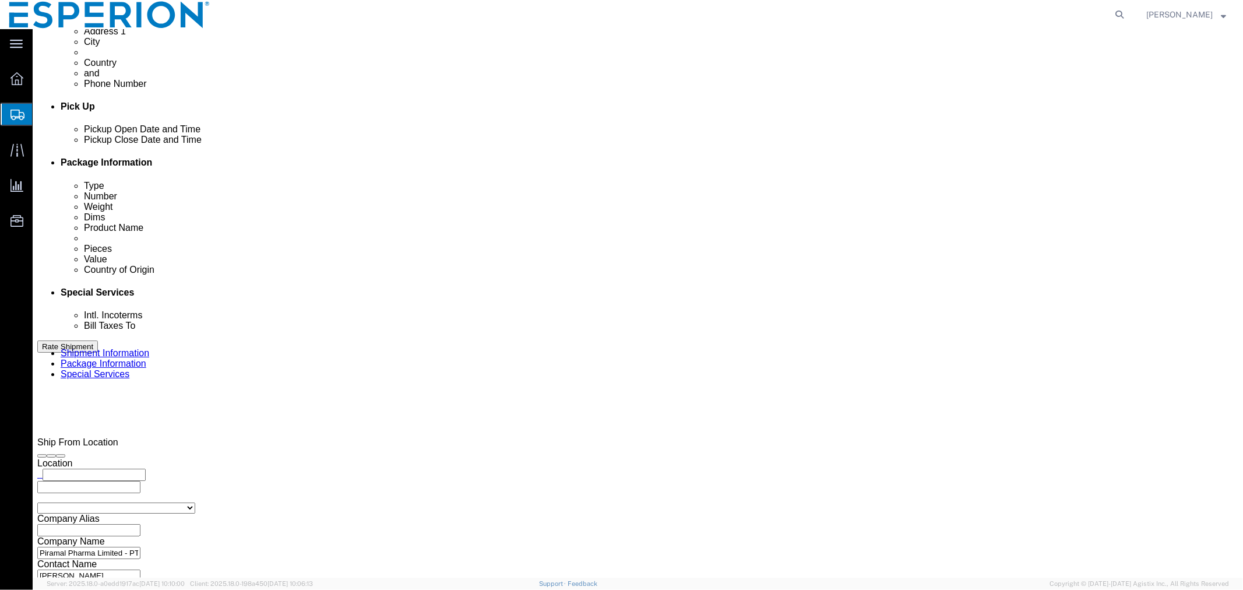
click select "Select Carriage Insurance Paid Carriage Paid To Cost and Freight Cost Insurance…"
select select "CIP"
click select "Select Carriage Insurance Paid Carriage Paid To Cost and Freight Cost Insurance…"
select select "SHIP"
select select "RCPN"
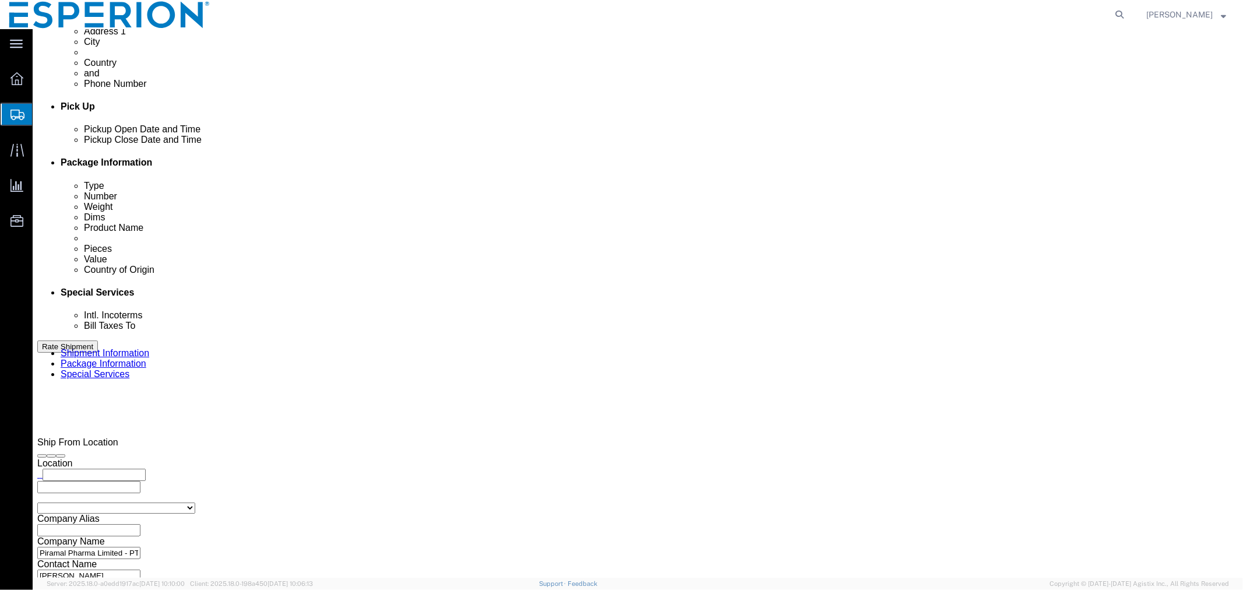
click input "text"
paste input "Daiichi Sankyo Europe GmbH"
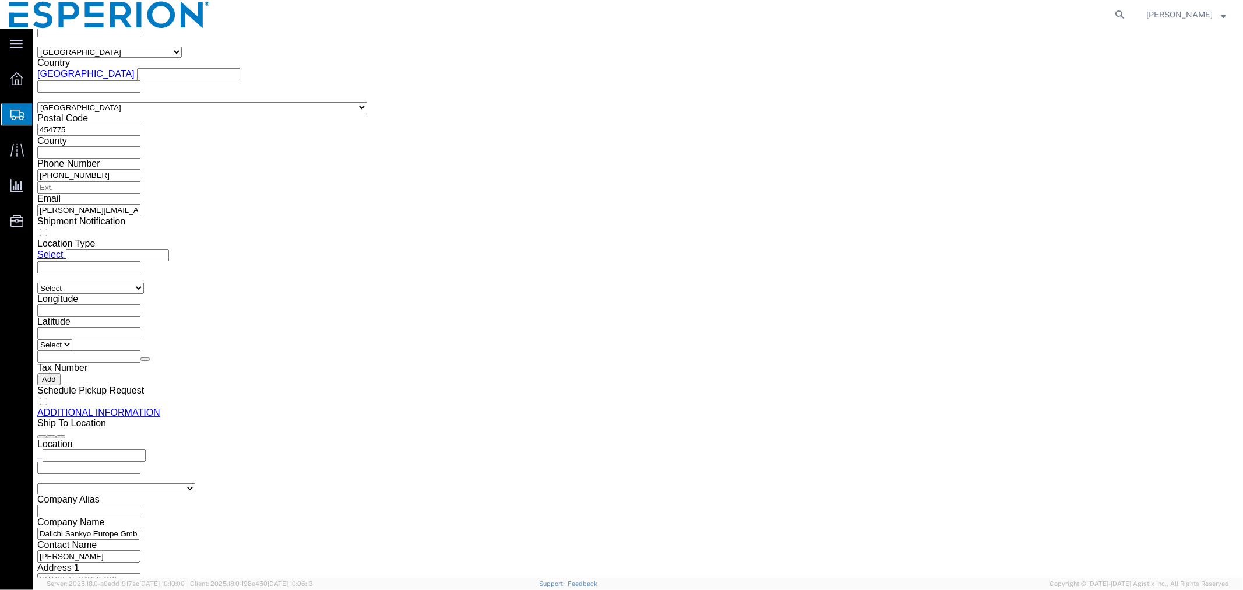
scroll to position [1200, 0]
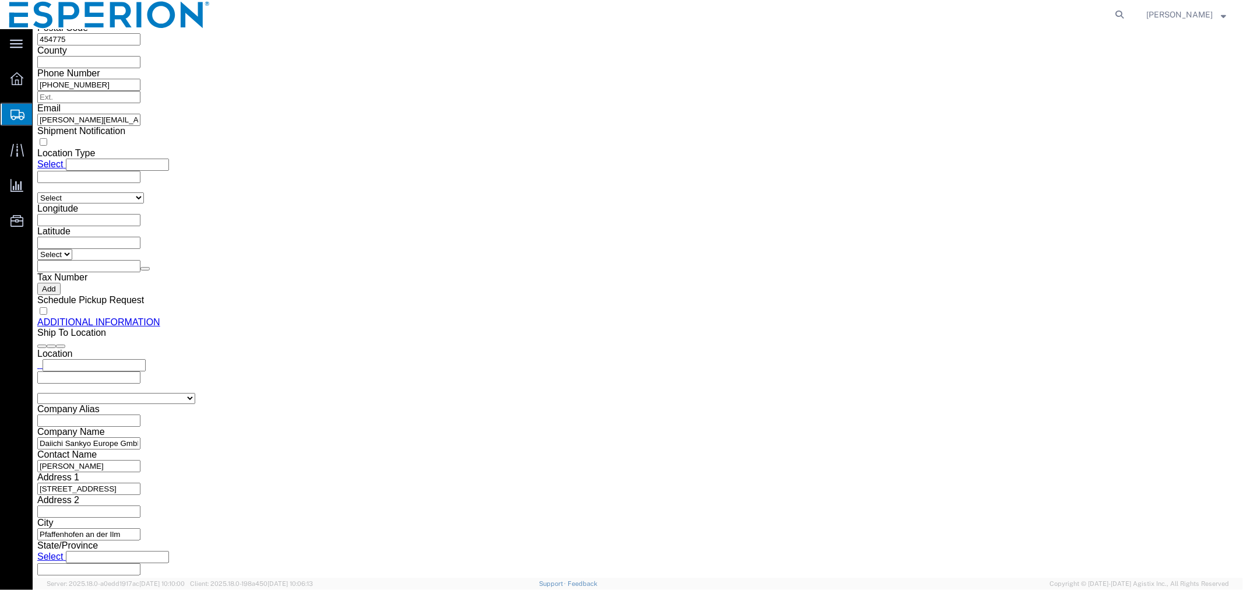
type input "Daiichi Sankyo Europe GmbH, warehouse, [GEOGRAPHIC_DATA]"
click button "Rate Shipment"
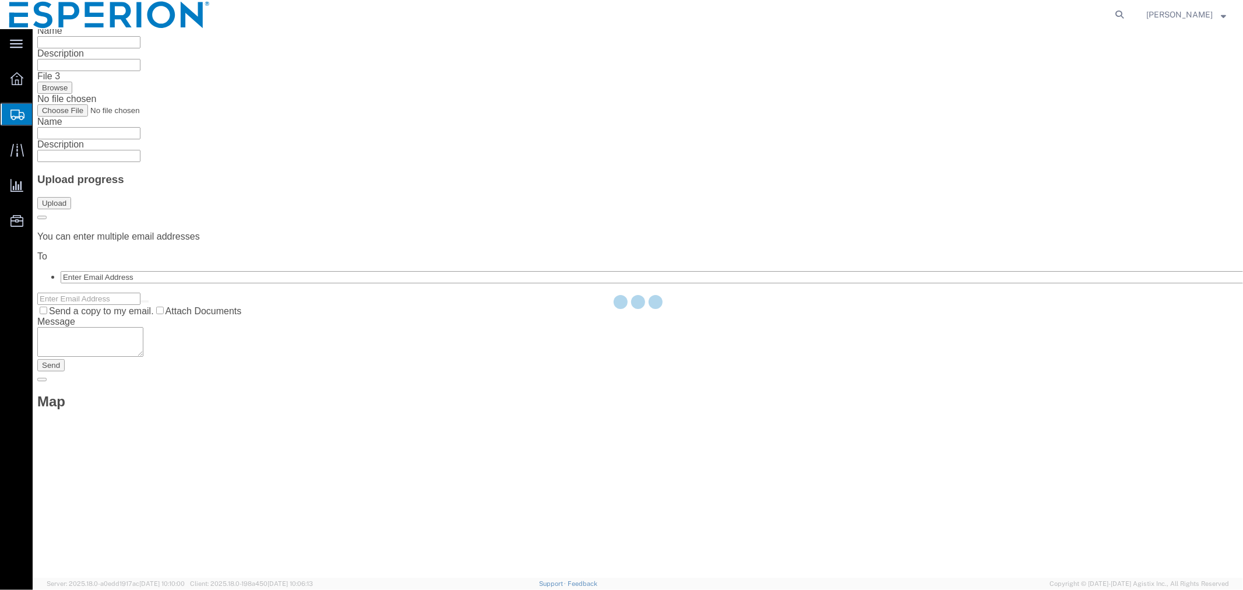
scroll to position [0, 0]
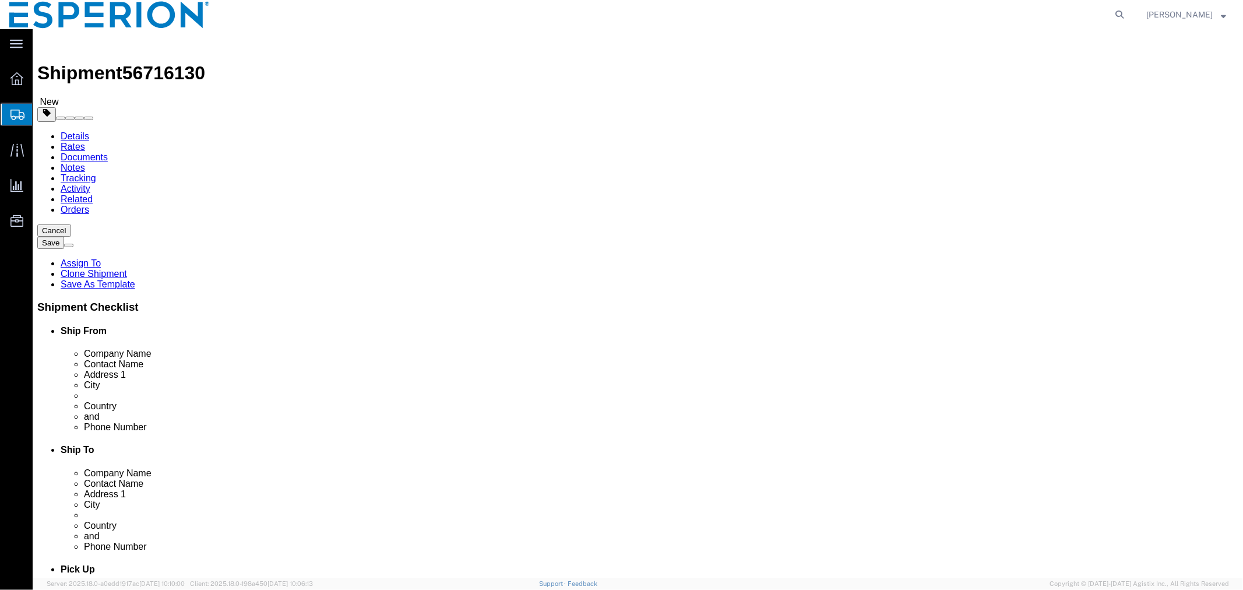
click at [71, 131] on link "Details" at bounding box center [74, 136] width 29 height 10
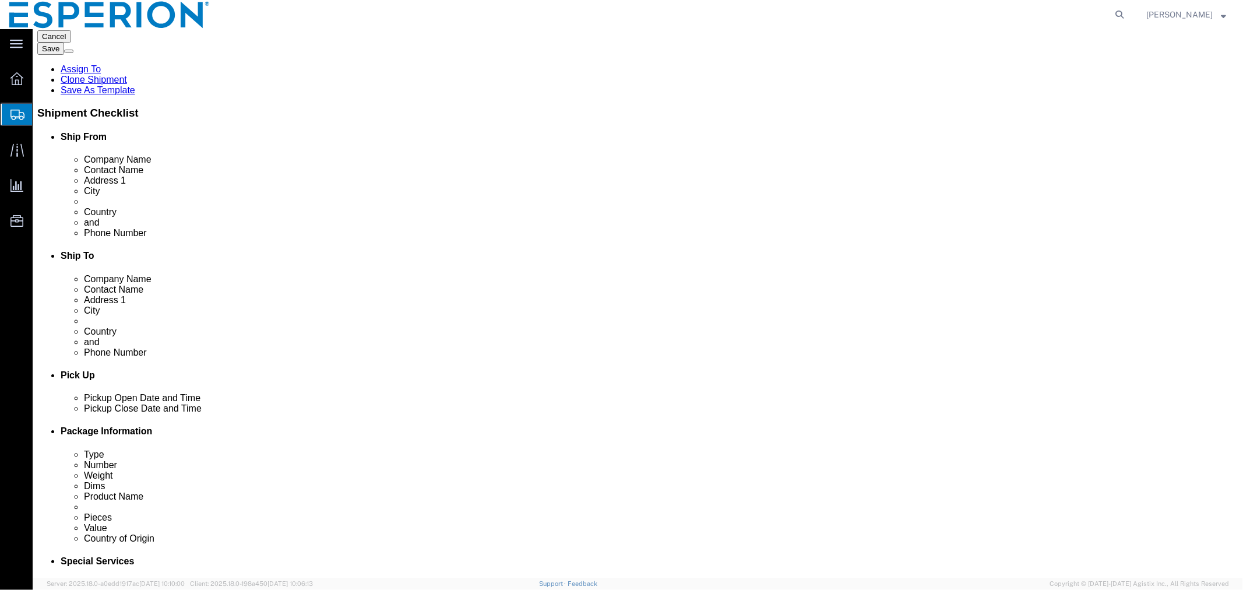
scroll to position [323, 0]
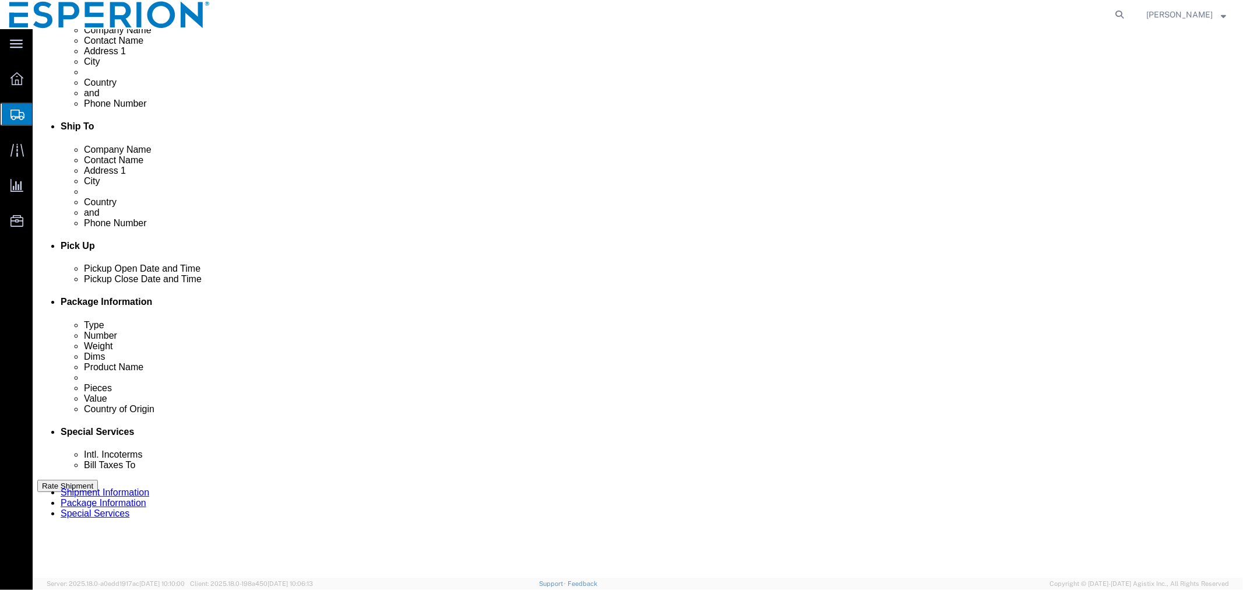
click div "[DATE] 1:36 PM"
click th
click button "Apply"
click div "[DATE] 1:36 PM"
type input "8:00 AM"
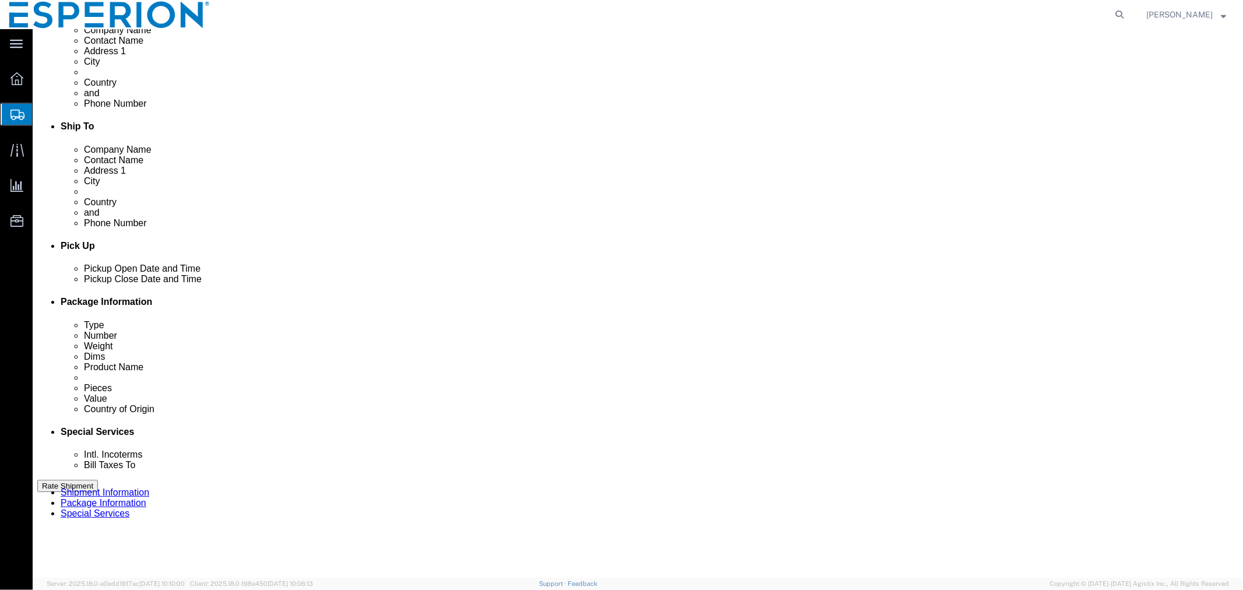
click button "Apply"
click button "Save"
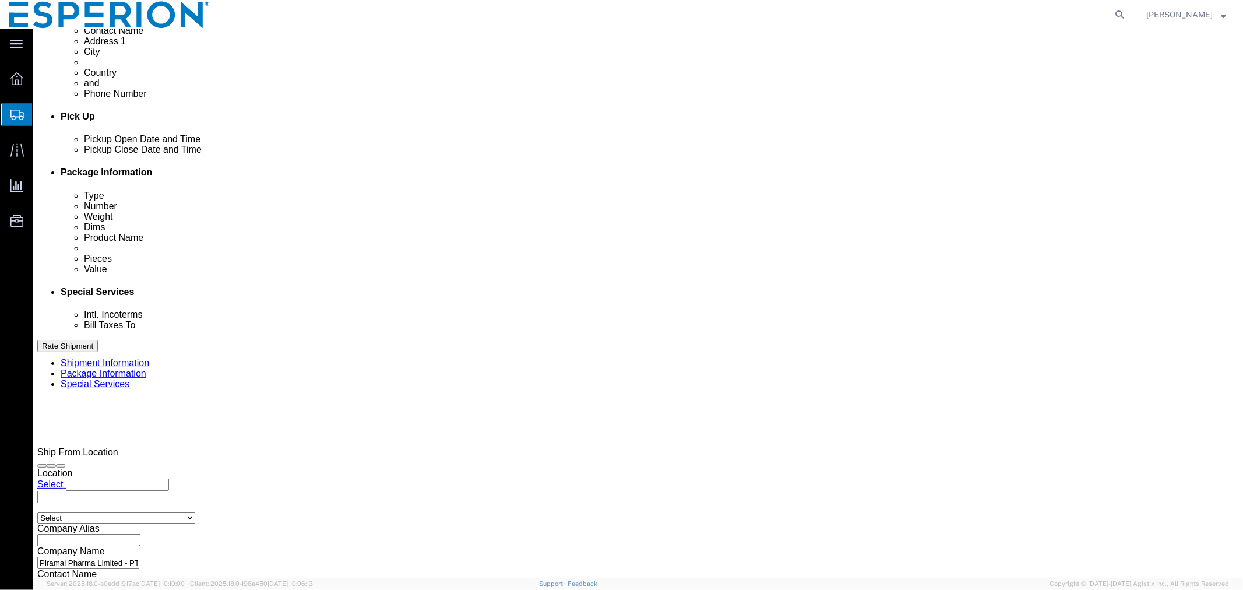
scroll to position [541, 0]
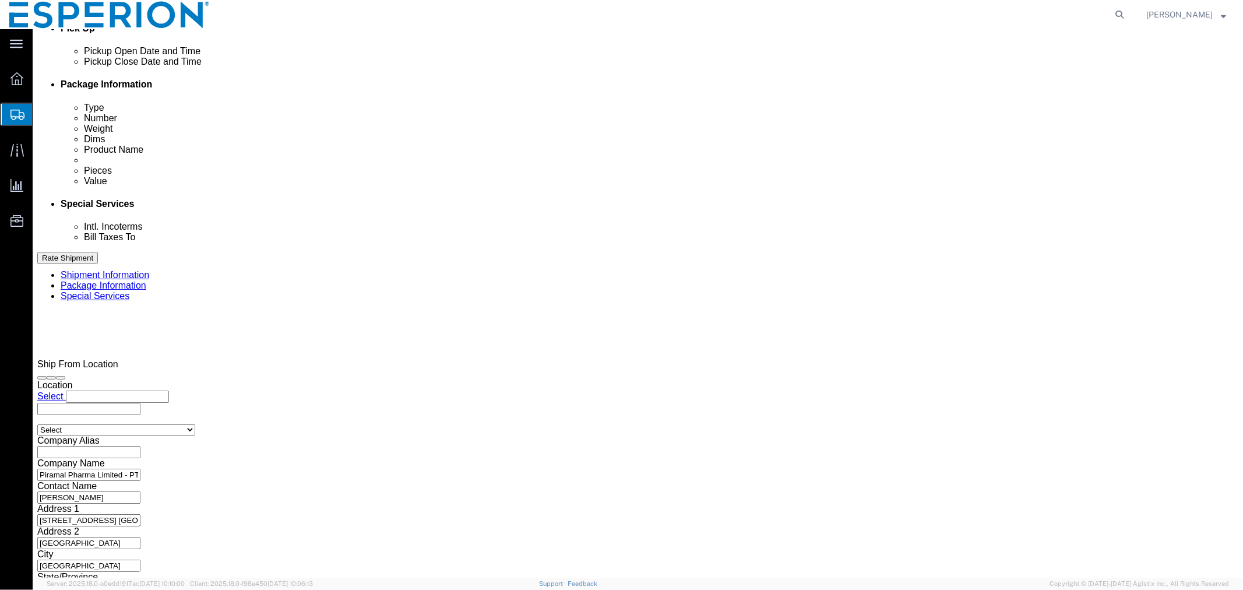
click icon "button"
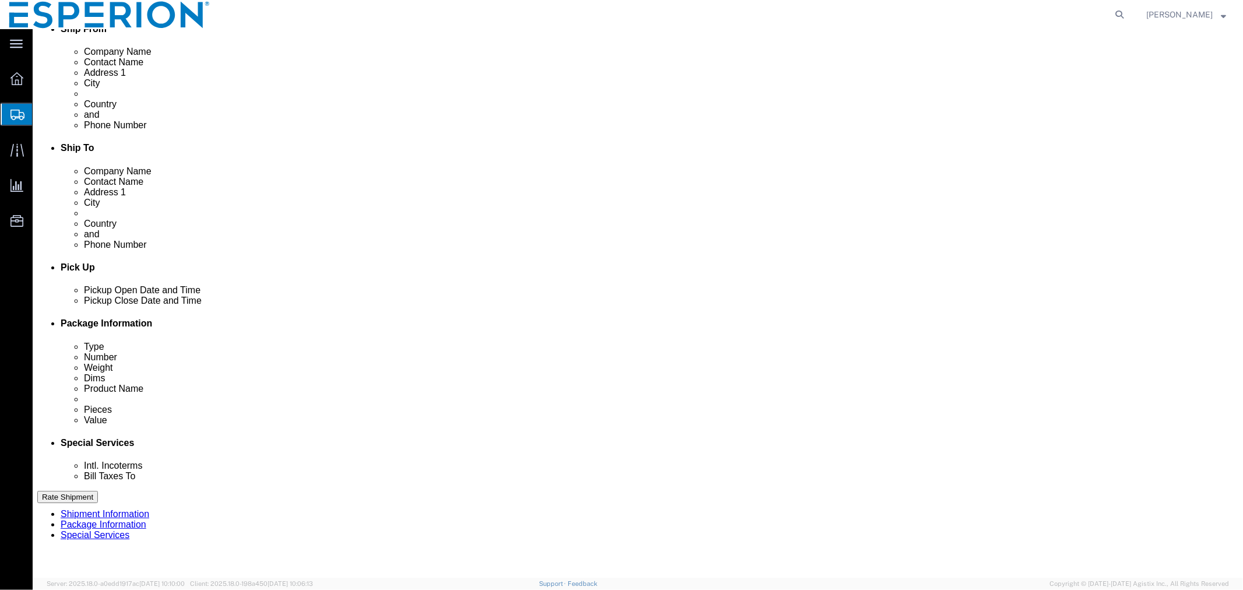
scroll to position [496, 0]
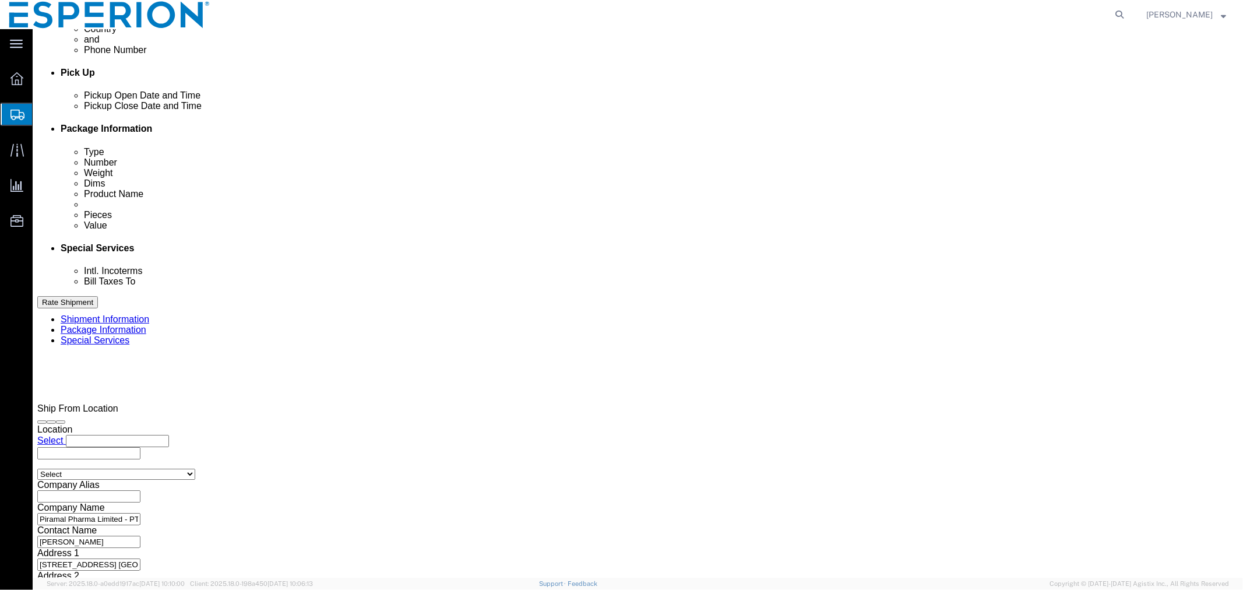
click button "Continue"
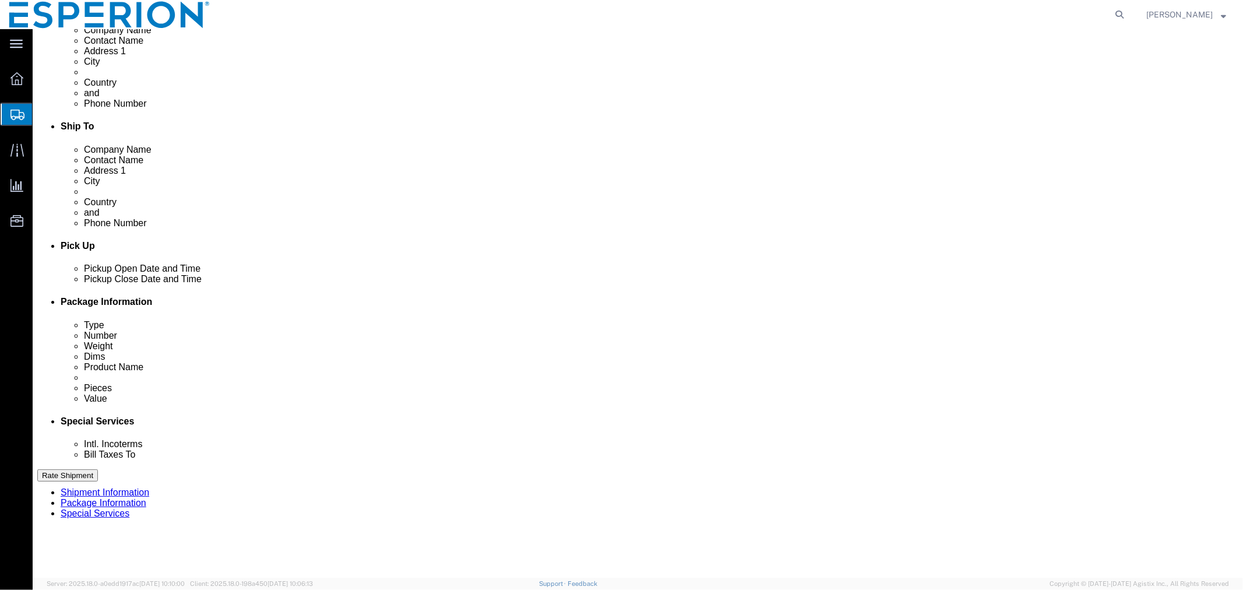
scroll to position [65, 0]
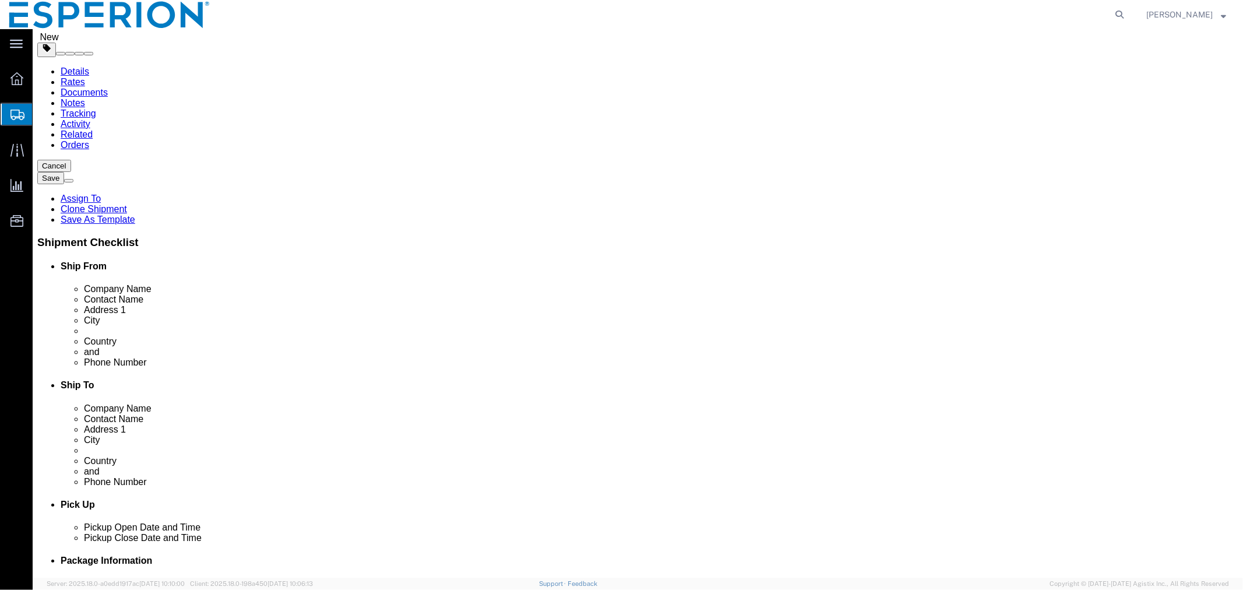
click dd "0.01 Kilogram"
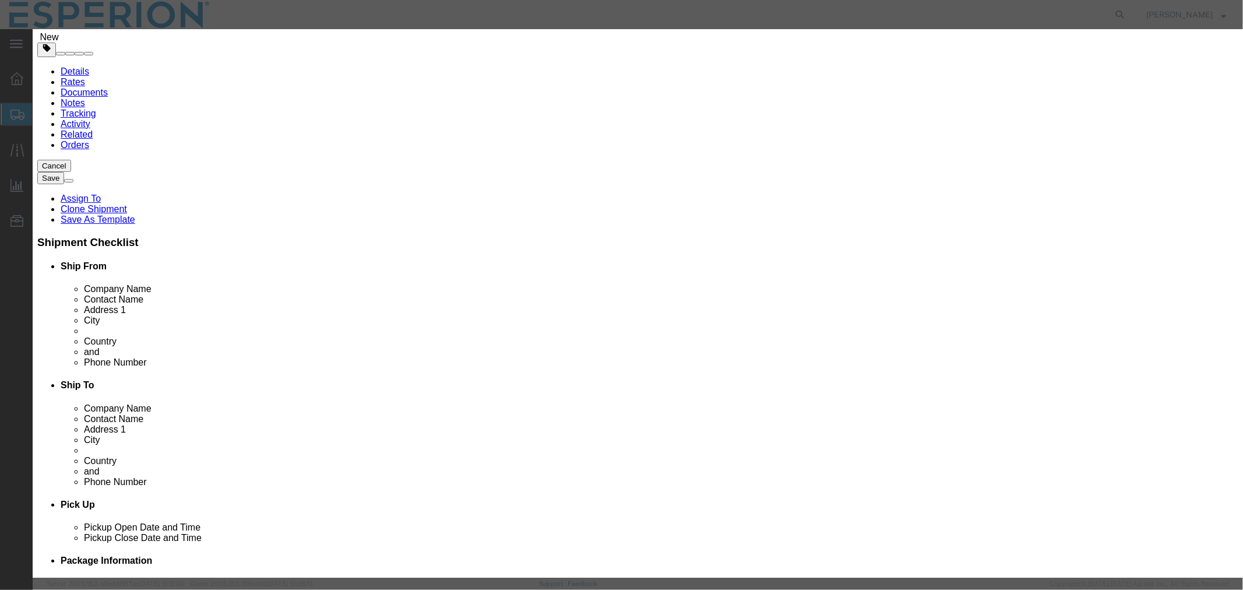
drag, startPoint x: 432, startPoint y: 113, endPoint x: 370, endPoint y: 112, distance: 62.4
click div "Pieces 0.01 Select Bag Barrels 100Board Feet Bottle Box Blister Pack Carats Can…"
click input "12.00"
drag, startPoint x: 442, startPoint y: 137, endPoint x: 382, endPoint y: 137, distance: 60.0
click div "Total Value 12.00 Select ADP AED AFN ALL AMD AOA ARS ATS AUD AWG AZN BAM BBD BD…"
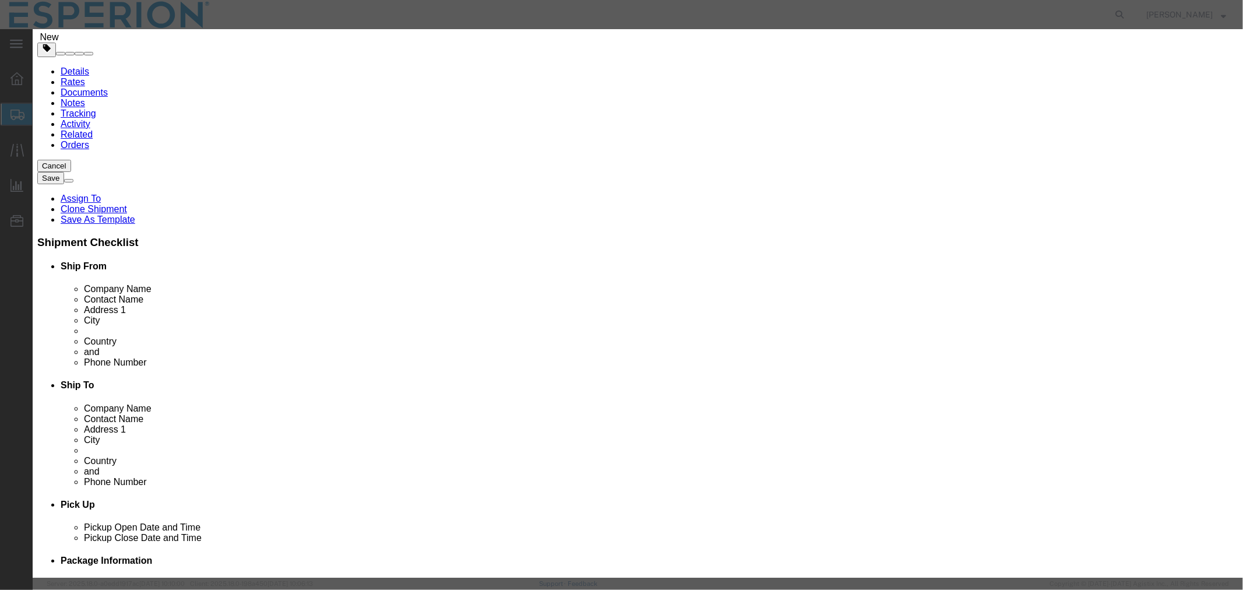
type input "12.79"
click div "Product Name [MEDICAL_DATA] Form X Samples Pieces Select Bag Barrels 100Board F…"
click input "text"
paste input "0.01"
type input "0.01"
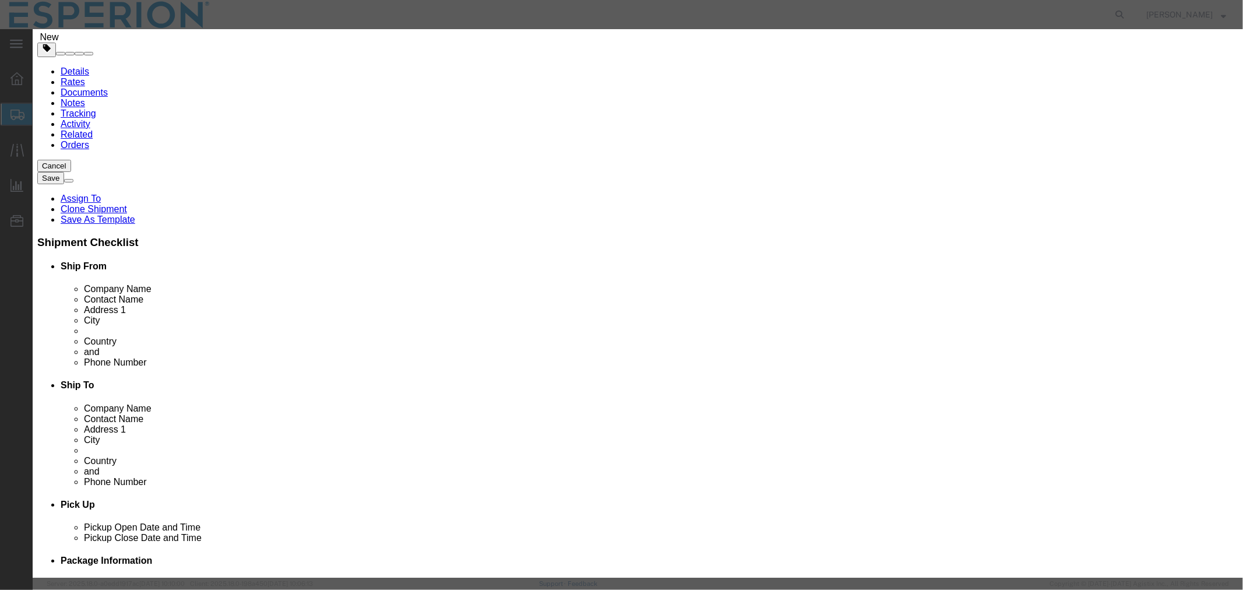
type input "0.13"
click button "Save & Close"
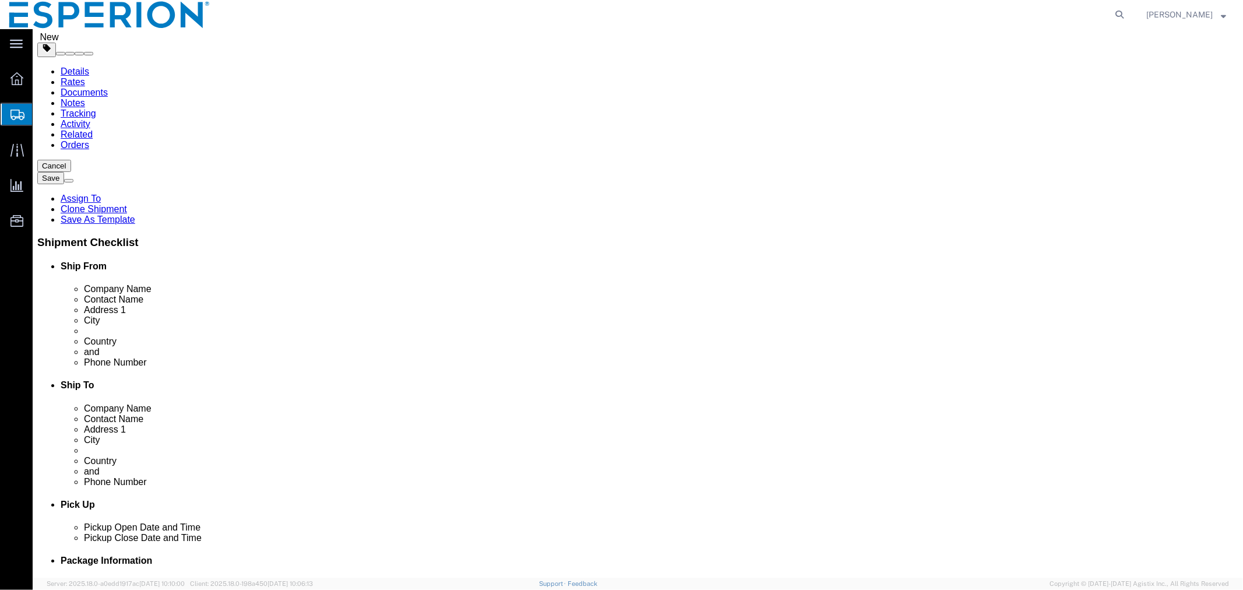
click dd "0.01 Kilogram"
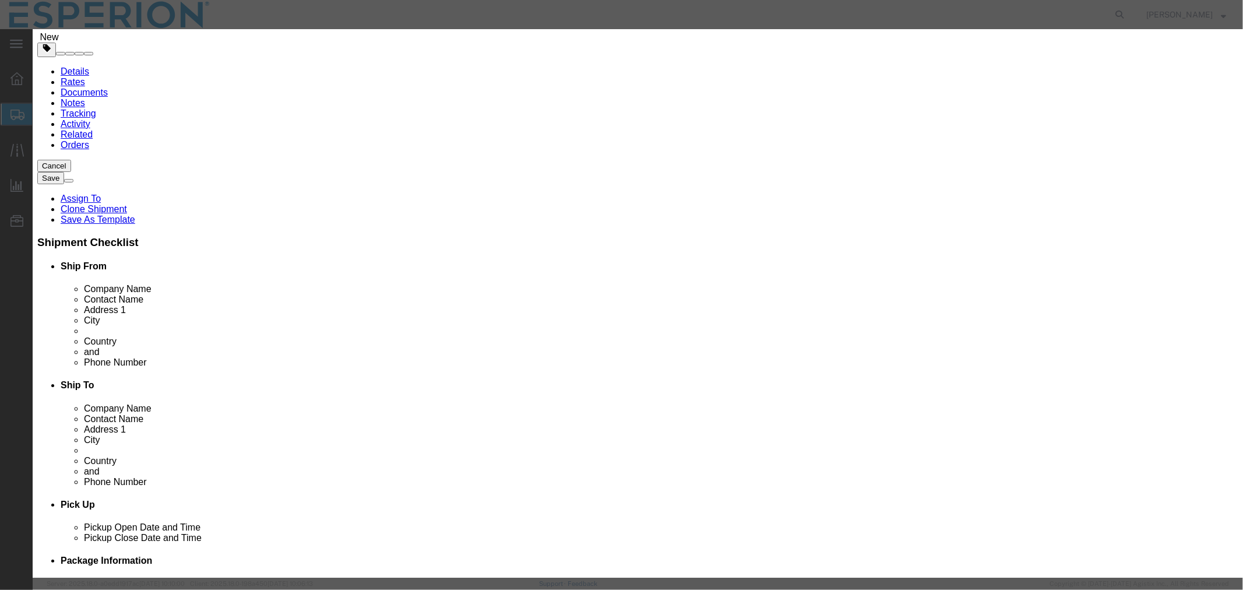
drag, startPoint x: 429, startPoint y: 113, endPoint x: 352, endPoint y: 113, distance: 76.9
click div "Pieces 0.01 Select Bag Barrels 100Board Feet Bottle Box Blister Pack Carats Can…"
drag, startPoint x: 435, startPoint y: 129, endPoint x: 371, endPoint y: 128, distance: 64.1
click div "Total Value Total value of all the pieces 12.00 Select ADP AED AFN ALL AMD AOA …"
type input "12.79"
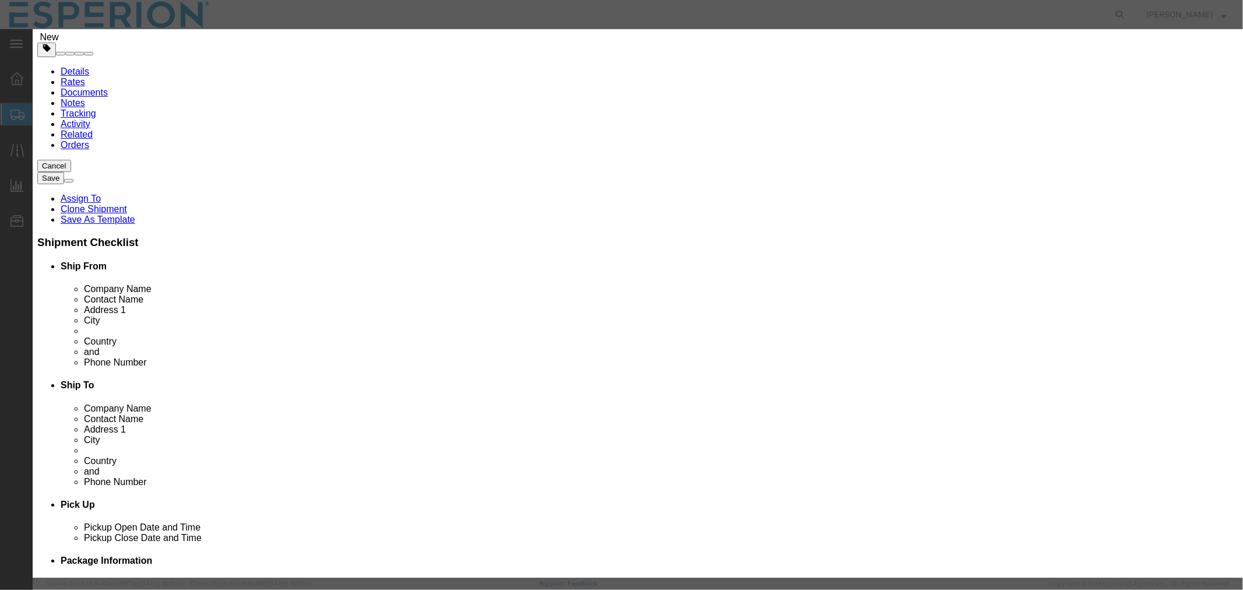
click input "text"
paste input "0.01"
type input "0.01"
type input "0.13"
click button "Save & Close"
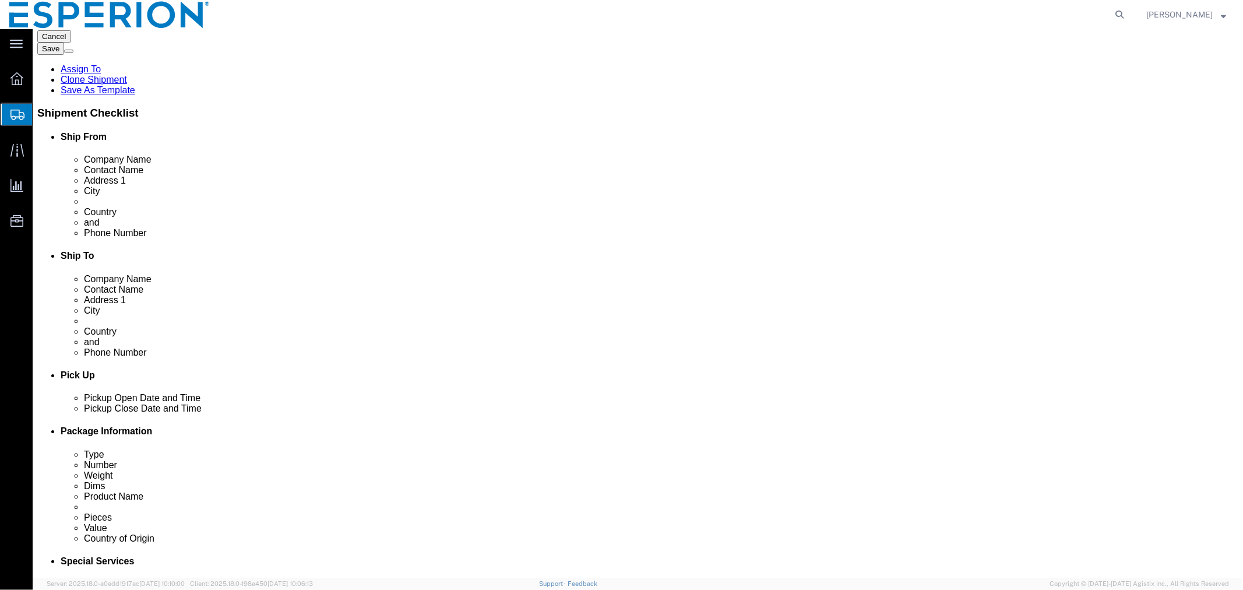
scroll to position [259, 0]
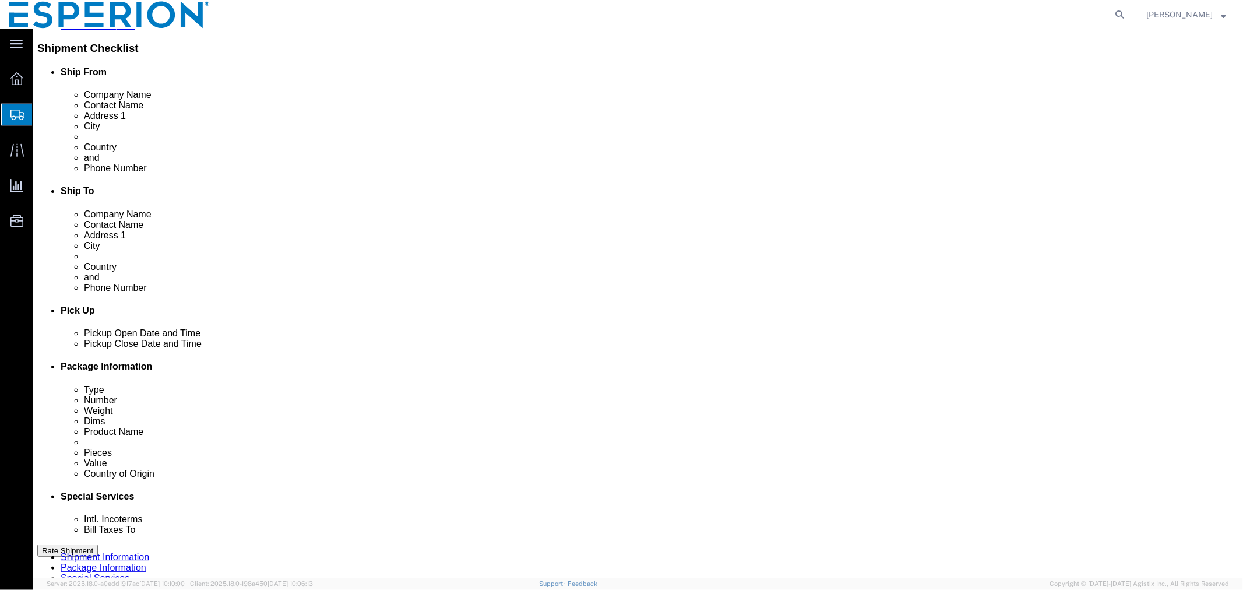
click dd "0.01 Kilogram"
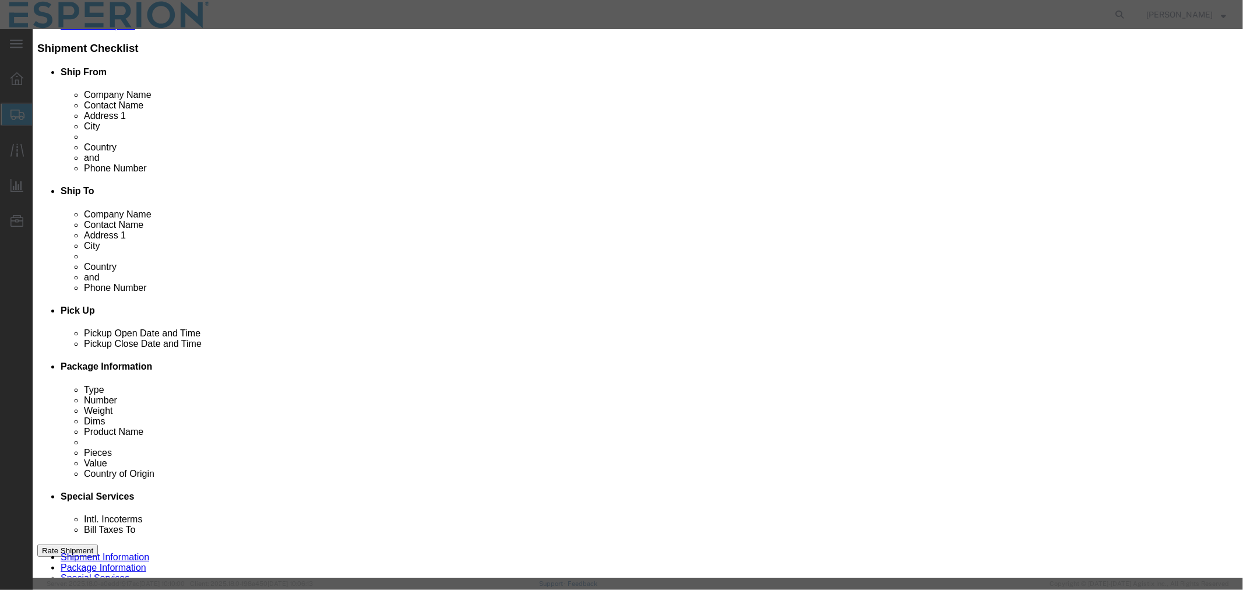
drag, startPoint x: 423, startPoint y: 111, endPoint x: 357, endPoint y: 108, distance: 66.5
click div "Pieces 0.01 Select Bag Barrels 100Board Feet Bottle Box Blister Pack Carats Can…"
drag, startPoint x: 425, startPoint y: 131, endPoint x: 380, endPoint y: 131, distance: 44.9
click div "Total Value 9.59 Select ADP AED AFN ALL AMD AOA ARS ATS AUD AWG AZN BAM BBD BDT…"
type input "1271.69"
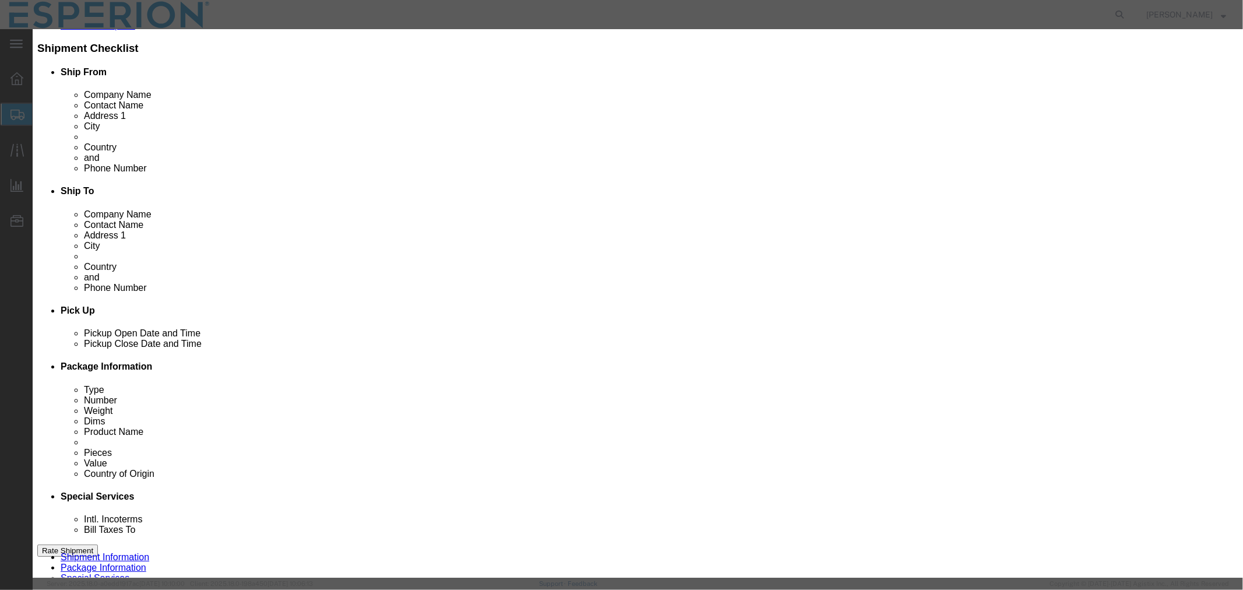
click input "text"
paste input "0.01"
type input "0.01"
type input "12.72"
click button "Save & Close"
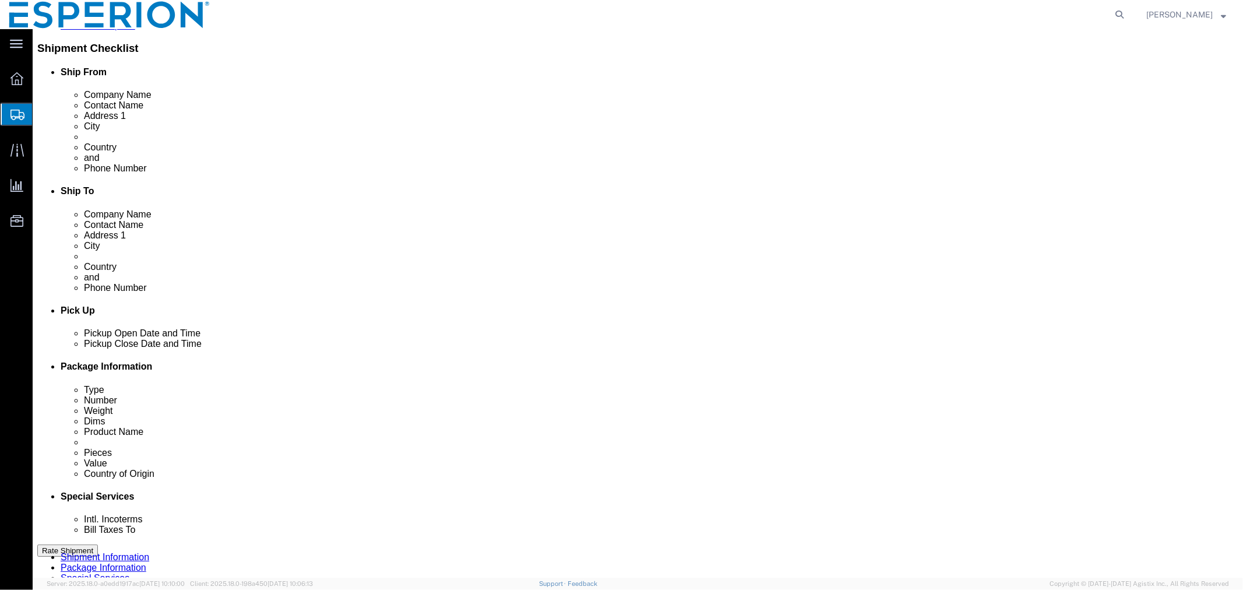
click dd "9.59 USD"
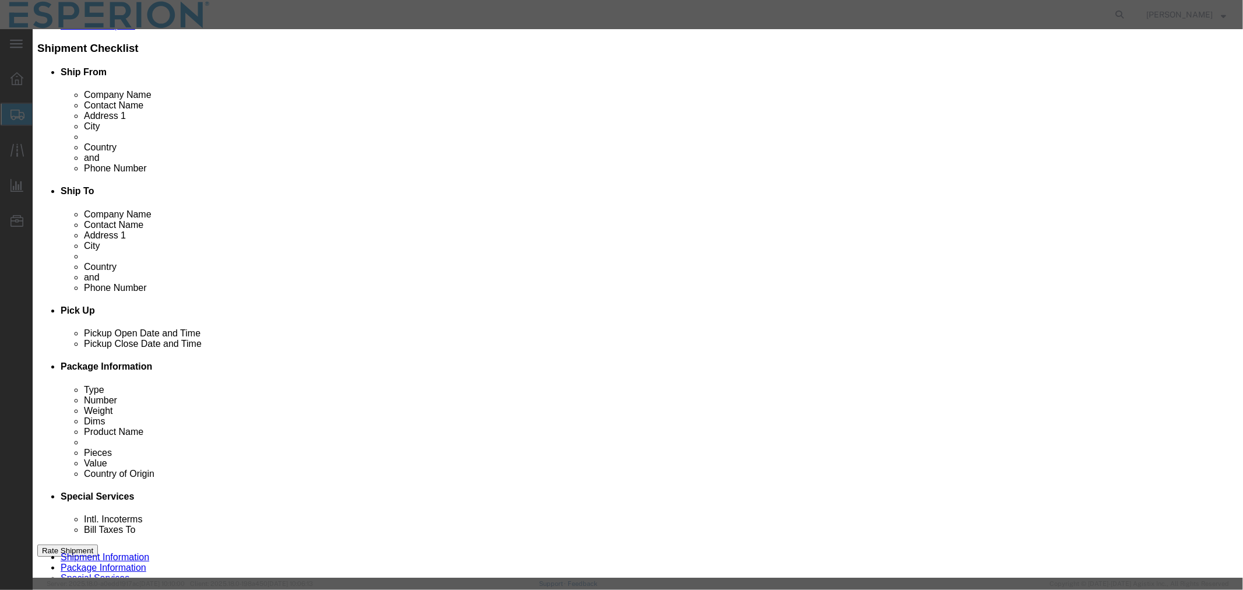
drag, startPoint x: 430, startPoint y: 109, endPoint x: 376, endPoint y: 105, distance: 53.7
click div "Pieces 0.01 Select Bag Barrels 100Board Feet Bottle Box Blister Pack Carats Can…"
drag, startPoint x: 431, startPoint y: 134, endPoint x: 361, endPoint y: 132, distance: 69.9
click div "Total Value 9.59 Select ADP AED AFN ALL AMD AOA ARS ATS AUD AWG AZN BAM BBD BDT…"
type input "1271.69"
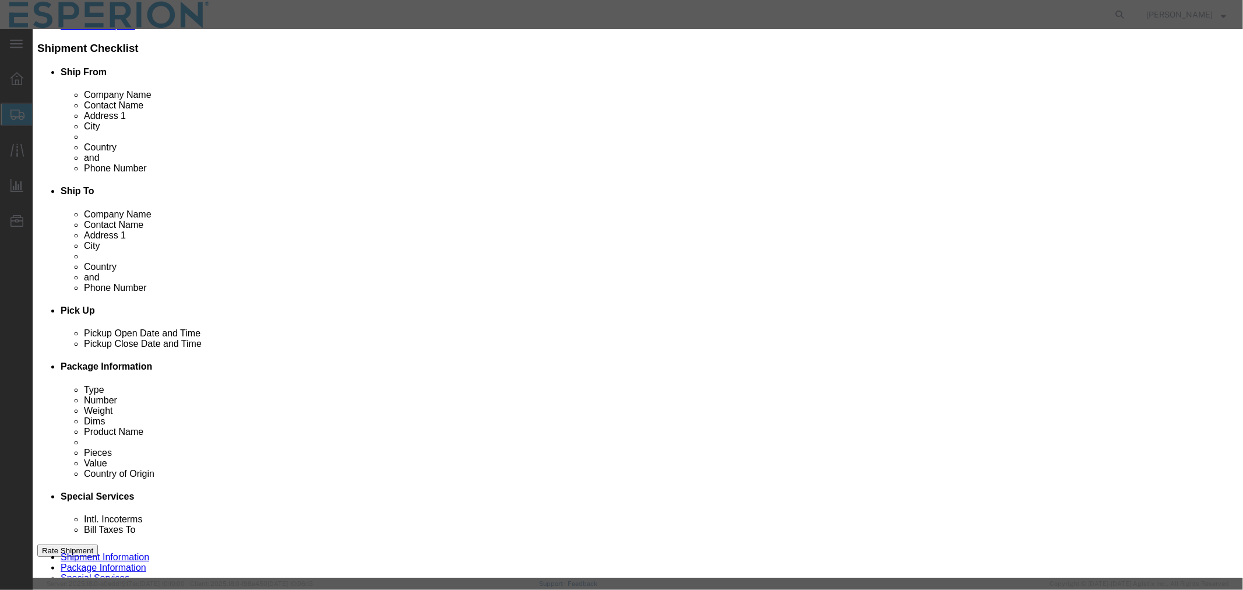
click input "text"
paste input "0.01"
type input "0.01"
type input "12.72"
click button "Save & Close"
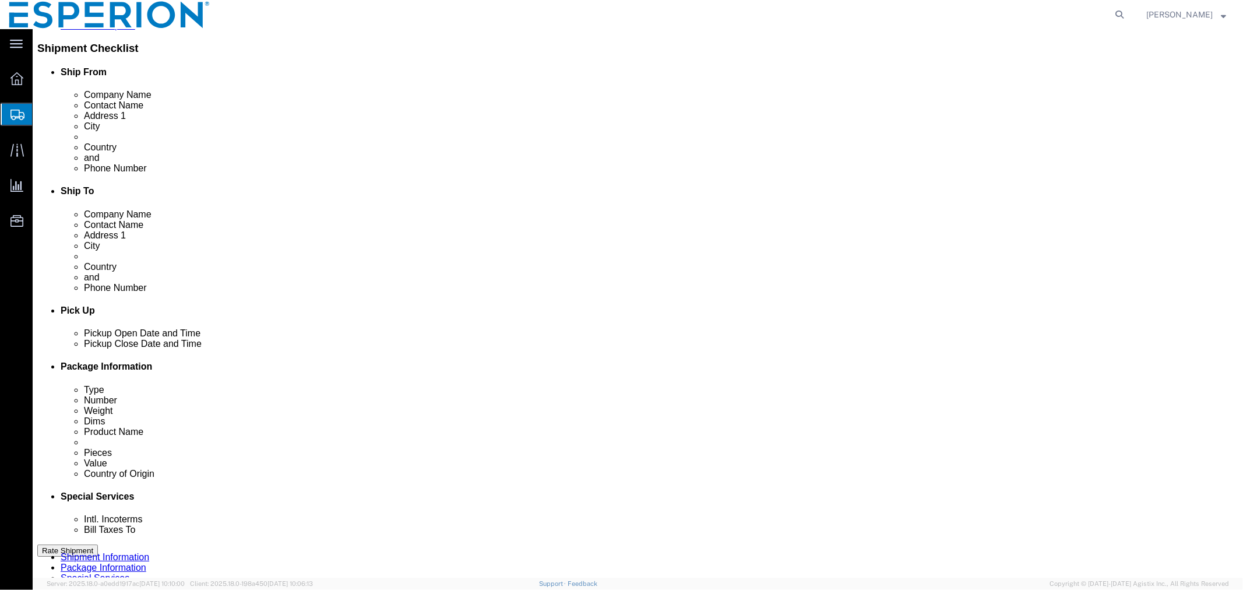
scroll to position [425, 0]
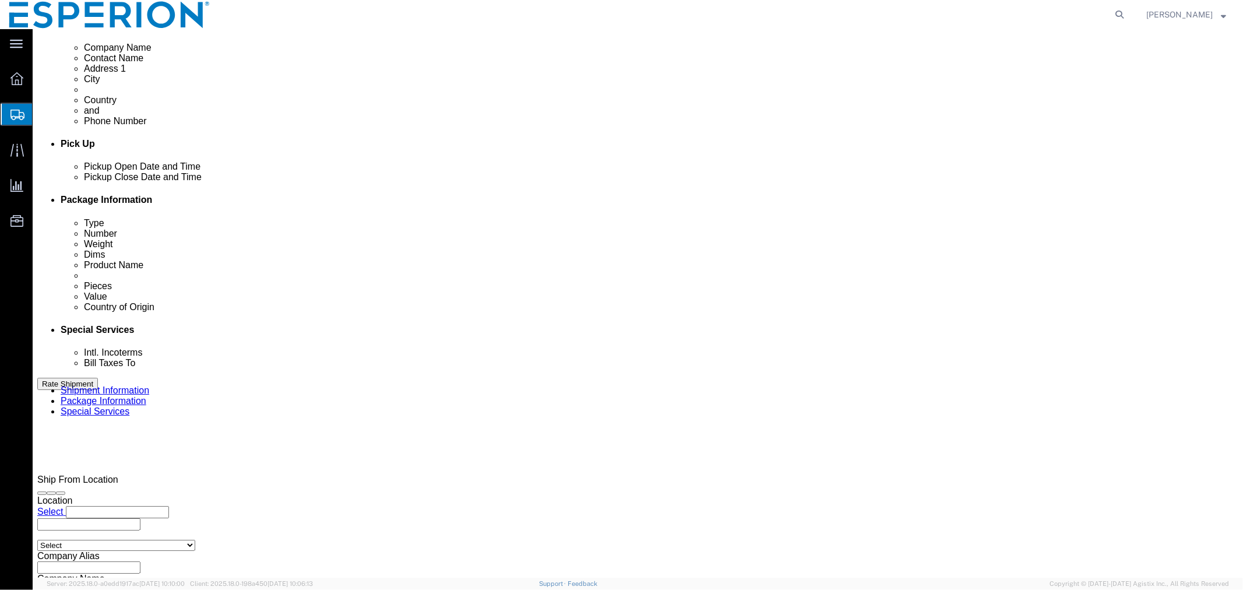
click dd "9.59 USD"
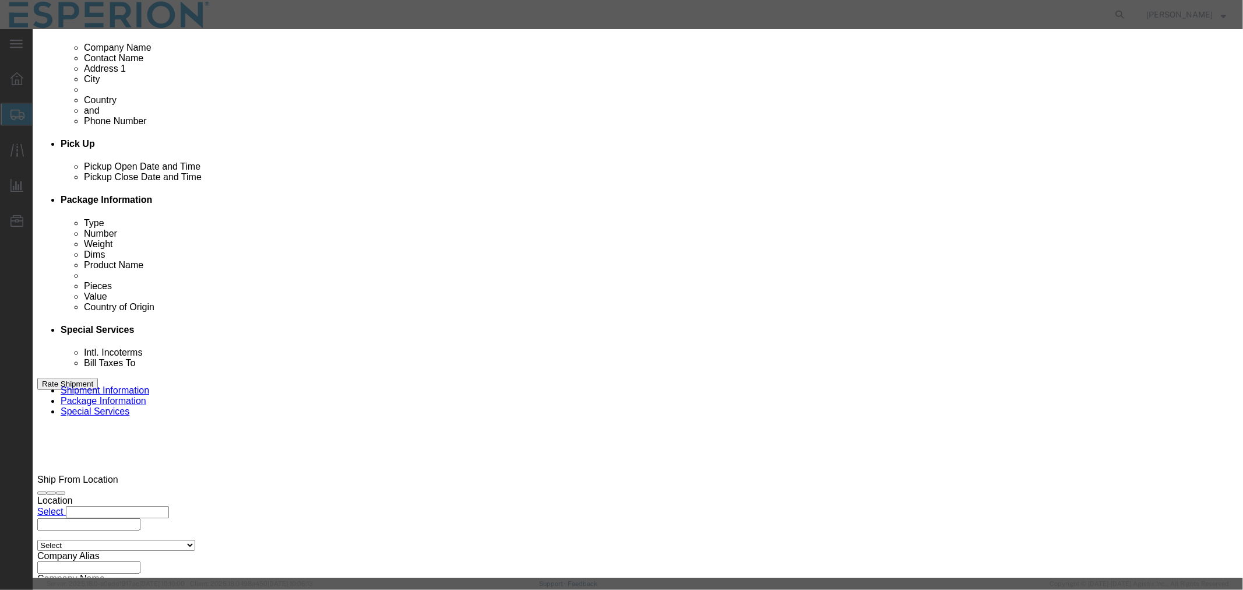
drag, startPoint x: 396, startPoint y: 113, endPoint x: 355, endPoint y: 113, distance: 40.8
click div "Pieces 0.01 Select Bag Barrels 100Board Feet Bottle Box Blister Pack Carats Can…"
drag, startPoint x: 464, startPoint y: 135, endPoint x: 379, endPoint y: 135, distance: 85.6
click div "Total Value 9.59 Select ADP AED AFN ALL AMD AOA ARS ATS AUD AWG AZN BAM BBD BDT…"
click input "127169"
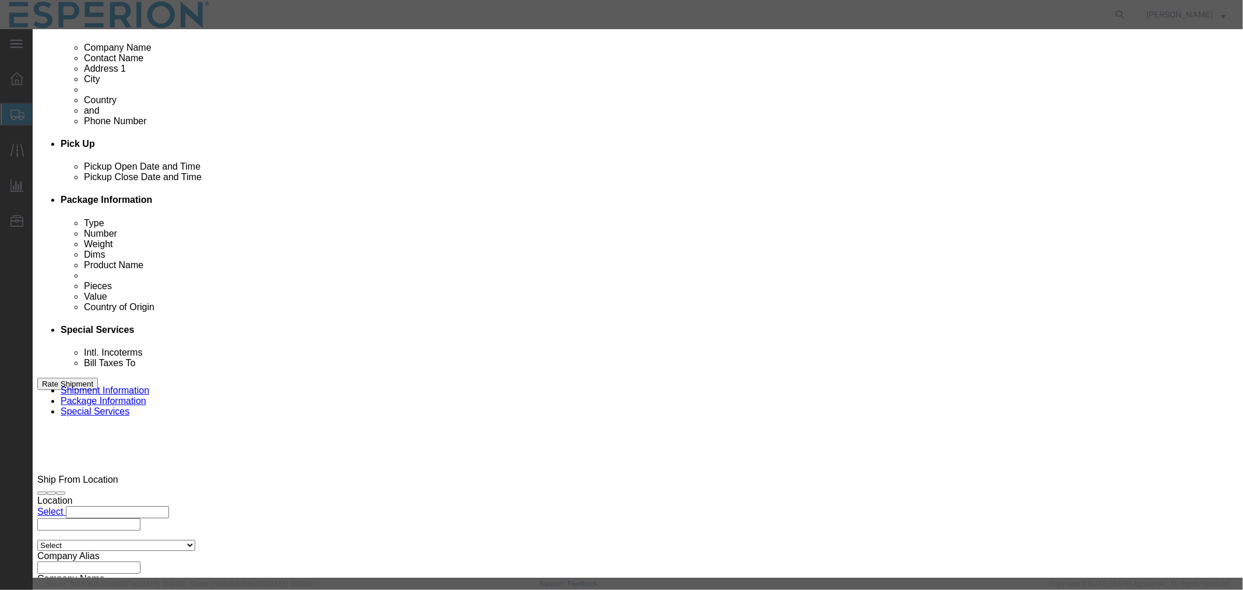
type input "1271.69"
click input "text"
paste input "0.01"
type input "0.01"
type input "12.72"
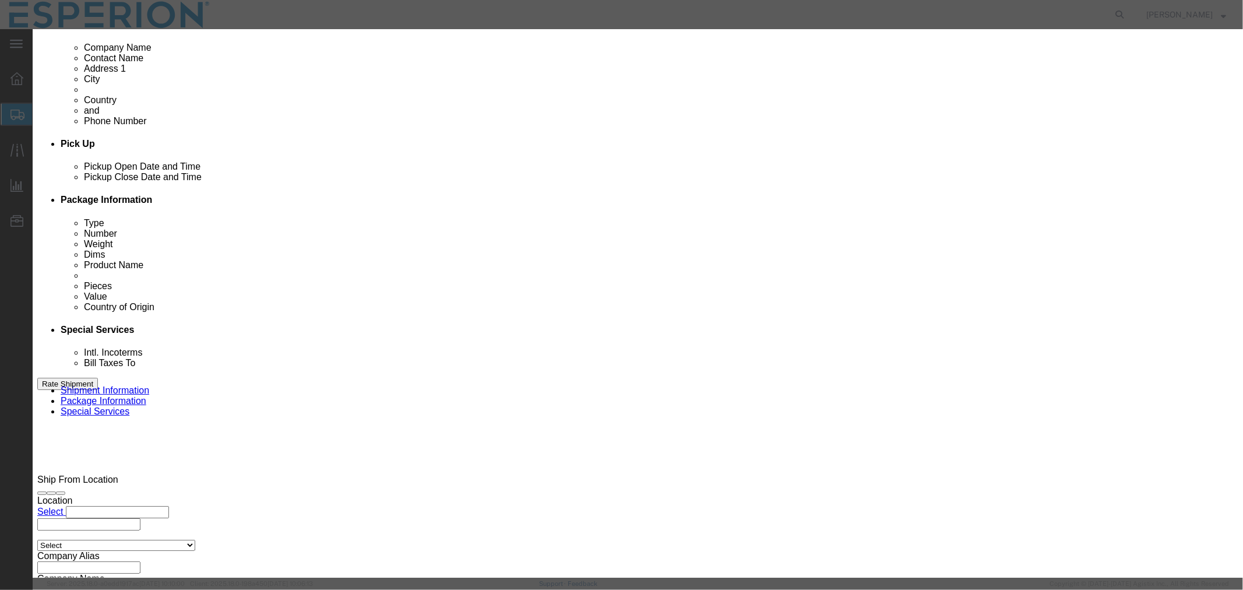
click button "Save & Close"
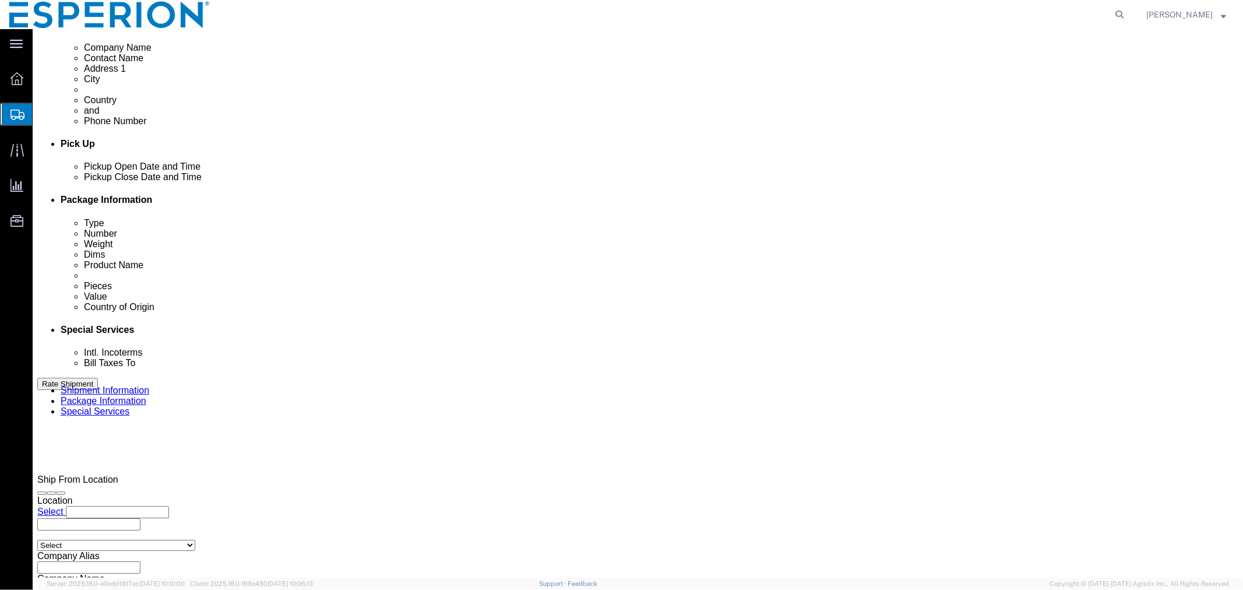
click div "Pieces: 0.01 Kilogram Total value: 9.59 USD"
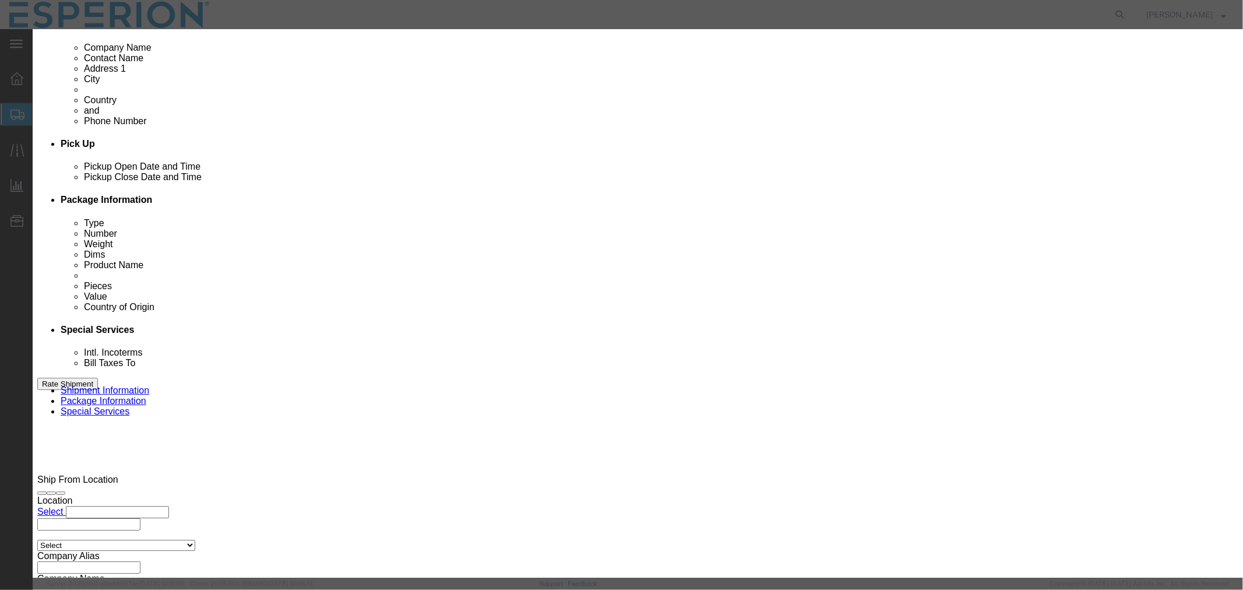
drag, startPoint x: 433, startPoint y: 114, endPoint x: 323, endPoint y: 111, distance: 110.2
click div "Pieces 0.01 Select Bag Barrels 100Board Feet Bottle Box Blister Pack Carats Can…"
drag, startPoint x: 430, startPoint y: 138, endPoint x: 334, endPoint y: 138, distance: 95.6
click div "Total Value 9.59 Select ADP AED AFN ALL AMD AOA ARS ATS AUD AWG AZN BAM BBD BDT…"
type input "1271.69"
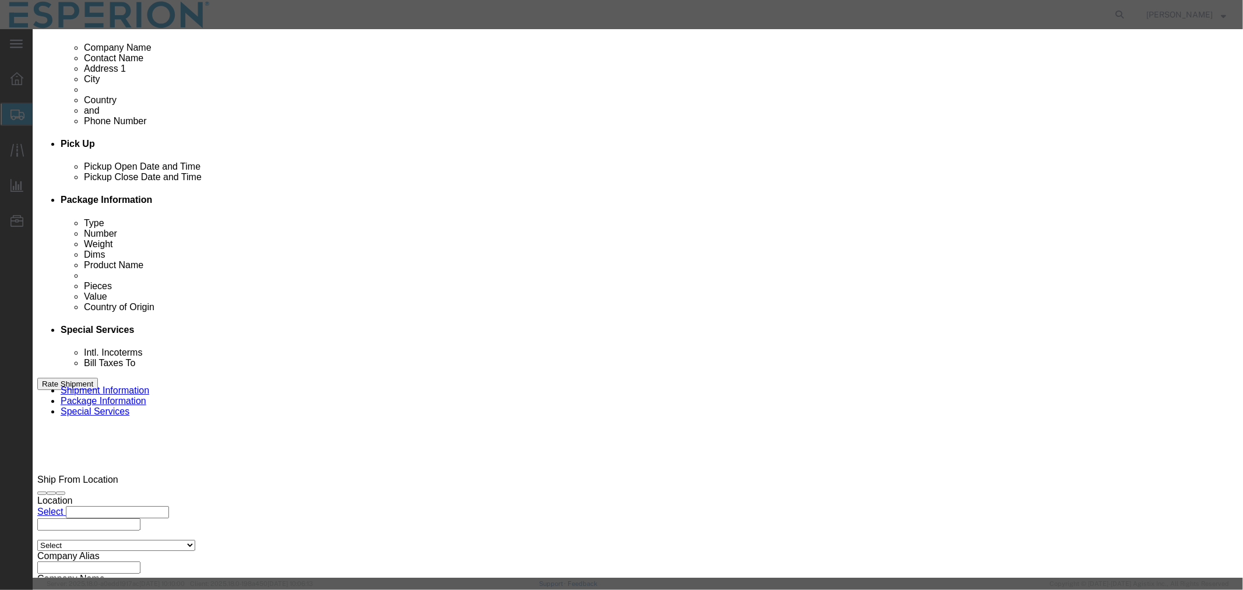
click input "text"
paste input "0.01"
type input "0.01"
type input "12.72"
click button "Save & Close"
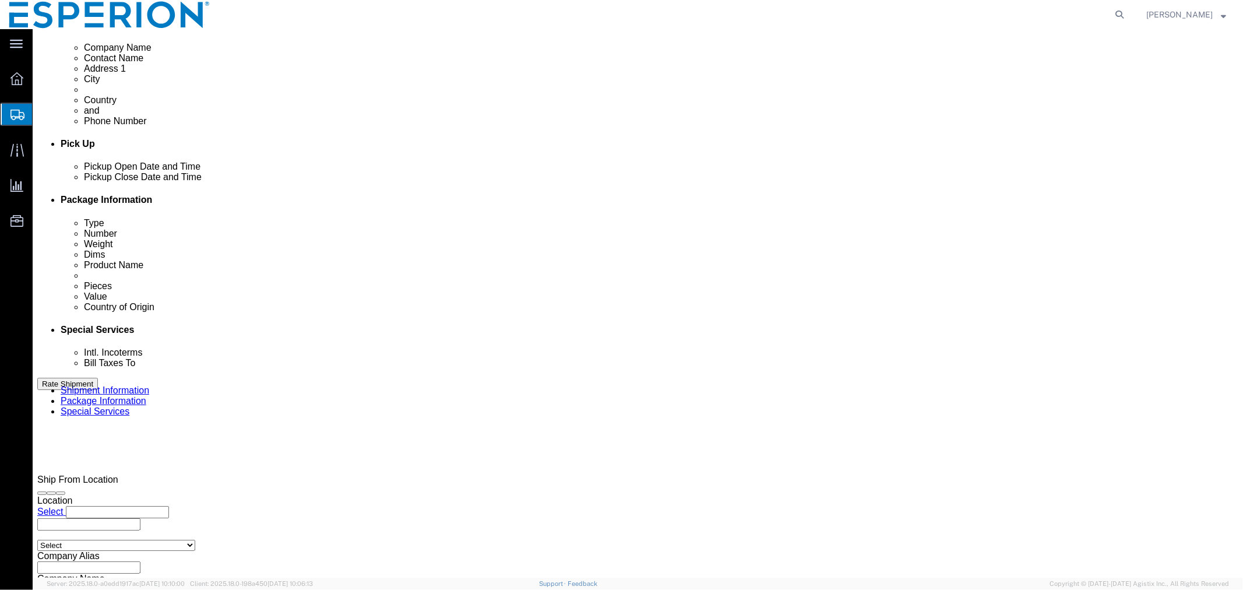
click button "Continue"
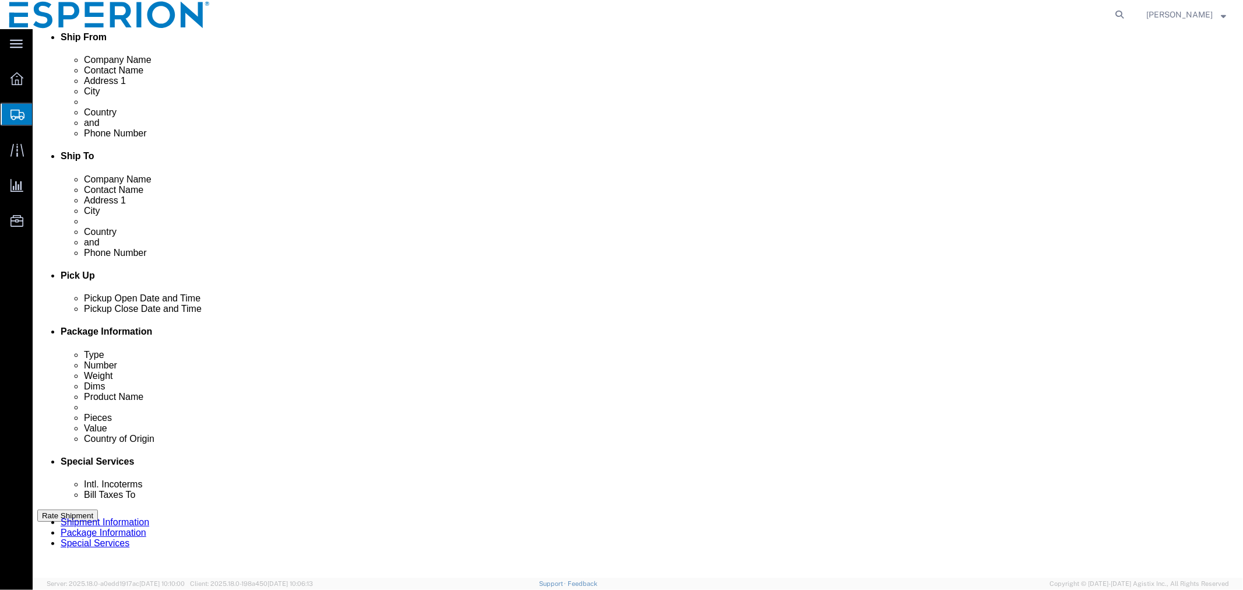
scroll to position [100, 0]
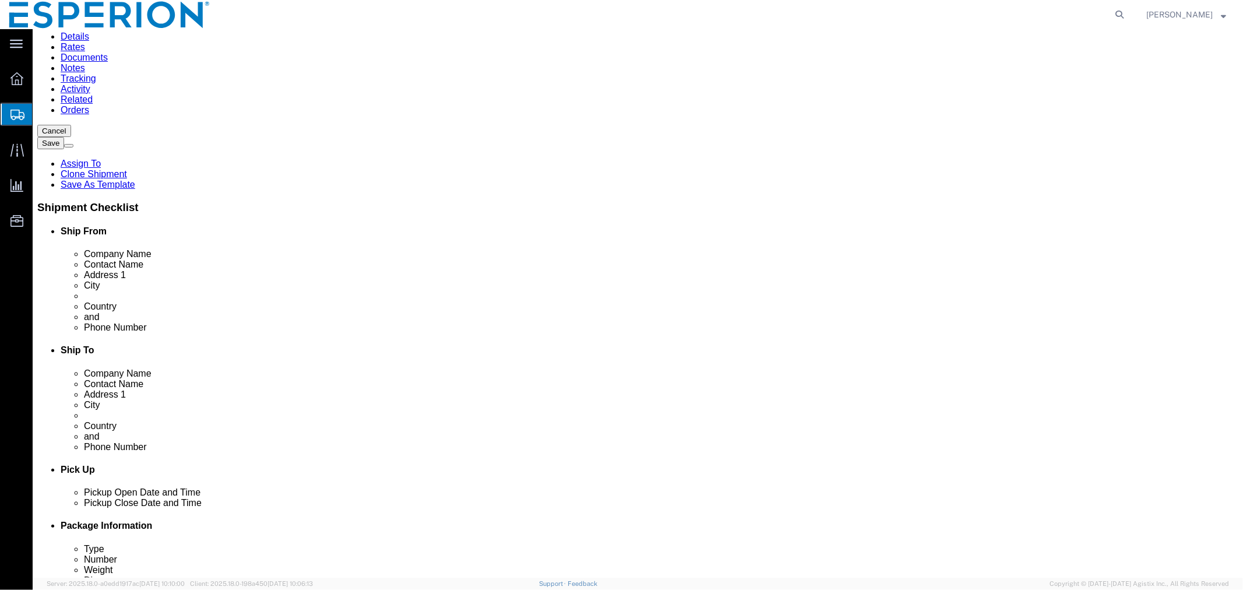
click button "Rate Shipment"
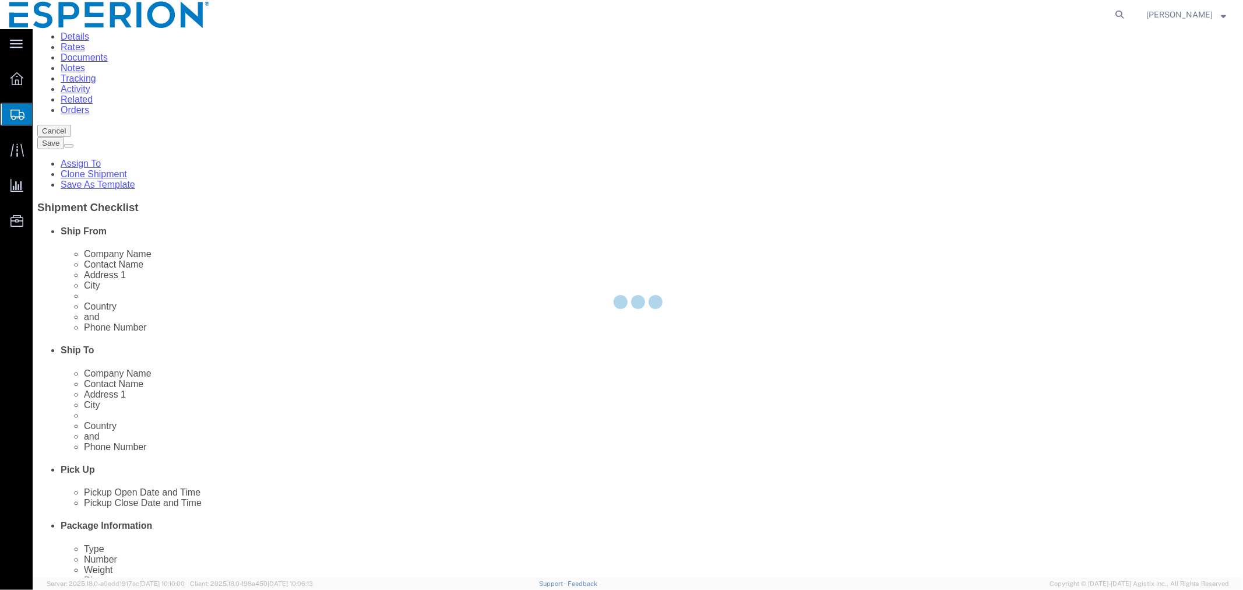
scroll to position [0, 0]
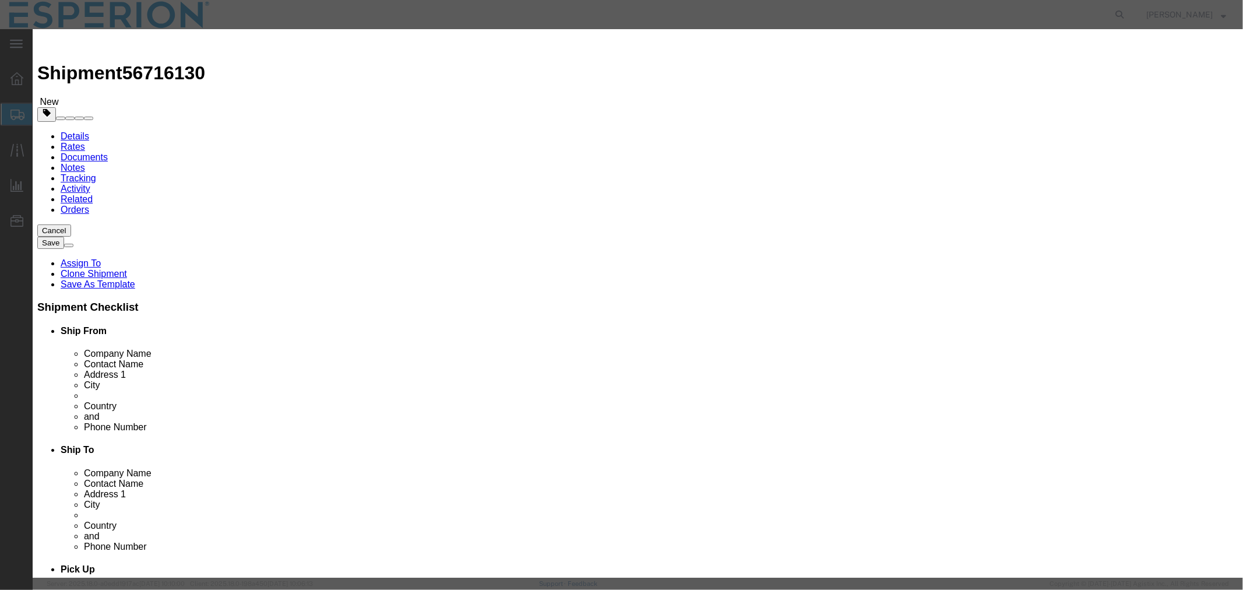
select select "59"
select select "553"
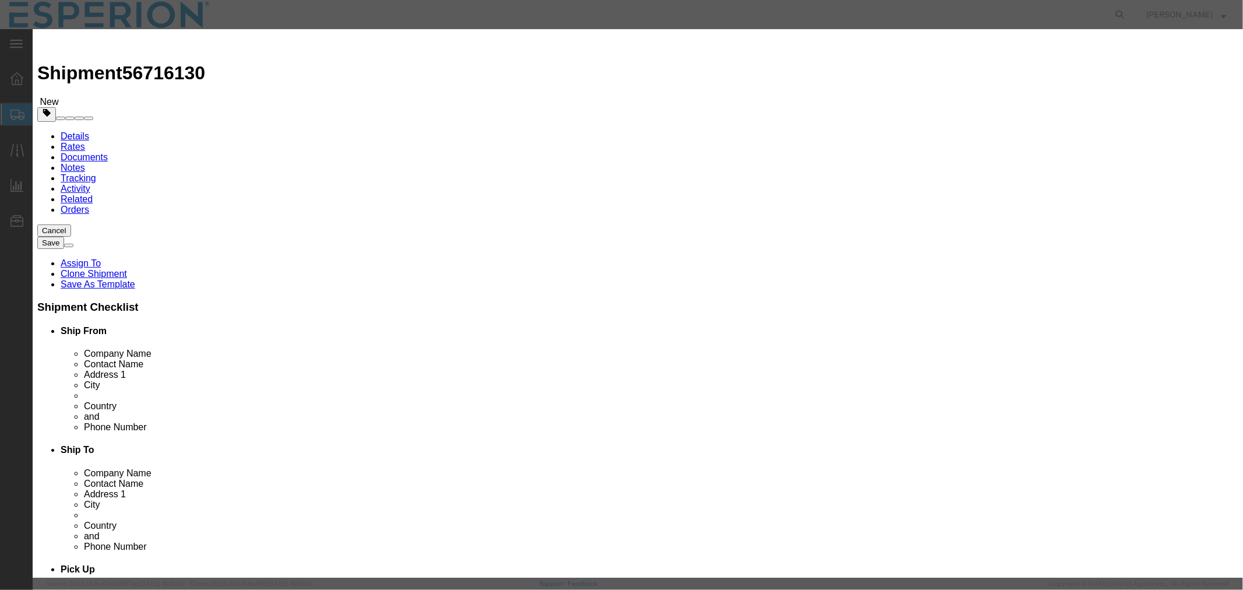
drag, startPoint x: 804, startPoint y: 140, endPoint x: 816, endPoint y: 140, distance: 11.7
paste input "42C0057685"
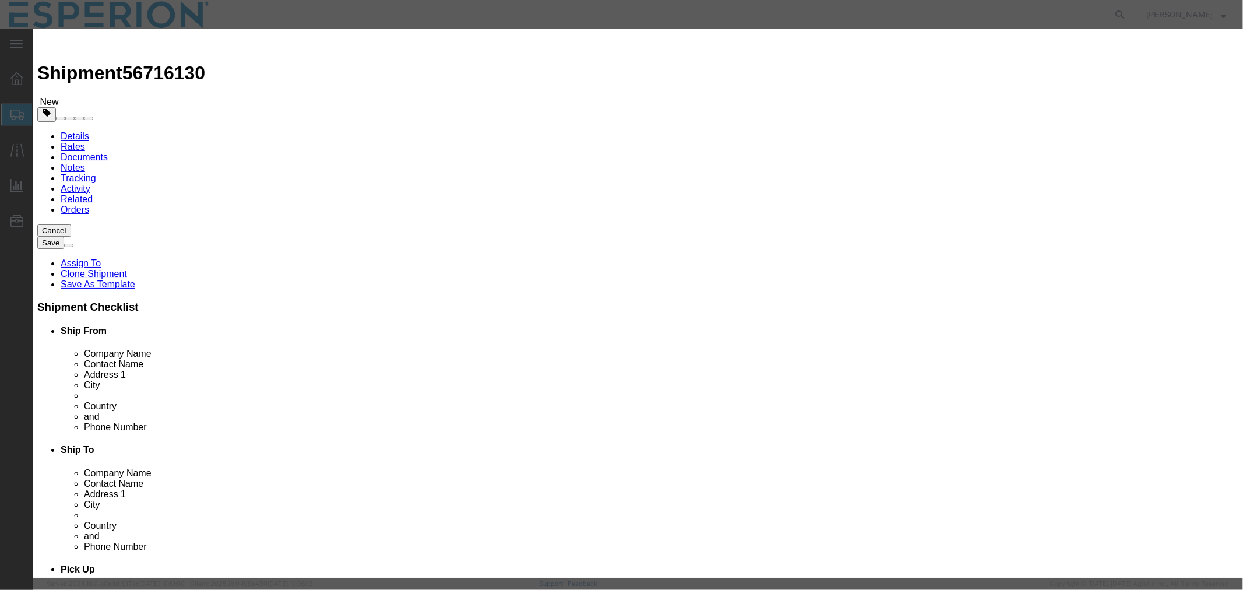
type input "42C0057685"
type input "ABREAUX"
type input "[PHONE_NUMBER]"
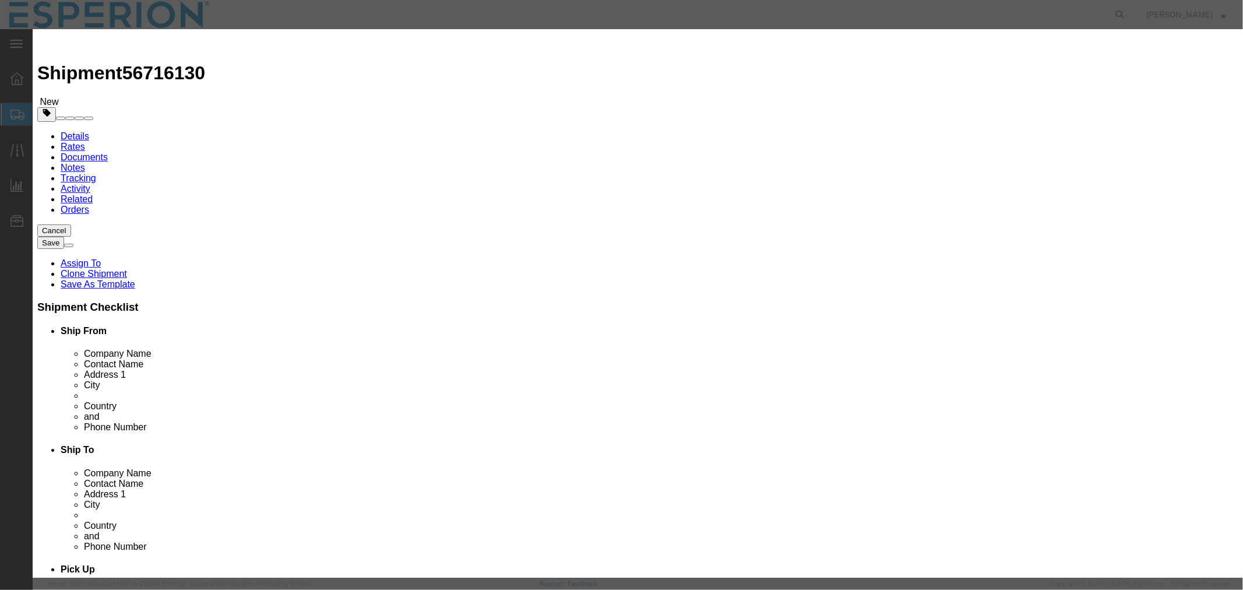
type input "[DATE]"
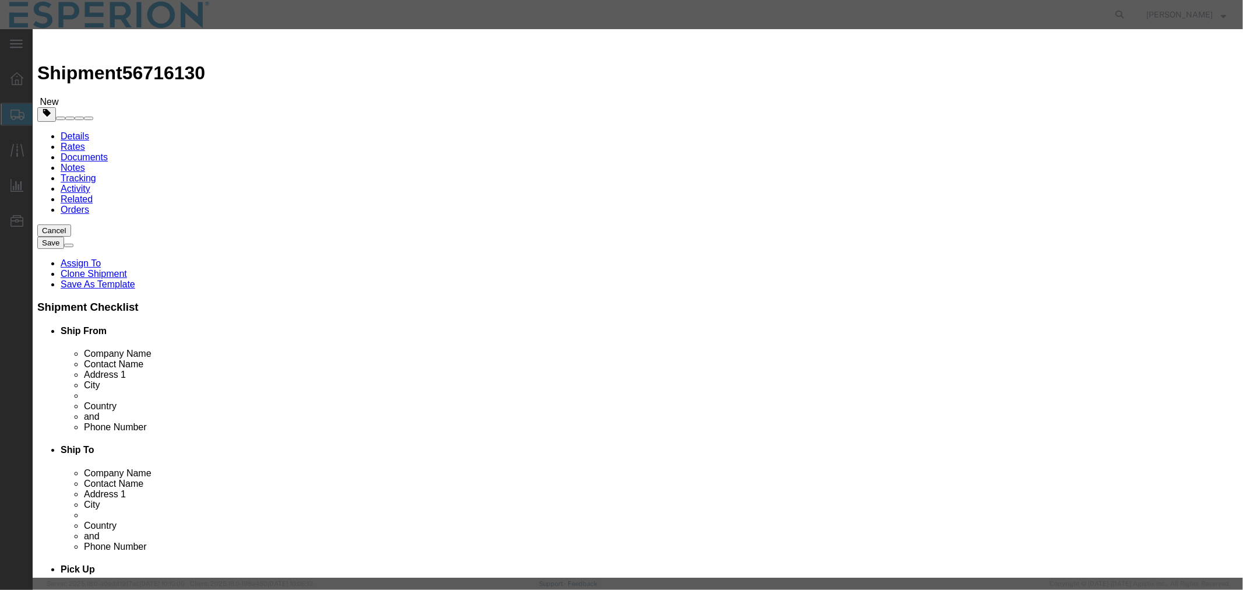
select select "0600"
select select "DELIVRED"
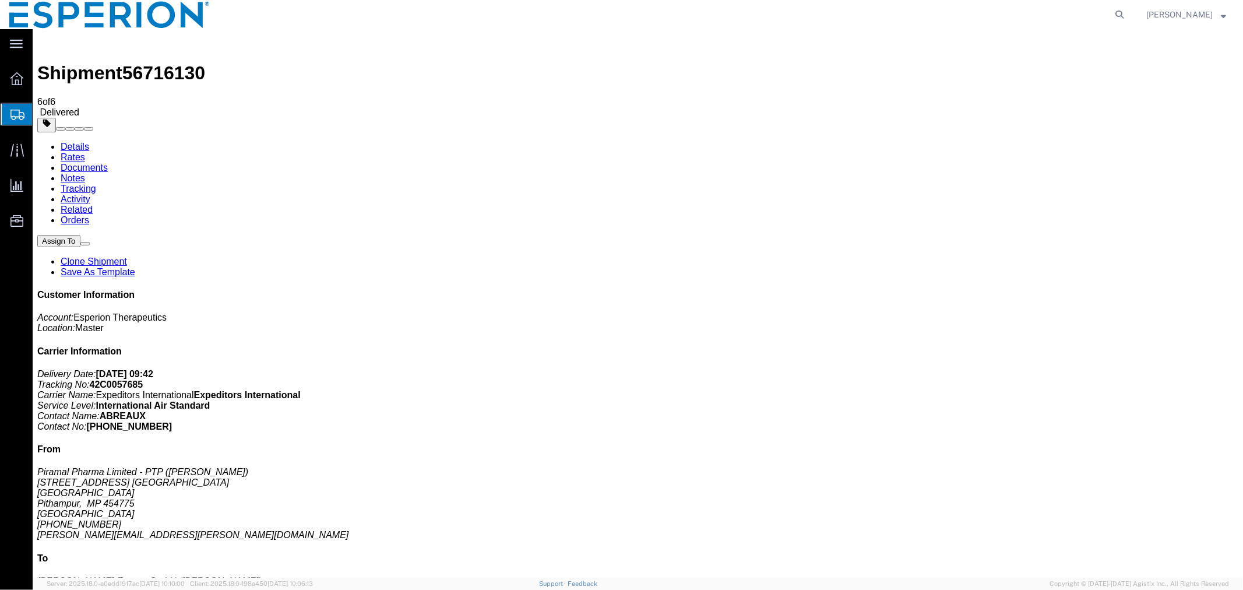
click at [161, 62] on span "56716130" at bounding box center [163, 72] width 83 height 21
copy span "56716130"
click at [1119, 14] on icon at bounding box center [1119, 14] width 16 height 16
click at [1056, 13] on input "search" at bounding box center [934, 15] width 354 height 28
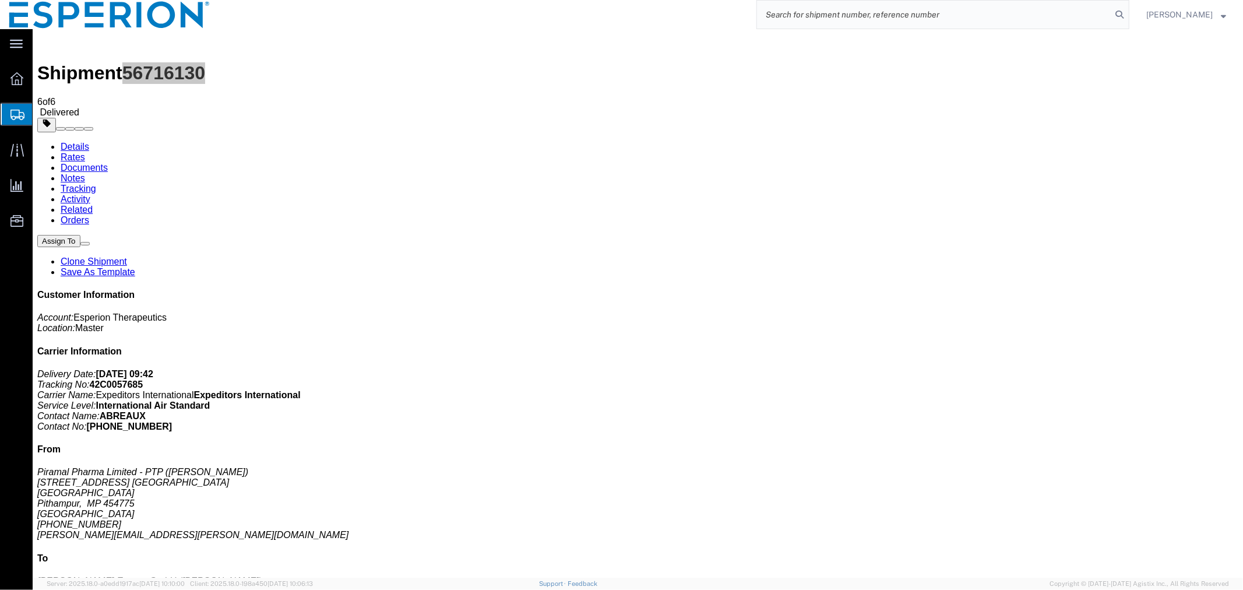
paste input "56564371"
type input "56564371"
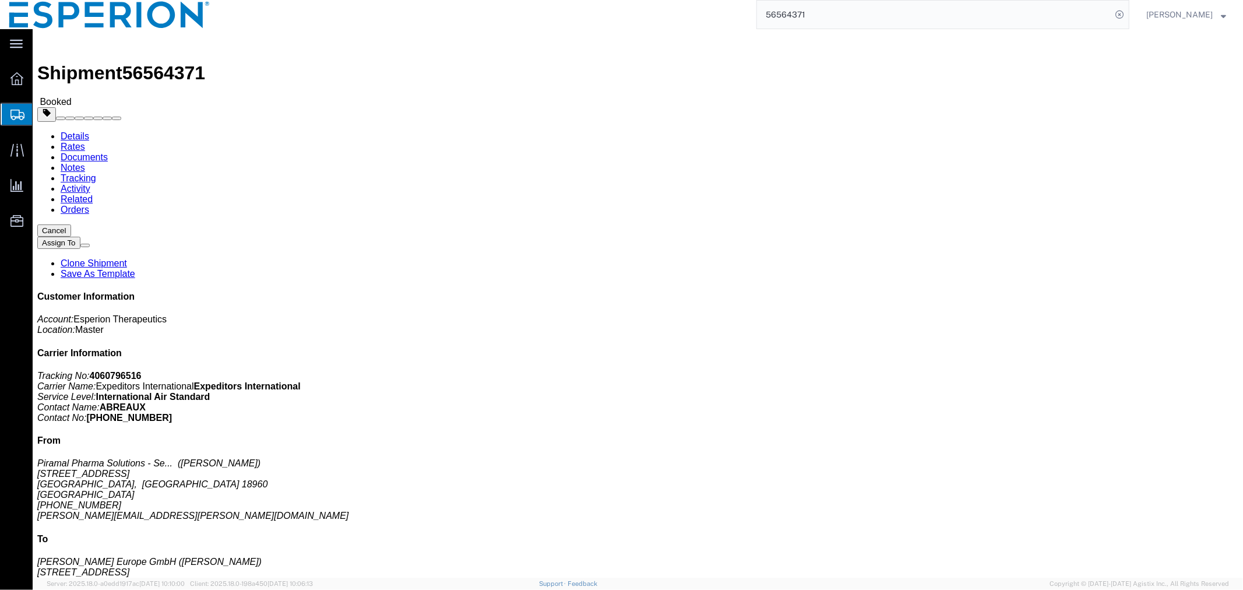
click link "Documents"
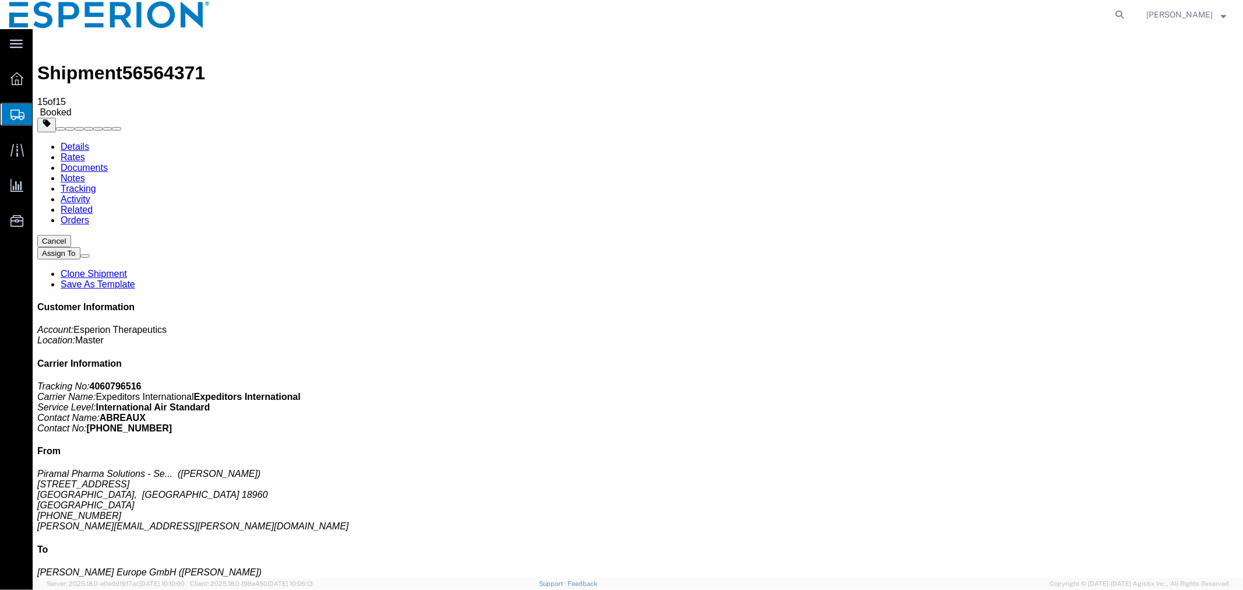
click at [62, 141] on link "Details" at bounding box center [74, 146] width 29 height 10
click link "Tracking"
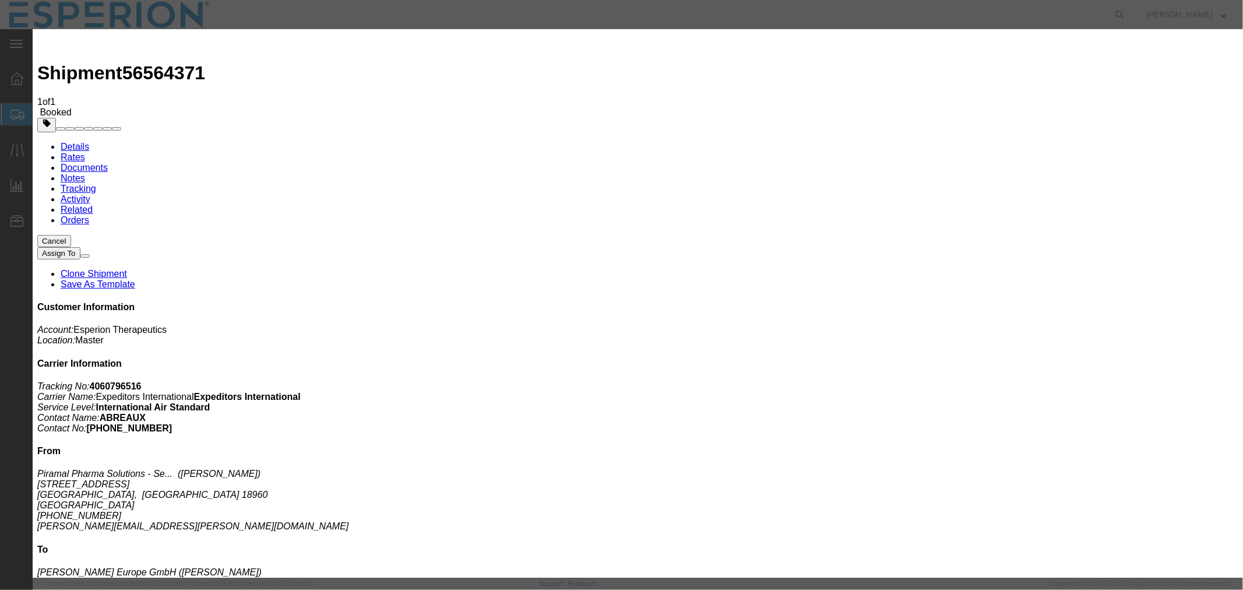
type input "[DATE]"
type input "2:00 PM"
type input "[DATE]"
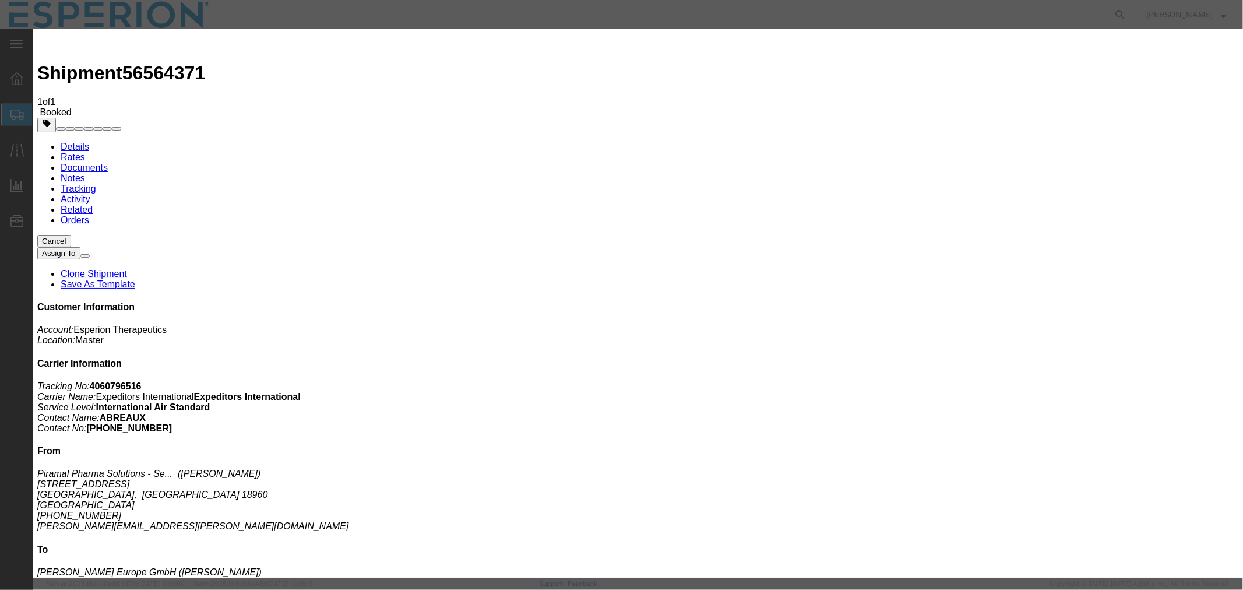
select select "PICKEDUP"
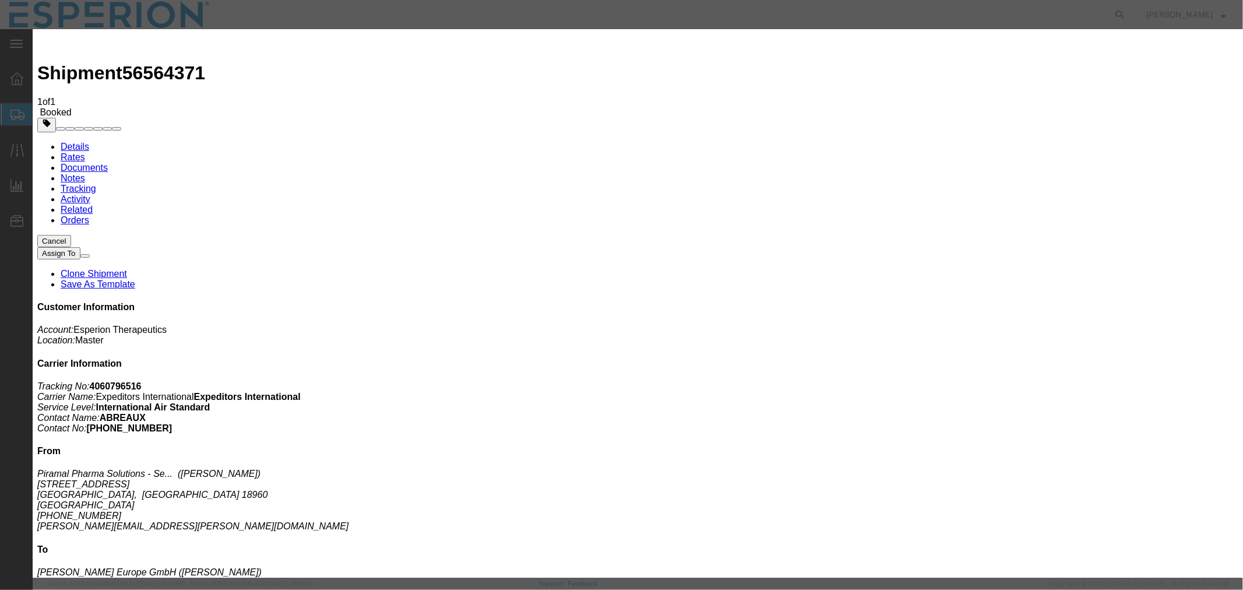
type input "7:30 AM"
select select "{"pickupDeliveryInfoId": "122419090","pickupOrDelivery": "P","stopNum": "1","lo…"
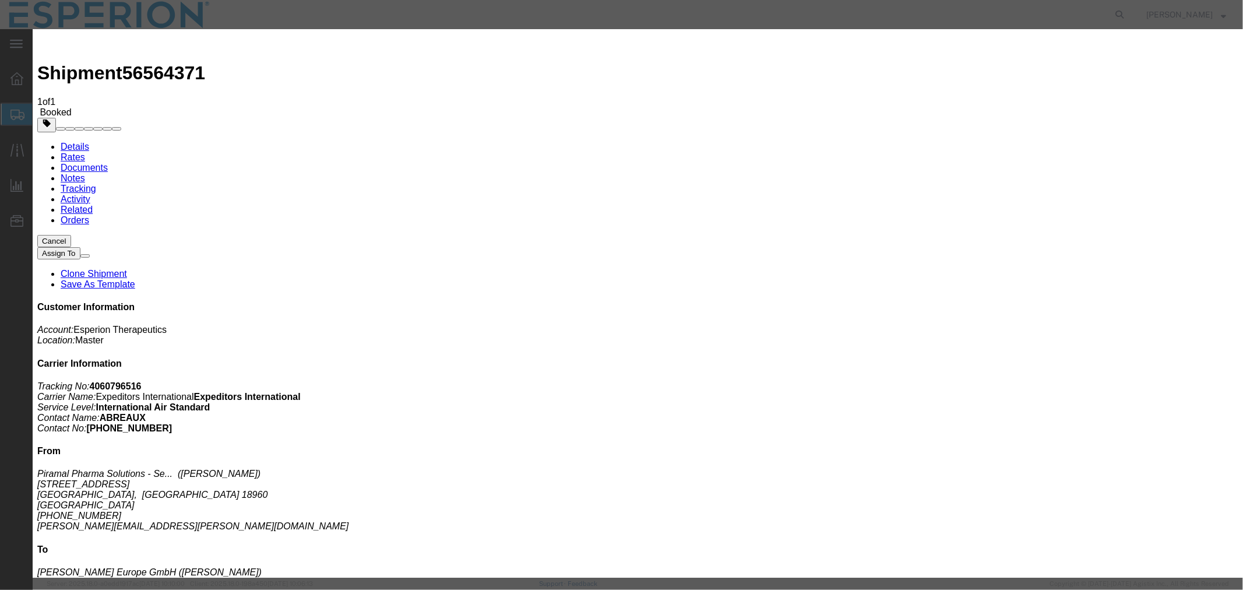
select select "PA"
type input "[GEOGRAPHIC_DATA]"
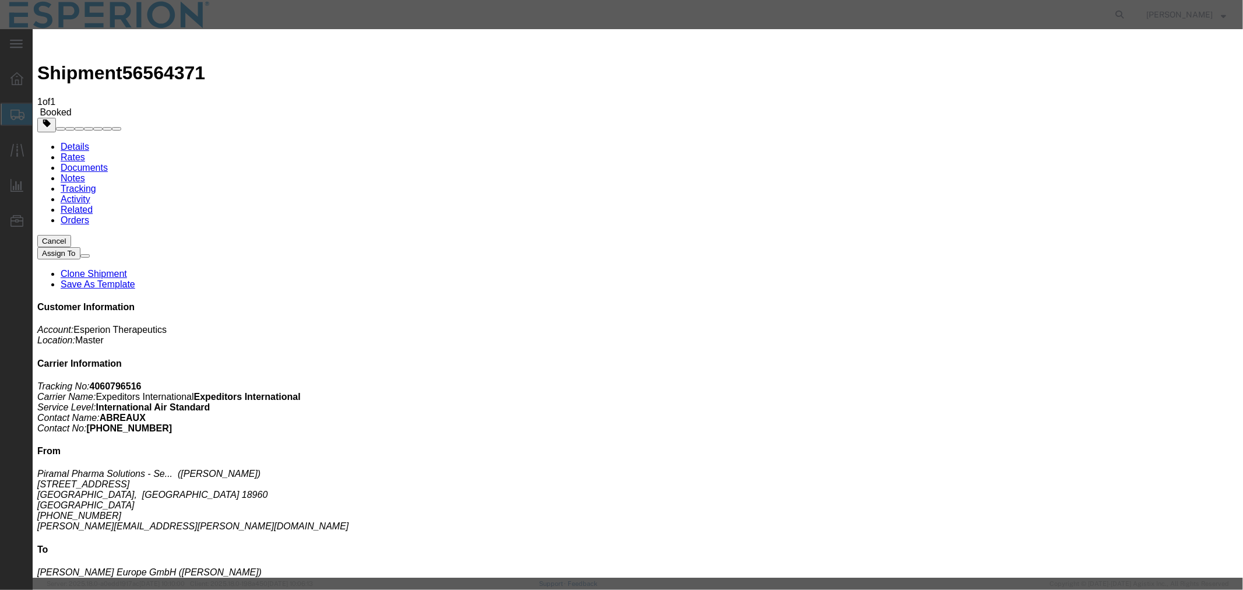
type input "[DATE]"
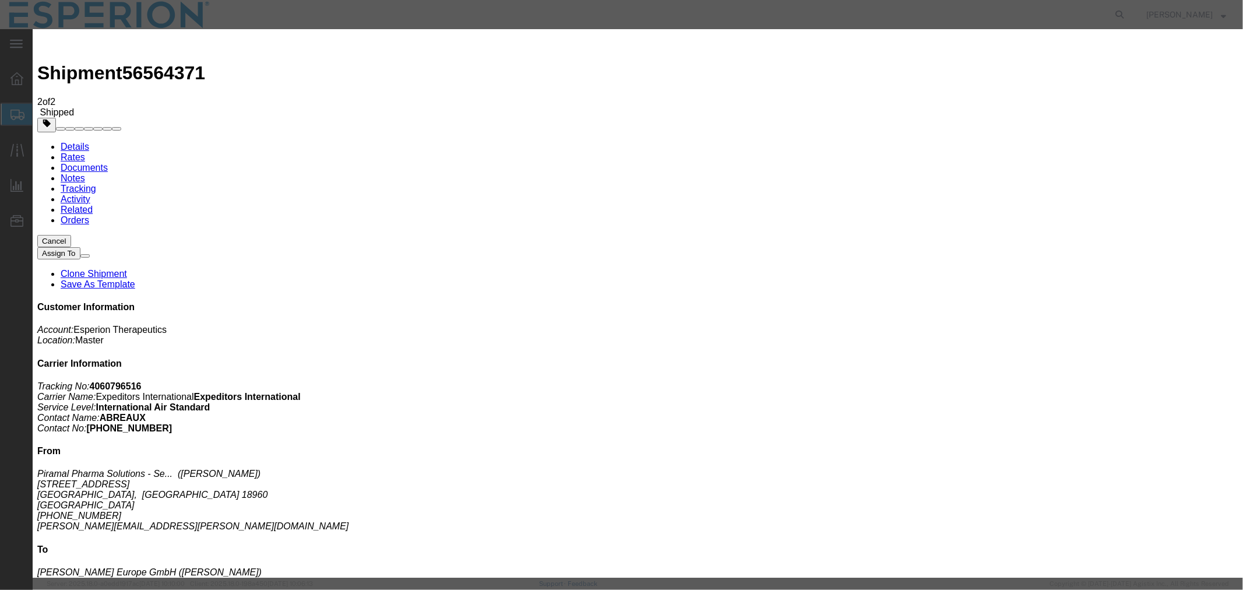
type input "[DATE]"
type input "2:00 PM"
type input "[DATE]"
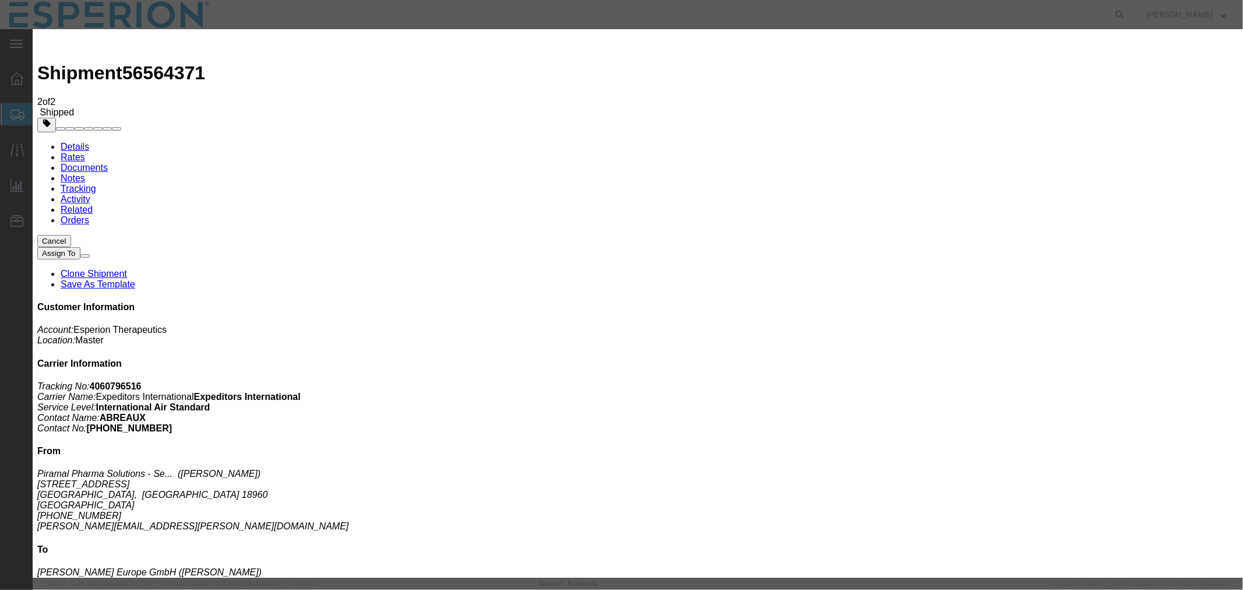
type input "5:30 PM"
select select "INTRANST"
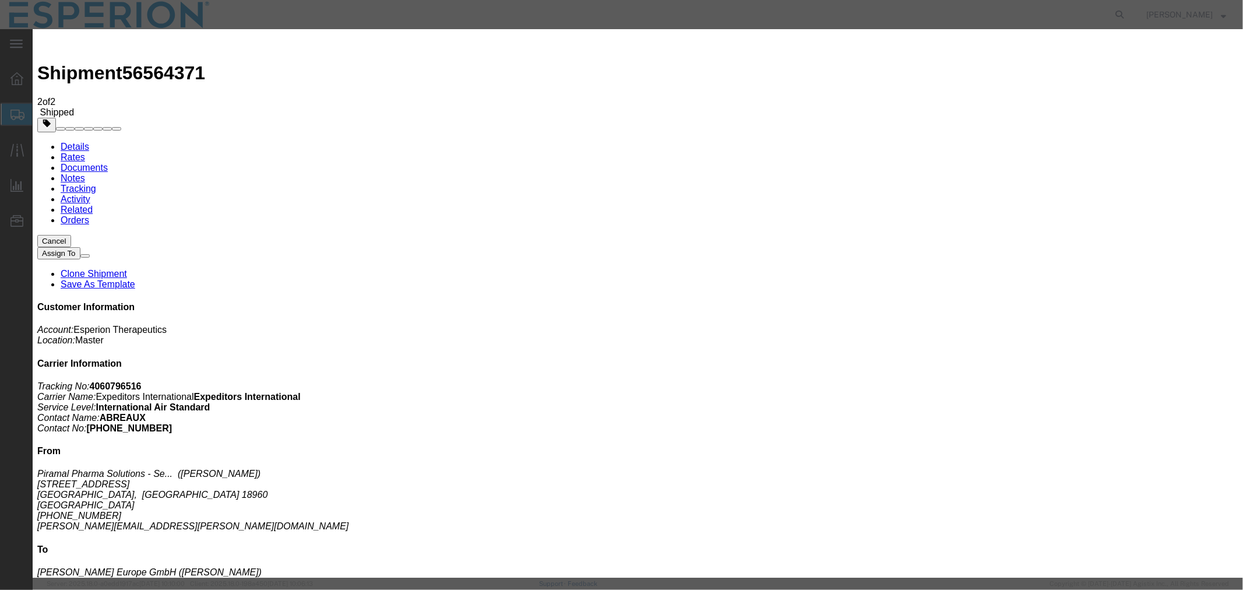
select select "NY"
type input "JFK"
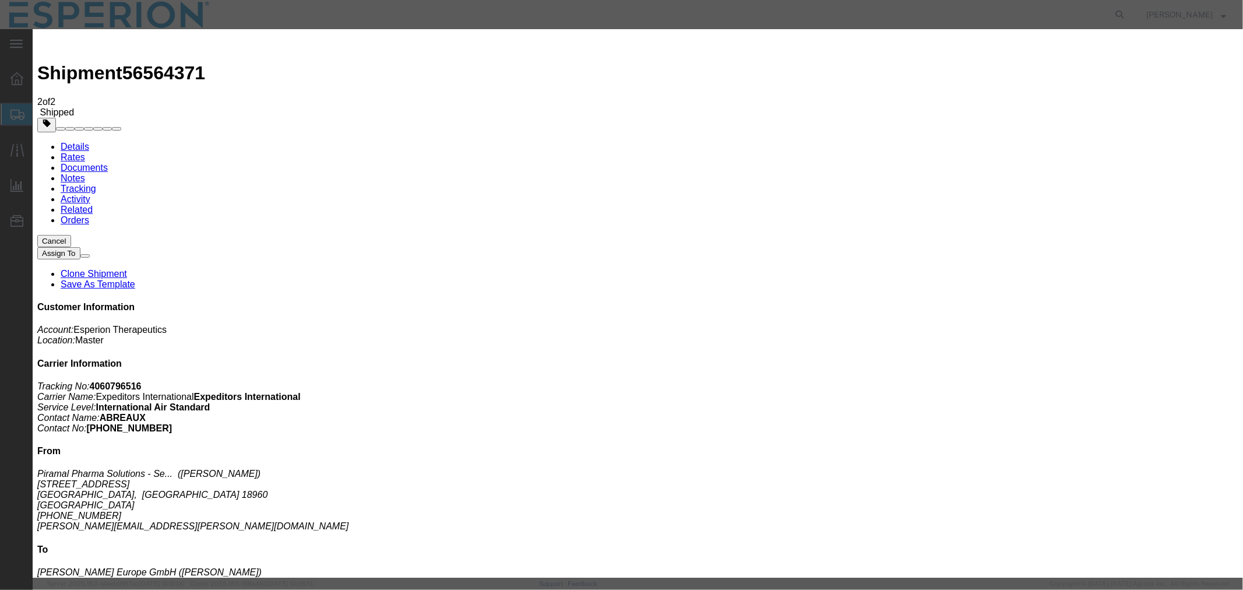
select select "59"
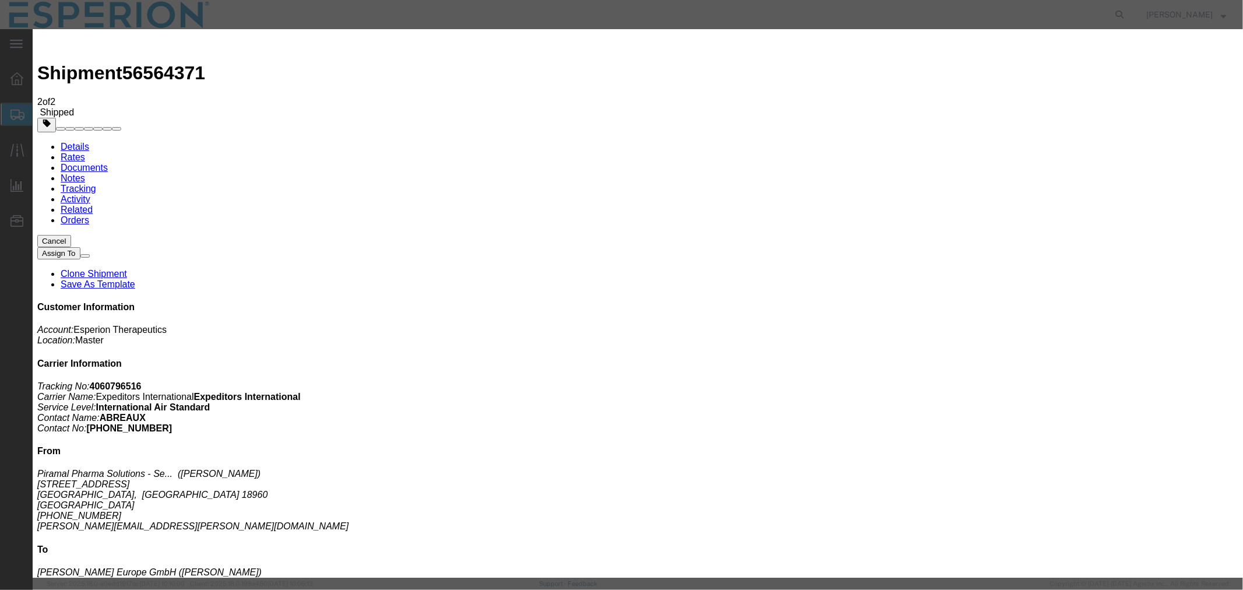
type input "l"
type input "LH"
paste input "4060796516"
type input "4060796516"
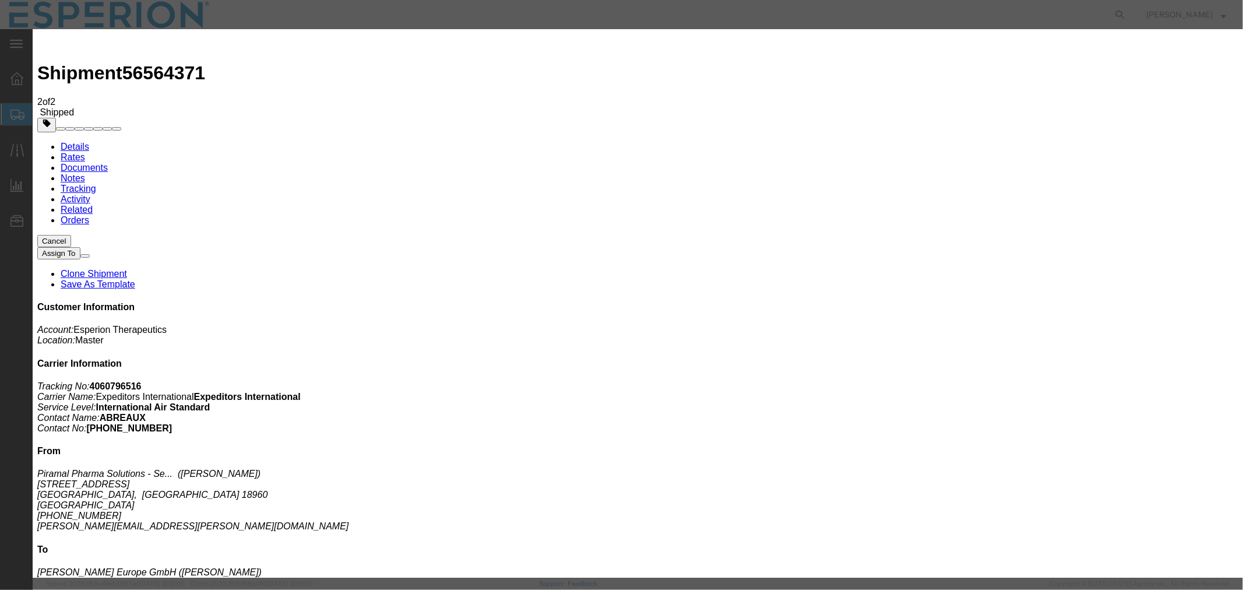
select select "AIR"
type input "411"
